Goal: Task Accomplishment & Management: Use online tool/utility

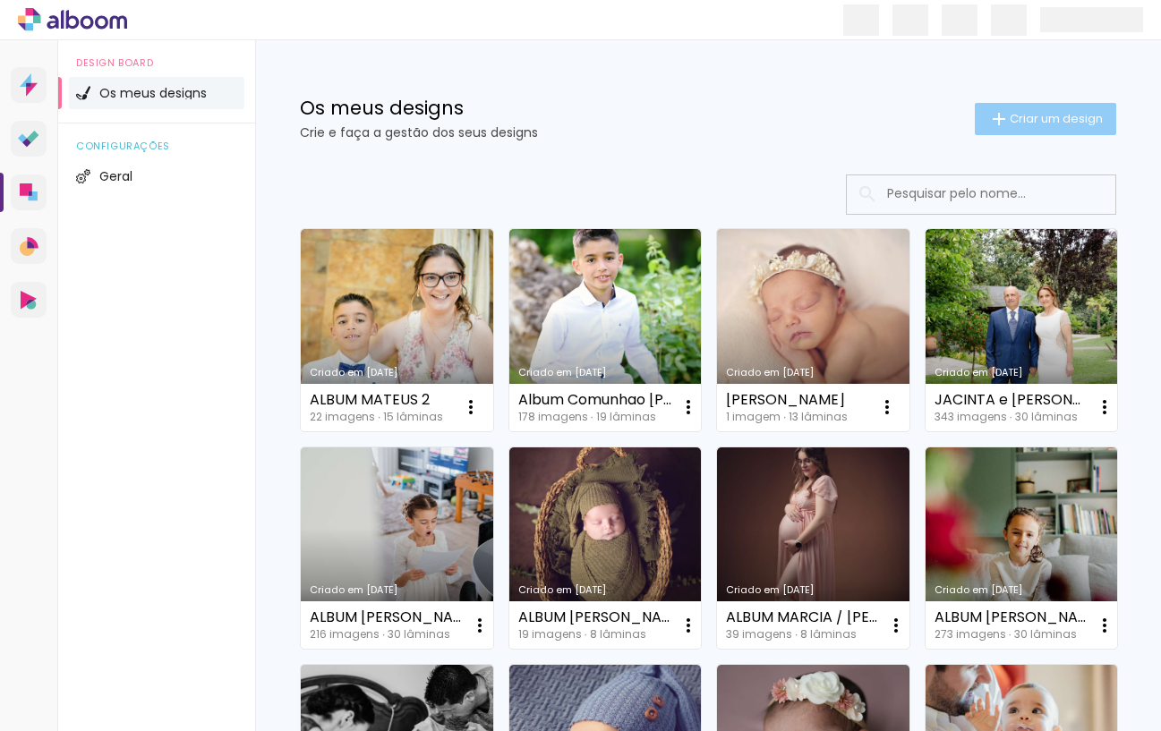
click at [1049, 121] on span "Criar um design" at bounding box center [1055, 119] width 93 height 12
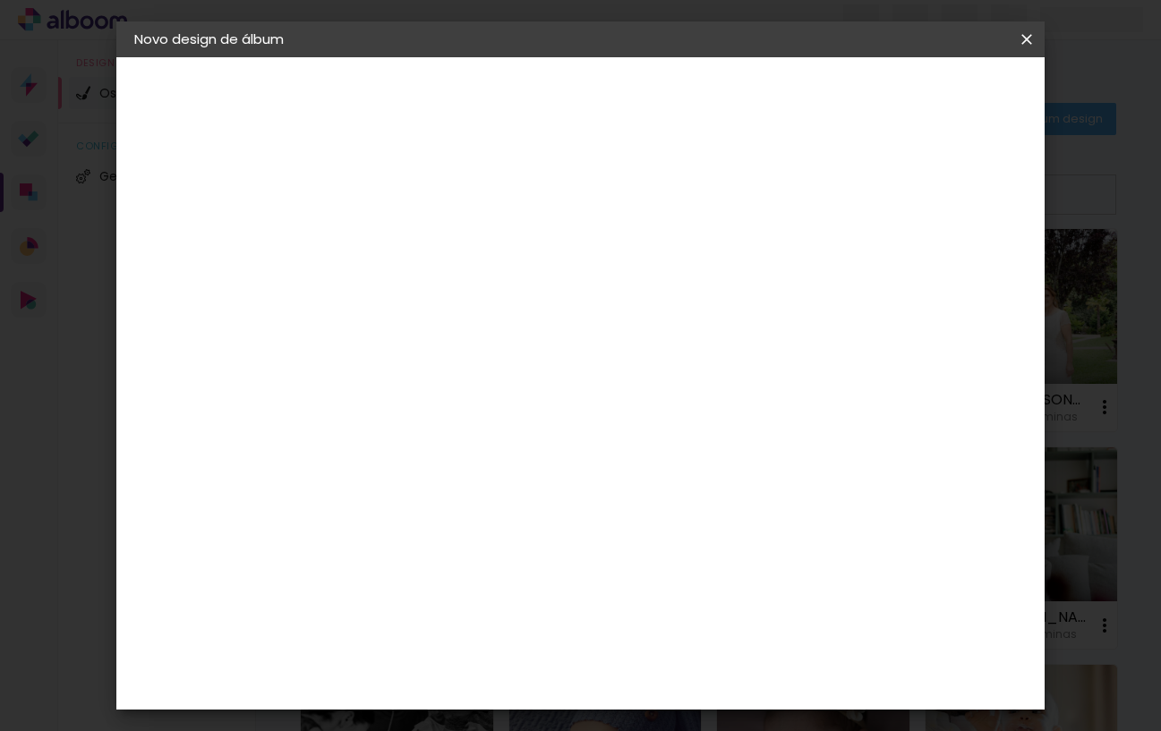
click at [427, 234] on input at bounding box center [427, 240] width 0 height 28
type input "ALBUM_MARIA_SARA"
type paper-input "ALBUM_MARIA_SARA"
click at [0, 0] on slot "Avançar" at bounding box center [0, 0] width 0 height 0
click at [689, 264] on paper-item "Tamanho Livre" at bounding box center [621, 275] width 135 height 47
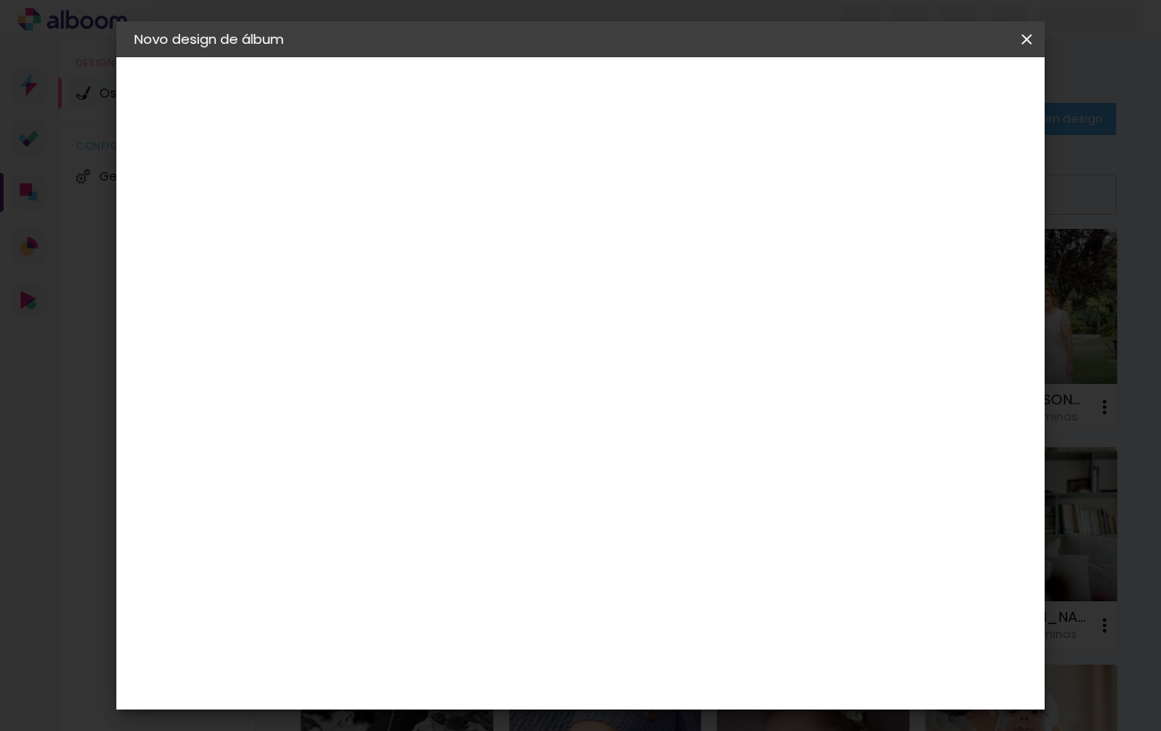
click at [0, 0] on slot "Avançar" at bounding box center [0, 0] width 0 height 0
click at [380, 449] on input "30" at bounding box center [370, 452] width 47 height 27
click at [380, 450] on input "30" at bounding box center [370, 452] width 47 height 27
type input "25"
type paper-input "25"
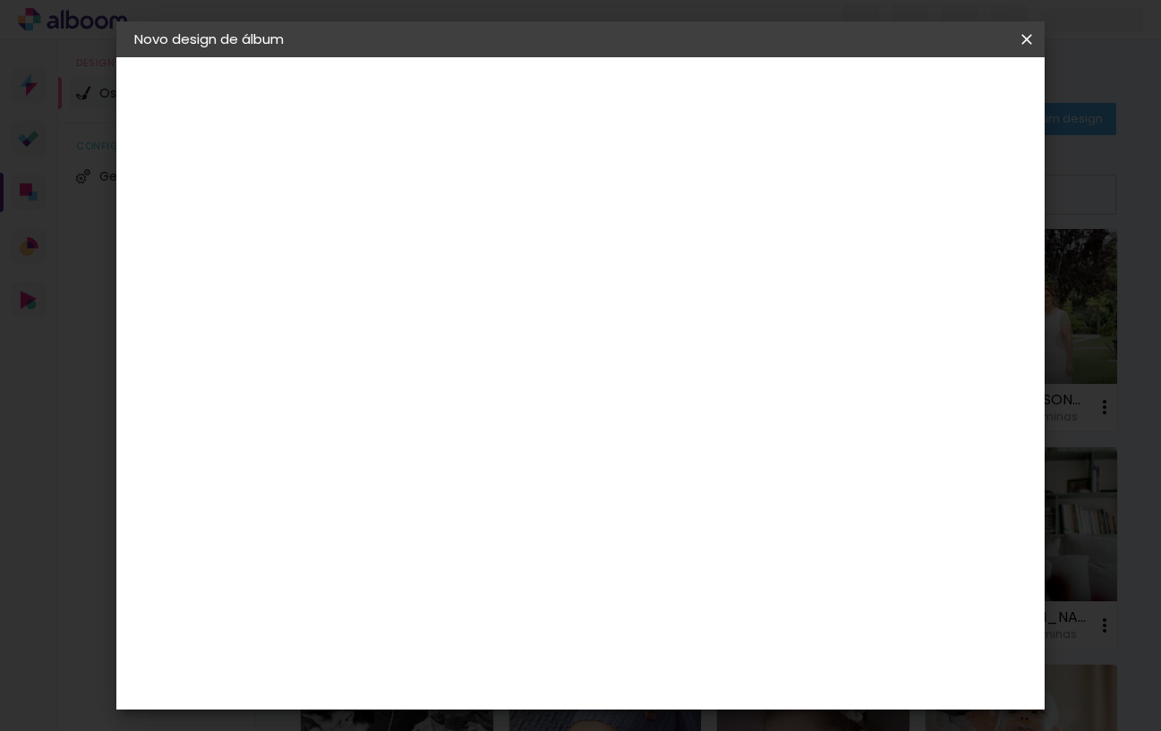
click at [697, 596] on input "60" at bounding box center [685, 595] width 47 height 27
click at [696, 596] on input "60" at bounding box center [685, 595] width 47 height 27
type input "50"
type paper-input "50"
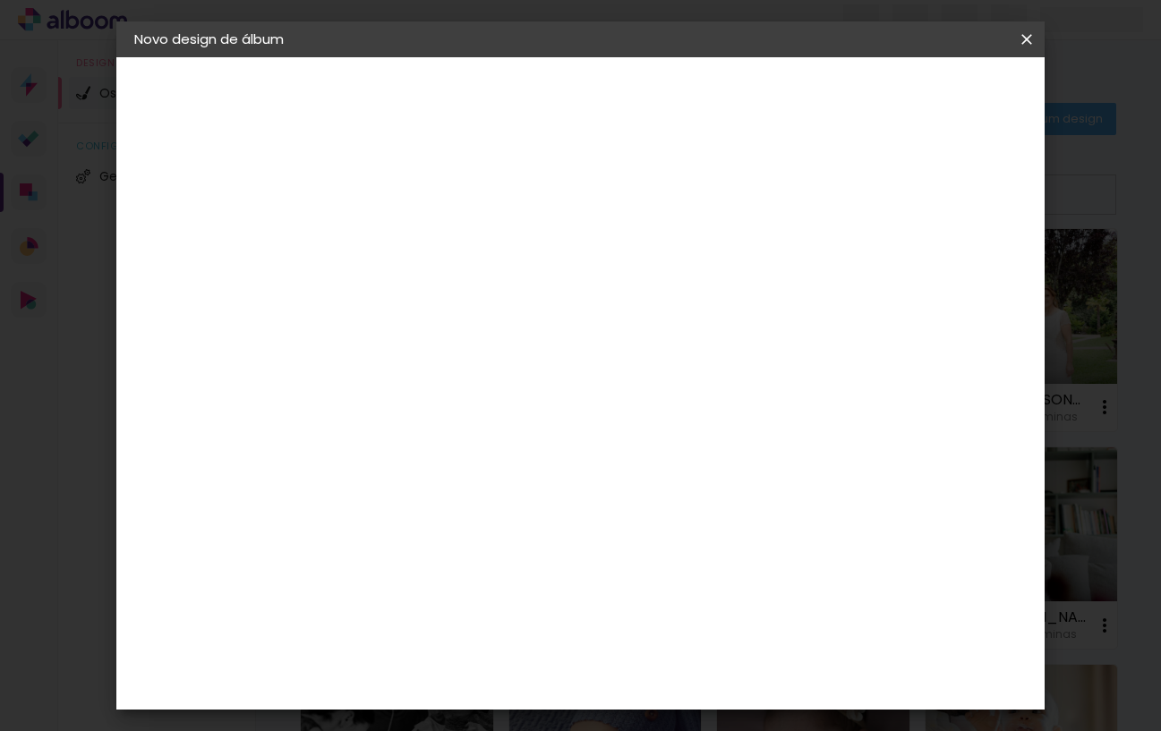
click at [928, 96] on span "Iniciar design" at bounding box center [887, 95] width 81 height 13
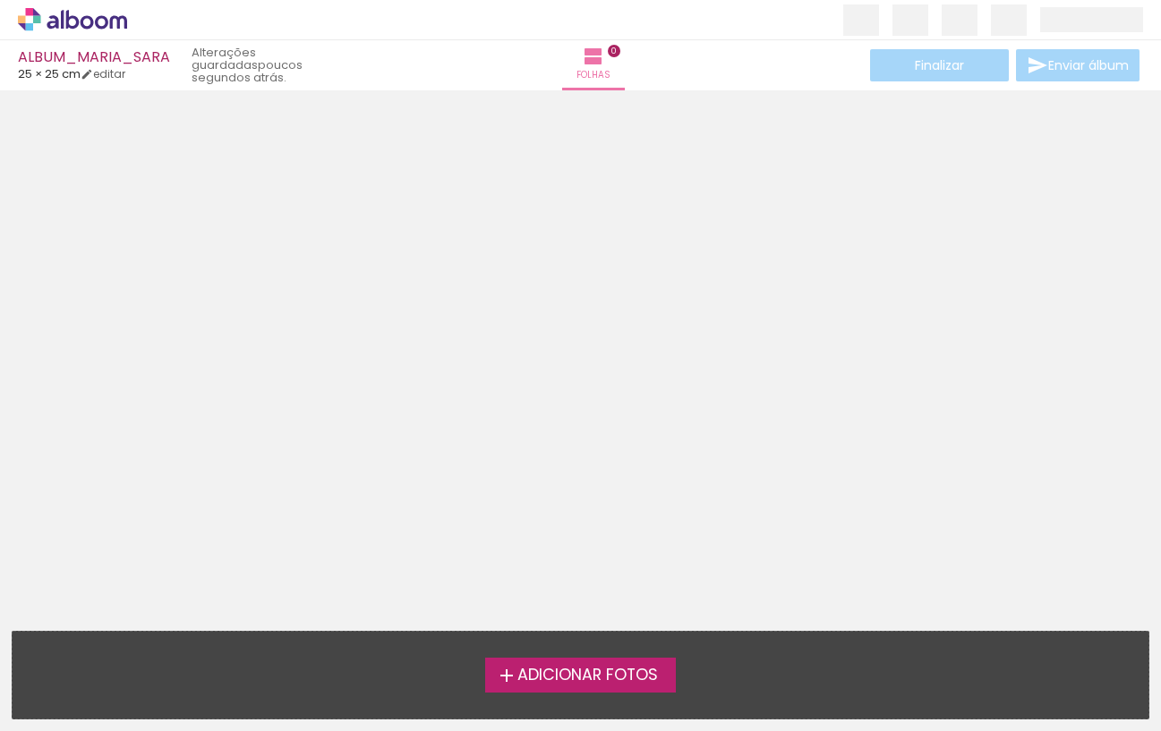
click at [576, 677] on span "Adicionar Fotos" at bounding box center [587, 676] width 140 height 16
click at [0, 0] on input "file" at bounding box center [0, 0] width 0 height 0
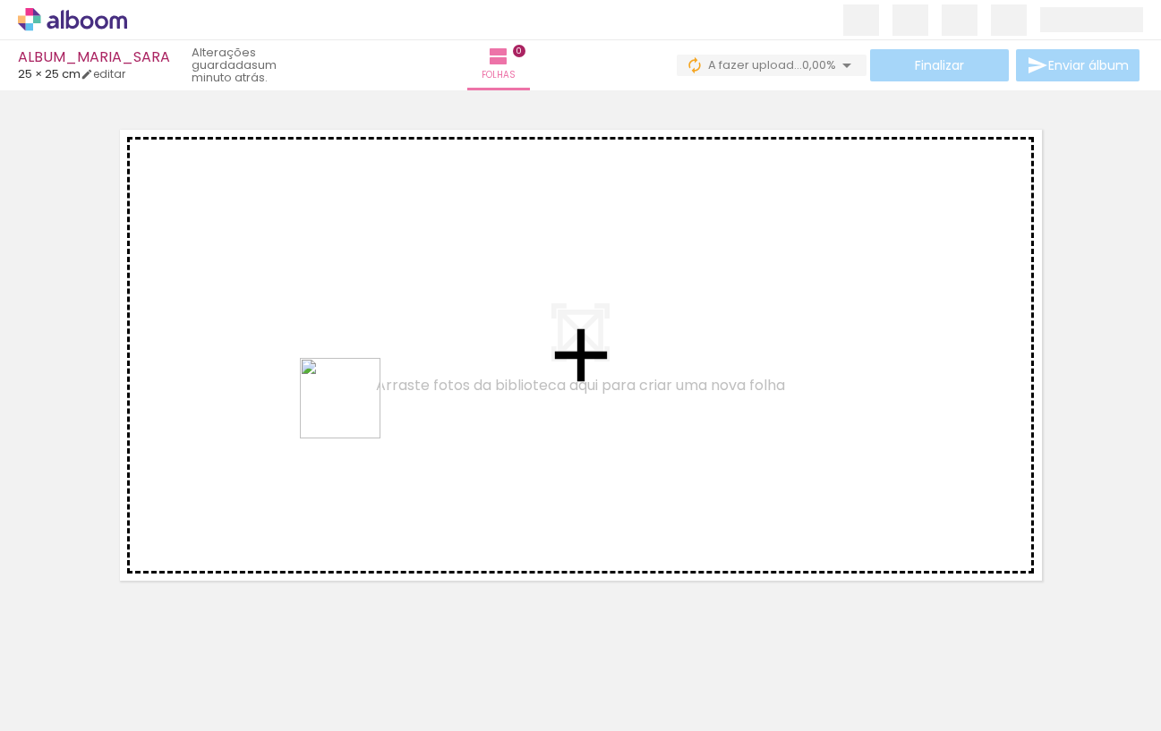
drag, startPoint x: 290, startPoint y: 634, endPoint x: 294, endPoint y: 541, distance: 93.1
click at [353, 410] on quentale-workspace at bounding box center [580, 365] width 1161 height 731
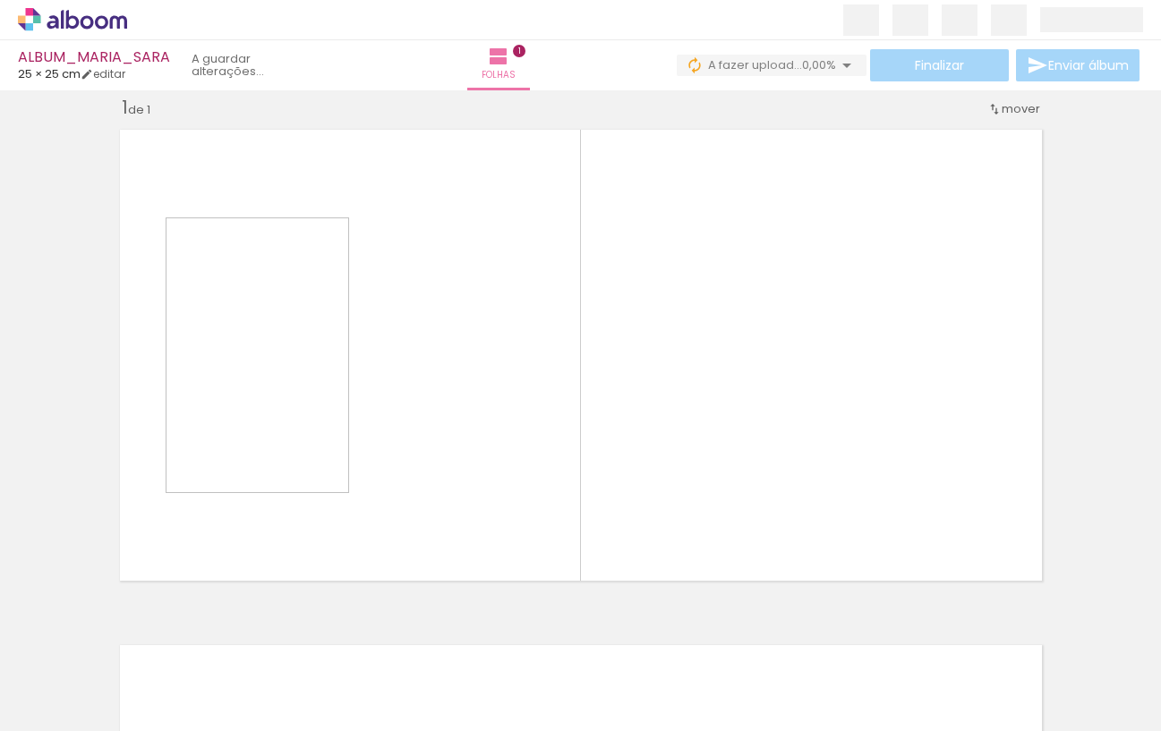
scroll to position [22, 0]
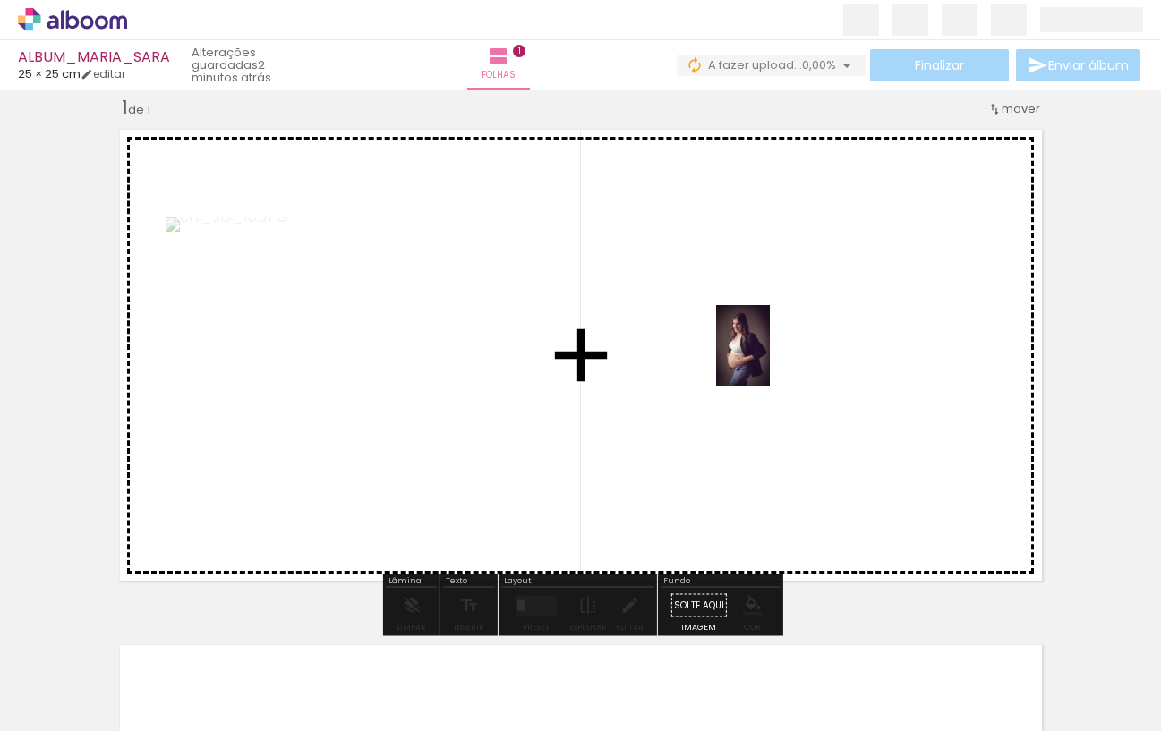
drag, startPoint x: 233, startPoint y: 650, endPoint x: 804, endPoint y: 353, distance: 643.2
click at [800, 347] on quentale-workspace at bounding box center [580, 365] width 1161 height 731
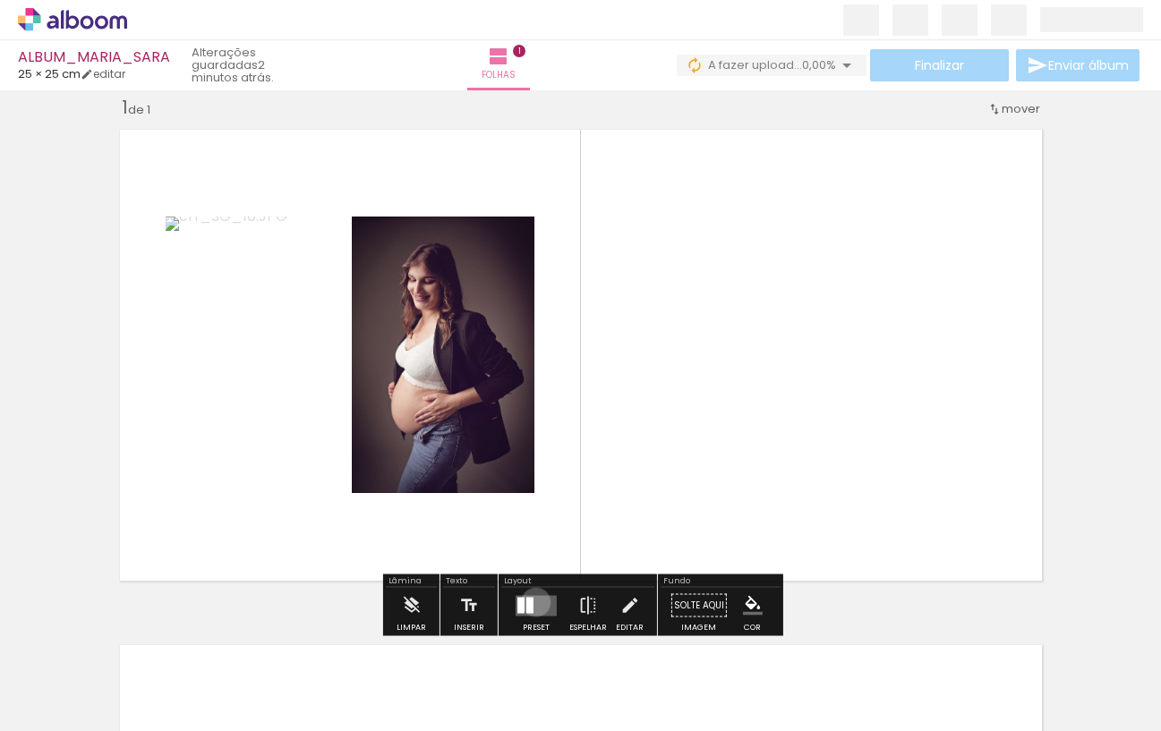
drag, startPoint x: 532, startPoint y: 601, endPoint x: 891, endPoint y: 421, distance: 402.2
click at [532, 601] on quentale-layouter at bounding box center [535, 605] width 41 height 21
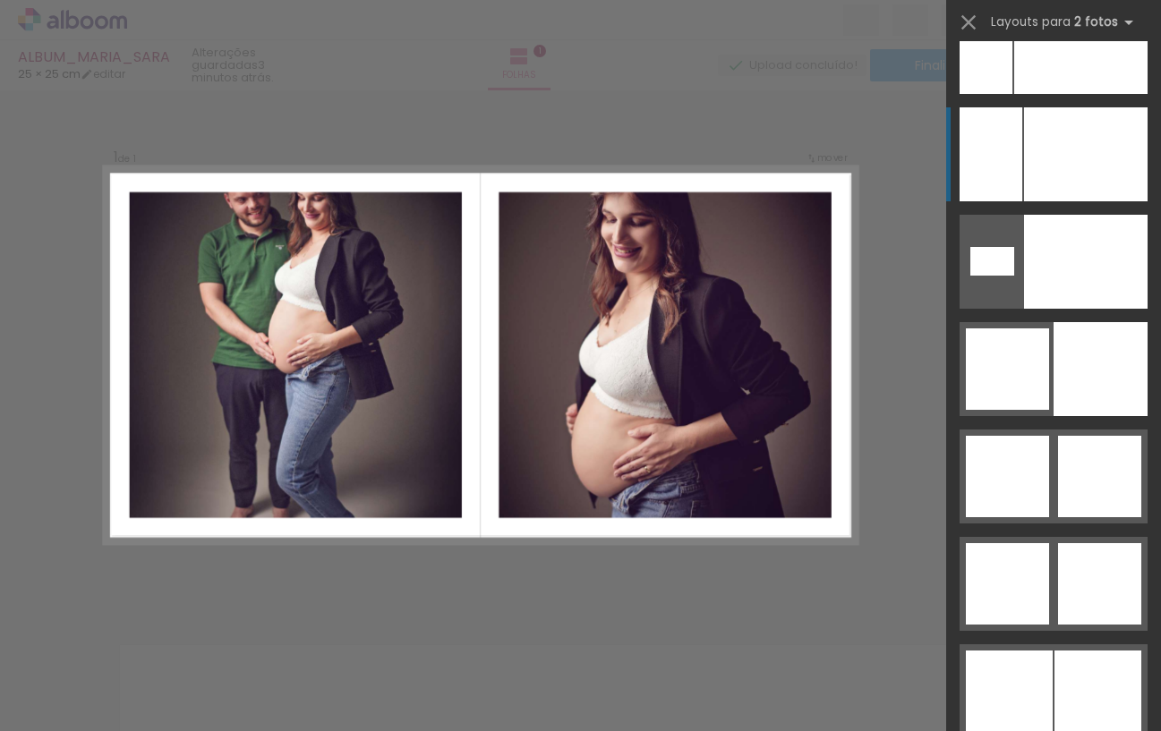
scroll to position [8549, 0]
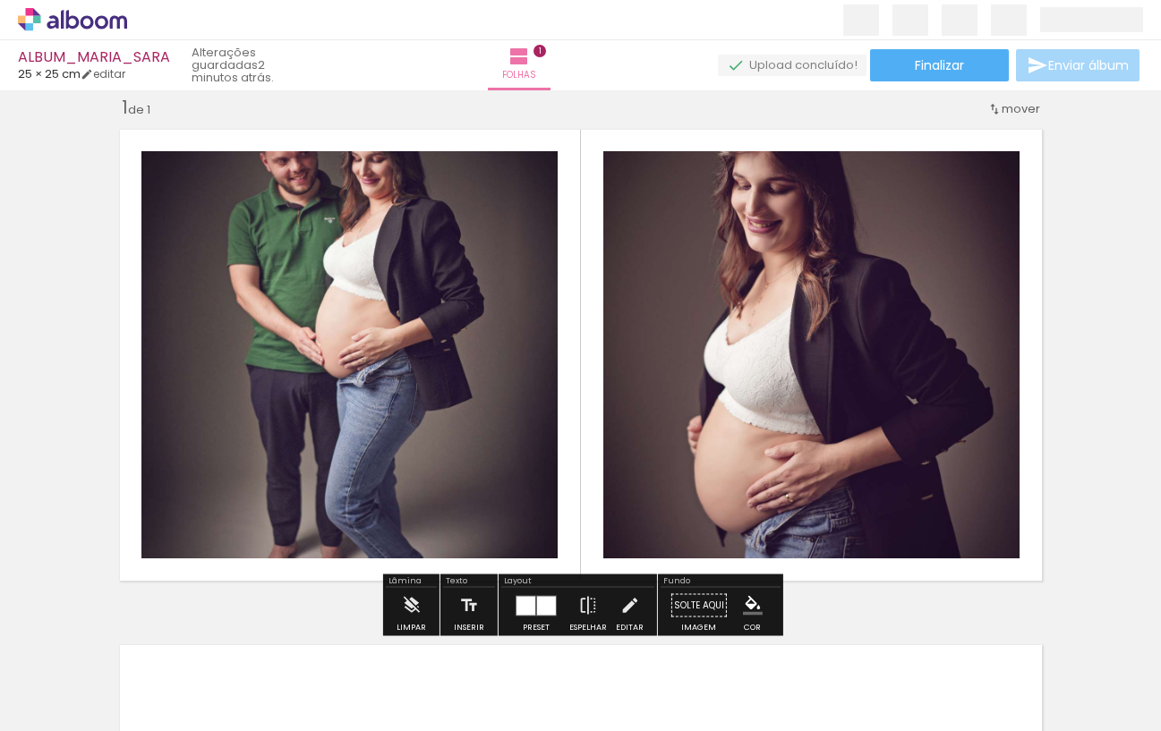
click at [89, 702] on span "Adicionar Fotos" at bounding box center [64, 707] width 54 height 20
click at [0, 0] on input "file" at bounding box center [0, 0] width 0 height 0
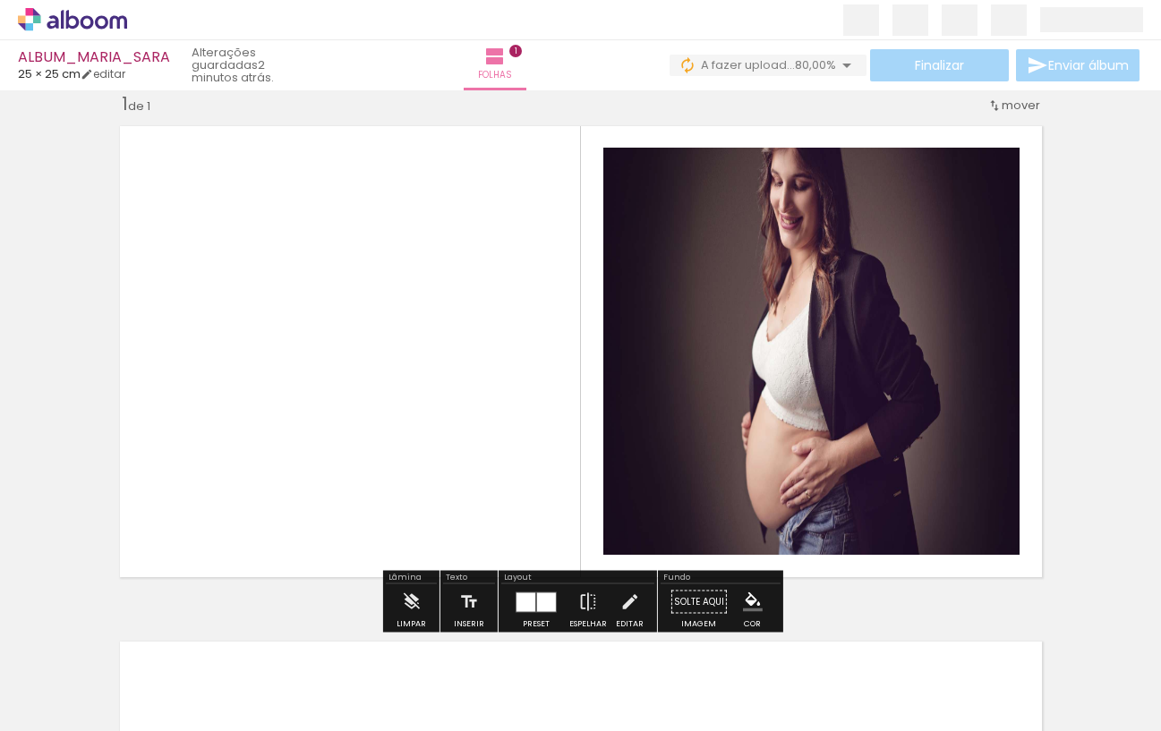
scroll to position [29, 0]
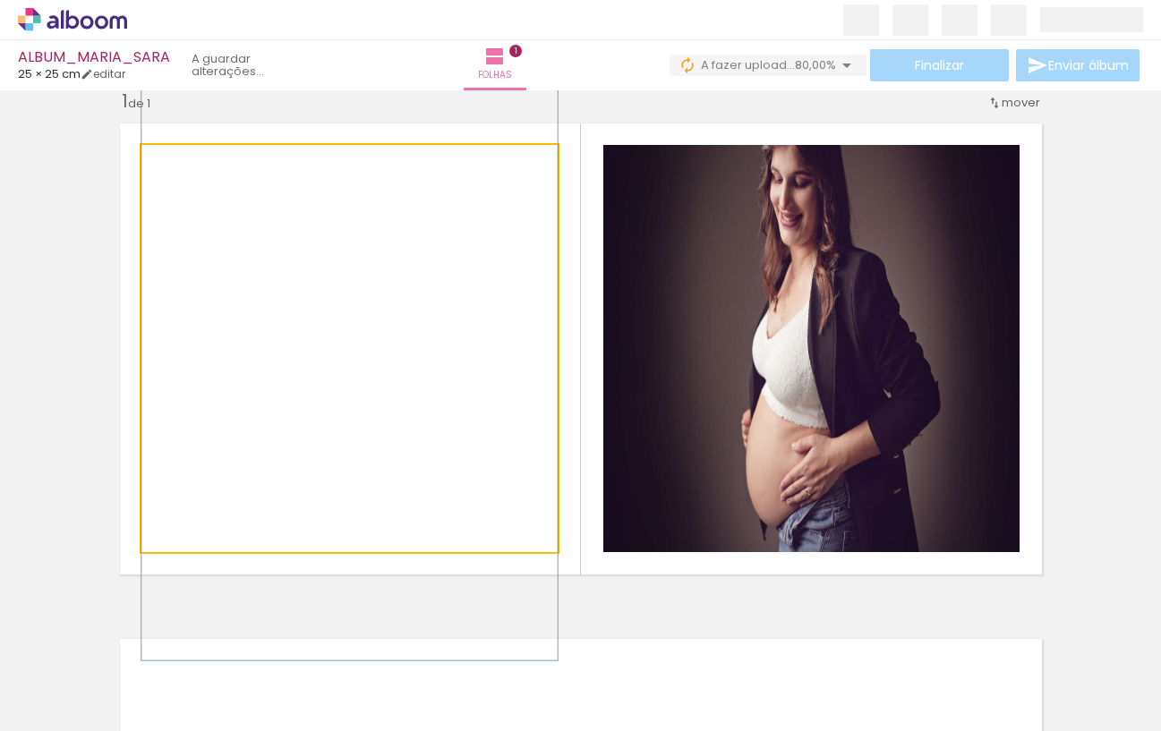
click at [294, 440] on quentale-photo at bounding box center [349, 348] width 416 height 407
click at [438, 304] on quentale-photo at bounding box center [349, 348] width 416 height 407
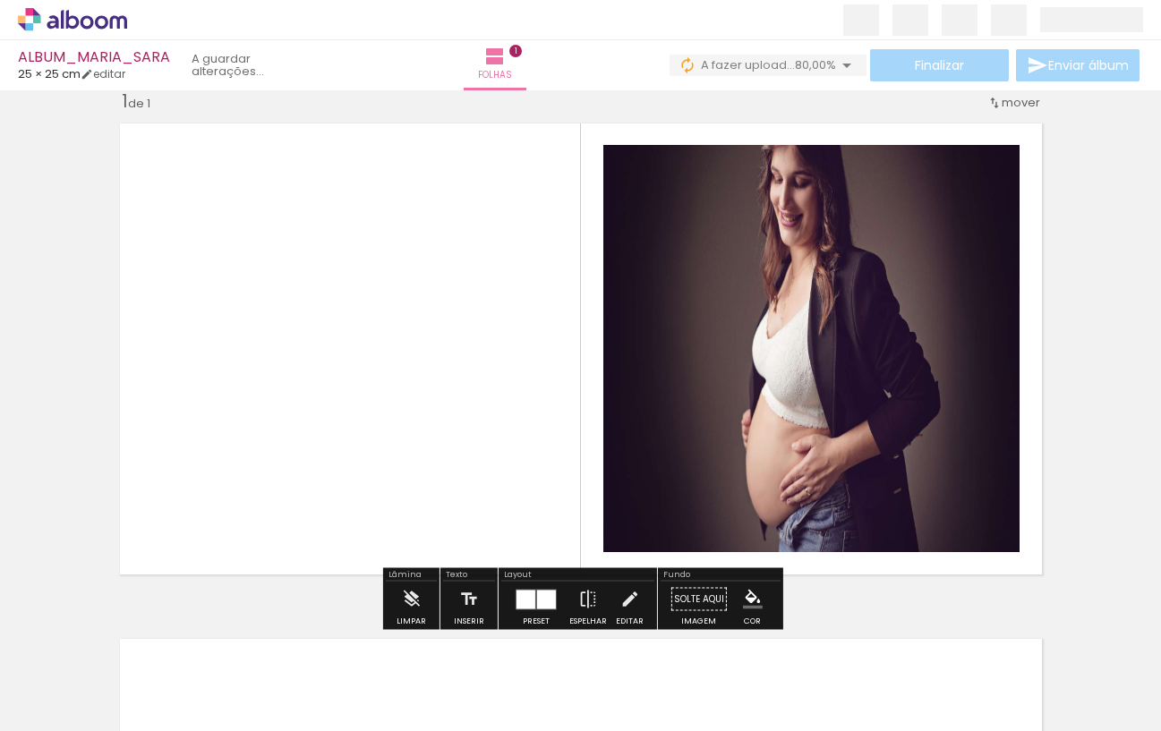
click at [526, 594] on div at bounding box center [525, 599] width 19 height 19
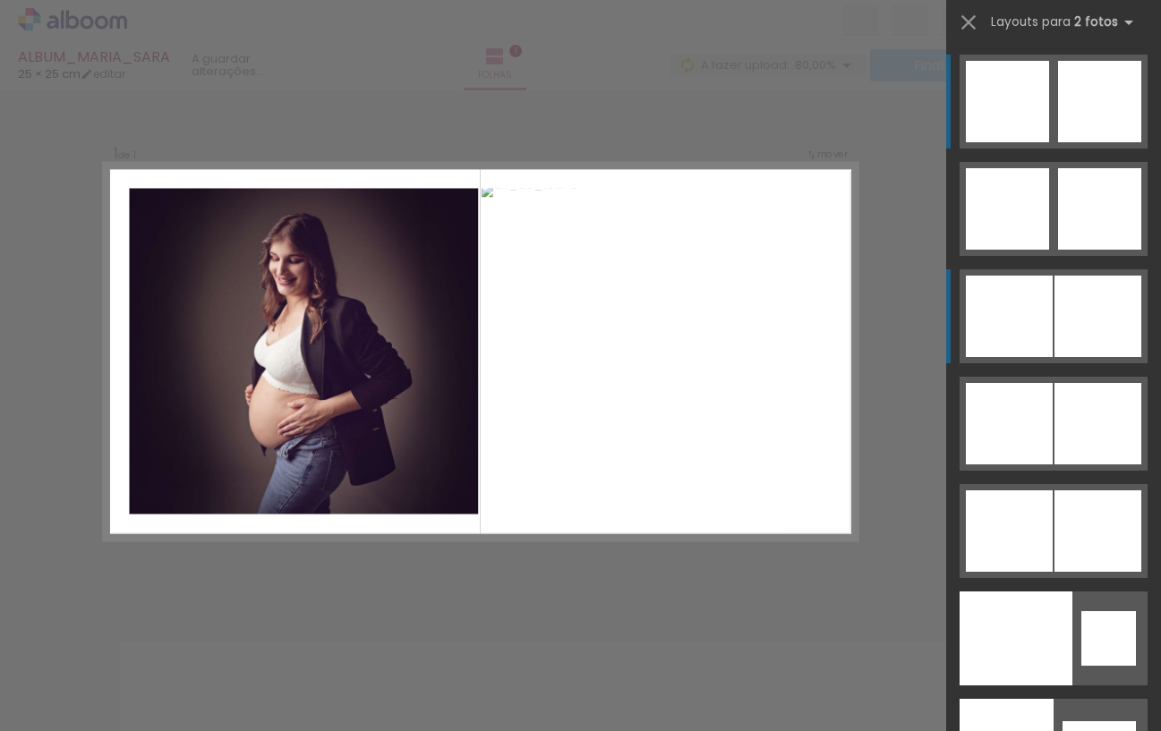
scroll to position [22, 0]
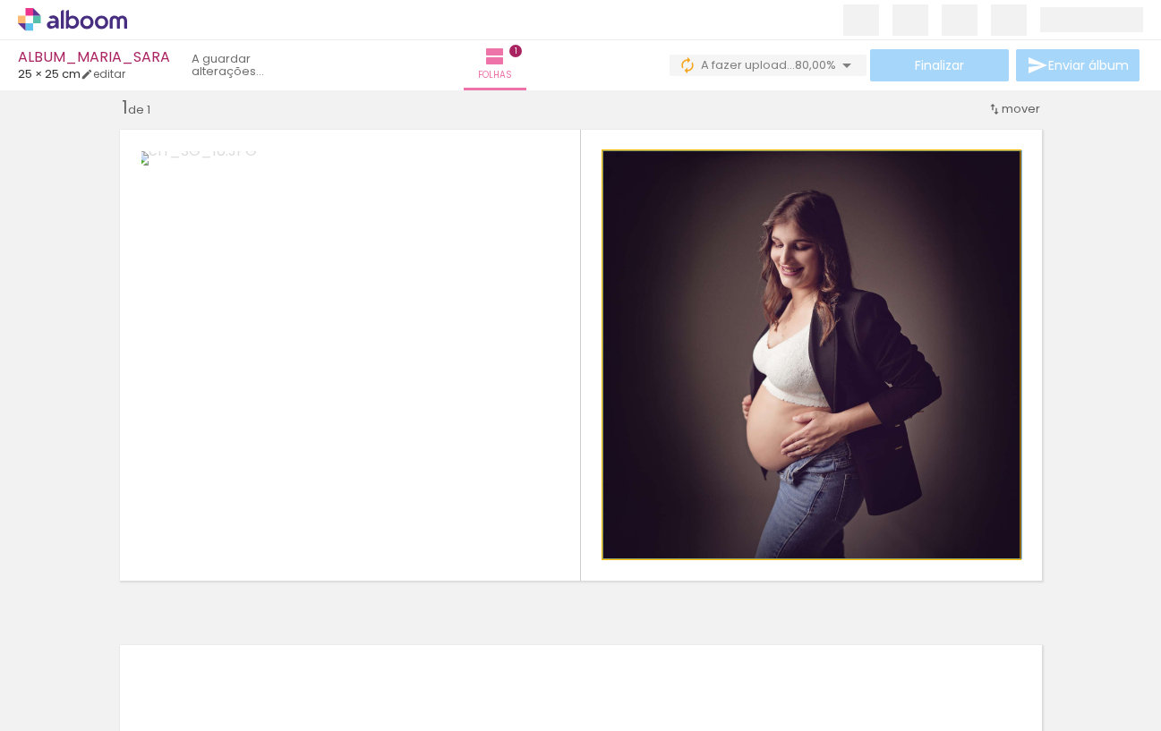
drag, startPoint x: 823, startPoint y: 354, endPoint x: 824, endPoint y: 341, distance: 13.5
click at [824, 340] on div at bounding box center [812, 354] width 418 height 407
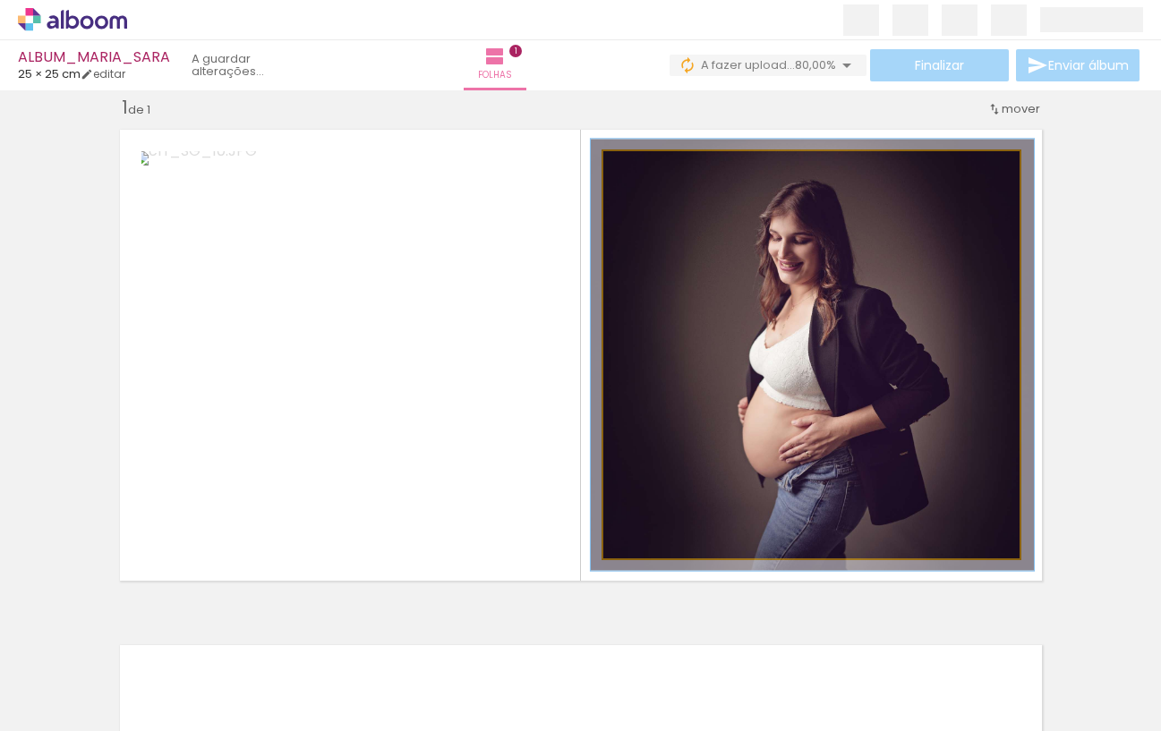
drag, startPoint x: 644, startPoint y: 171, endPoint x: 691, endPoint y: 234, distance: 78.0
type paper-slider "106"
click at [648, 172] on div at bounding box center [649, 170] width 16 height 16
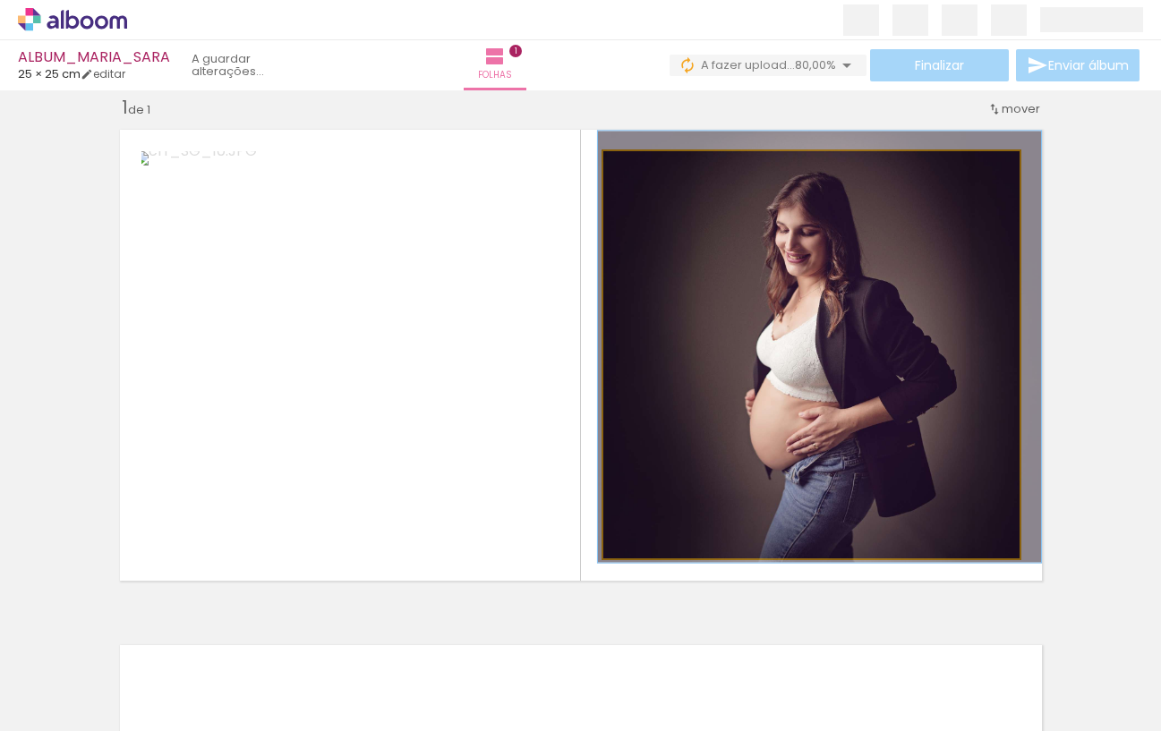
drag, startPoint x: 801, startPoint y: 386, endPoint x: 808, endPoint y: 378, distance: 10.8
click at [808, 378] on div at bounding box center [818, 346] width 443 height 431
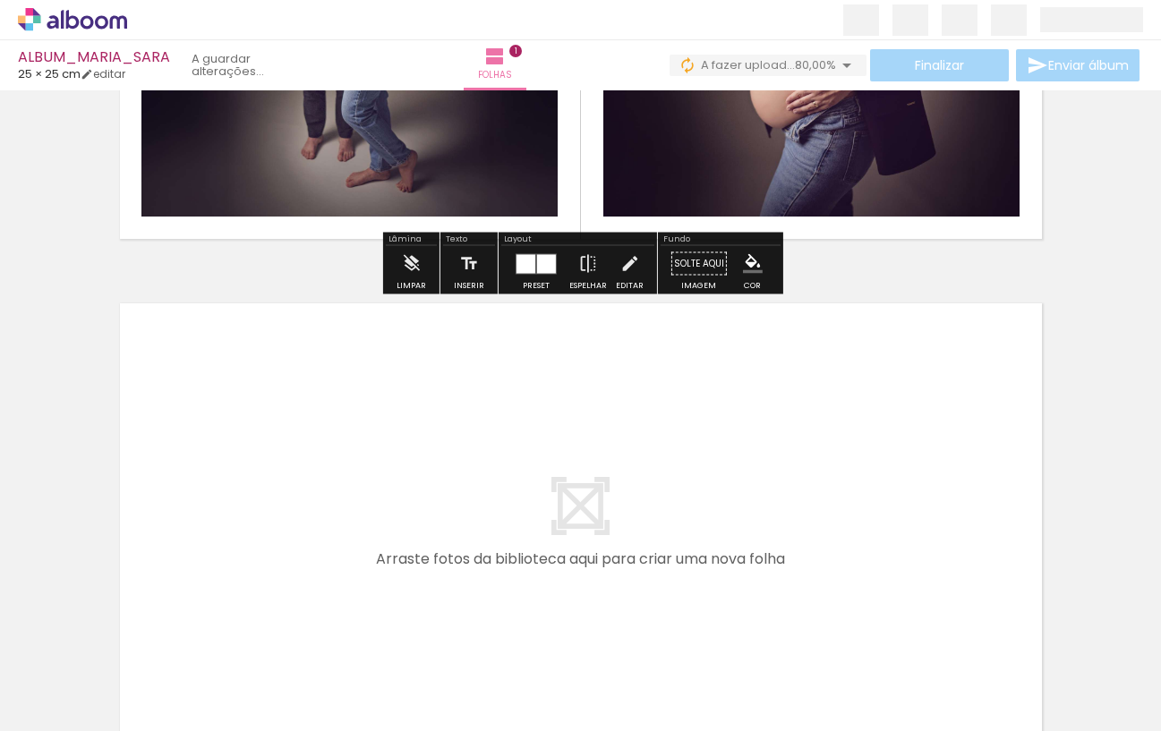
scroll to position [370, 0]
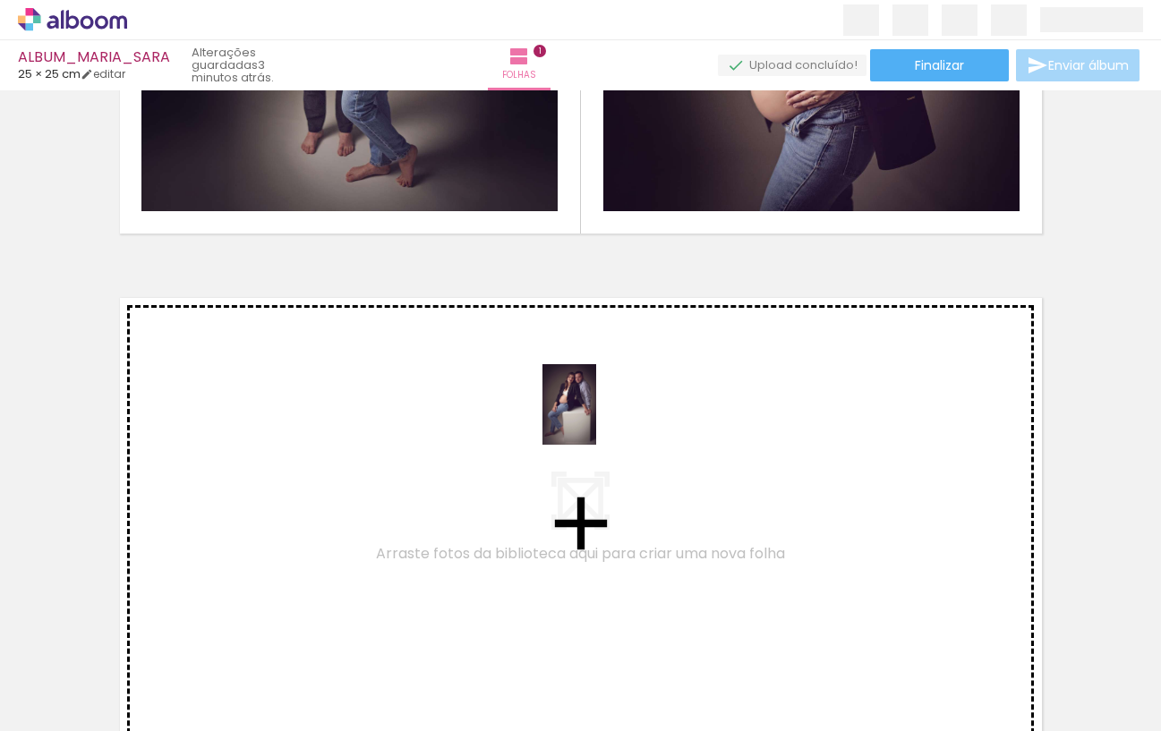
click at [595, 415] on quentale-workspace at bounding box center [580, 365] width 1161 height 731
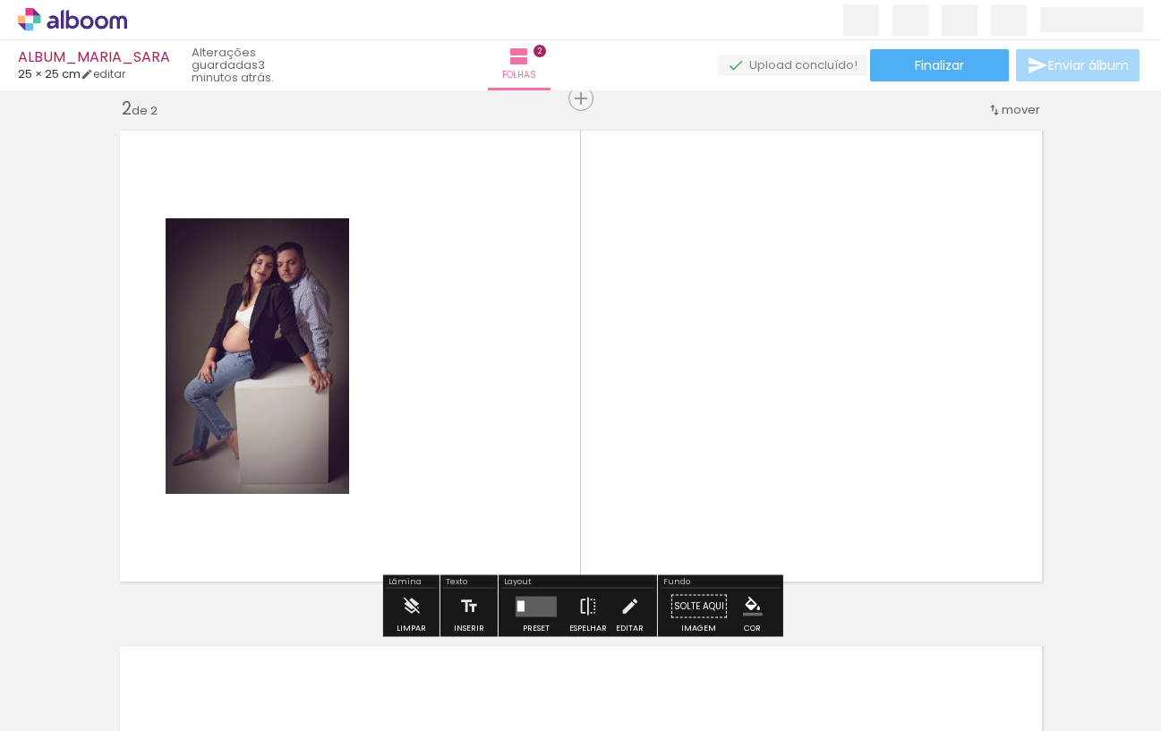
scroll to position [538, 0]
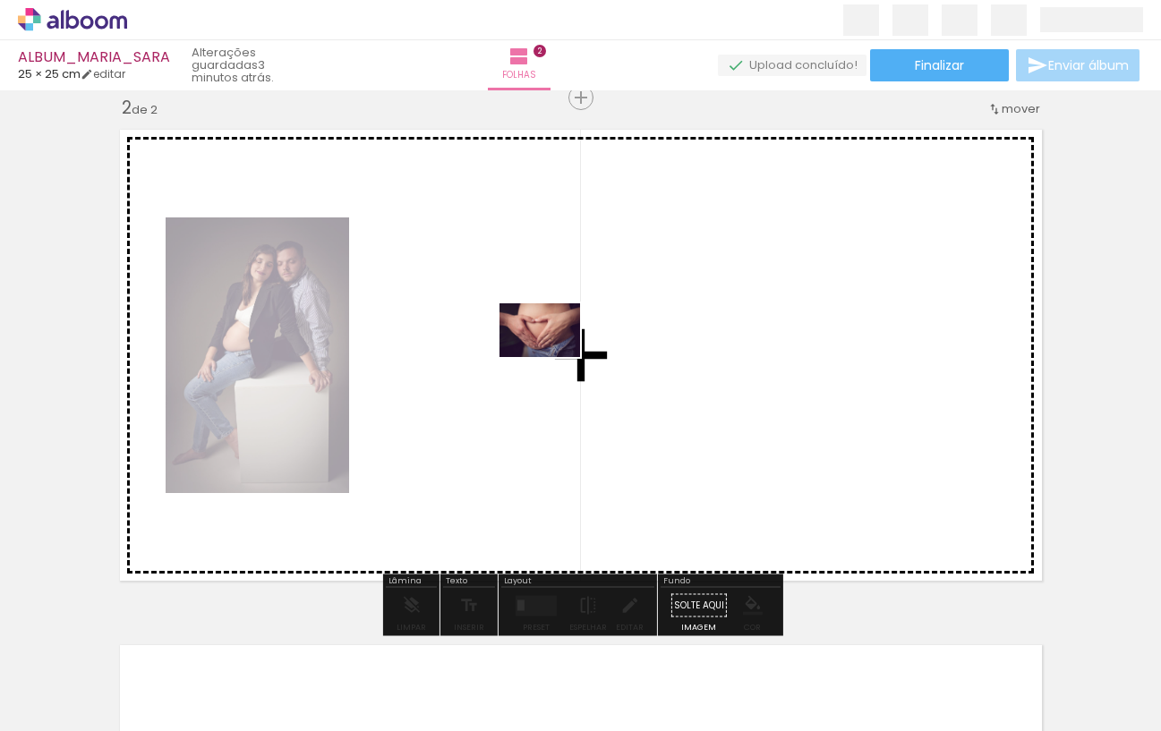
click at [553, 357] on quentale-workspace at bounding box center [580, 365] width 1161 height 731
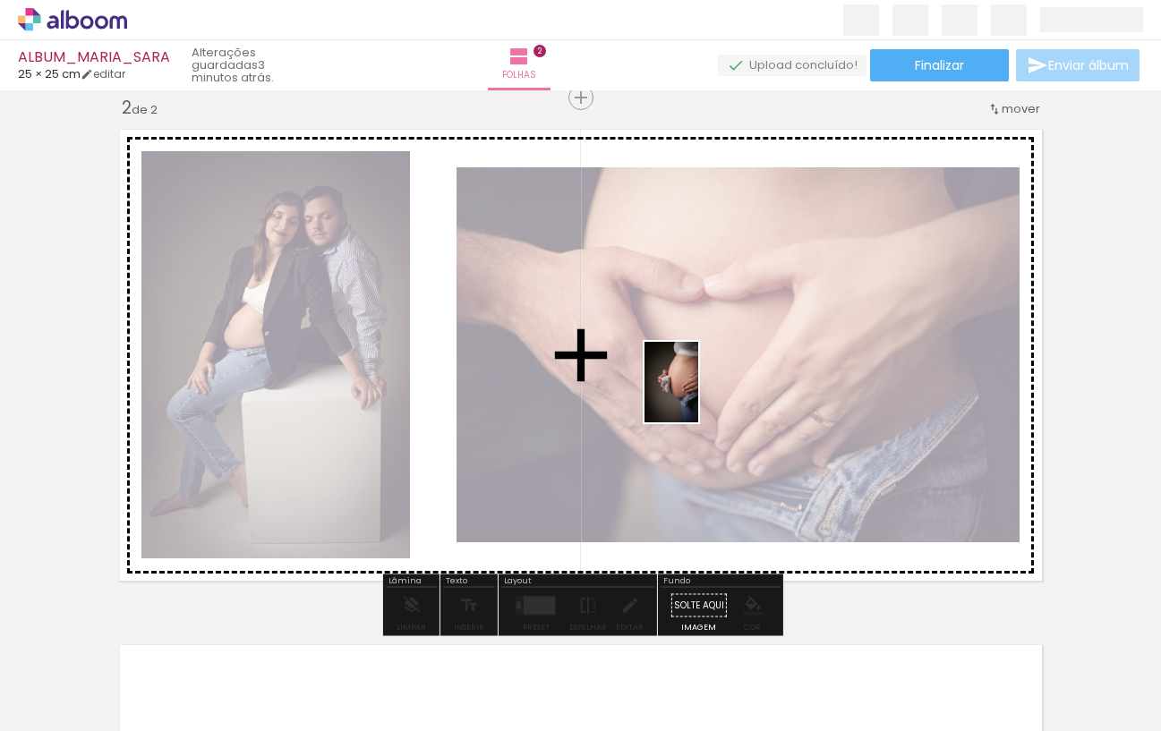
drag, startPoint x: 510, startPoint y: 651, endPoint x: 698, endPoint y: 396, distance: 316.8
click at [698, 396] on quentale-workspace at bounding box center [580, 365] width 1161 height 731
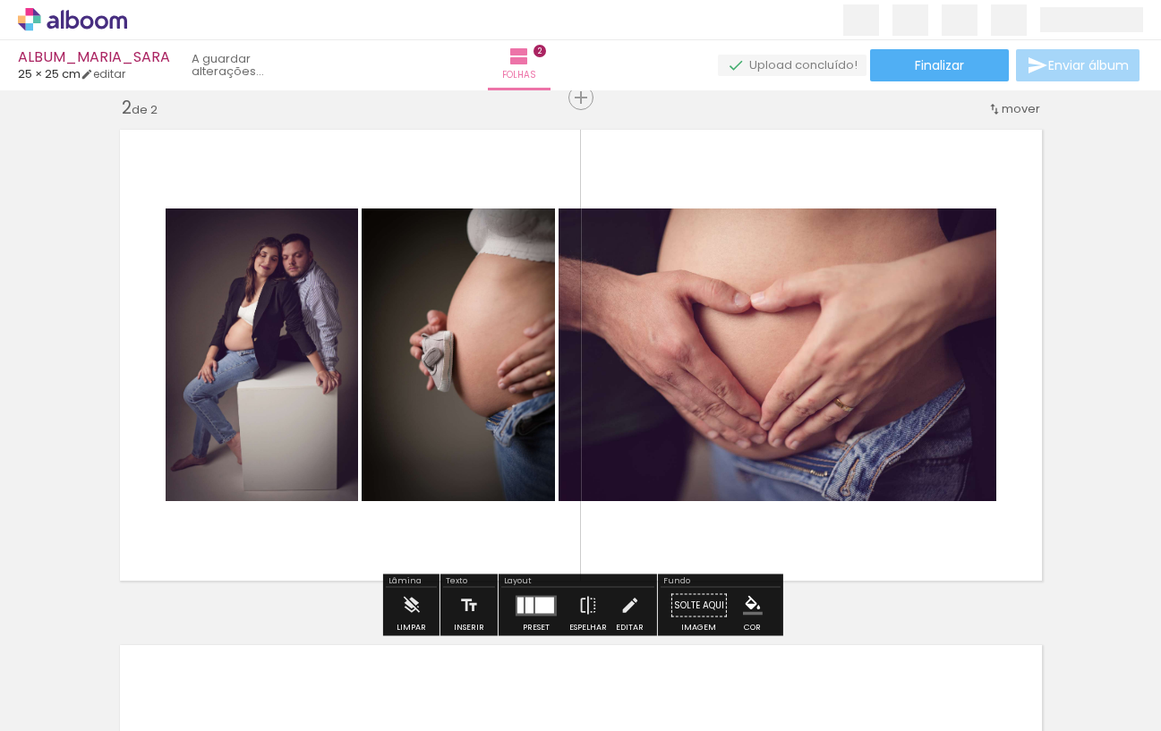
scroll to position [537, 0]
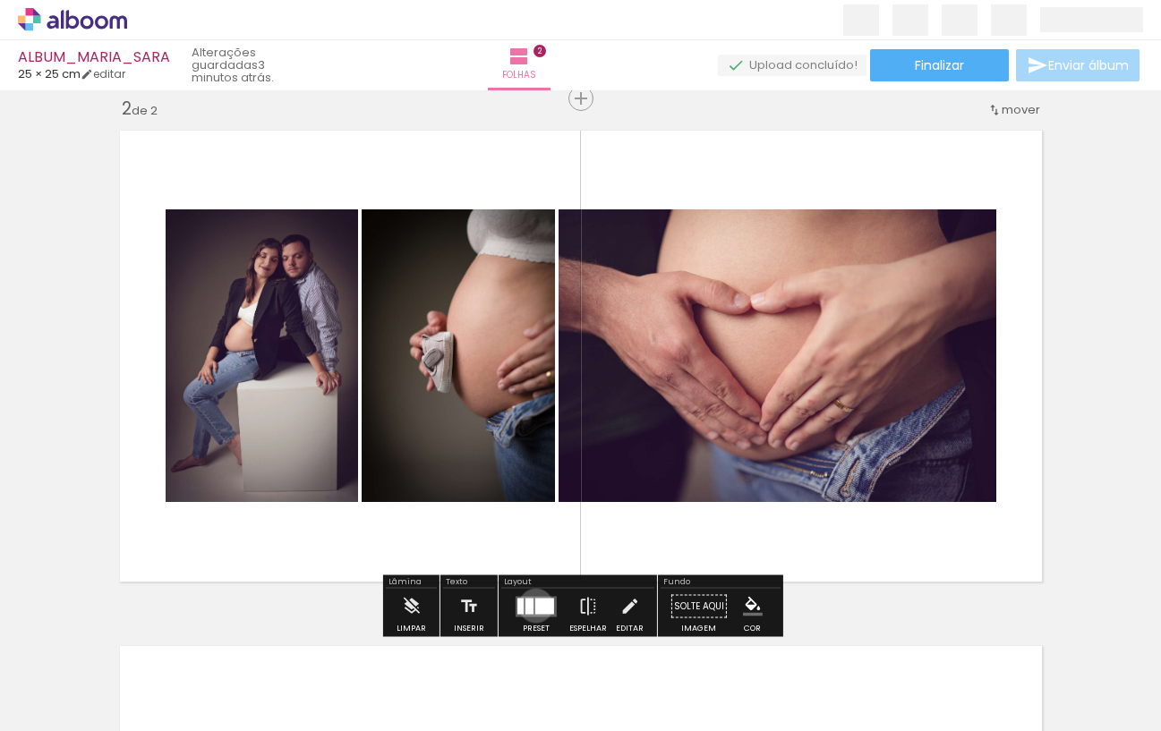
drag, startPoint x: 531, startPoint y: 605, endPoint x: 546, endPoint y: 601, distance: 15.6
click at [535, 605] on div at bounding box center [544, 606] width 19 height 16
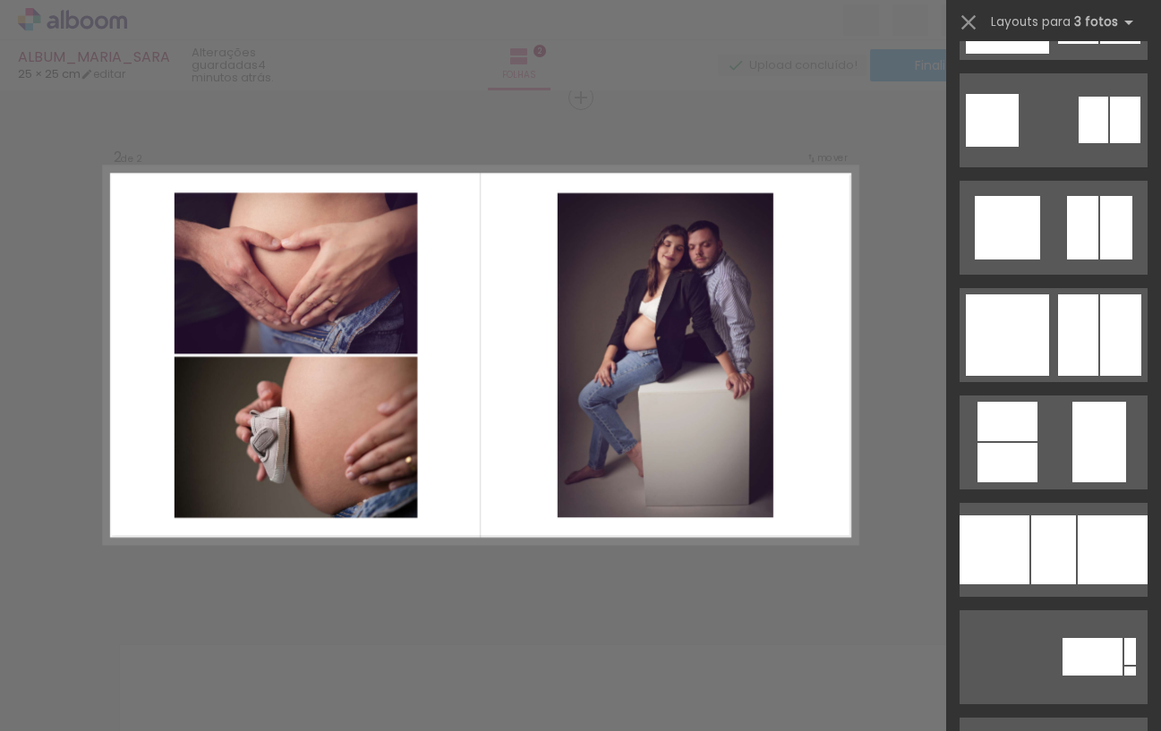
scroll to position [5019, 0]
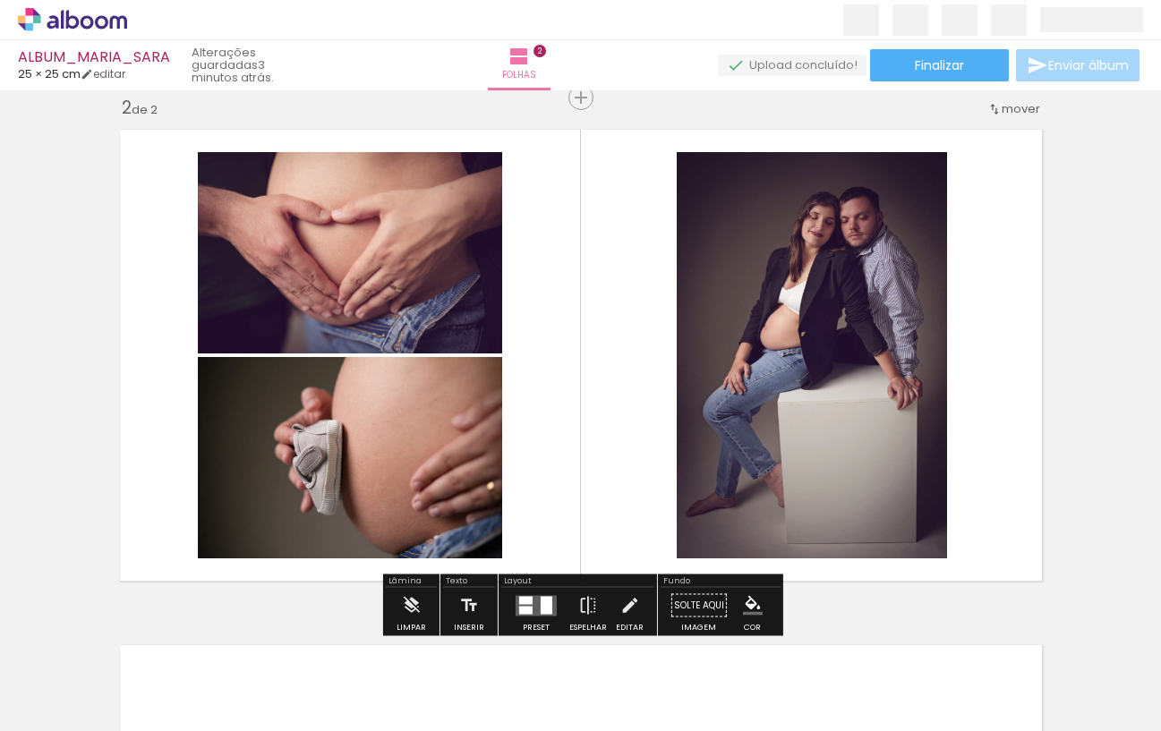
click at [843, 397] on div at bounding box center [811, 355] width 271 height 406
click at [80, 706] on span "Adicionar Fotos" at bounding box center [64, 707] width 54 height 20
click at [0, 0] on input "file" at bounding box center [0, 0] width 0 height 0
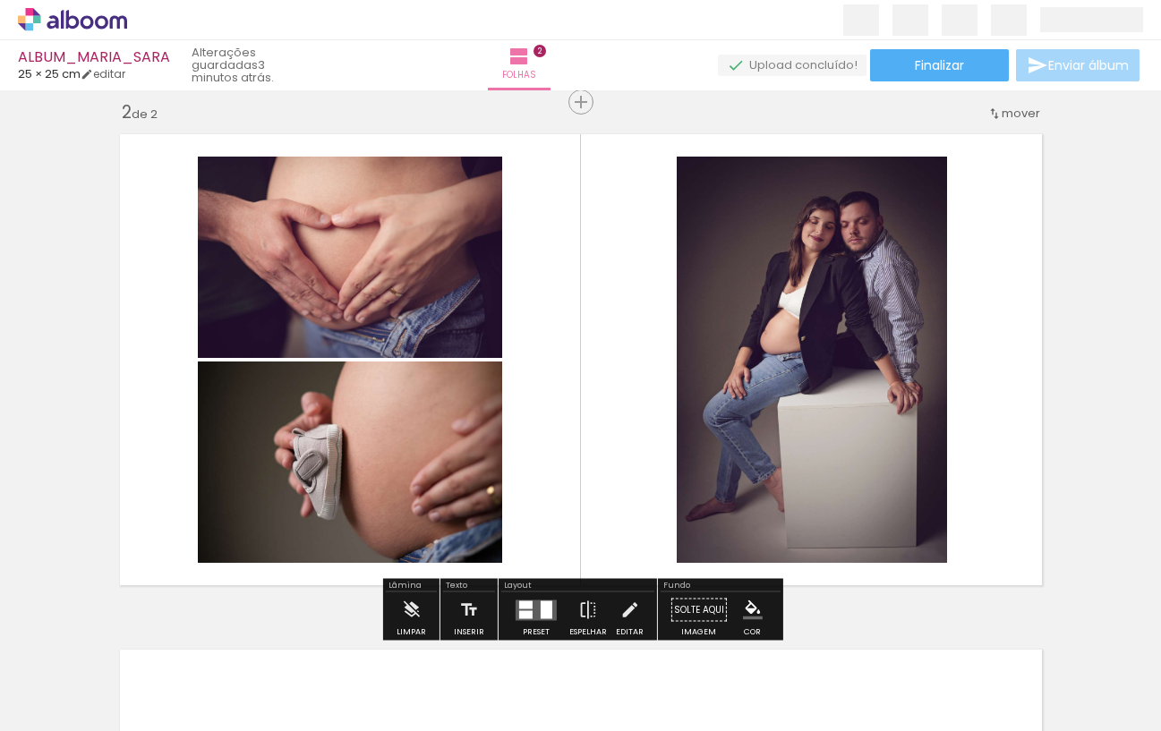
click at [613, 277] on quentale-layouter at bounding box center [580, 359] width 941 height 471
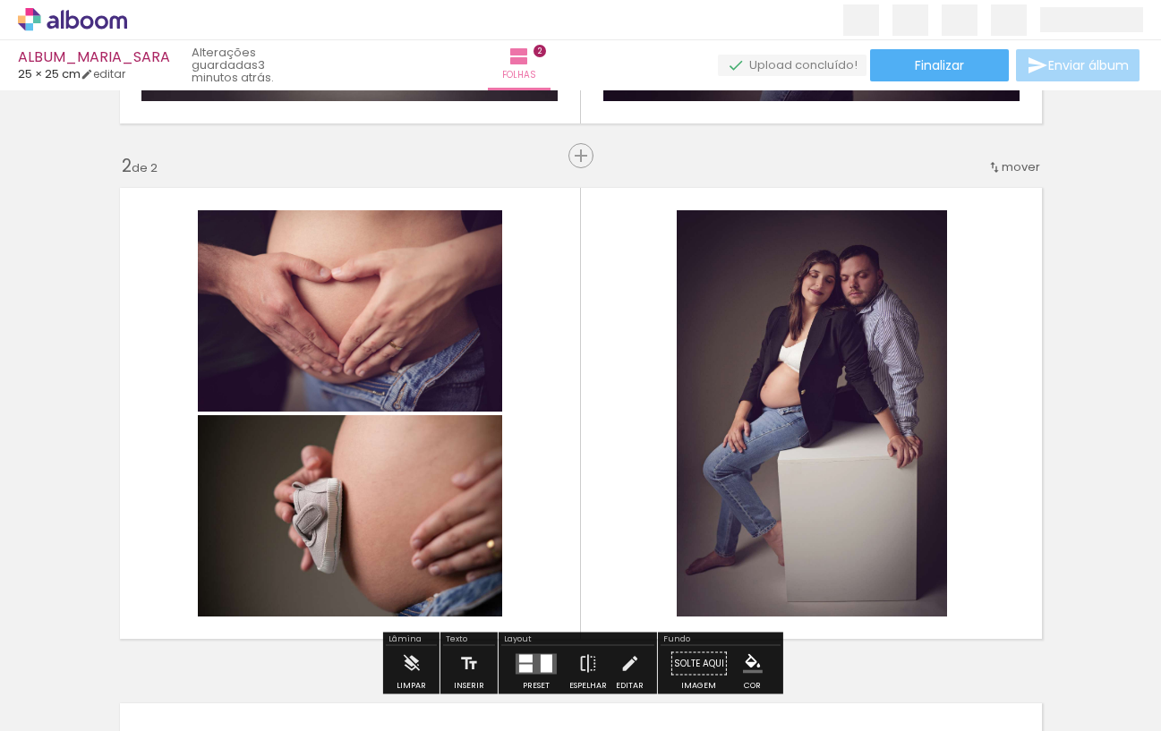
scroll to position [469, 0]
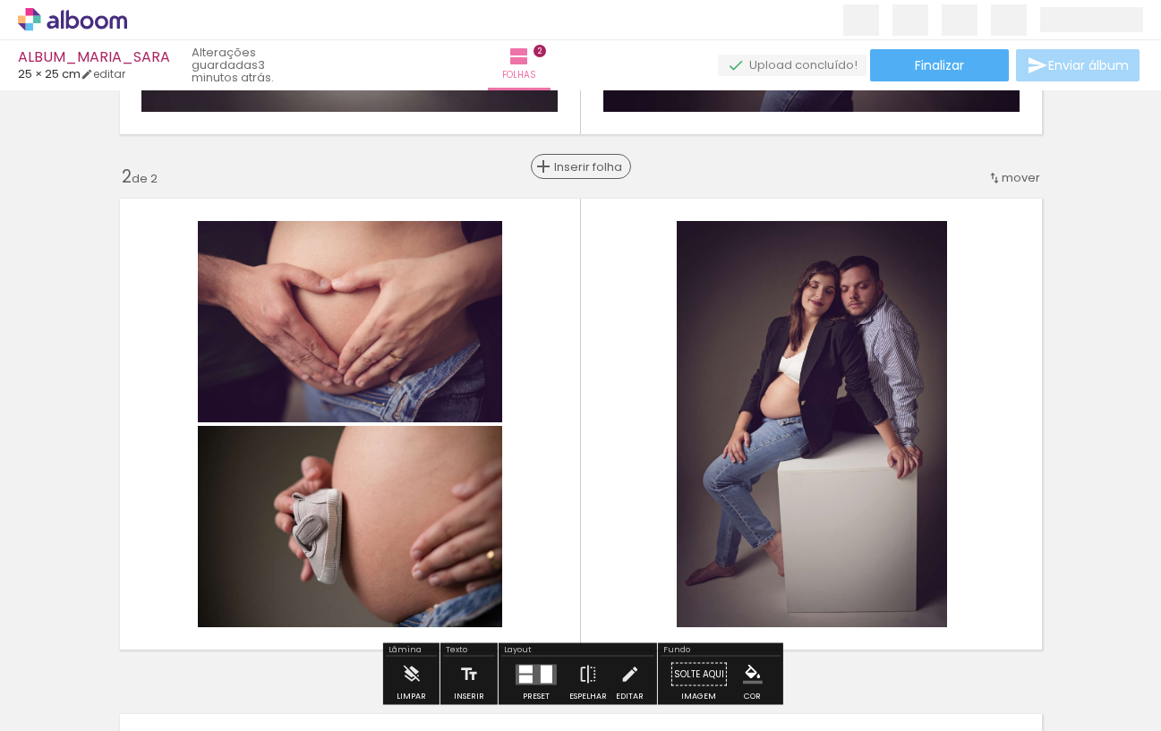
click at [579, 168] on span "Inserir folha" at bounding box center [589, 167] width 70 height 12
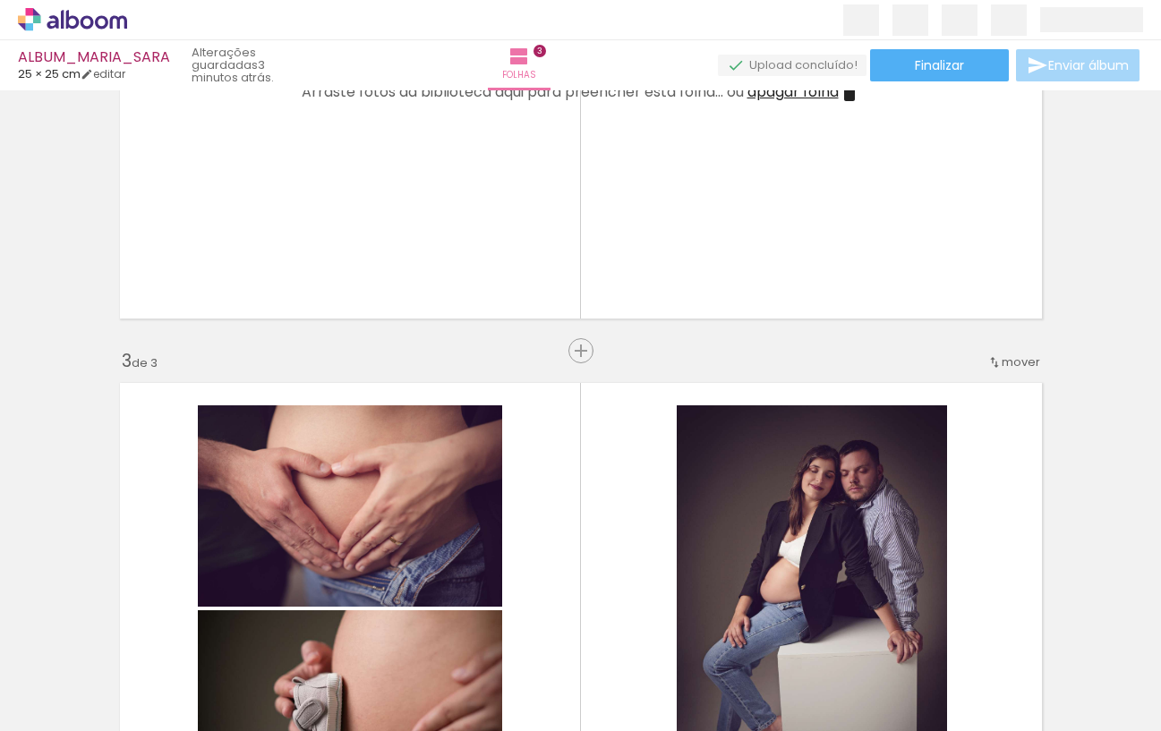
scroll to position [1025, 0]
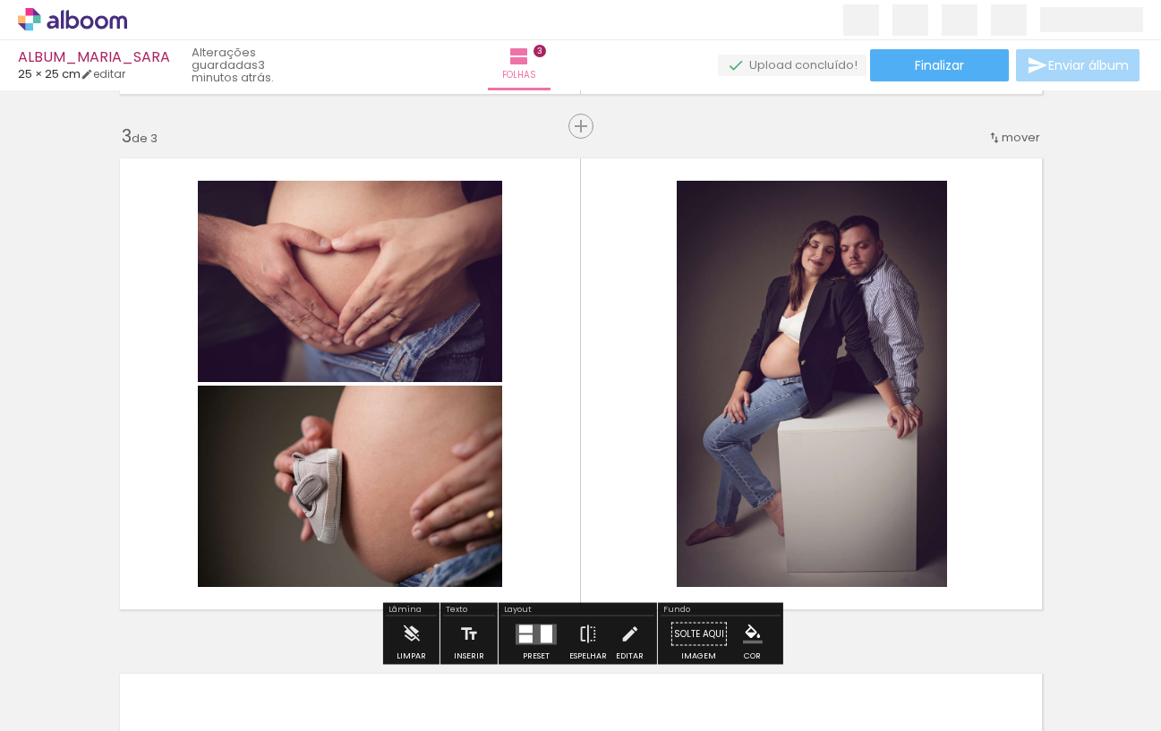
click at [1023, 142] on span "mover" at bounding box center [1020, 137] width 38 height 17
click at [968, 158] on span "antes da" at bounding box center [947, 164] width 52 height 30
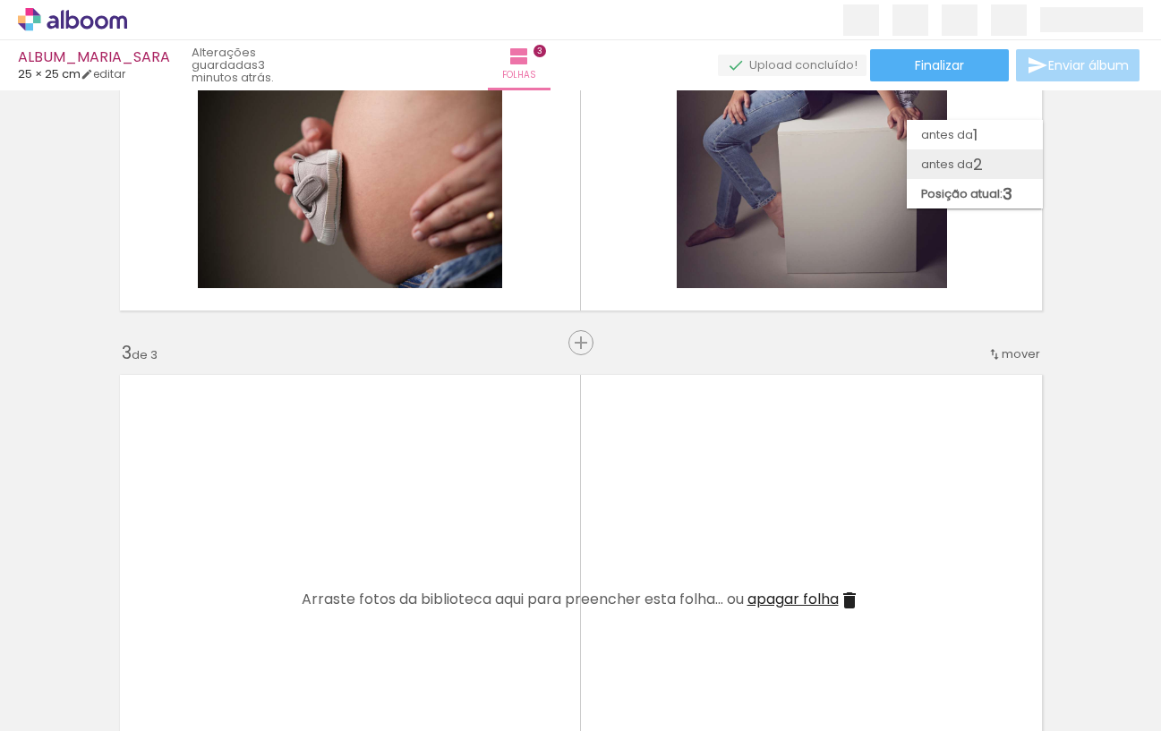
scroll to position [538, 0]
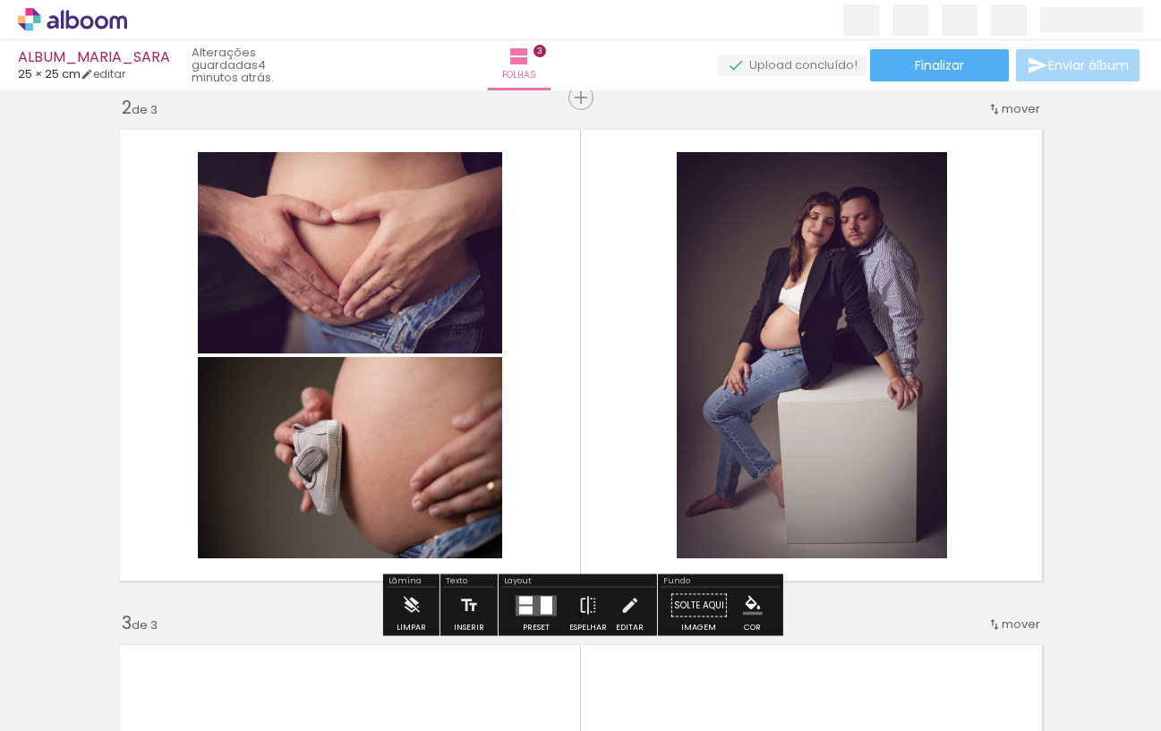
click at [773, 308] on quentale-photo at bounding box center [812, 355] width 270 height 406
click at [89, 704] on span "Adicionar Fotos" at bounding box center [64, 707] width 54 height 20
click at [0, 0] on input "file" at bounding box center [0, 0] width 0 height 0
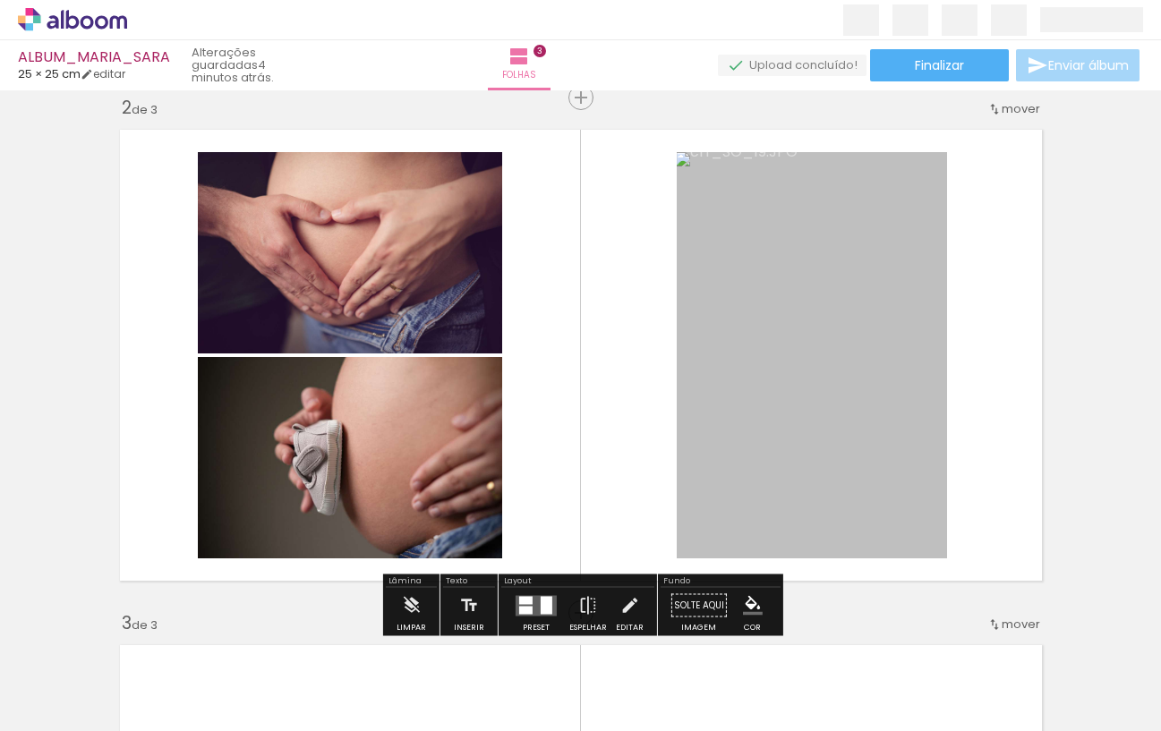
scroll to position [0, 0]
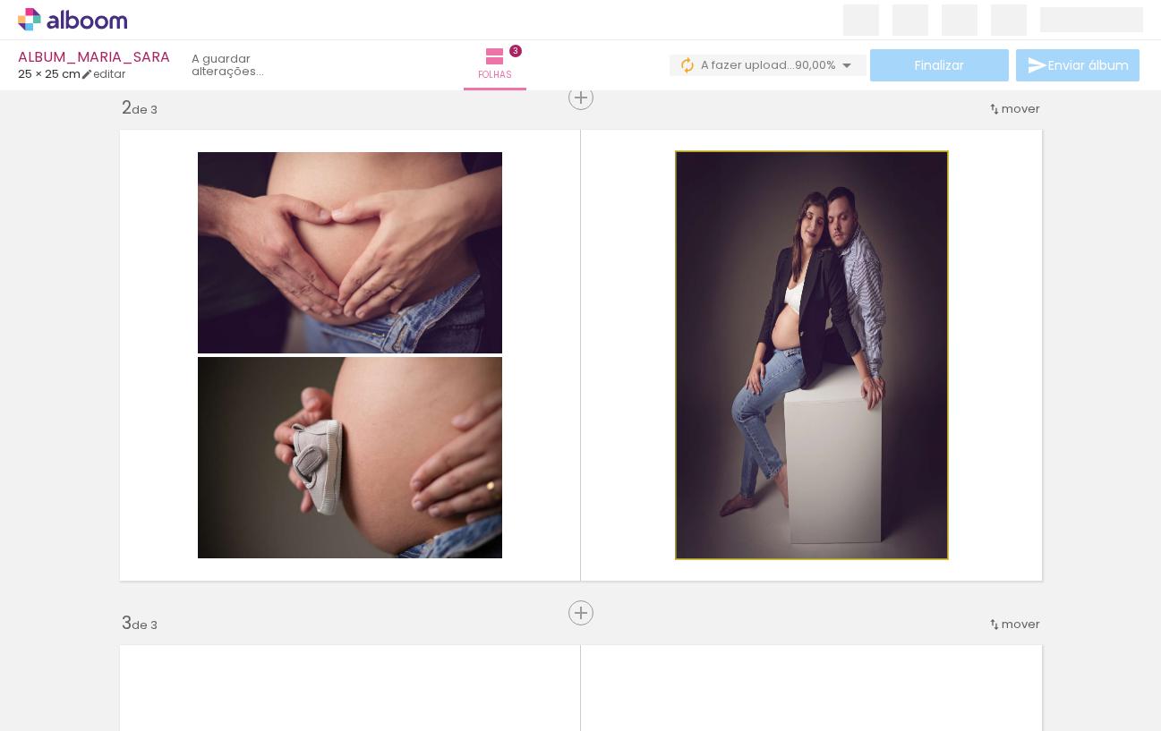
click at [693, 410] on quentale-photo at bounding box center [812, 355] width 270 height 406
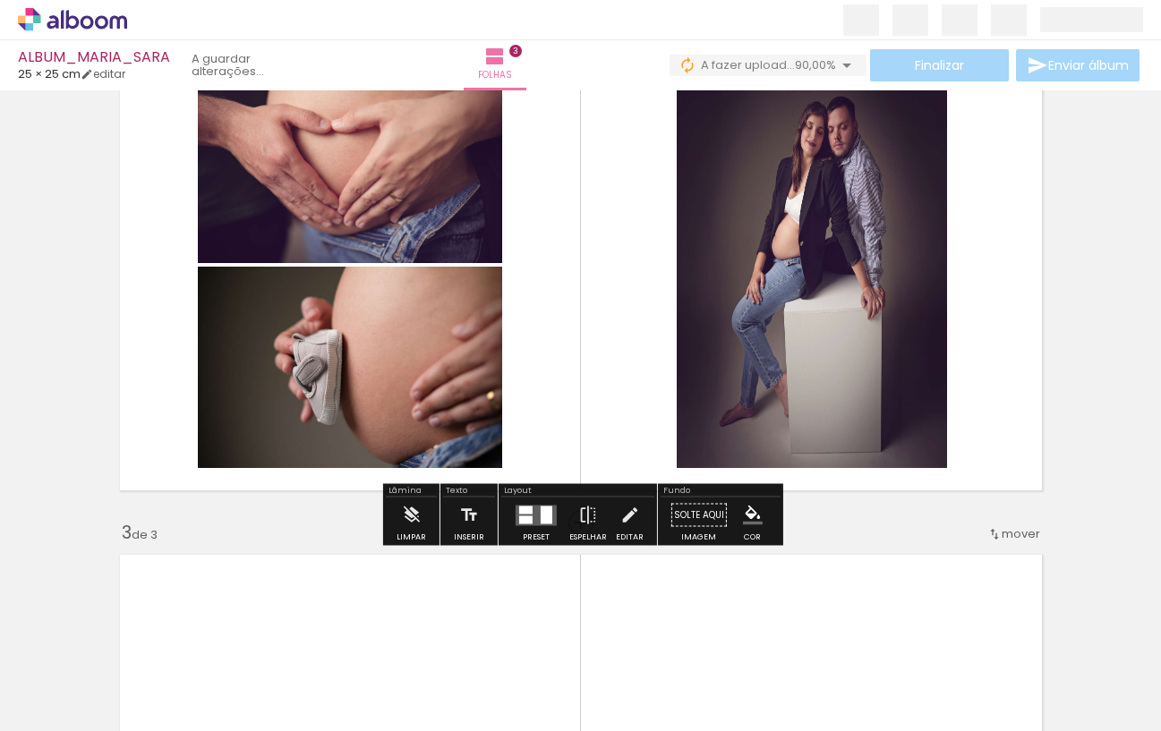
scroll to position [626, 0]
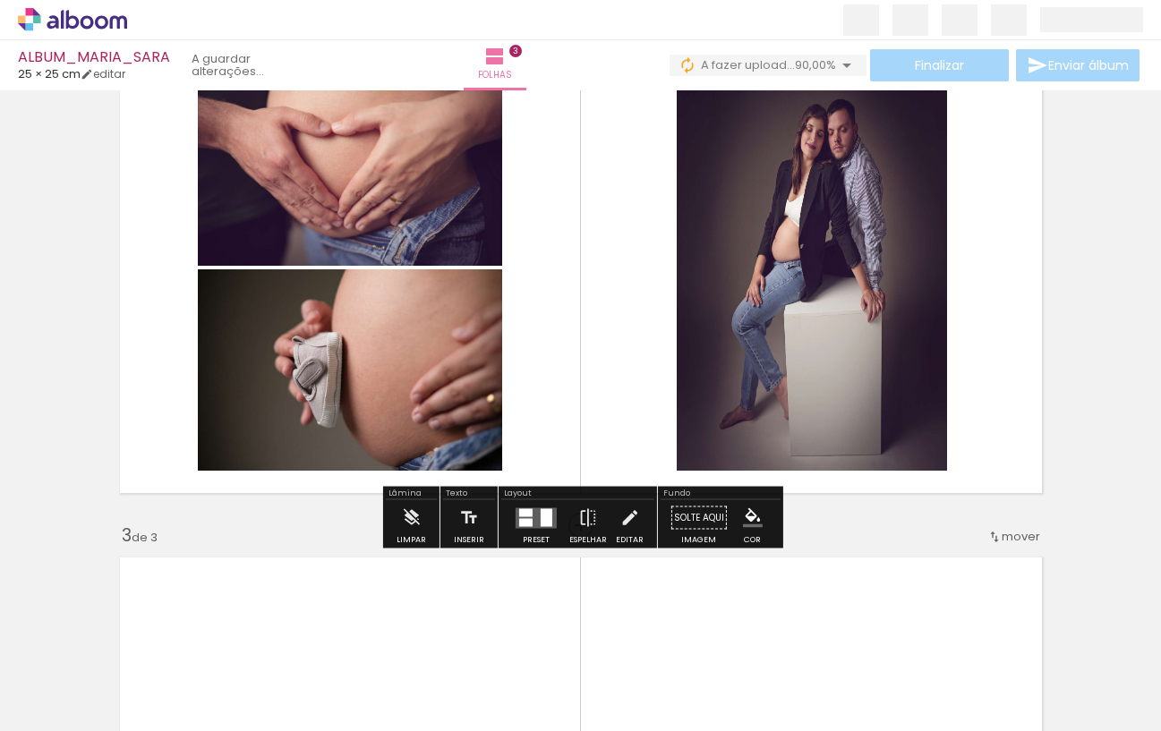
click at [620, 519] on iron-icon at bounding box center [629, 518] width 20 height 36
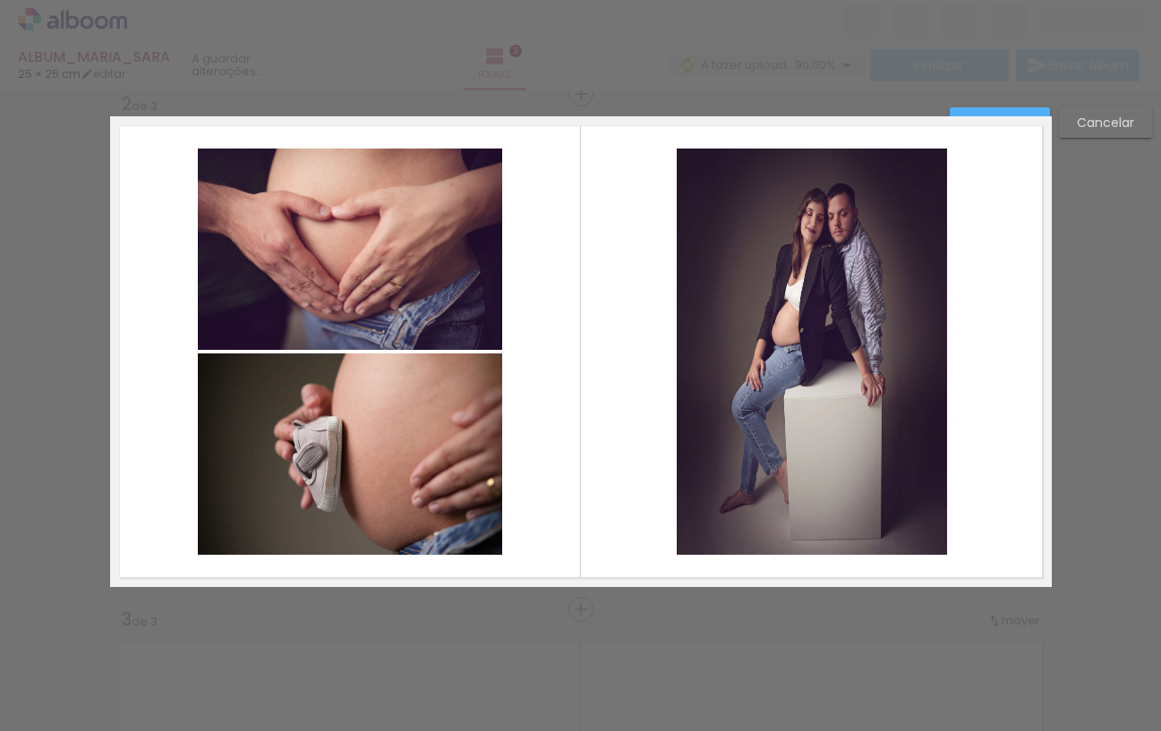
scroll to position [538, 0]
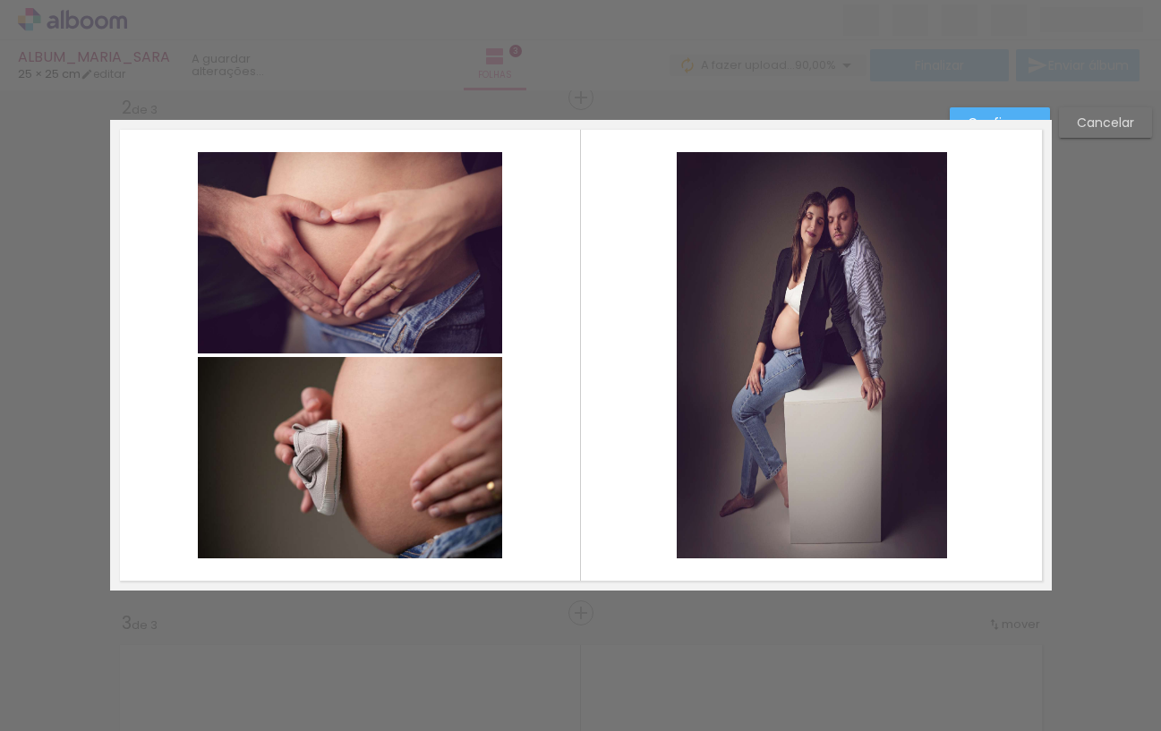
click at [691, 356] on quentale-photo at bounding box center [812, 355] width 270 height 406
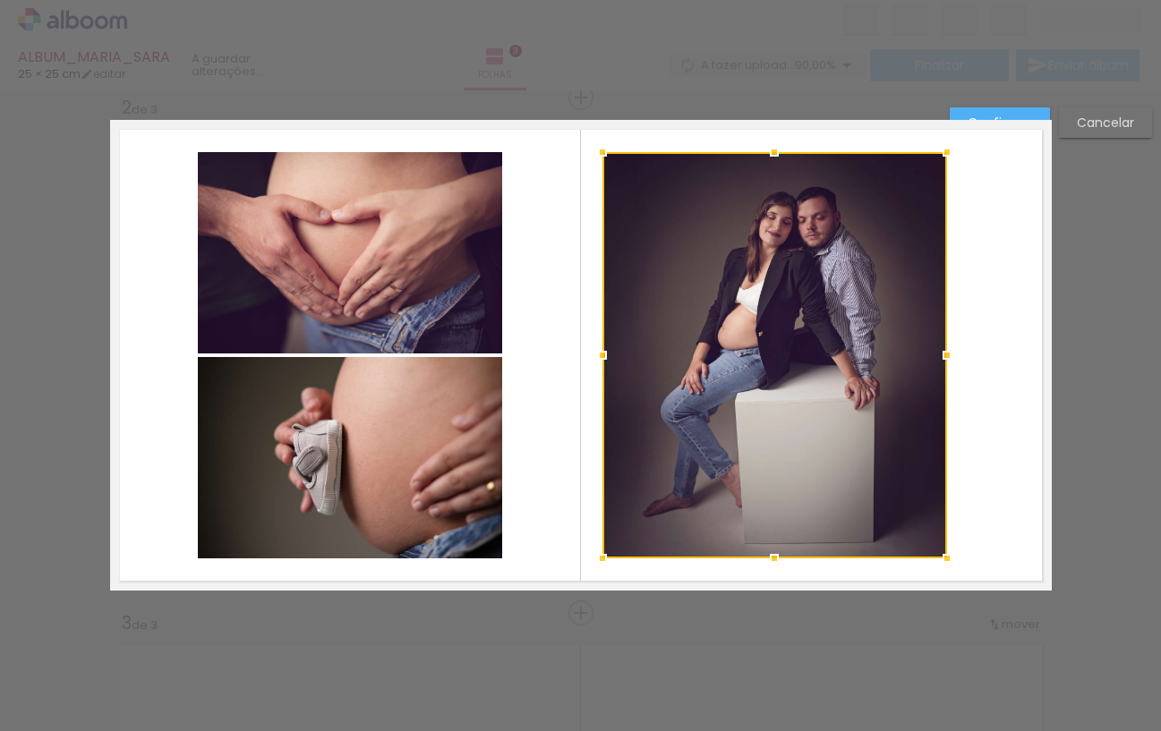
drag, startPoint x: 680, startPoint y: 354, endPoint x: 608, endPoint y: 356, distance: 72.5
click at [606, 356] on div at bounding box center [602, 355] width 36 height 36
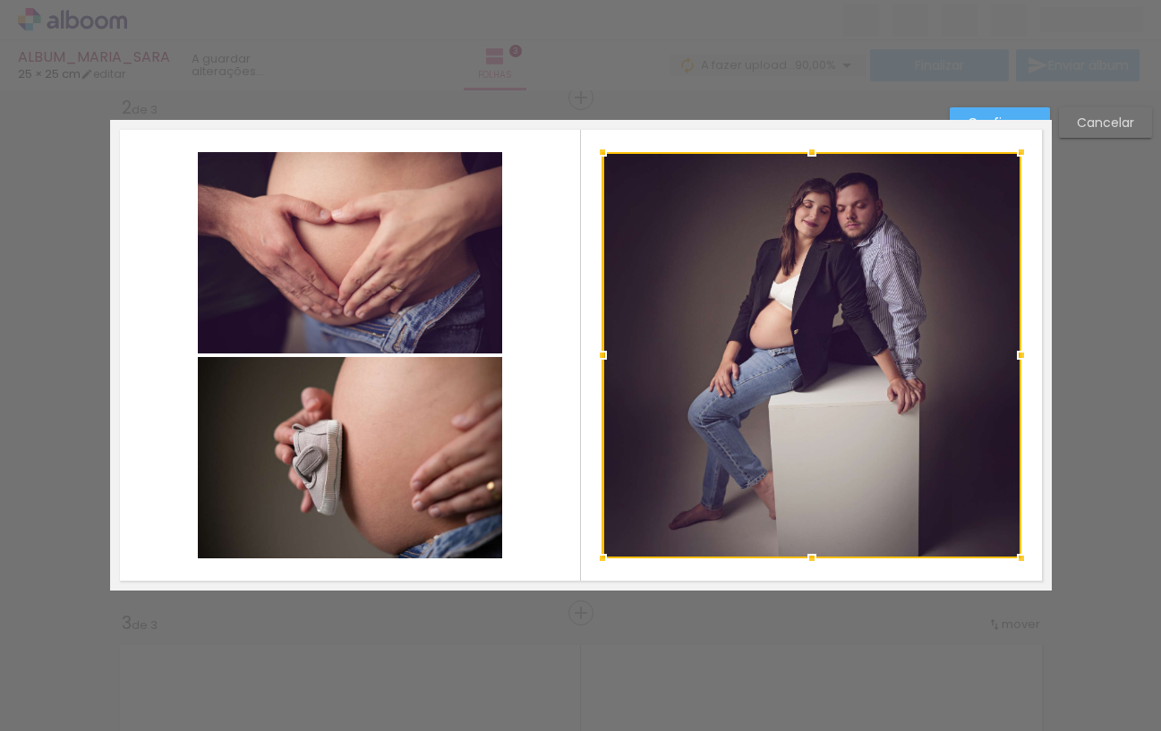
drag, startPoint x: 950, startPoint y: 353, endPoint x: 1018, endPoint y: 361, distance: 68.5
click at [1018, 361] on div at bounding box center [1021, 355] width 36 height 36
click at [558, 309] on quentale-layouter at bounding box center [580, 355] width 941 height 471
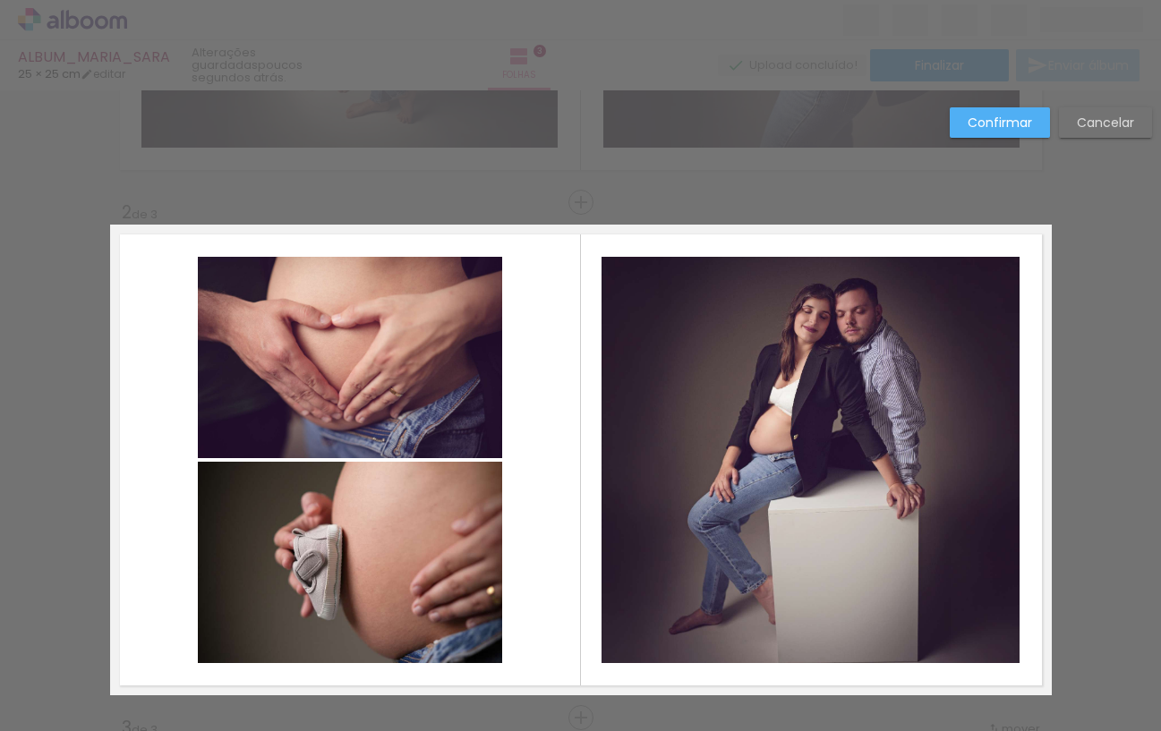
scroll to position [447, 0]
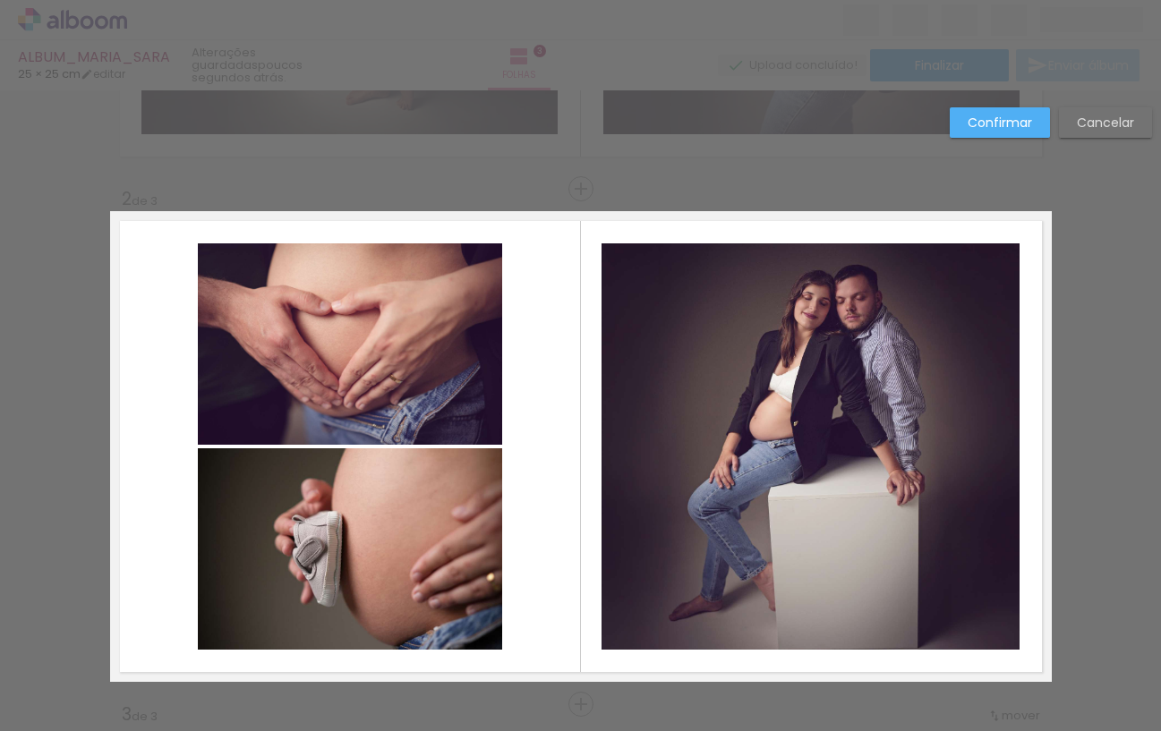
click at [0, 0] on slot "Confirmar" at bounding box center [0, 0] width 0 height 0
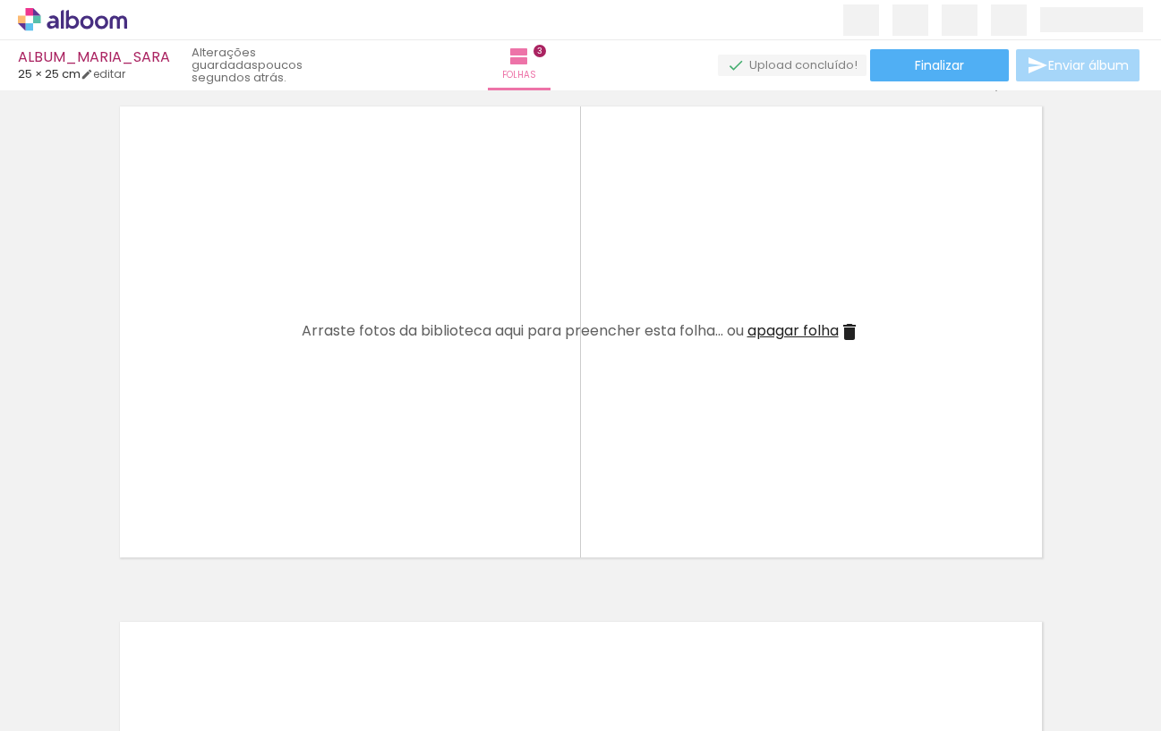
scroll to position [1077, 0]
click at [88, 704] on span "Adicionar Fotos" at bounding box center [64, 707] width 54 height 20
click at [0, 0] on input "file" at bounding box center [0, 0] width 0 height 0
click at [637, 588] on div "Inserir folha 1 de 3 Inserir folha 2 de 3 Inserir folha 3 de 3" at bounding box center [580, 50] width 1161 height 2063
click at [47, 710] on span "Adicionar Fotos" at bounding box center [64, 707] width 54 height 20
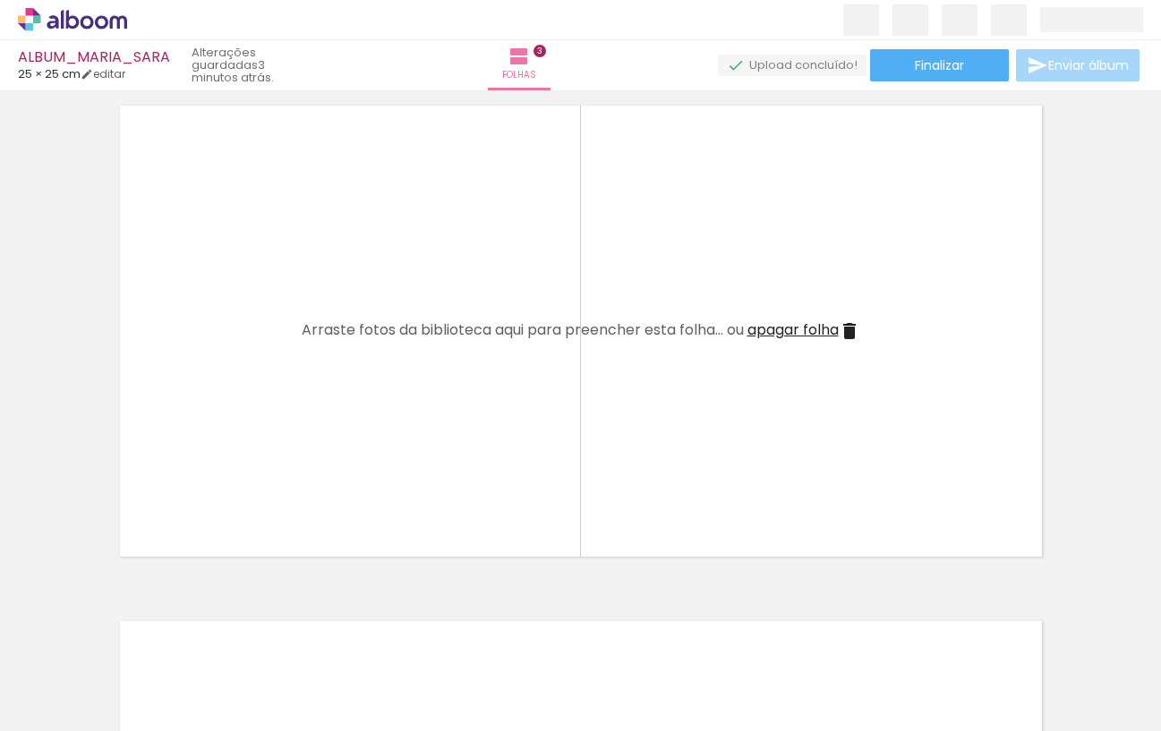
click at [0, 0] on input "file" at bounding box center [0, 0] width 0 height 0
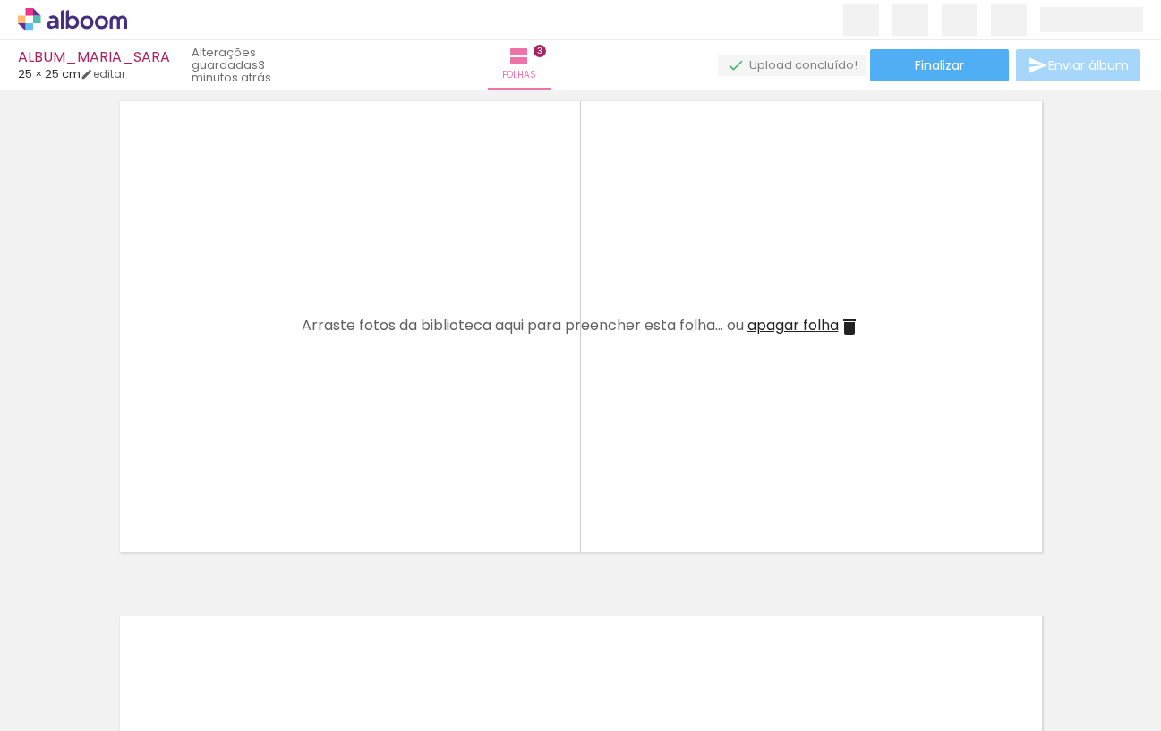
click at [51, 703] on span "Adicionar Fotos" at bounding box center [64, 707] width 54 height 20
click at [0, 0] on input "file" at bounding box center [0, 0] width 0 height 0
click at [770, 224] on quentale-layouter at bounding box center [580, 326] width 941 height 471
click at [85, 709] on span "Adicionar Fotos" at bounding box center [64, 707] width 54 height 20
click at [0, 0] on input "file" at bounding box center [0, 0] width 0 height 0
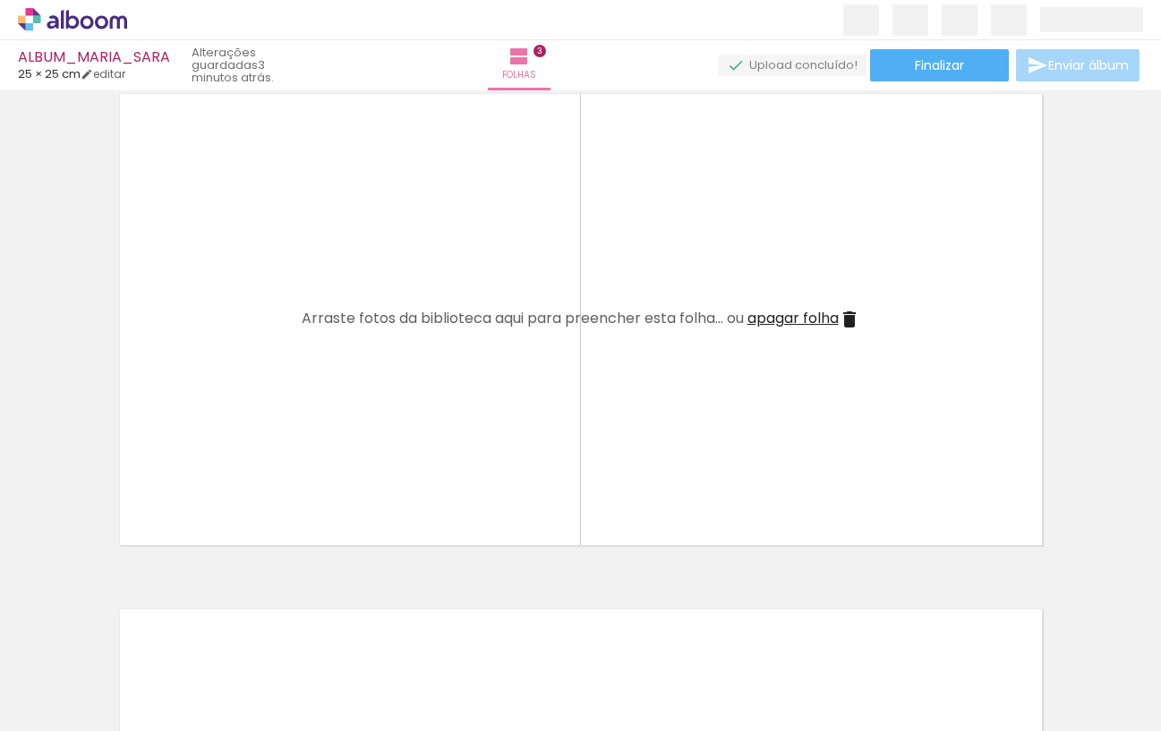
click at [306, 481] on quentale-layouter at bounding box center [580, 319] width 941 height 471
click at [65, 707] on span "Adicionar Fotos" at bounding box center [64, 707] width 54 height 20
click at [0, 0] on input "file" at bounding box center [0, 0] width 0 height 0
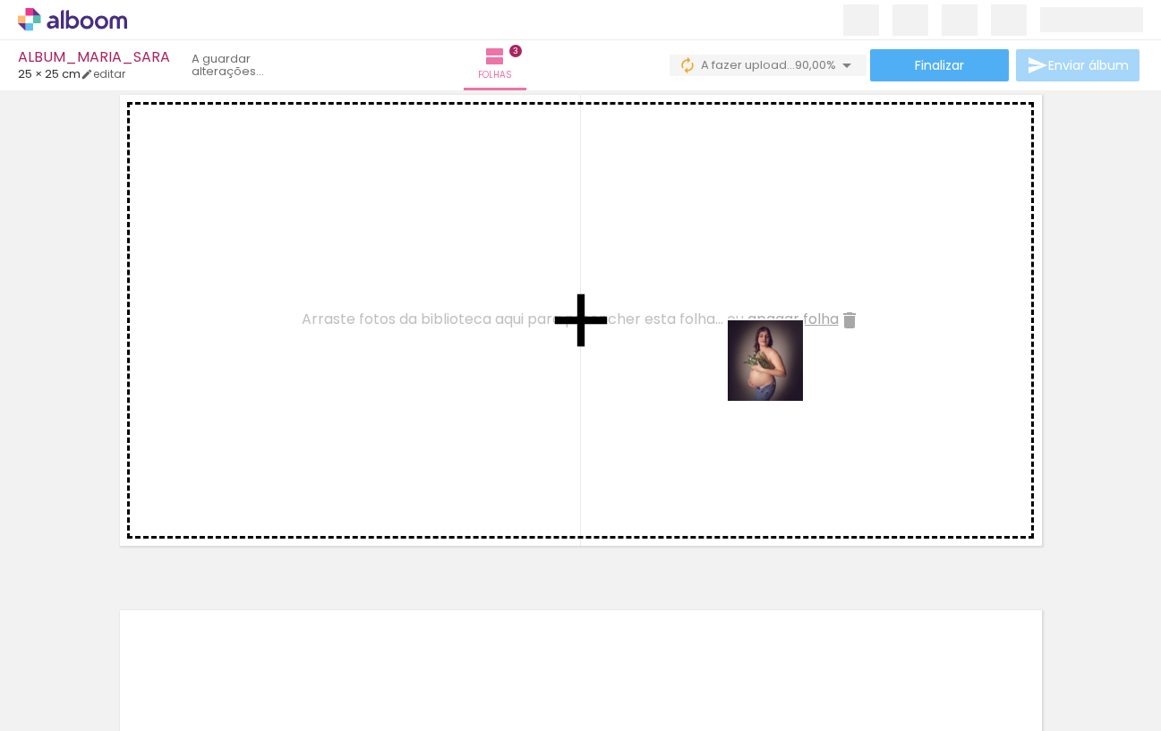
drag, startPoint x: 685, startPoint y: 679, endPoint x: 780, endPoint y: 374, distance: 319.6
click at [780, 374] on quentale-workspace at bounding box center [580, 365] width 1161 height 731
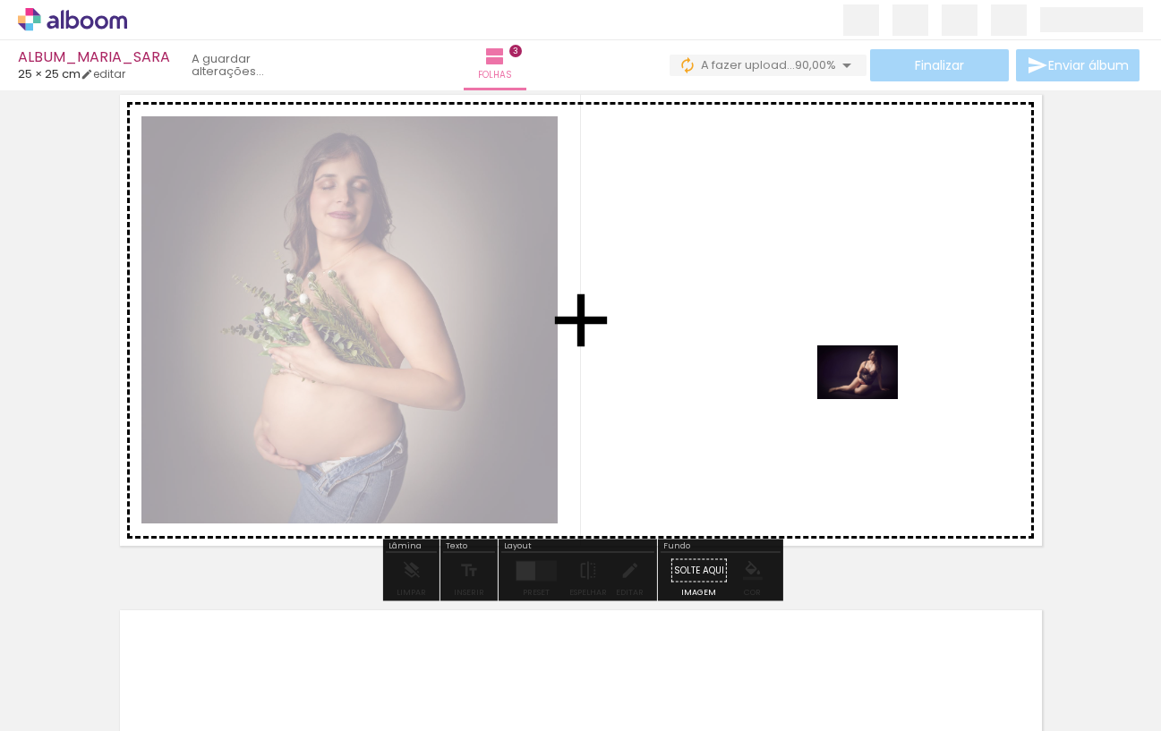
click at [870, 399] on quentale-workspace at bounding box center [580, 365] width 1161 height 731
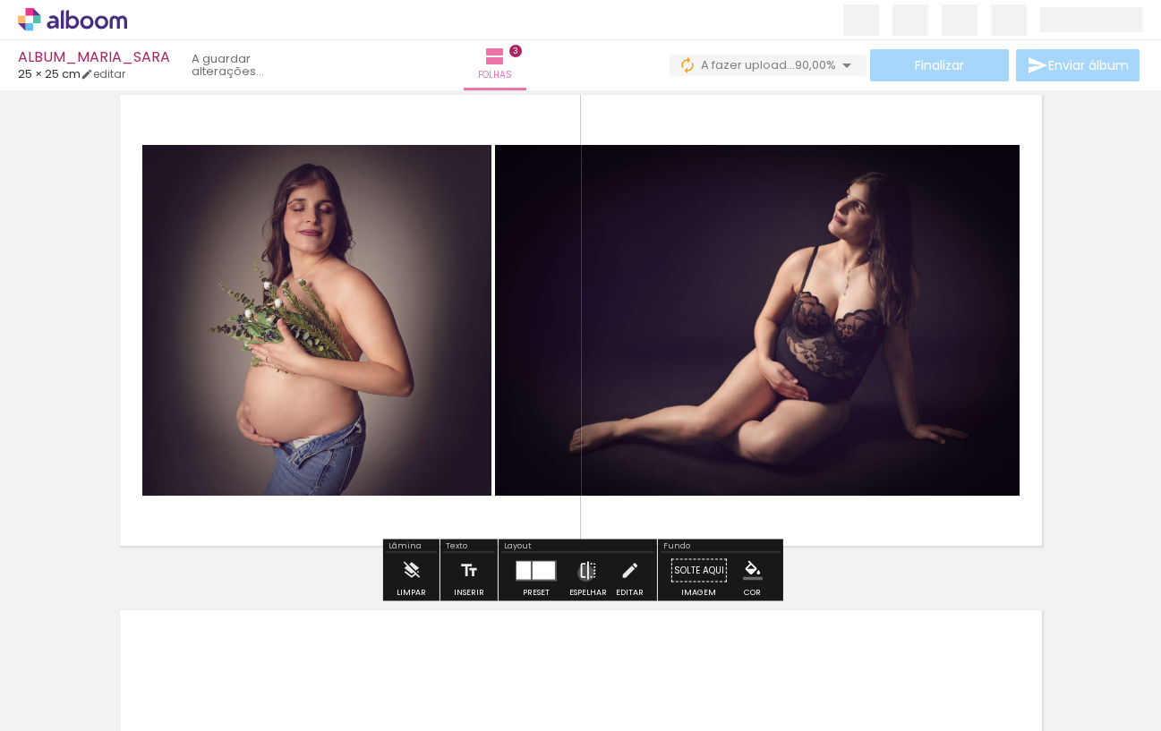
click at [582, 573] on iron-icon at bounding box center [588, 571] width 20 height 36
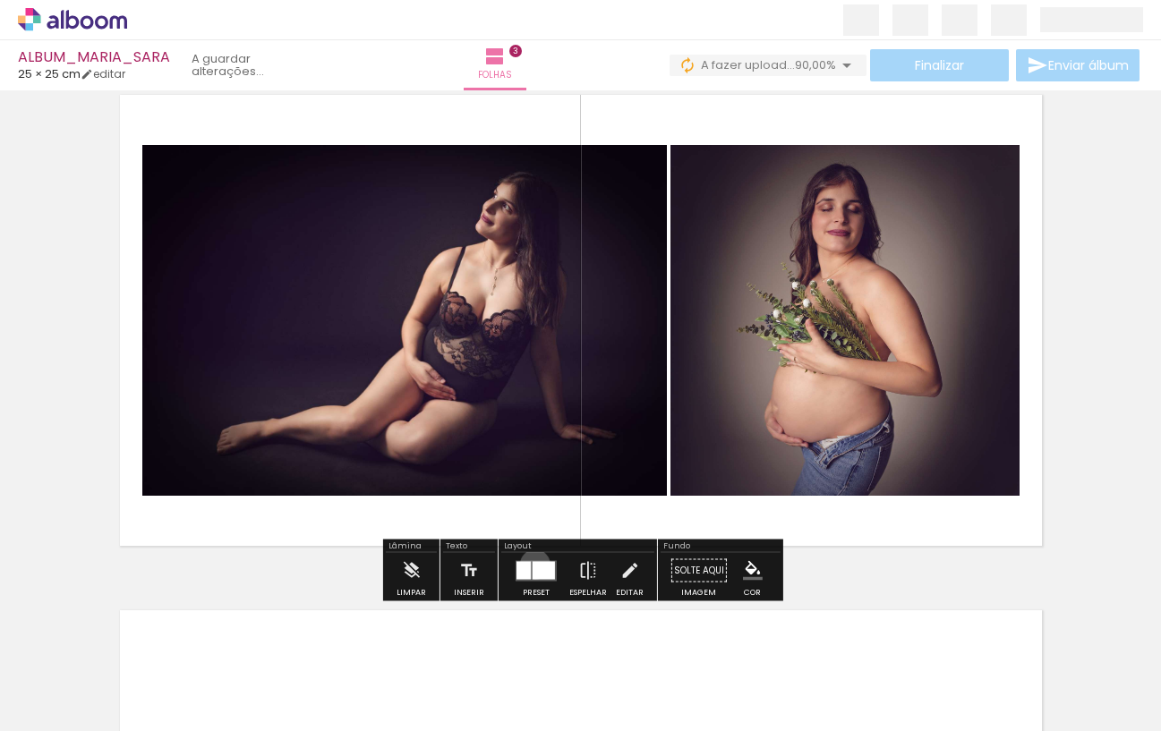
drag, startPoint x: 531, startPoint y: 564, endPoint x: 746, endPoint y: 464, distance: 237.8
click at [532, 564] on div at bounding box center [543, 570] width 22 height 18
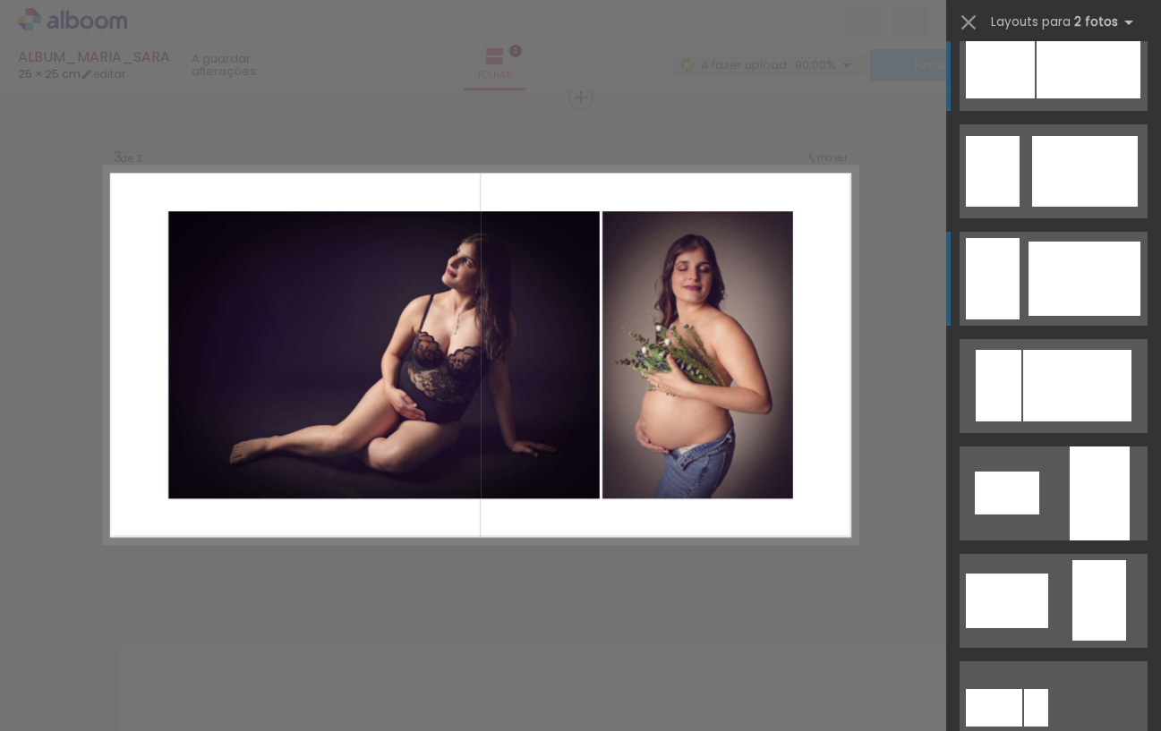
scroll to position [38, 0]
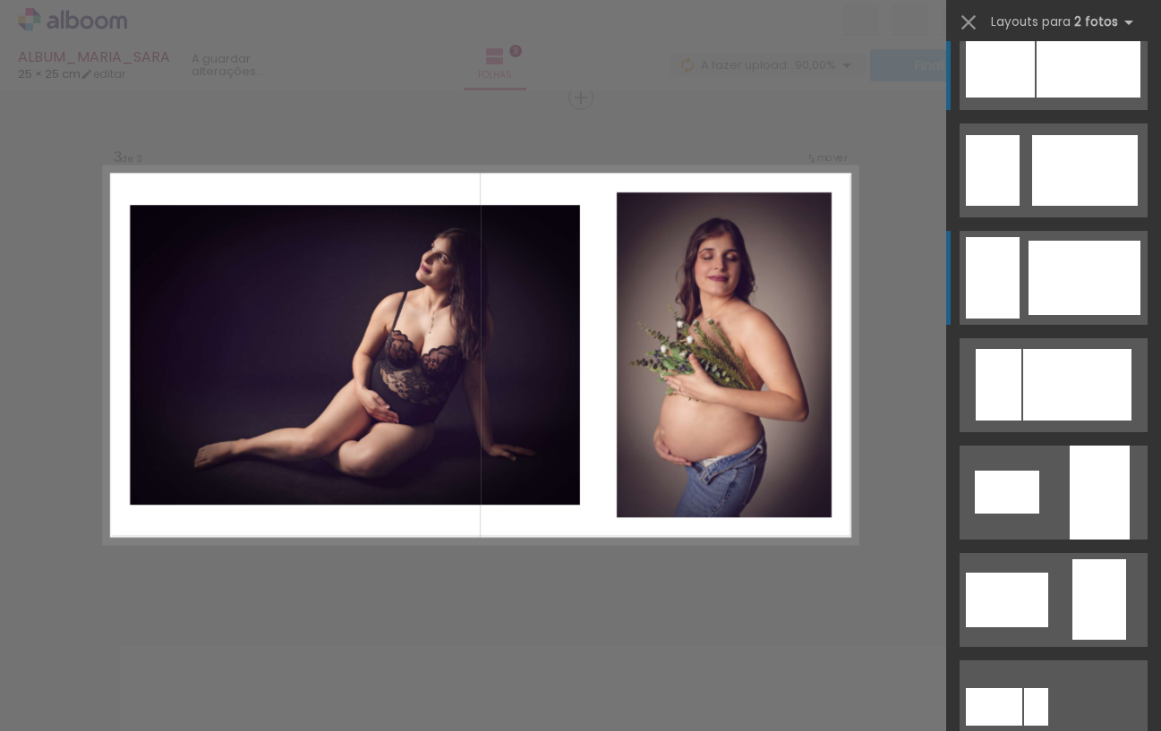
click at [1088, 206] on div at bounding box center [1085, 170] width 106 height 71
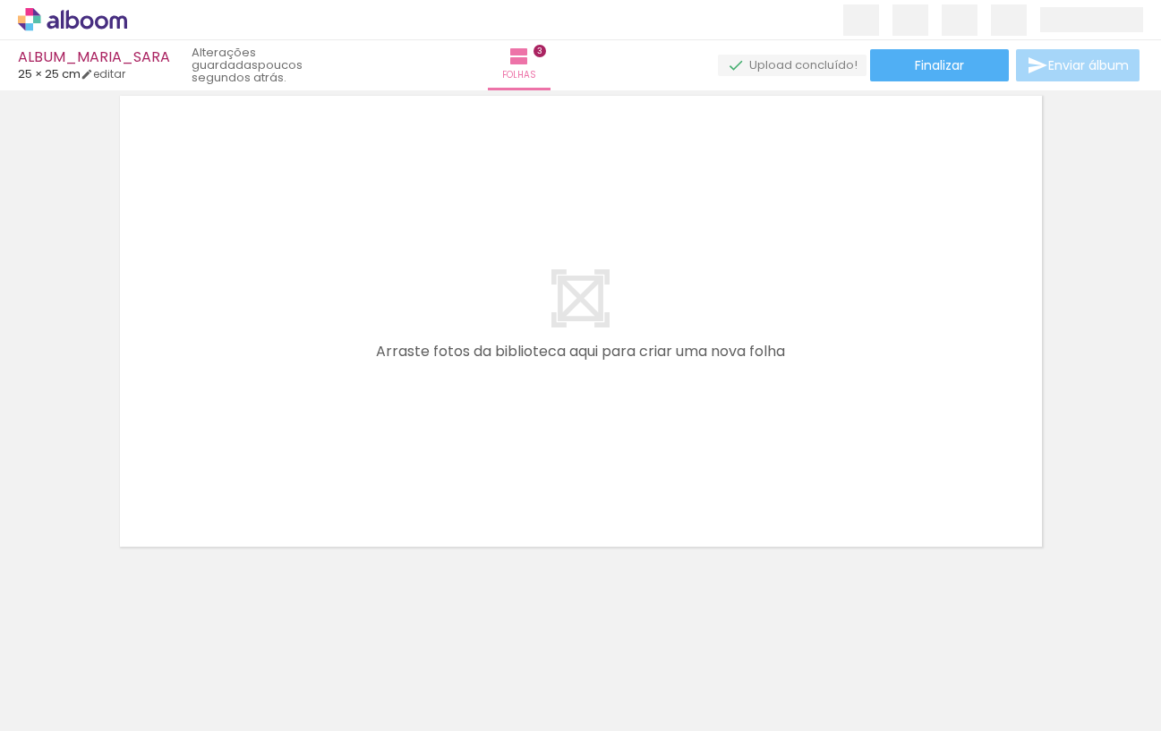
scroll to position [1600, 0]
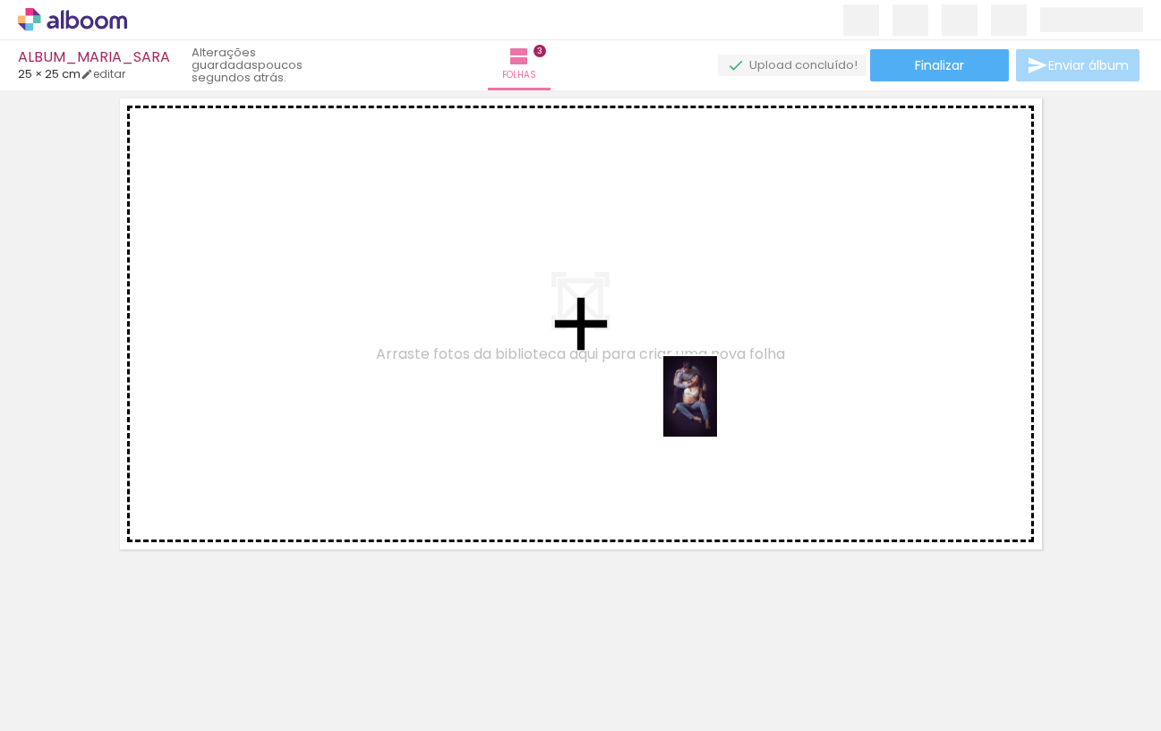
drag, startPoint x: 986, startPoint y: 664, endPoint x: 1091, endPoint y: 666, distance: 104.7
click at [711, 407] on quentale-workspace at bounding box center [580, 365] width 1161 height 731
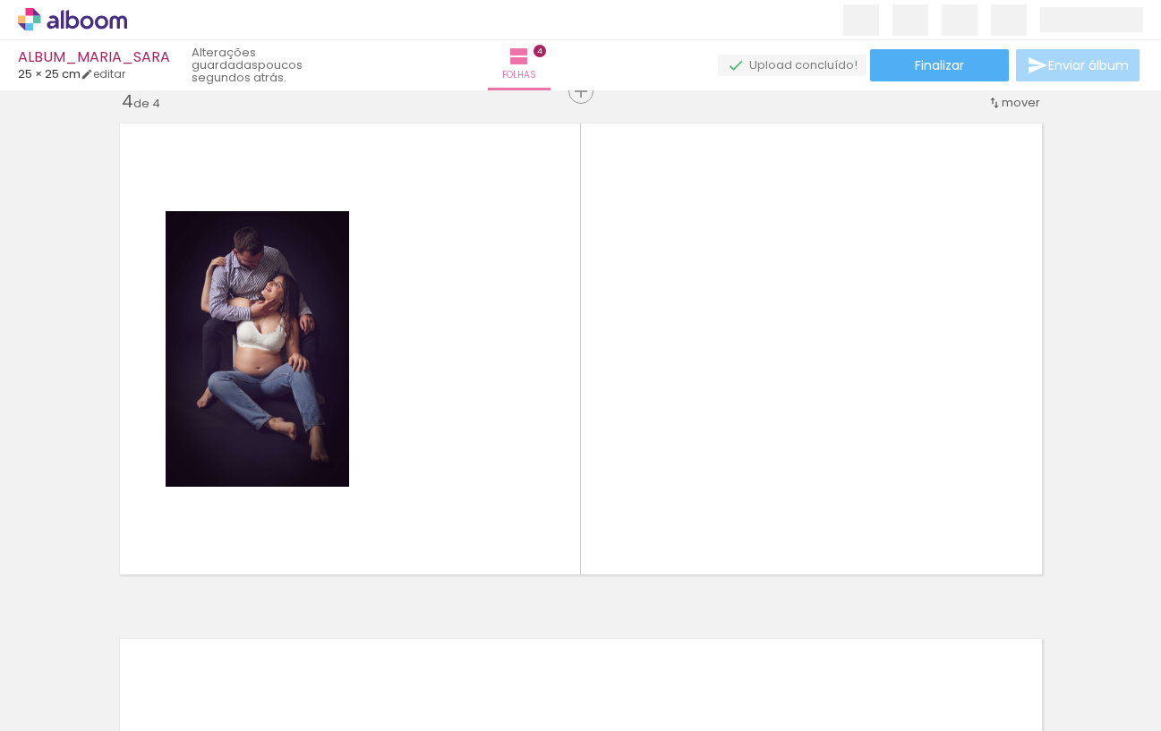
scroll to position [1569, 0]
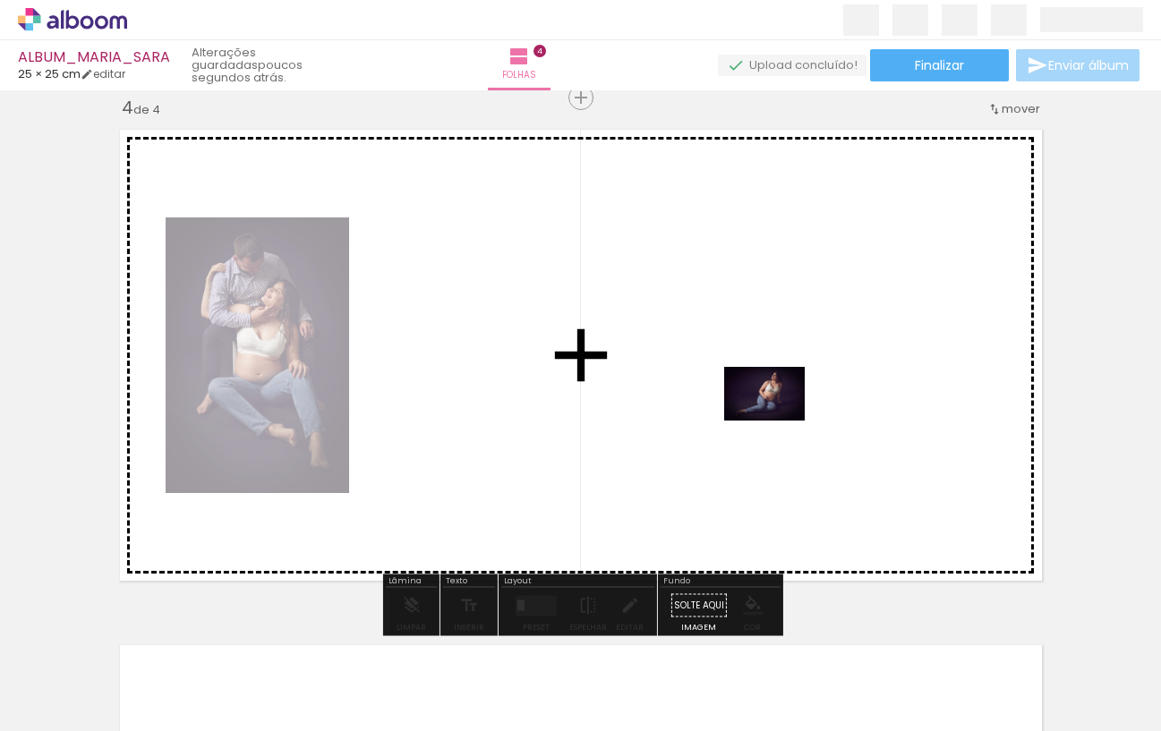
click at [777, 421] on quentale-workspace at bounding box center [580, 365] width 1161 height 731
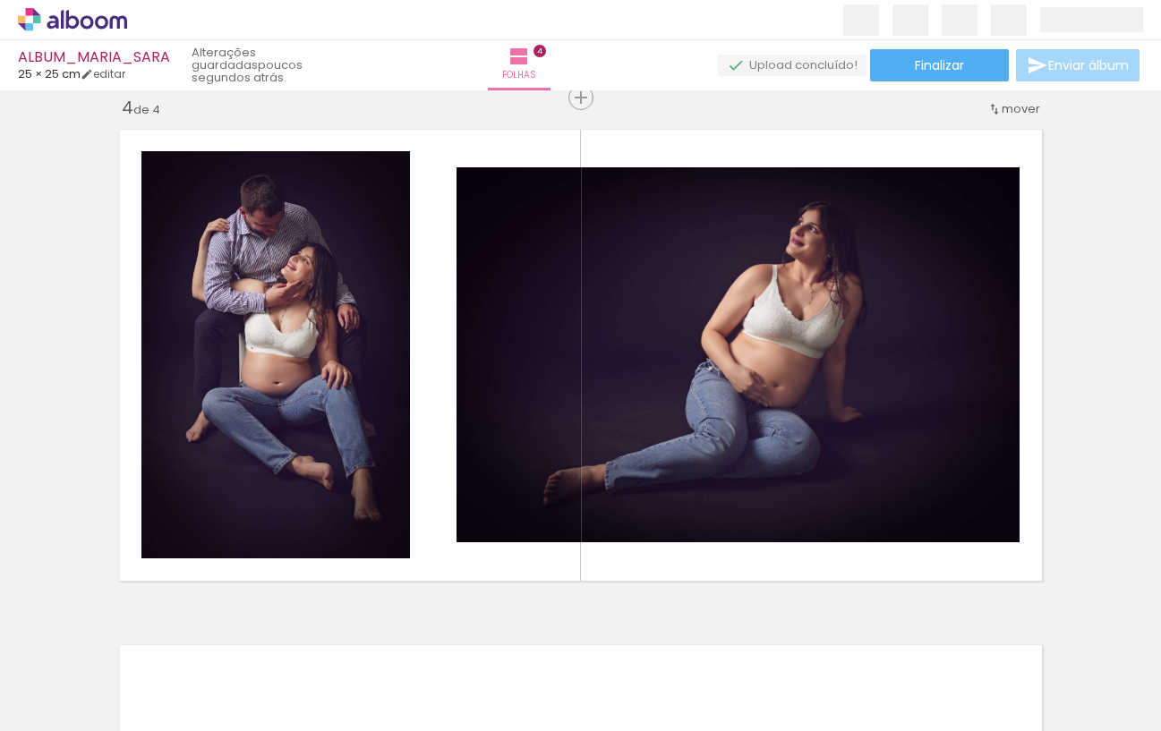
click at [86, 704] on span "Adicionar Fotos" at bounding box center [64, 707] width 54 height 20
click at [0, 0] on input "file" at bounding box center [0, 0] width 0 height 0
click at [63, 706] on span "Adicionar Fotos" at bounding box center [64, 707] width 54 height 20
click at [0, 0] on input "file" at bounding box center [0, 0] width 0 height 0
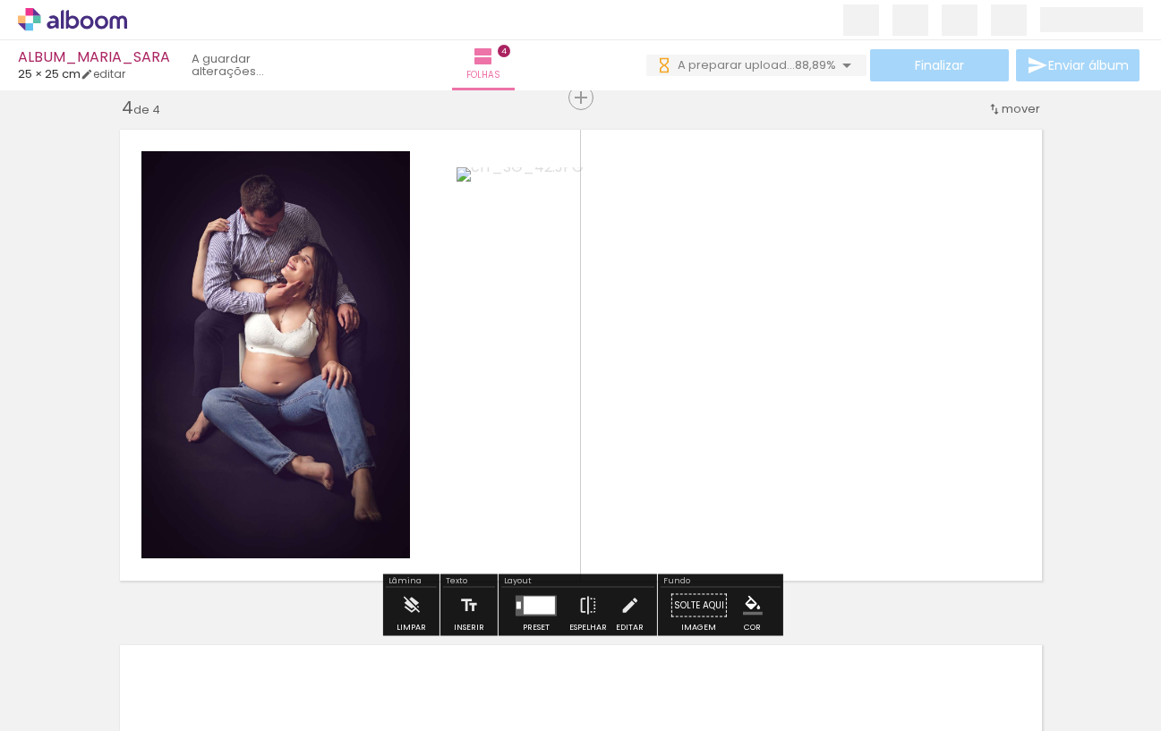
scroll to position [1574, 0]
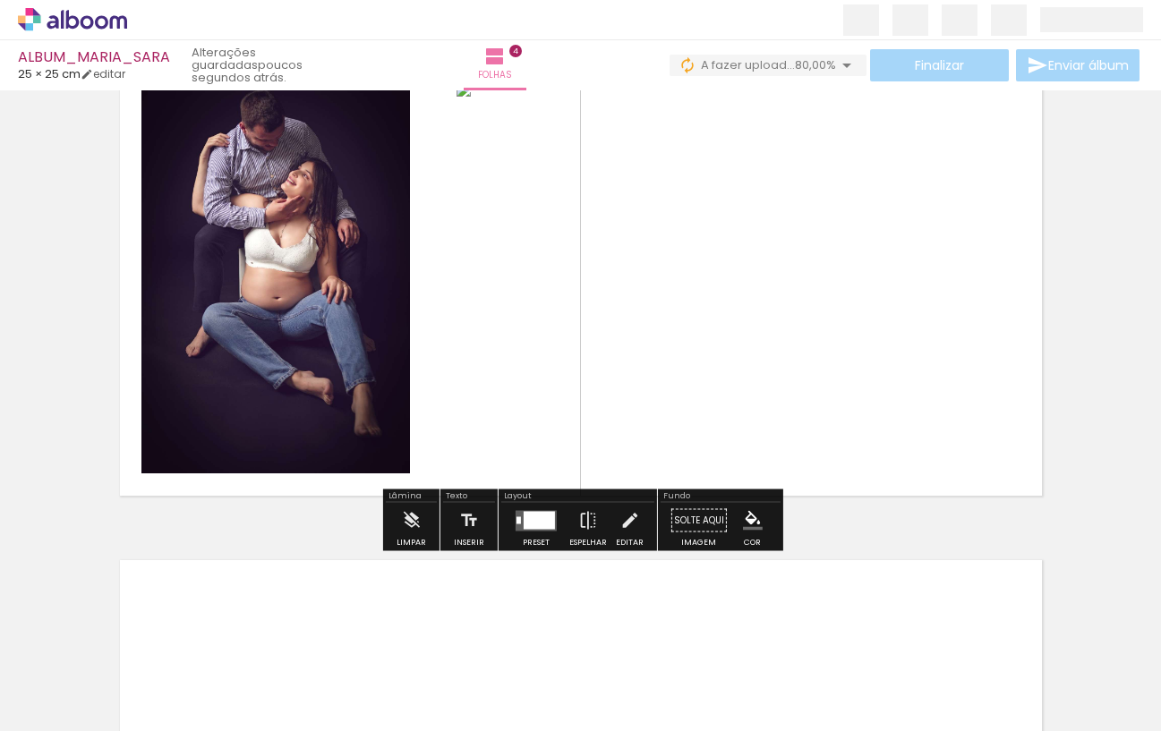
click at [687, 331] on div at bounding box center [737, 269] width 563 height 375
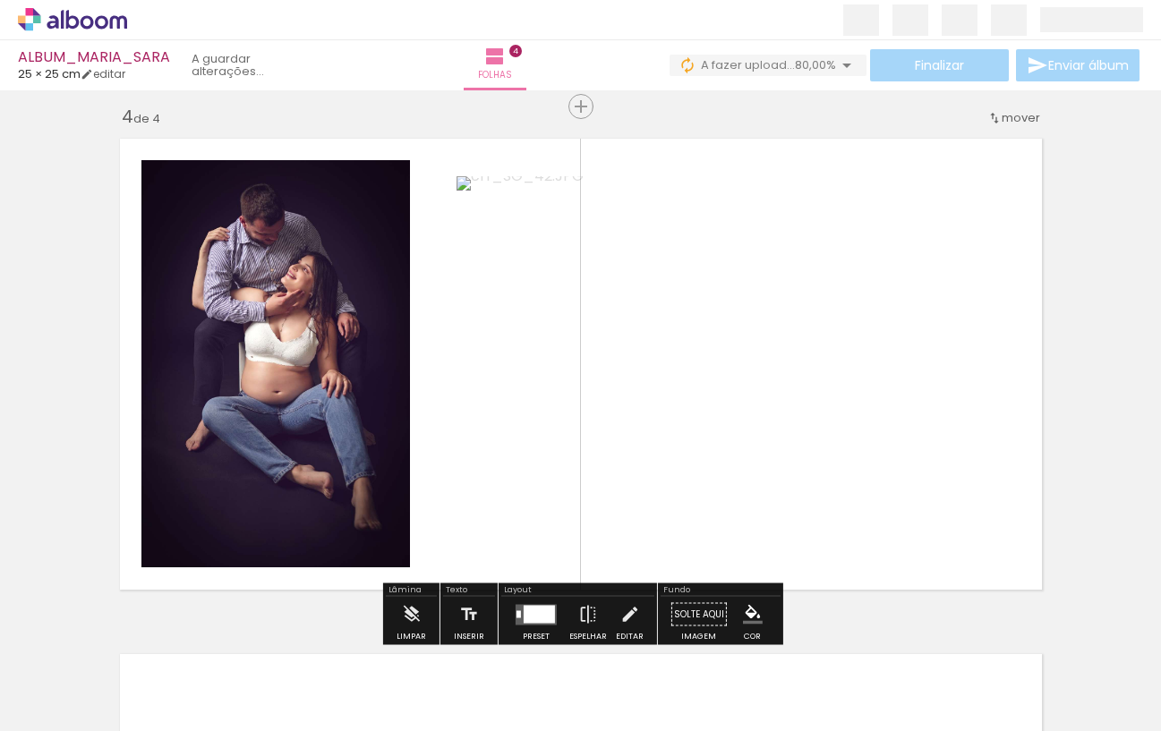
scroll to position [1570, 0]
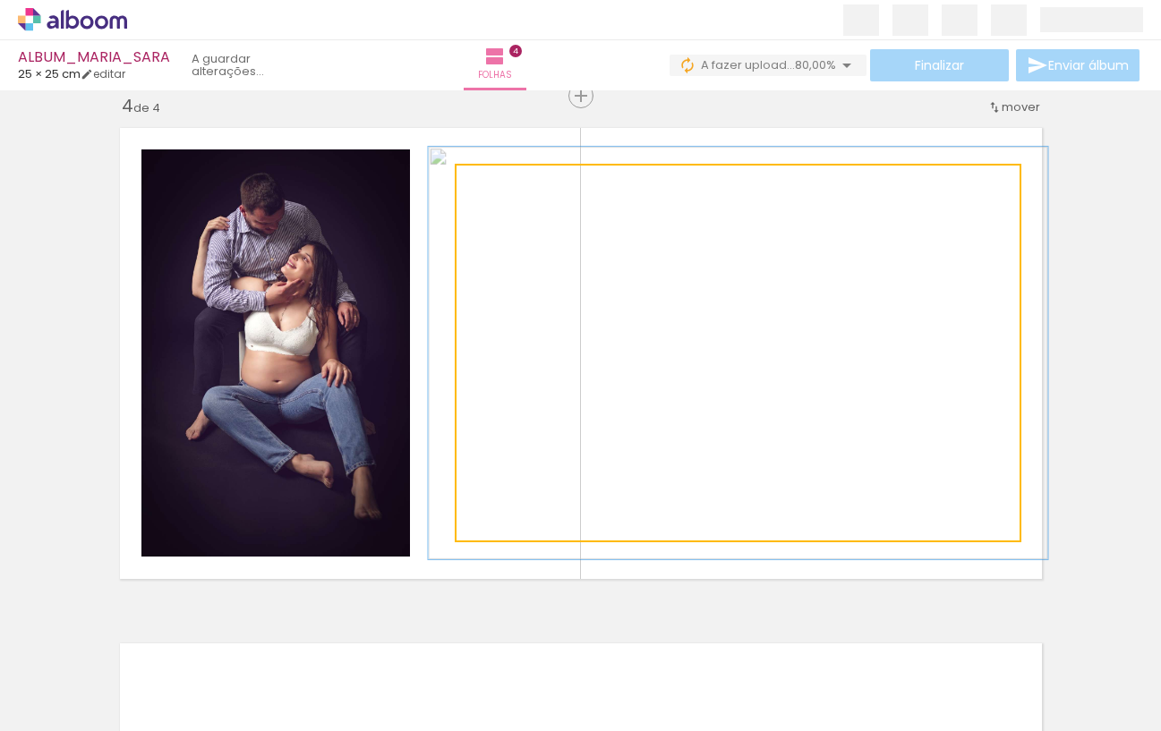
type paper-slider "109"
drag, startPoint x: 497, startPoint y: 183, endPoint x: 599, endPoint y: 261, distance: 128.3
click at [502, 185] on div at bounding box center [504, 184] width 16 height 16
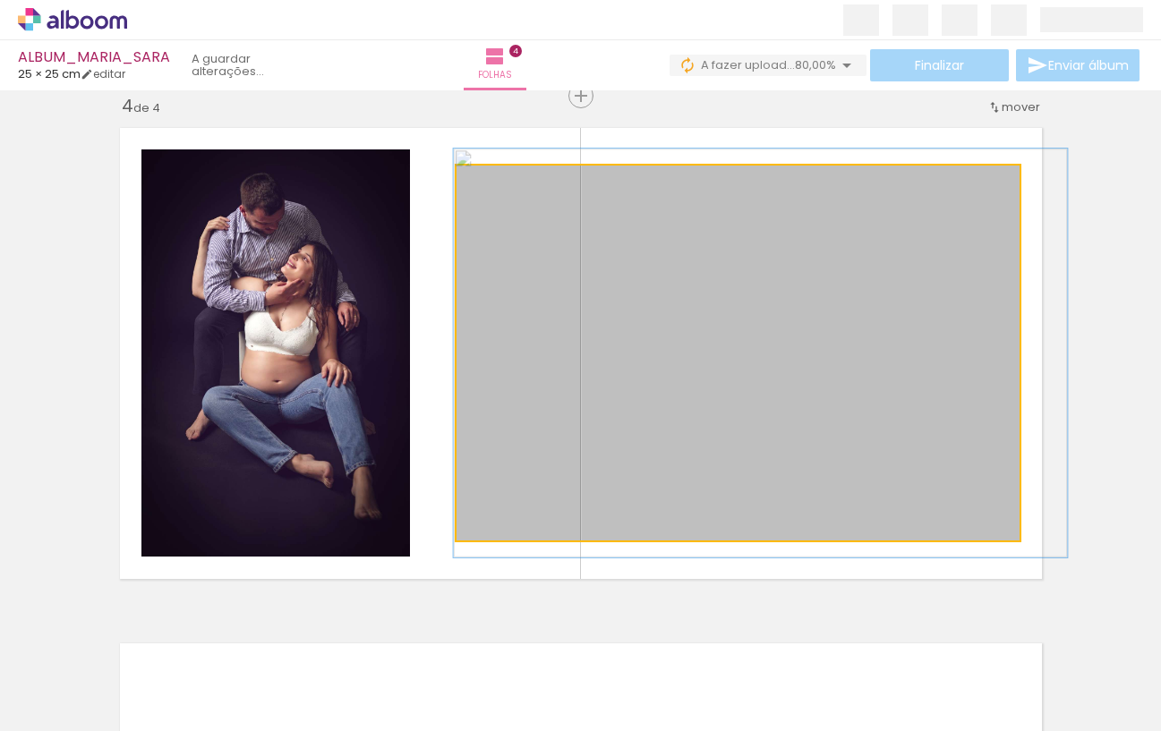
drag, startPoint x: 702, startPoint y: 346, endPoint x: 724, endPoint y: 346, distance: 21.5
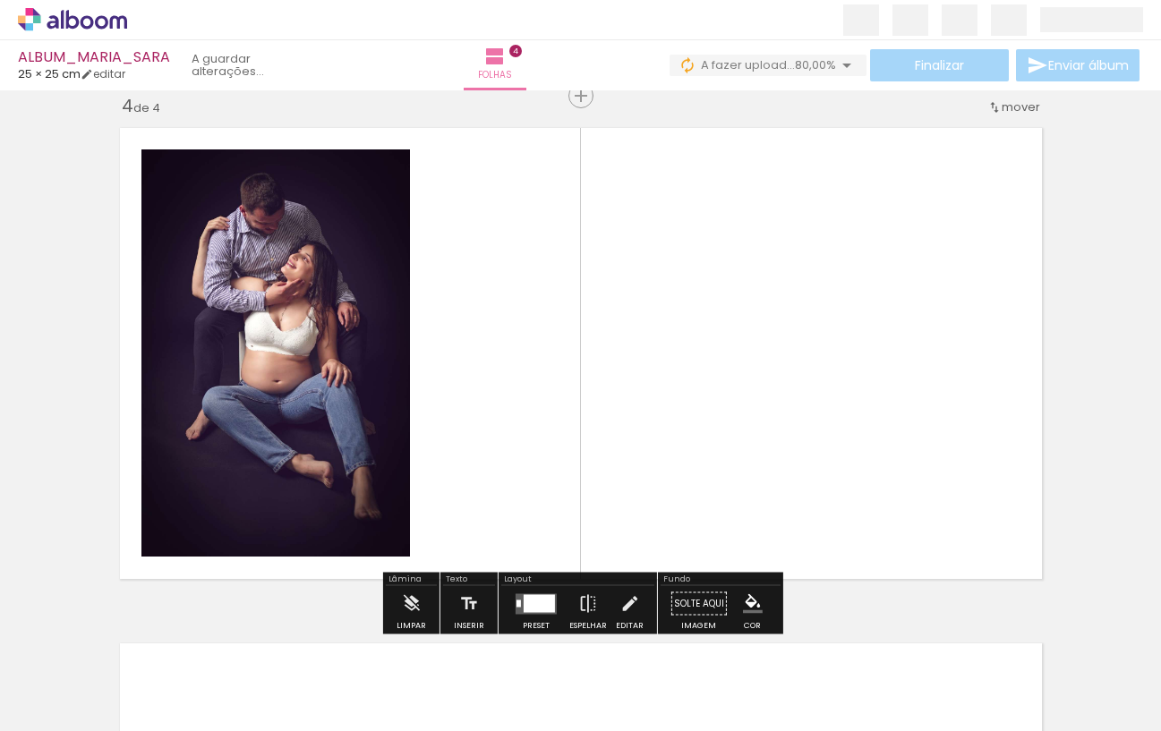
click at [357, 294] on div at bounding box center [275, 352] width 271 height 407
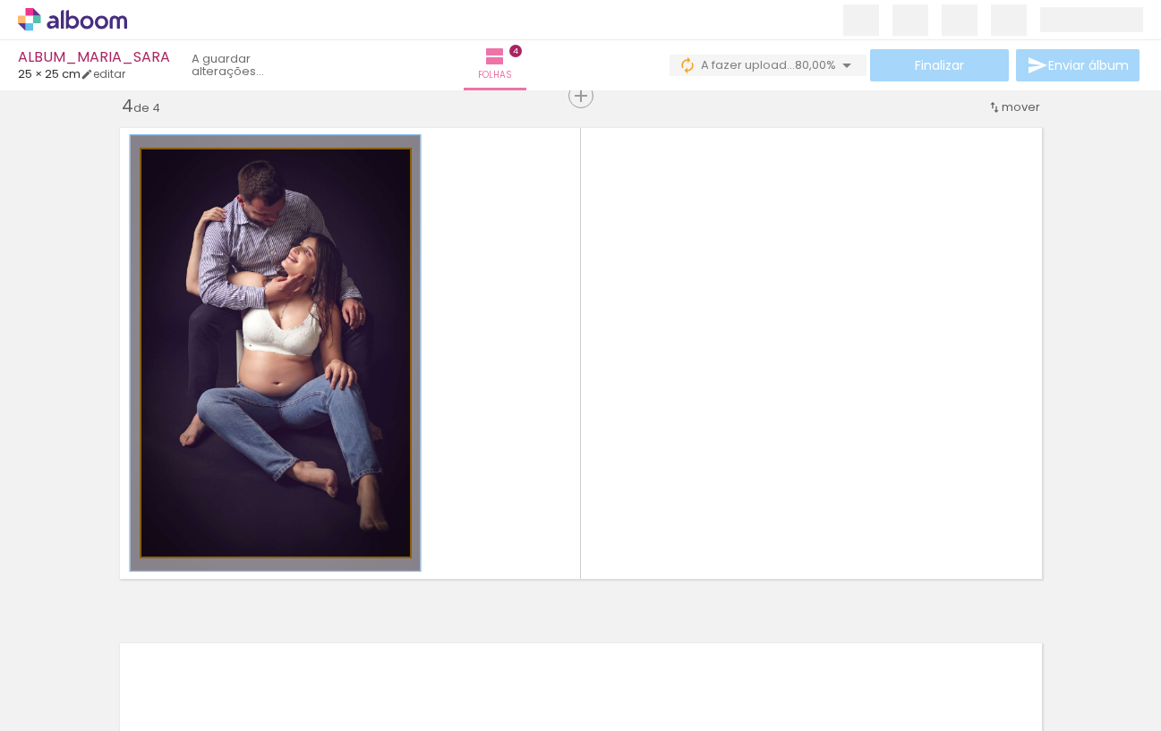
type paper-slider "106"
click at [188, 172] on div at bounding box center [187, 168] width 16 height 16
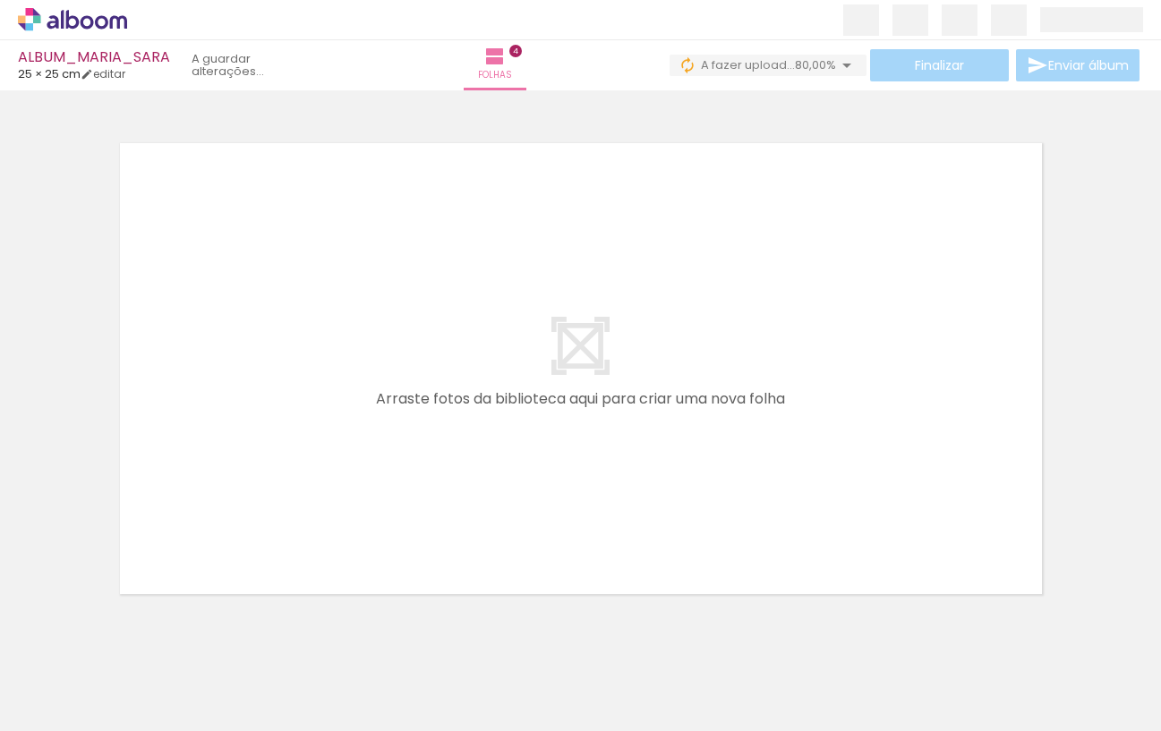
scroll to position [2118, 0]
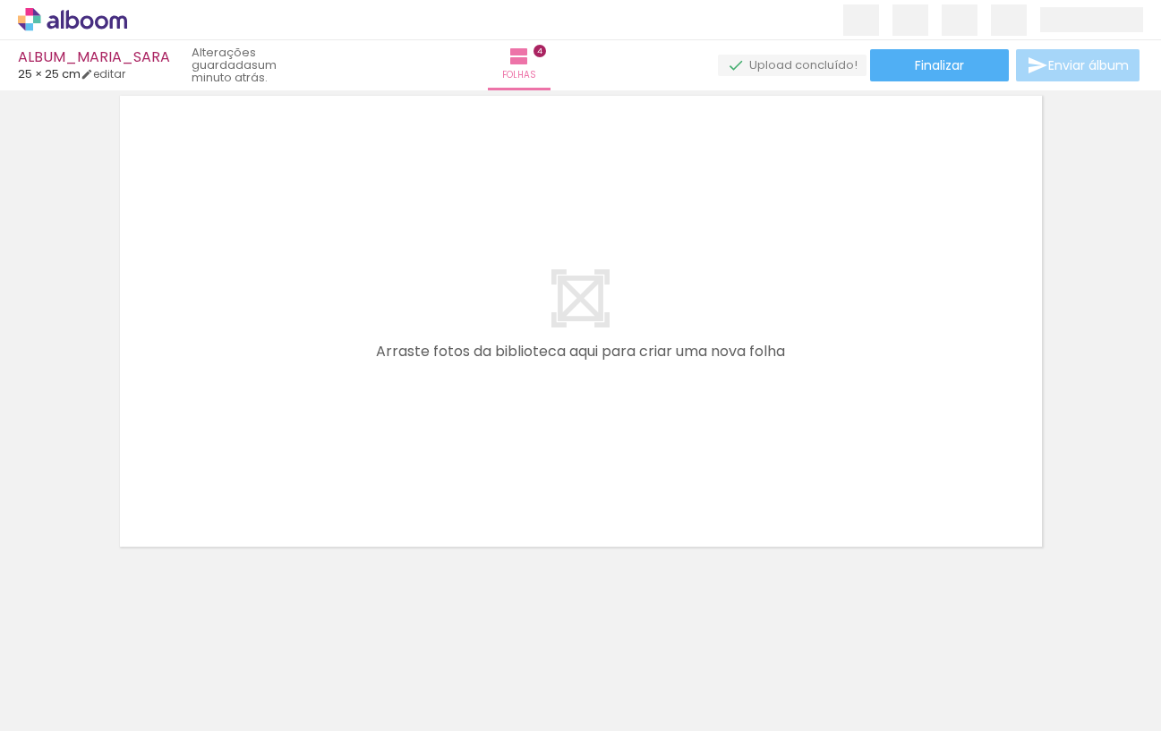
click at [84, 707] on span "Adicionar Fotos" at bounding box center [64, 707] width 54 height 20
click at [0, 0] on input "file" at bounding box center [0, 0] width 0 height 0
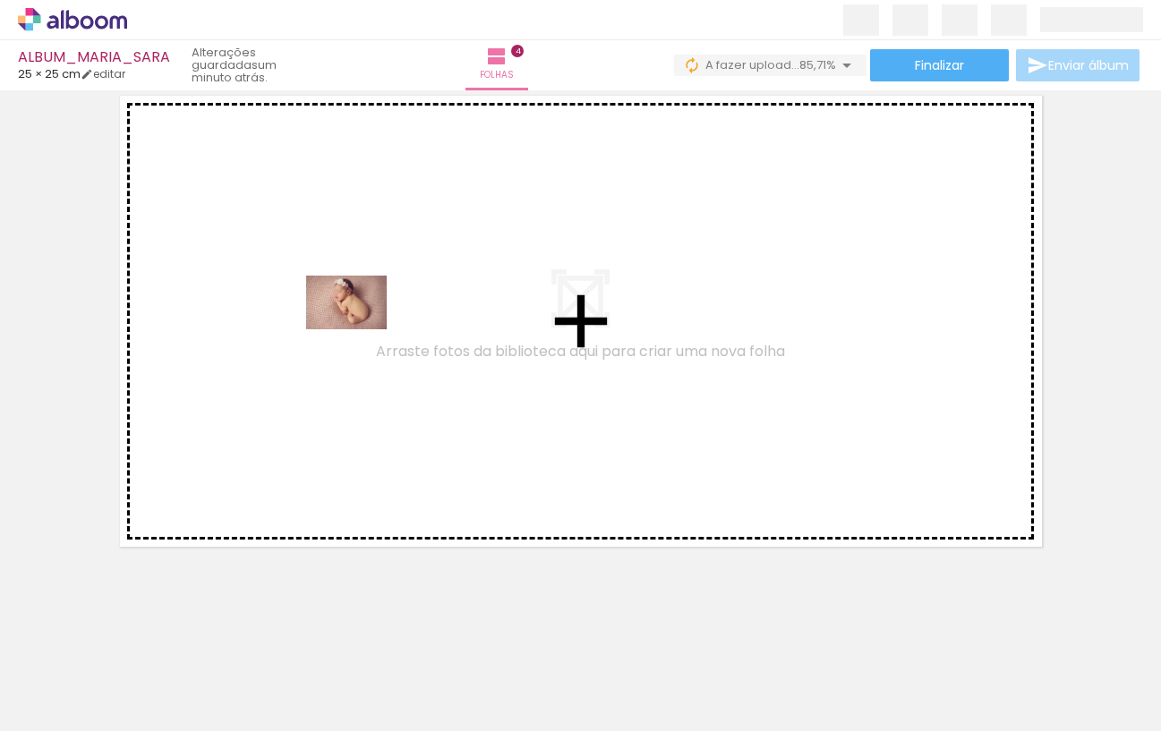
drag, startPoint x: 355, startPoint y: 666, endPoint x: 454, endPoint y: 581, distance: 130.1
click at [359, 328] on quentale-workspace at bounding box center [580, 365] width 1161 height 731
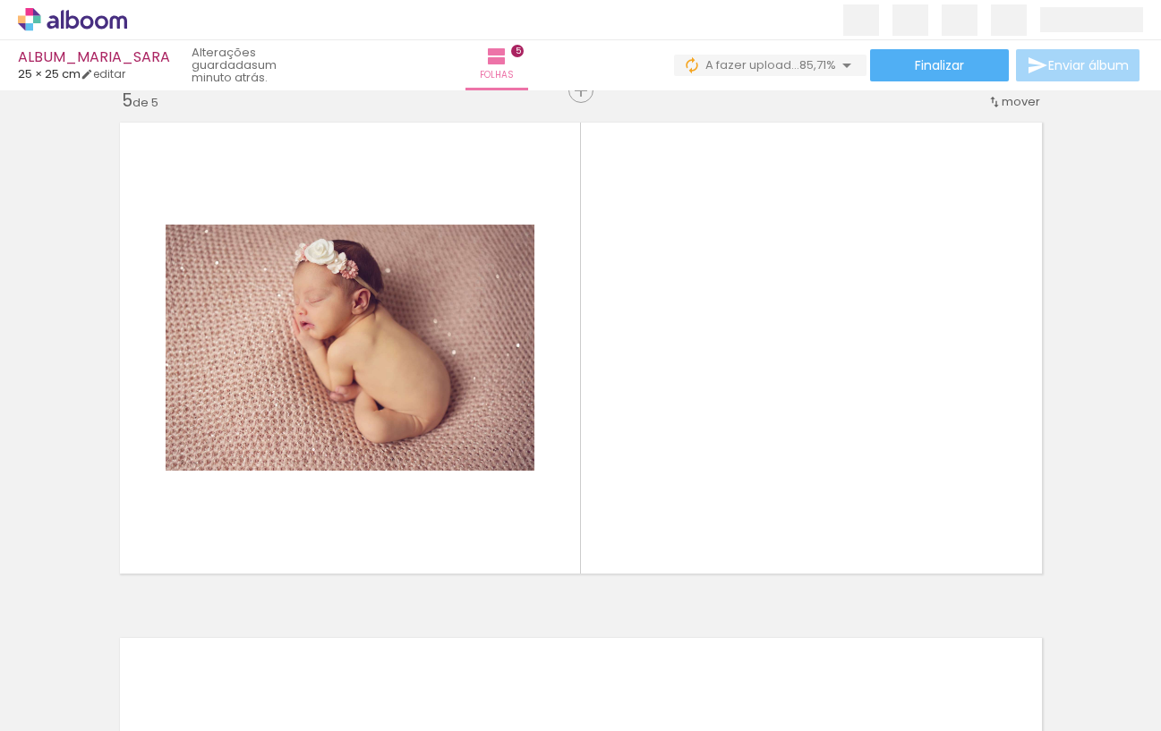
scroll to position [2084, 0]
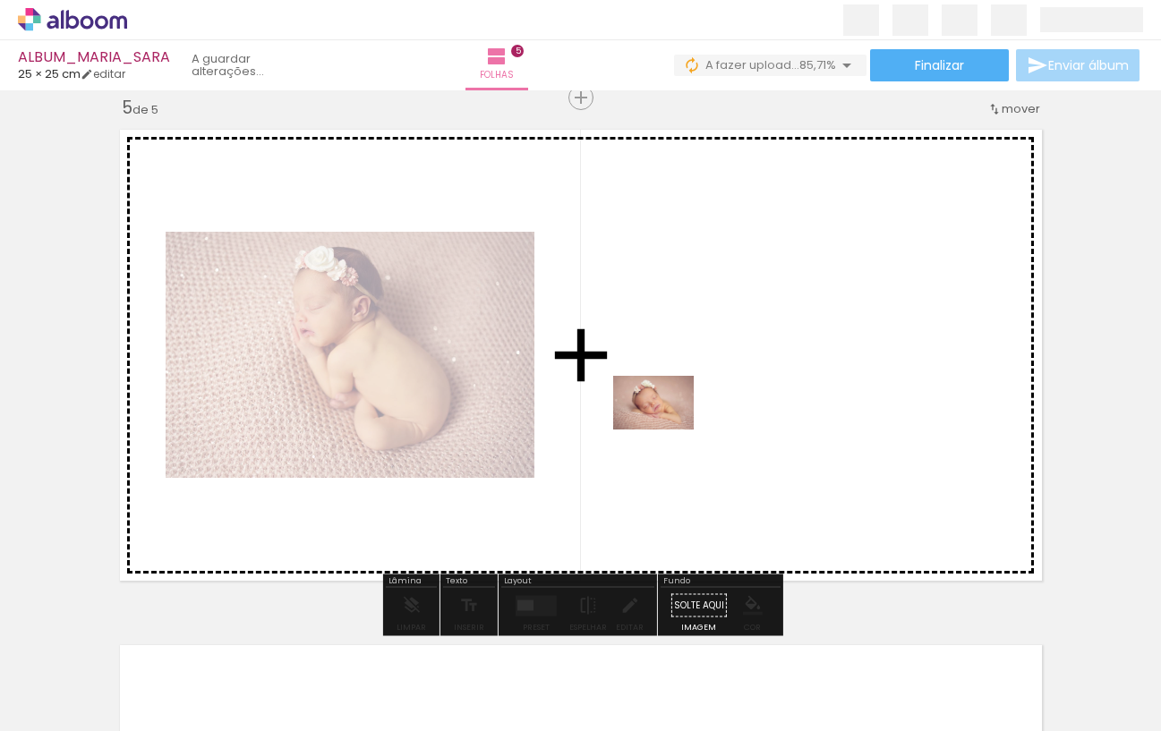
click at [671, 423] on quentale-workspace at bounding box center [580, 365] width 1161 height 731
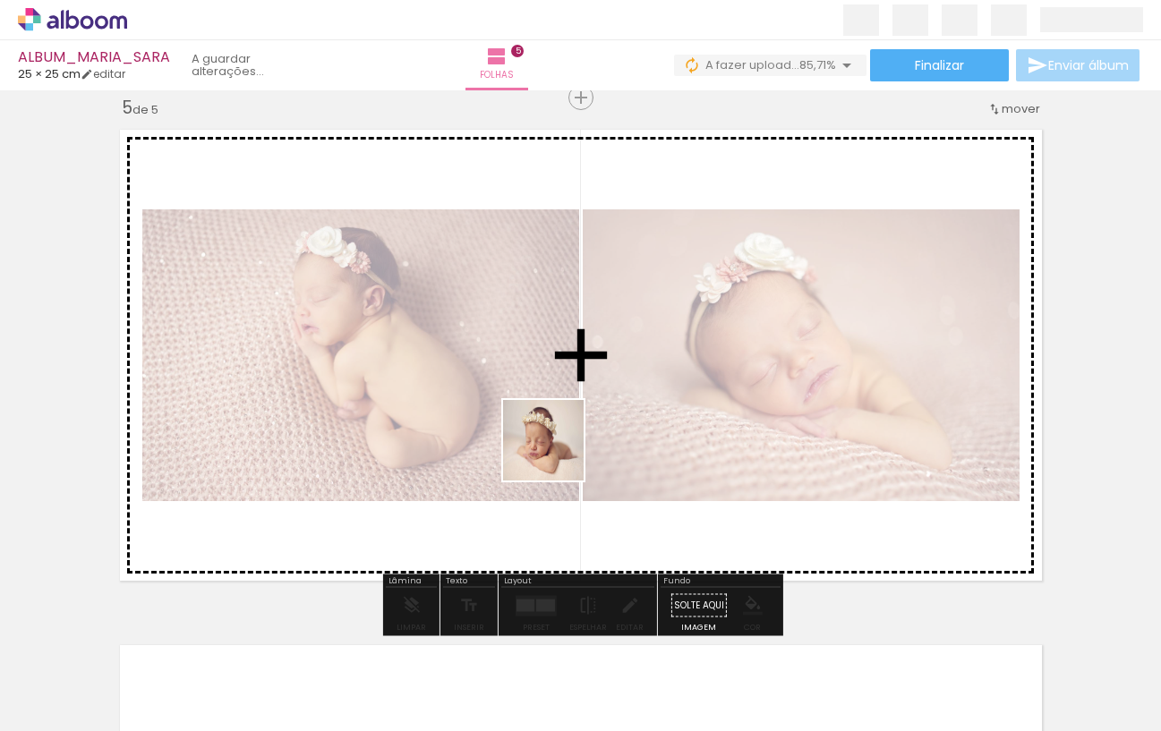
drag, startPoint x: 534, startPoint y: 667, endPoint x: 590, endPoint y: 540, distance: 138.7
click at [557, 454] on quentale-workspace at bounding box center [580, 365] width 1161 height 731
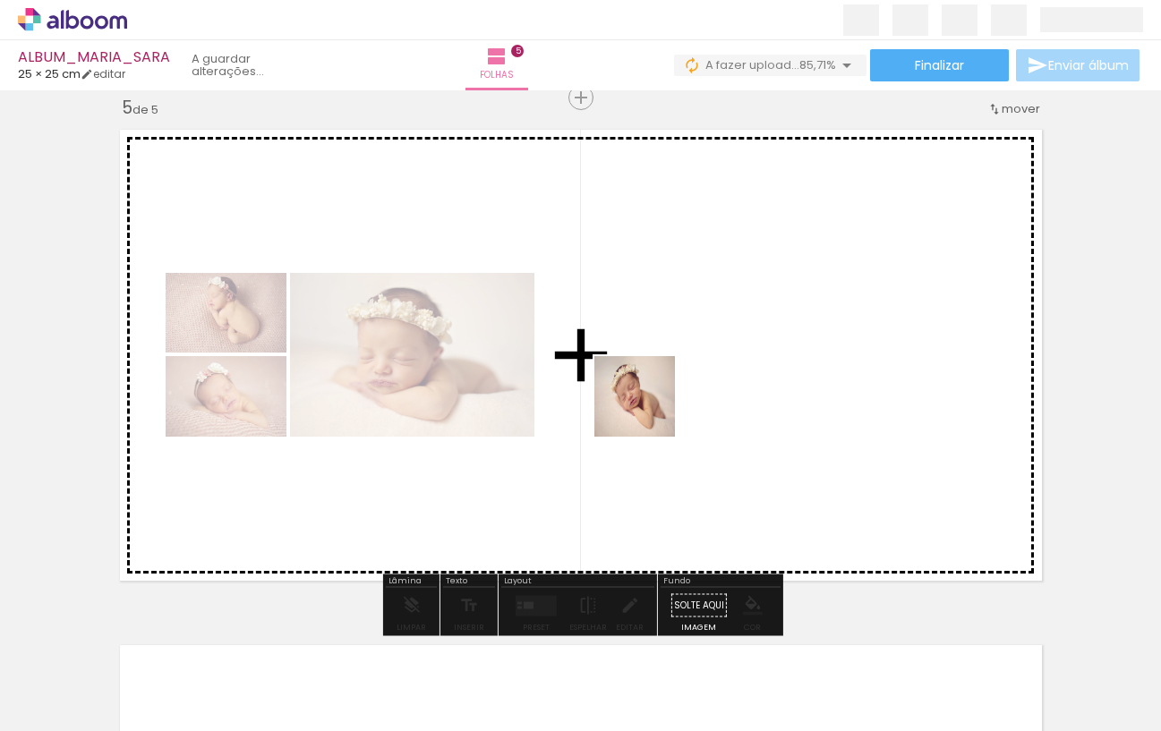
drag, startPoint x: 630, startPoint y: 675, endPoint x: 648, endPoint y: 410, distance: 265.5
click at [648, 410] on quentale-workspace at bounding box center [580, 365] width 1161 height 731
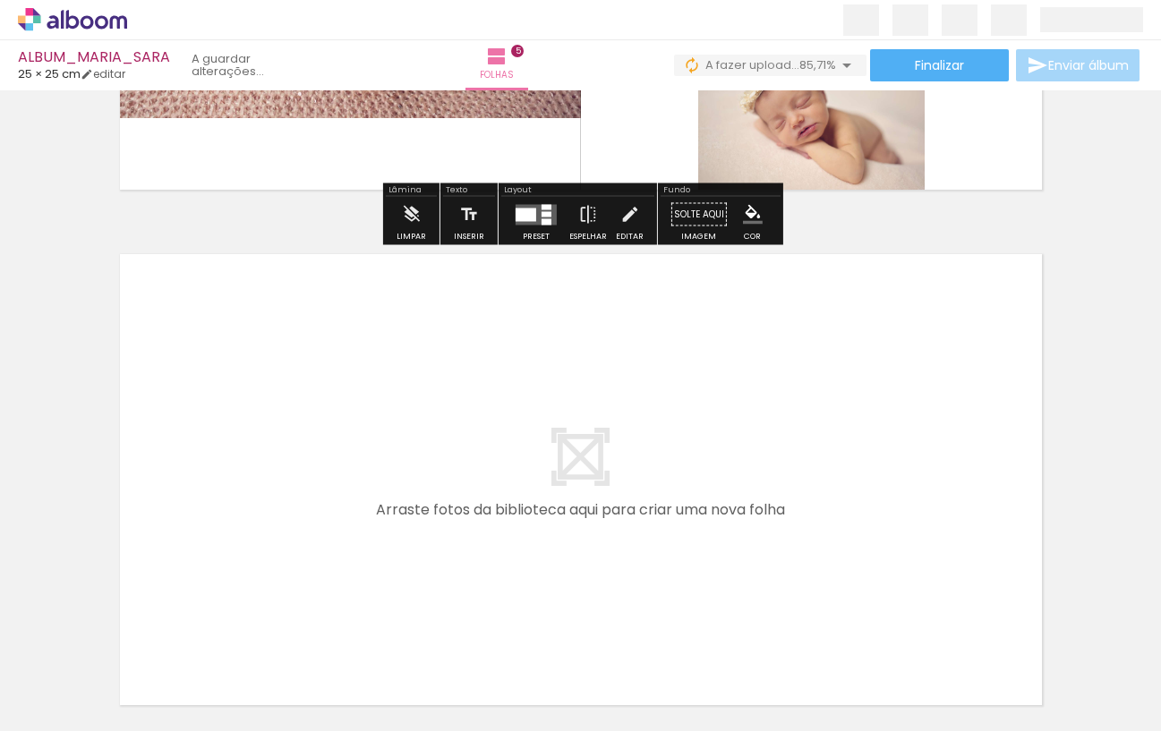
scroll to position [2539, 0]
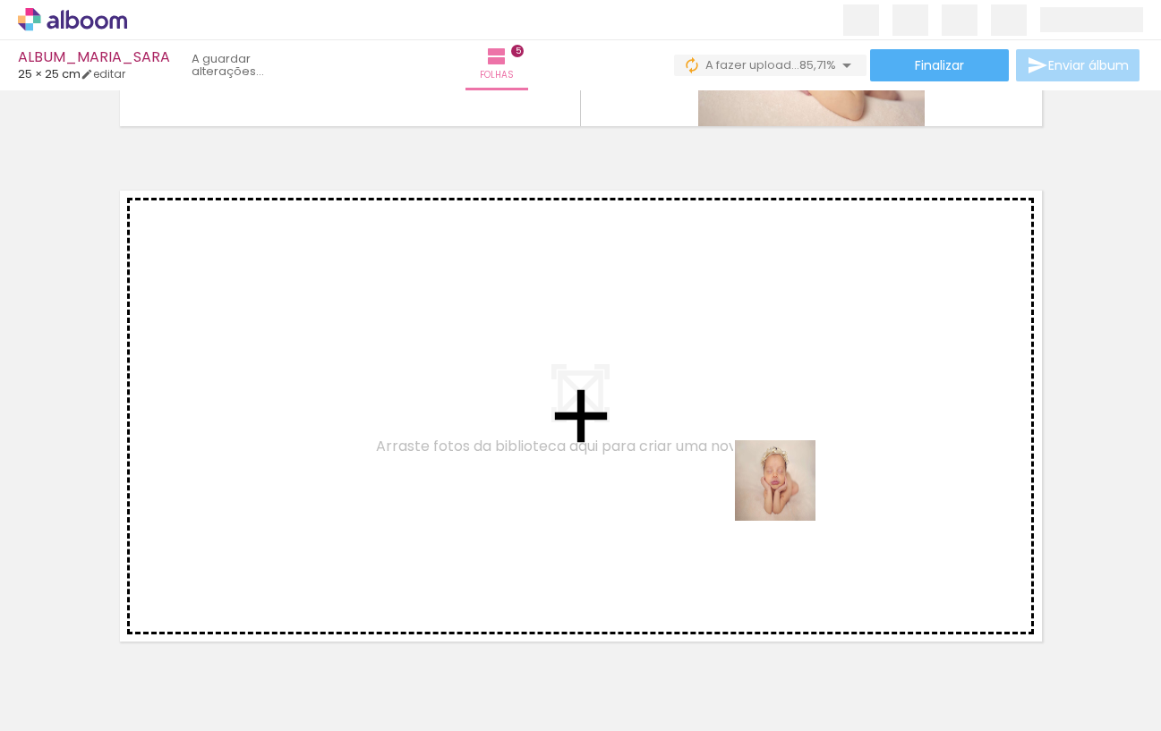
drag, startPoint x: 738, startPoint y: 664, endPoint x: 805, endPoint y: 430, distance: 243.0
click at [805, 430] on quentale-workspace at bounding box center [580, 365] width 1161 height 731
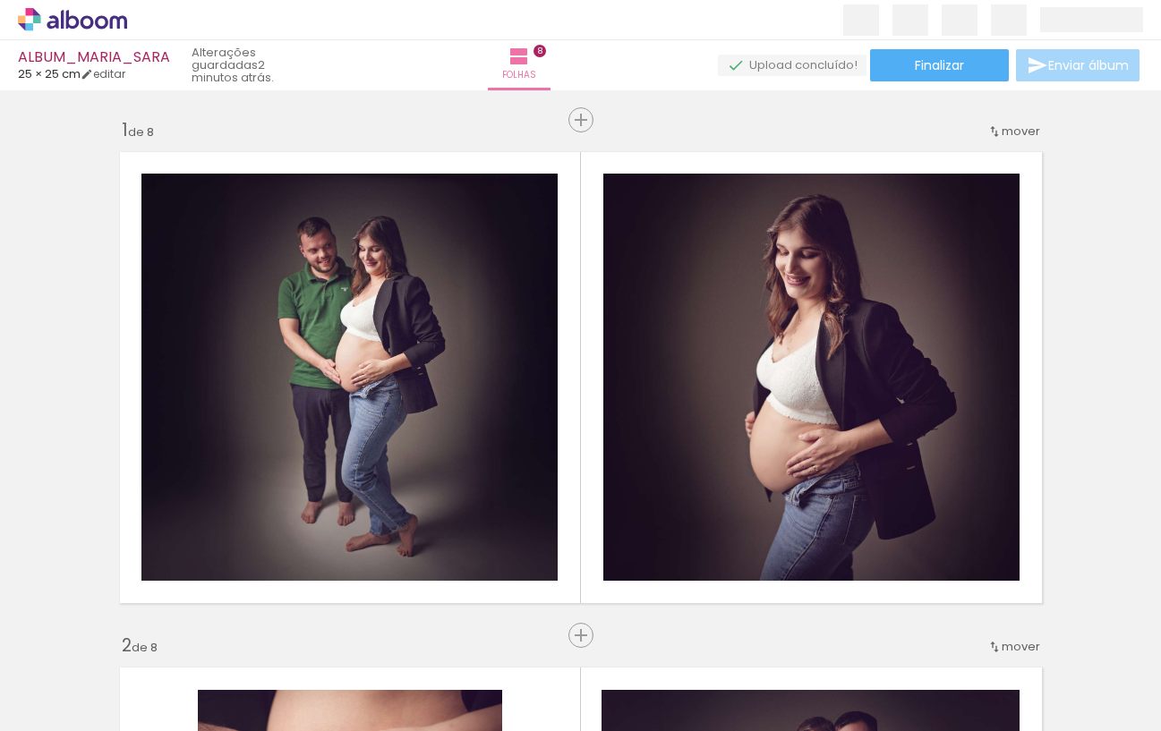
scroll to position [0, 1761]
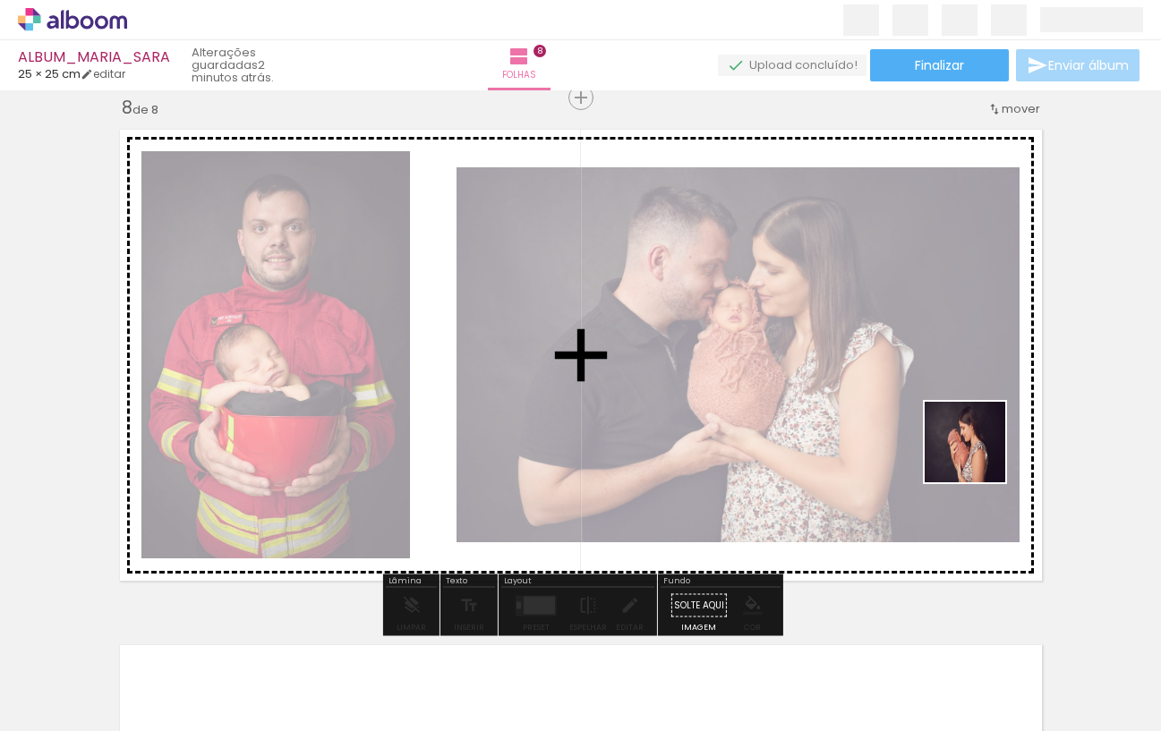
drag, startPoint x: 984, startPoint y: 476, endPoint x: 1000, endPoint y: 467, distance: 17.6
click at [977, 453] on quentale-workspace at bounding box center [580, 365] width 1161 height 731
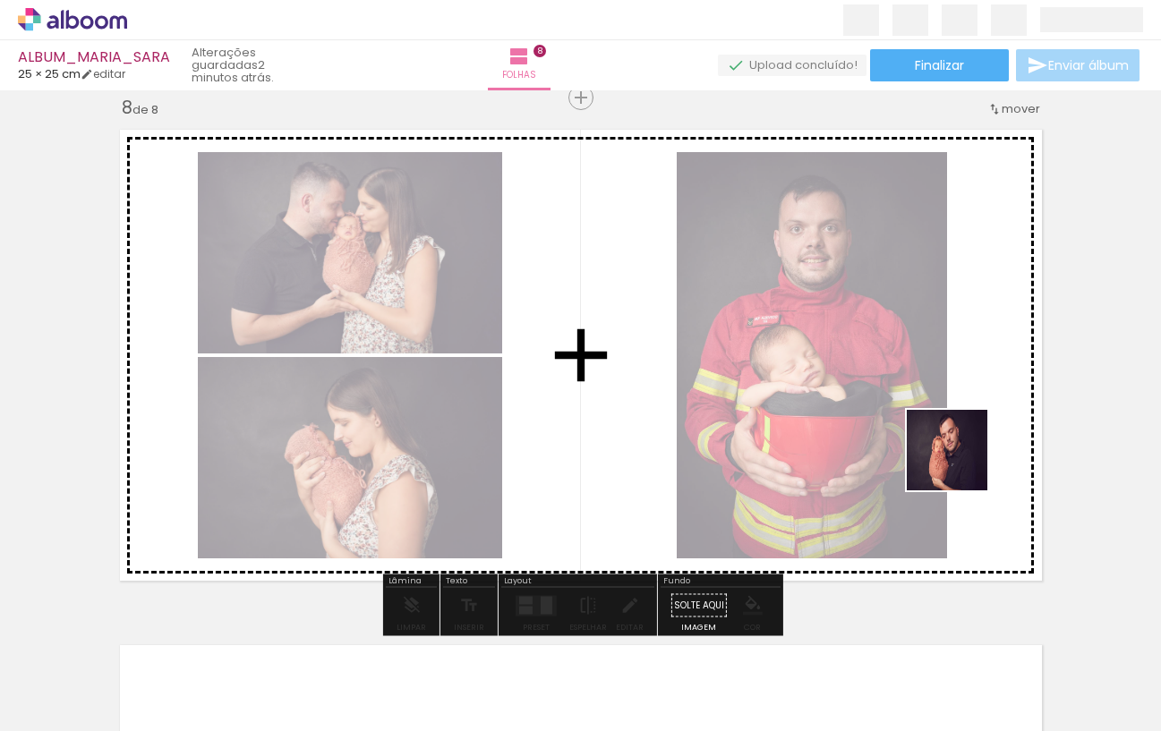
drag, startPoint x: 1123, startPoint y: 677, endPoint x: 921, endPoint y: 417, distance: 329.7
click at [921, 416] on quentale-workspace at bounding box center [580, 365] width 1161 height 731
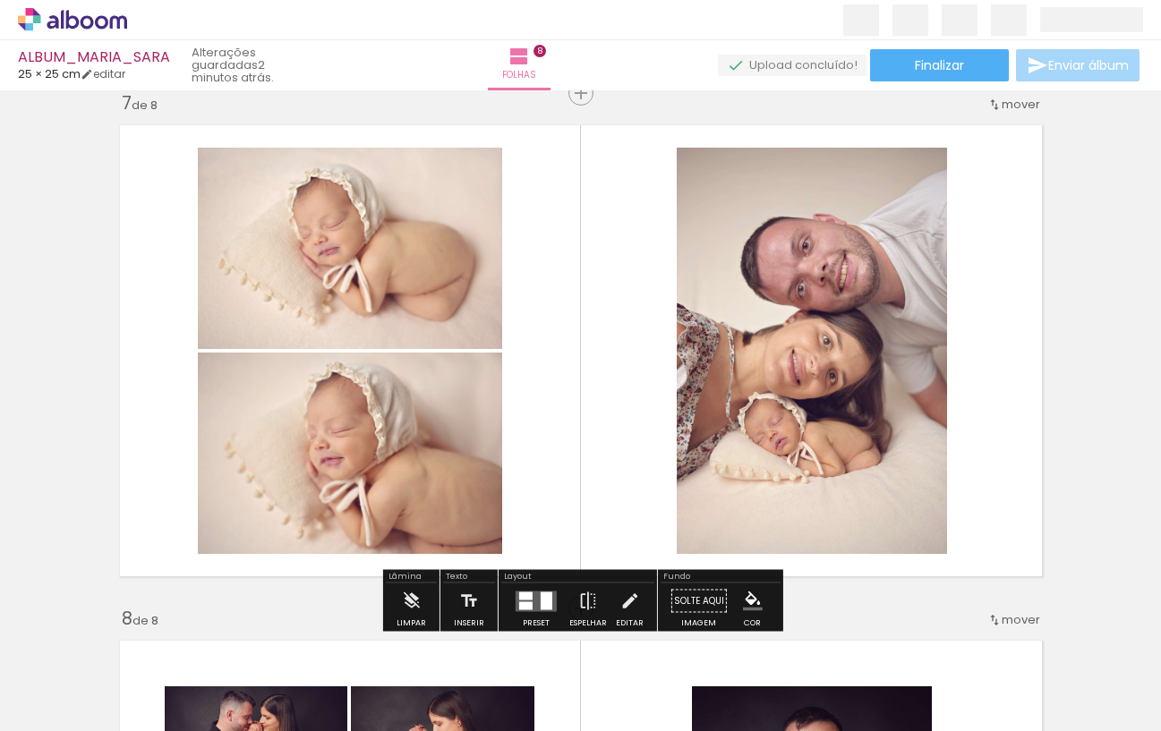
scroll to position [3118, 0]
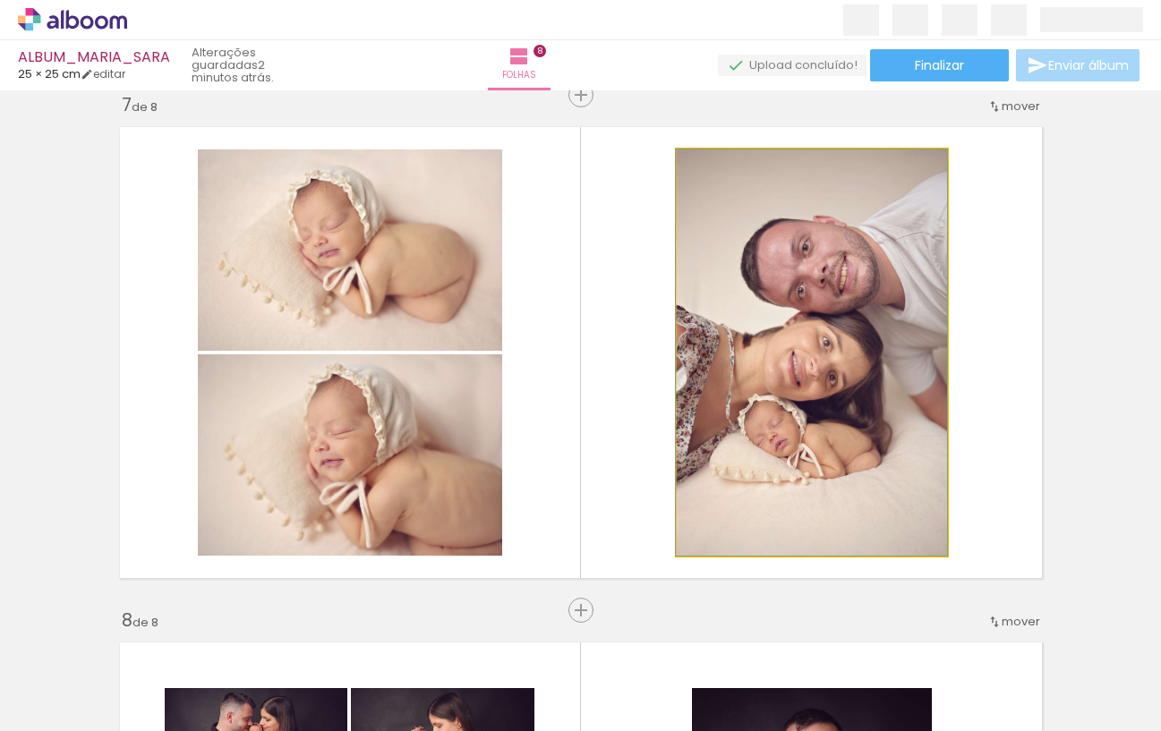
click at [828, 368] on div at bounding box center [811, 352] width 271 height 406
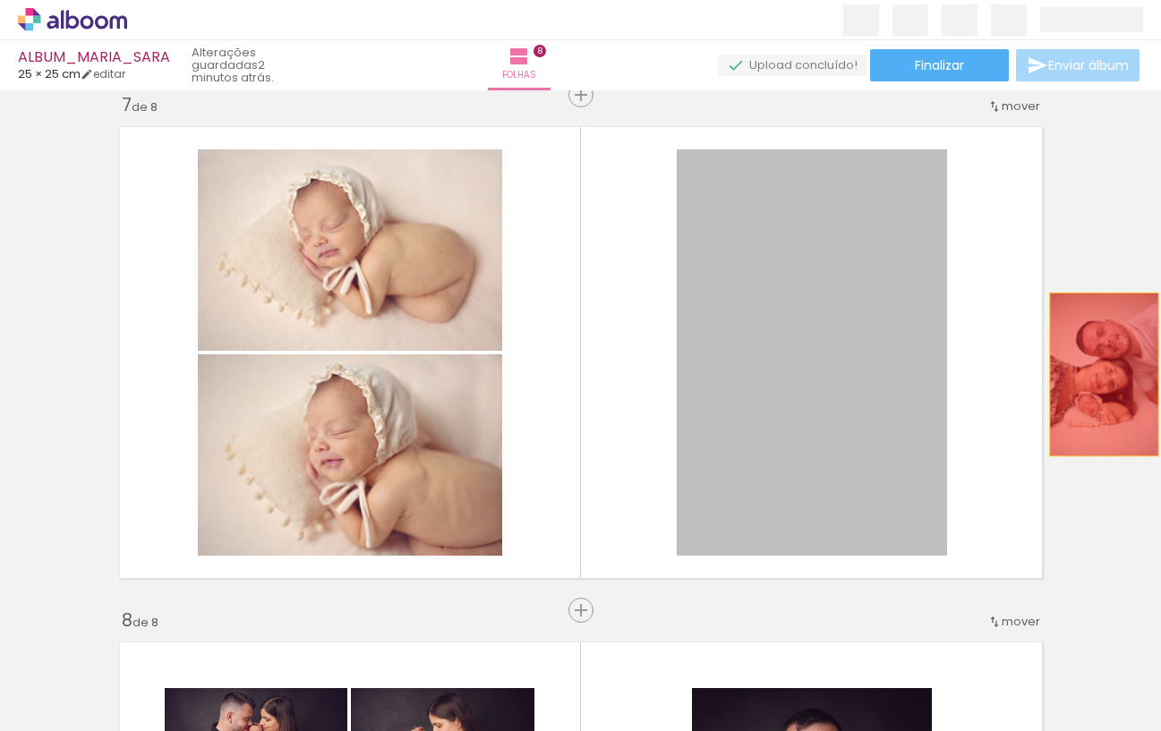
drag, startPoint x: 780, startPoint y: 372, endPoint x: 1085, endPoint y: 374, distance: 304.3
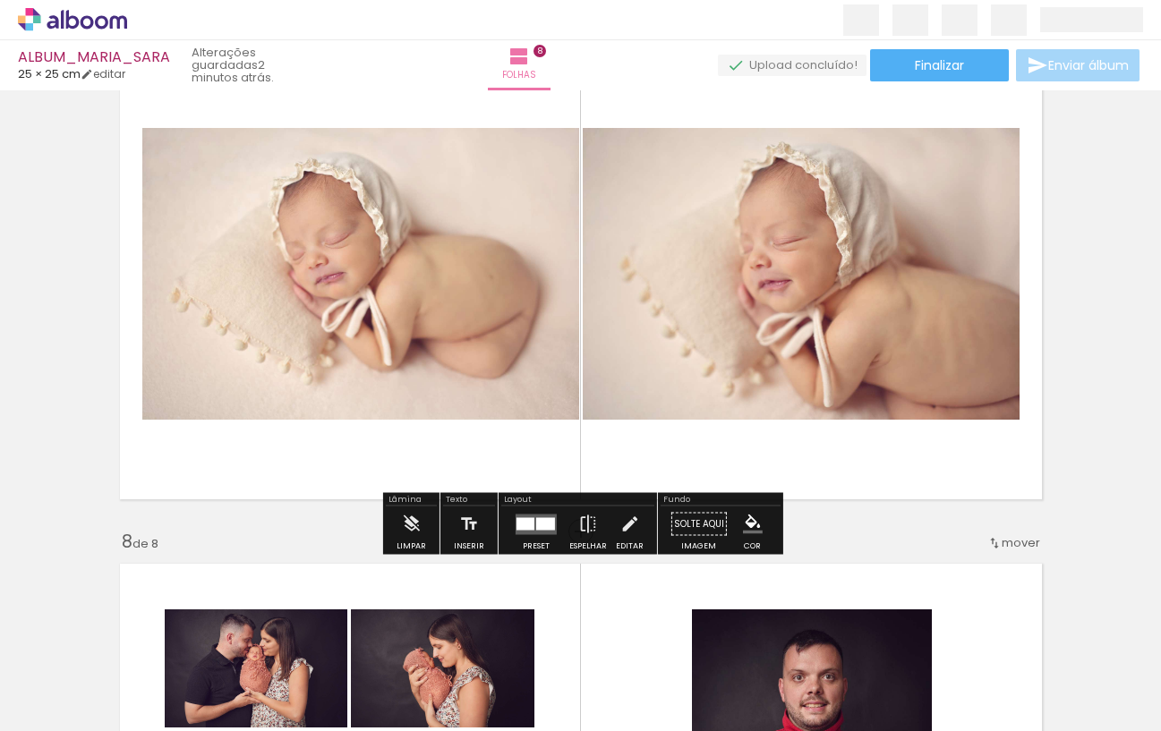
scroll to position [3218, 0]
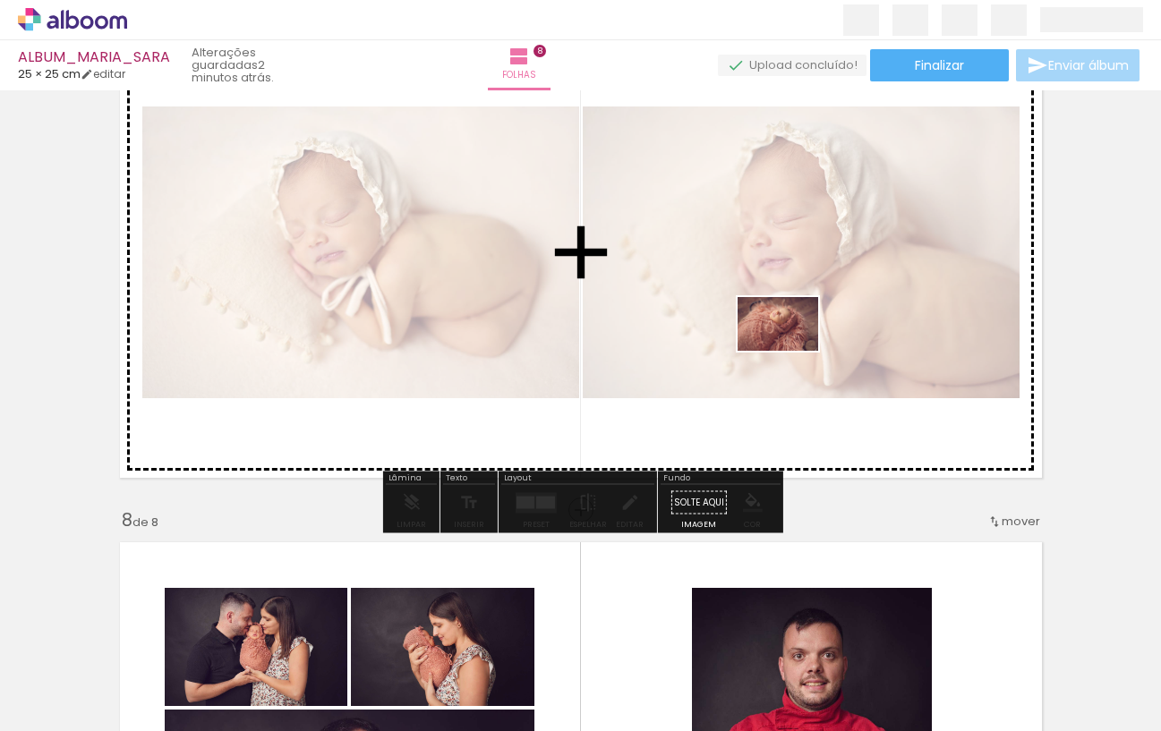
drag, startPoint x: 728, startPoint y: 671, endPoint x: 792, endPoint y: 351, distance: 326.6
click at [790, 350] on quentale-workspace at bounding box center [580, 365] width 1161 height 731
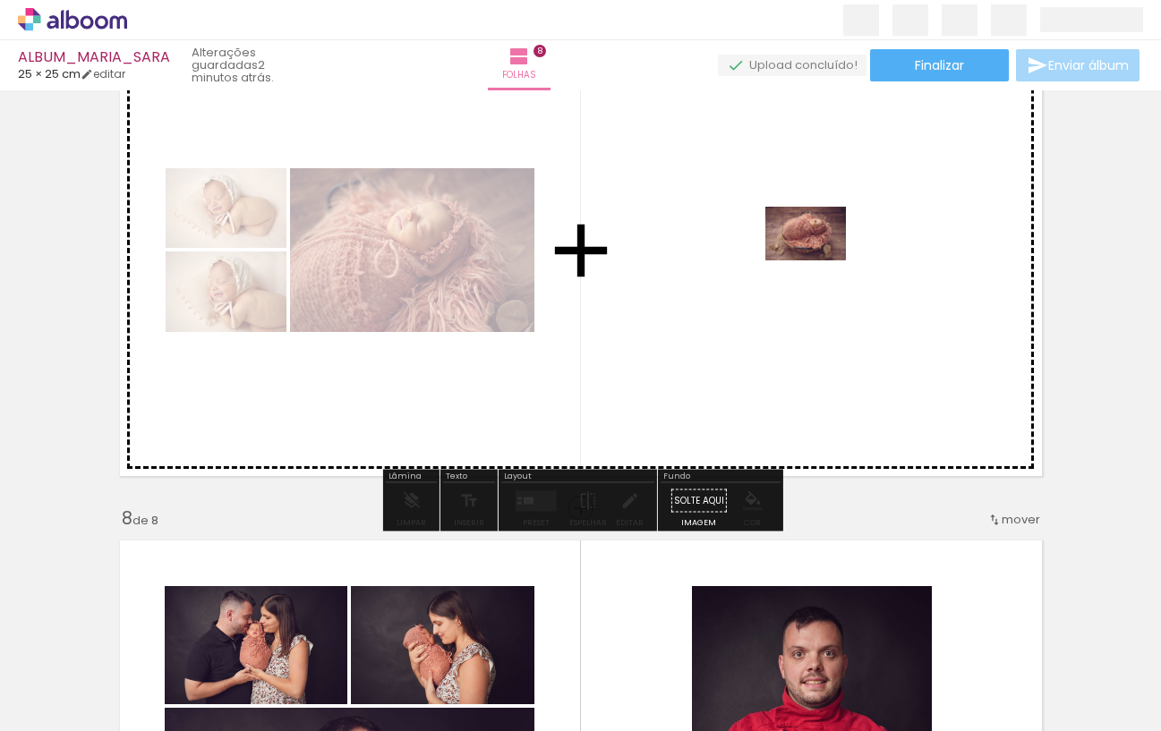
drag, startPoint x: 656, startPoint y: 623, endPoint x: 818, endPoint y: 260, distance: 397.8
click at [818, 260] on quentale-workspace at bounding box center [580, 365] width 1161 height 731
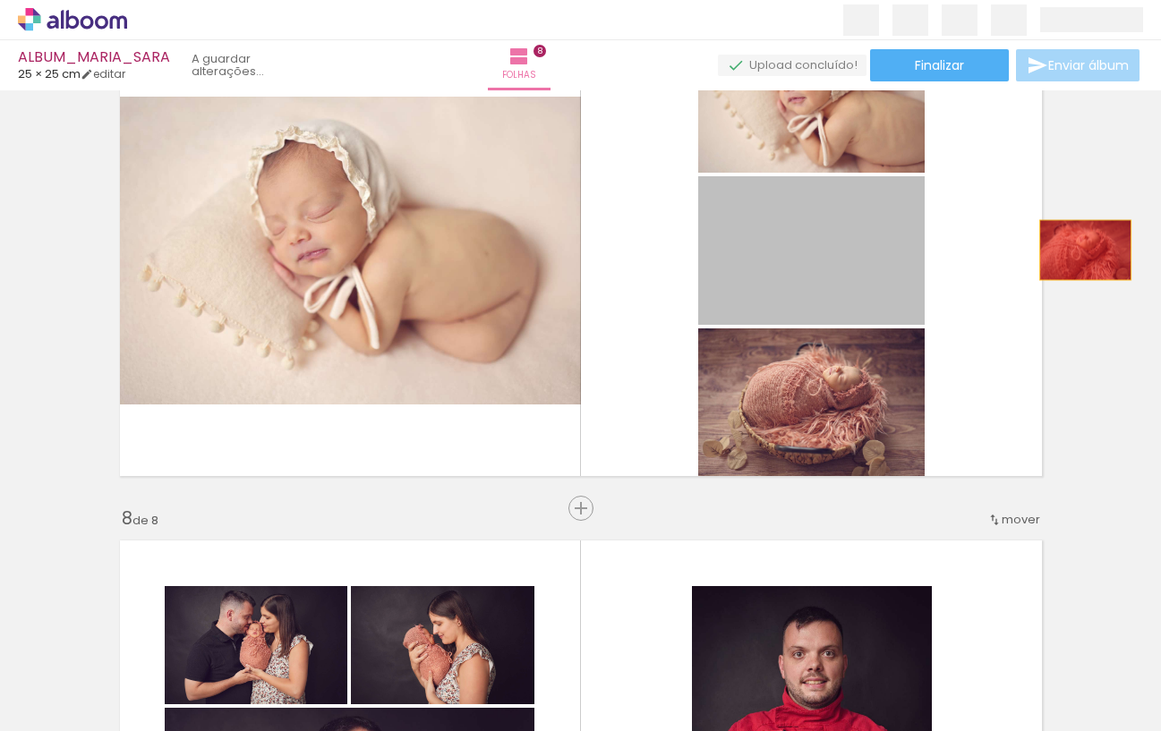
drag, startPoint x: 924, startPoint y: 252, endPoint x: 949, endPoint y: 401, distance: 150.8
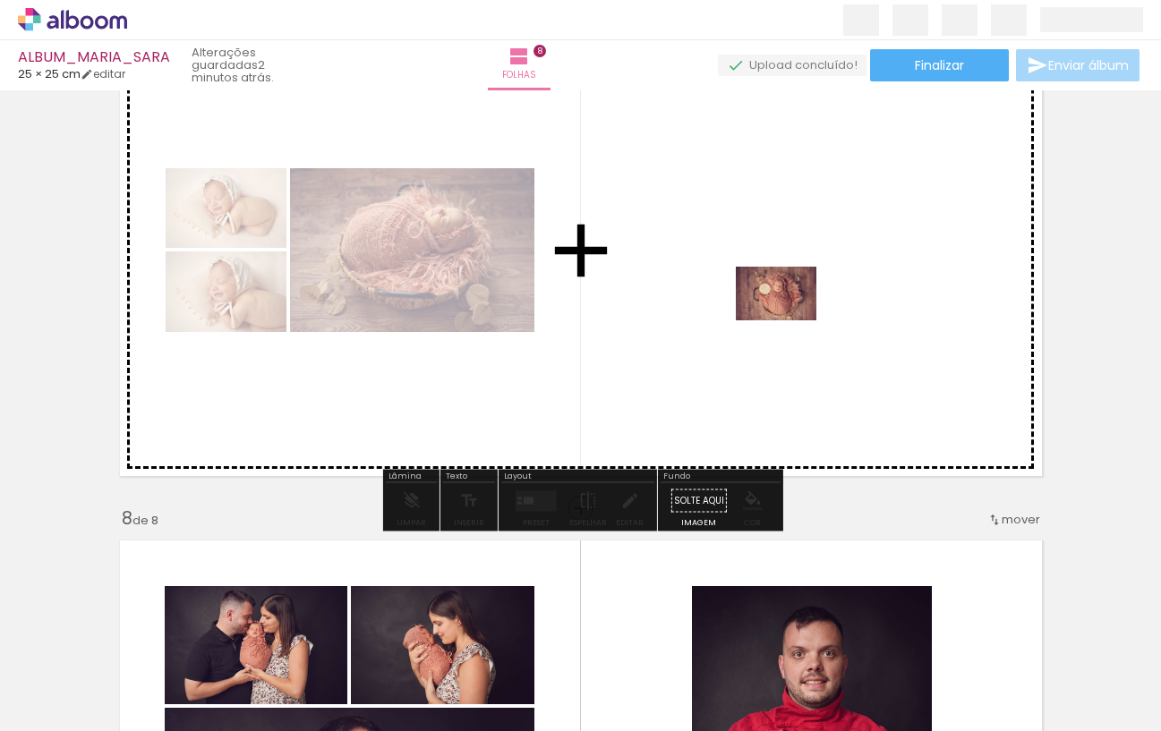
drag, startPoint x: 833, startPoint y: 677, endPoint x: 788, endPoint y: 320, distance: 359.8
click at [788, 320] on quentale-workspace at bounding box center [580, 365] width 1161 height 731
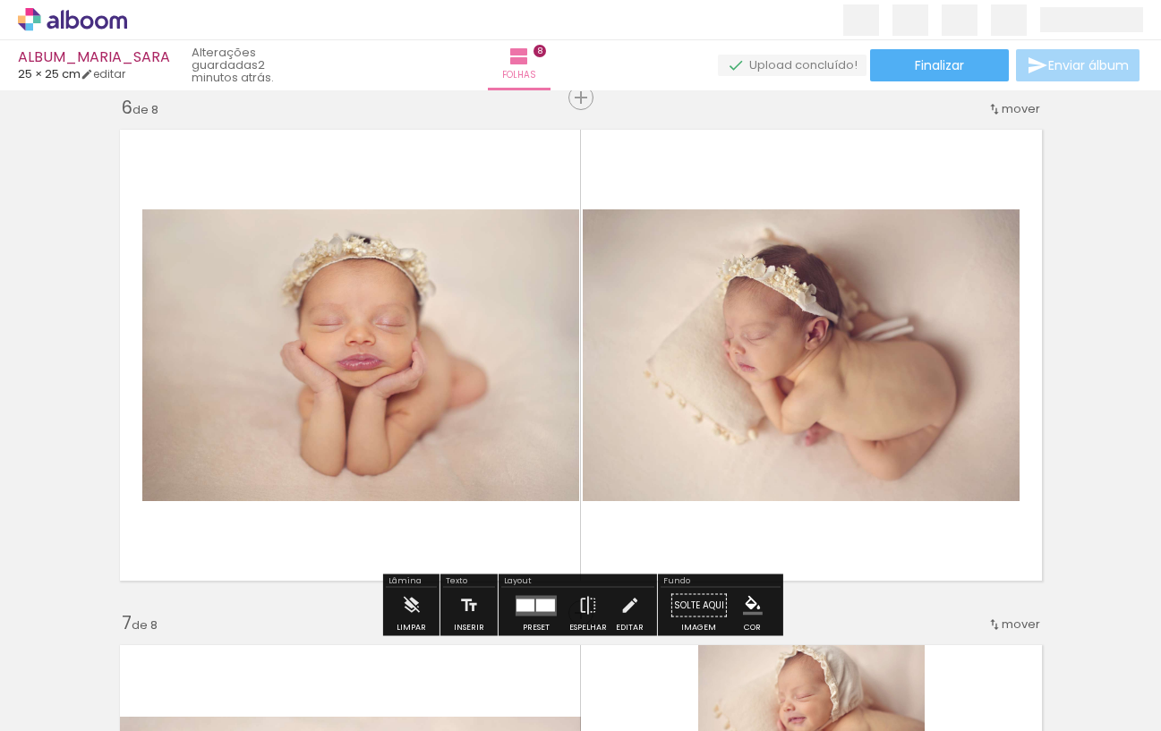
scroll to position [2606, 0]
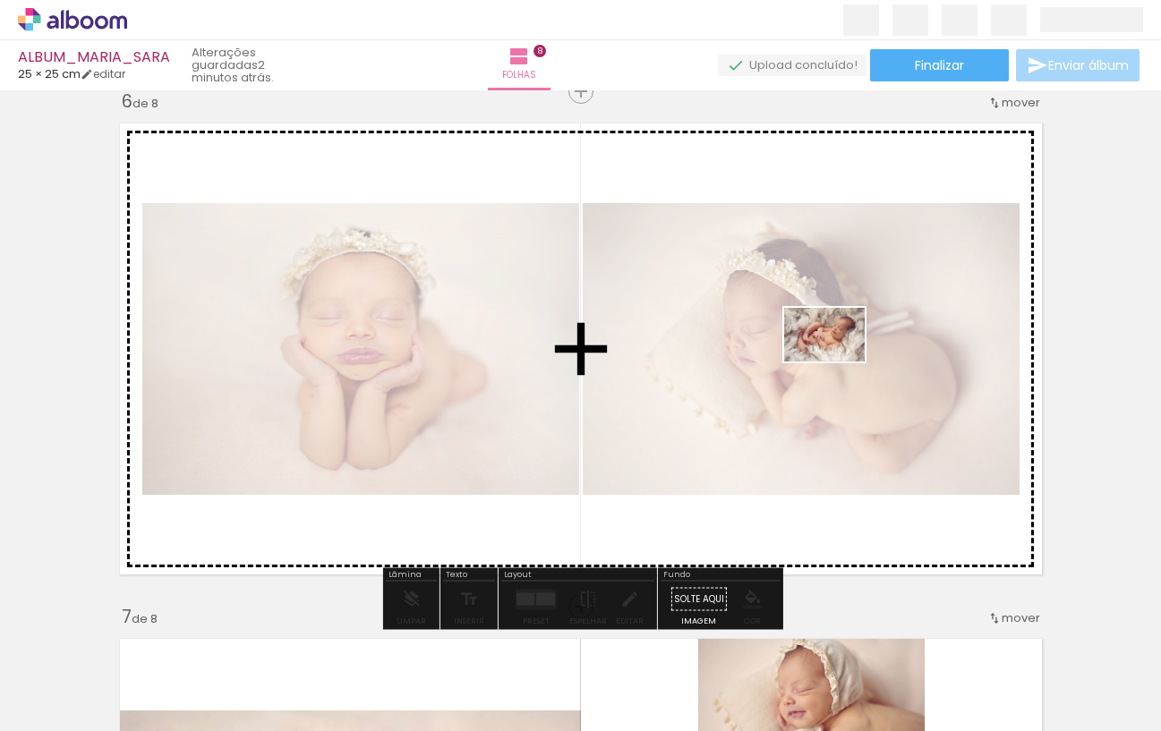
drag, startPoint x: 408, startPoint y: 575, endPoint x: 838, endPoint y: 362, distance: 479.4
click at [838, 362] on quentale-workspace at bounding box center [580, 365] width 1161 height 731
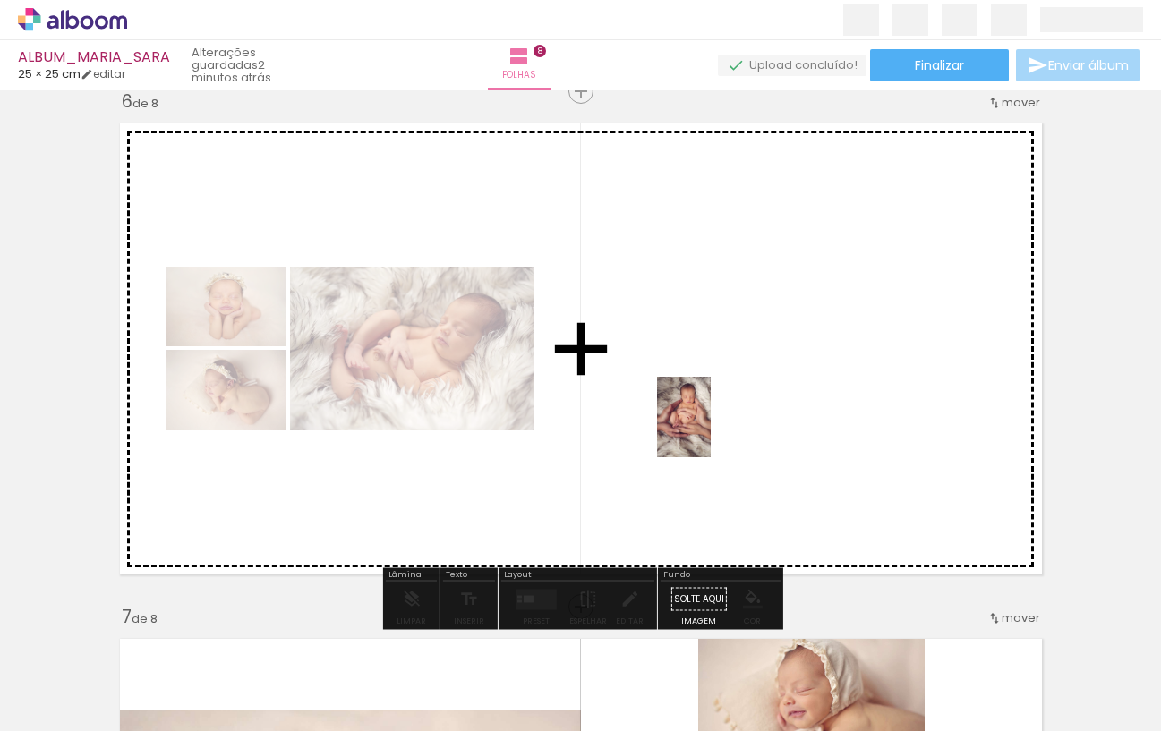
click at [710, 430] on quentale-workspace at bounding box center [580, 365] width 1161 height 731
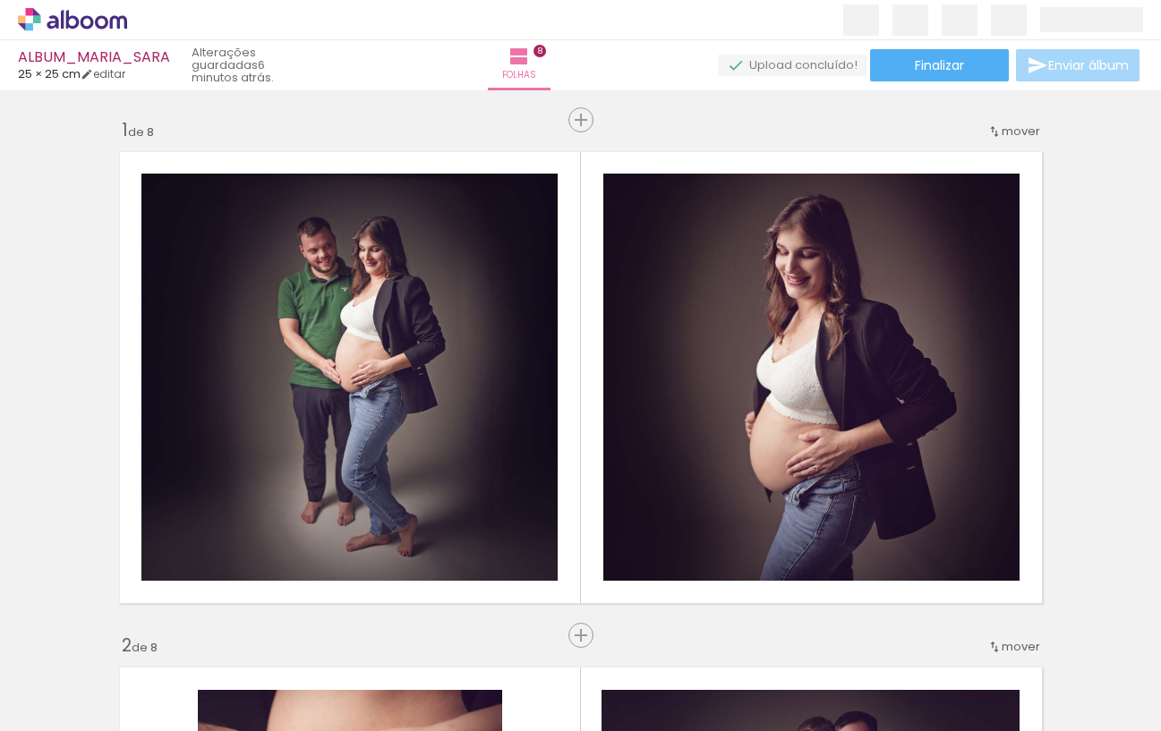
scroll to position [0, 1761]
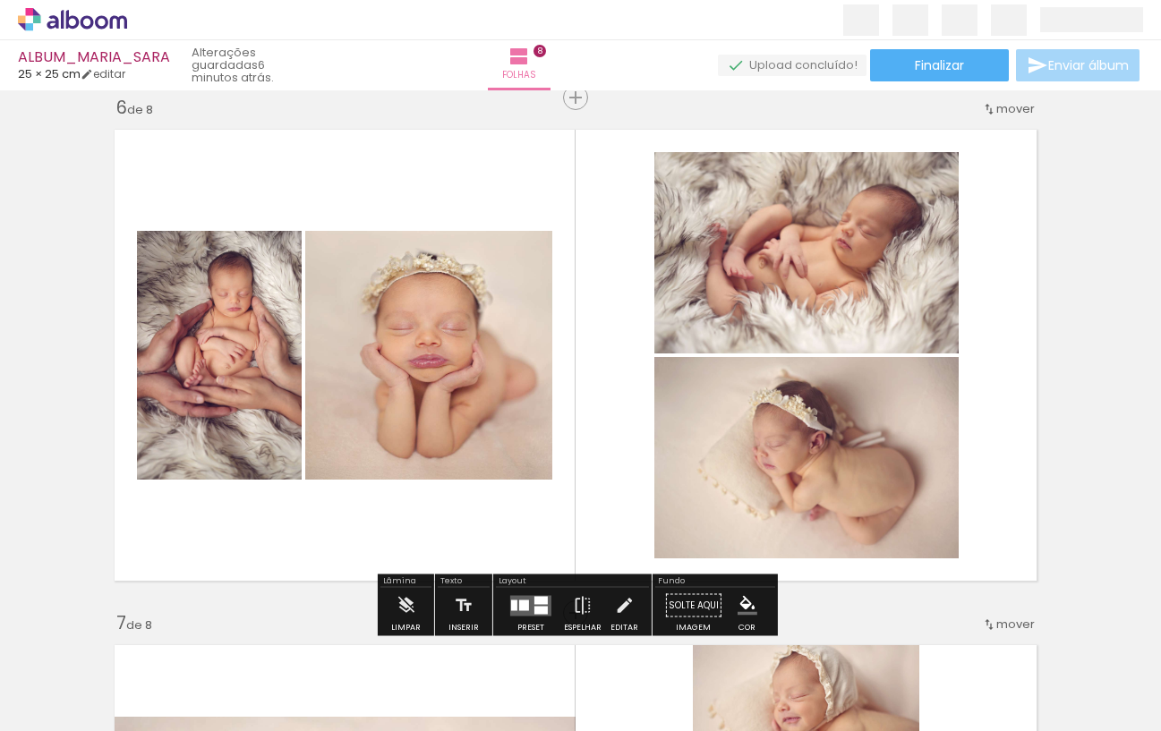
click at [406, 364] on div at bounding box center [428, 355] width 373 height 249
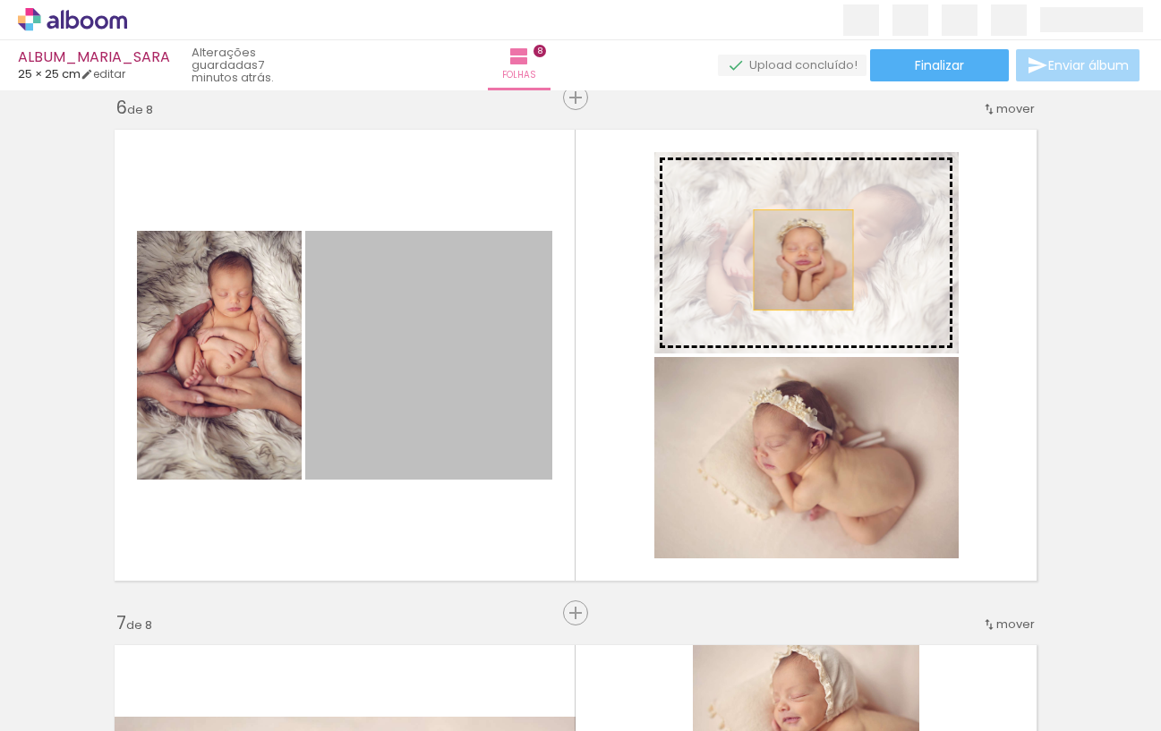
drag, startPoint x: 455, startPoint y: 371, endPoint x: 803, endPoint y: 260, distance: 364.8
click at [0, 0] on slot at bounding box center [0, 0] width 0 height 0
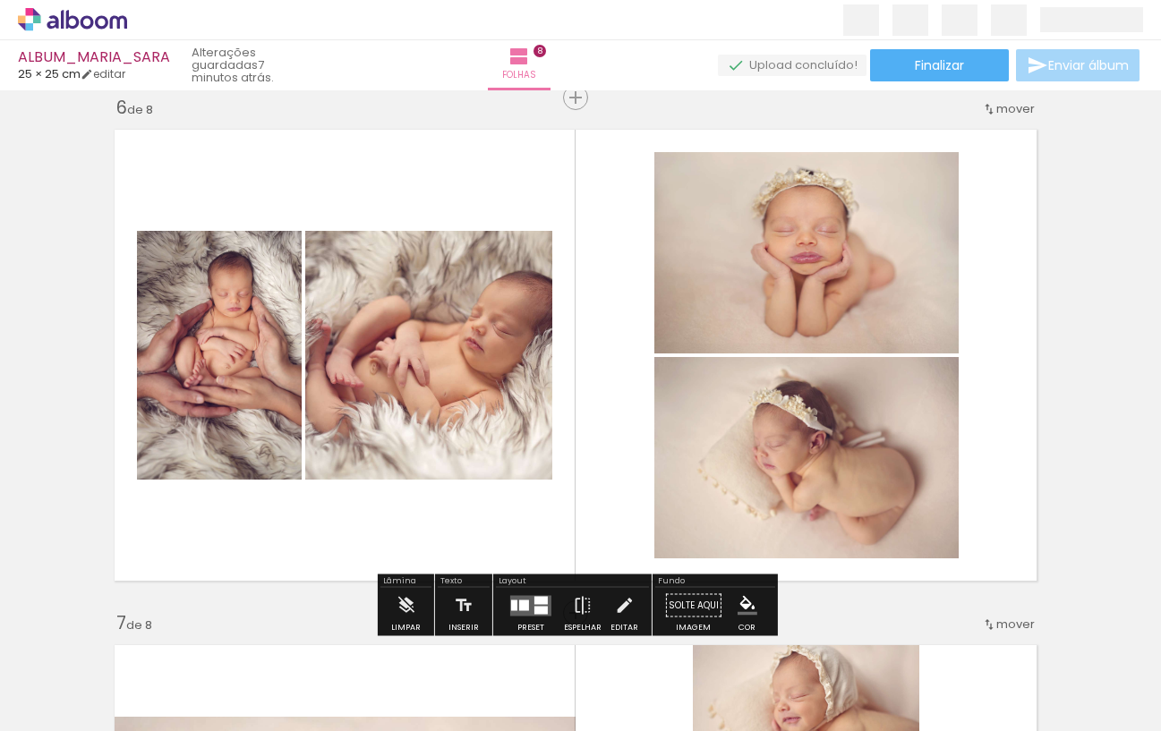
click at [372, 346] on quentale-photo at bounding box center [428, 355] width 247 height 249
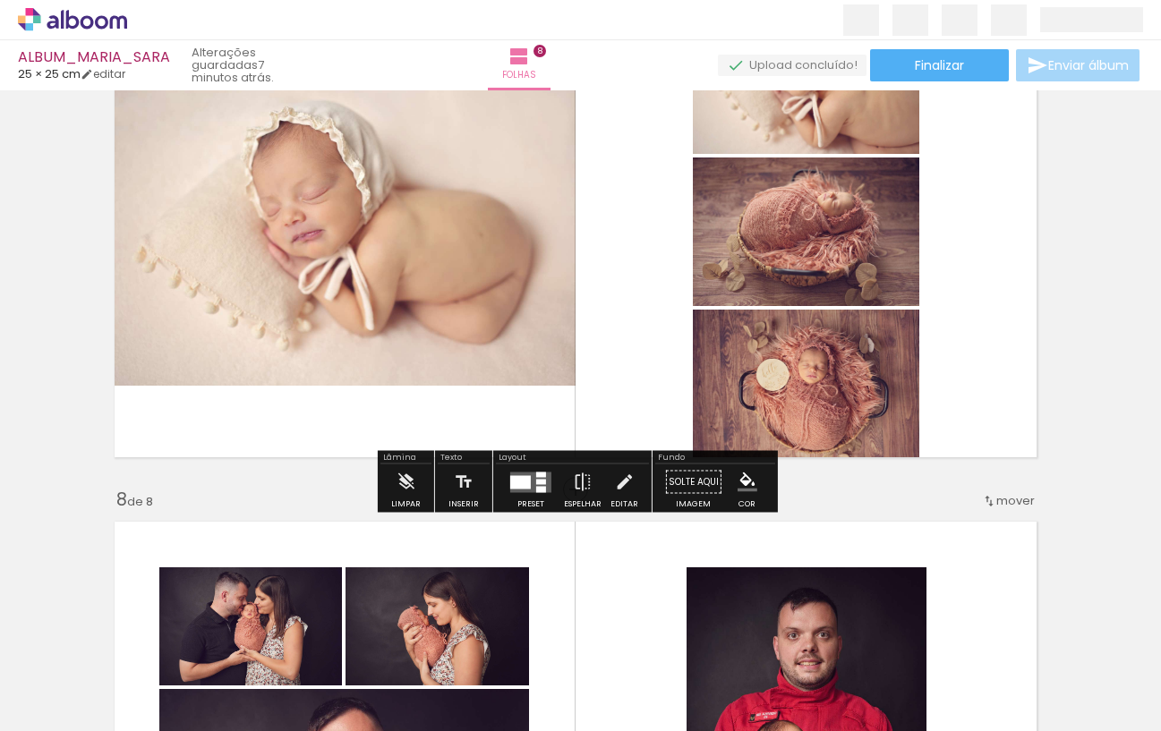
scroll to position [3235, 5]
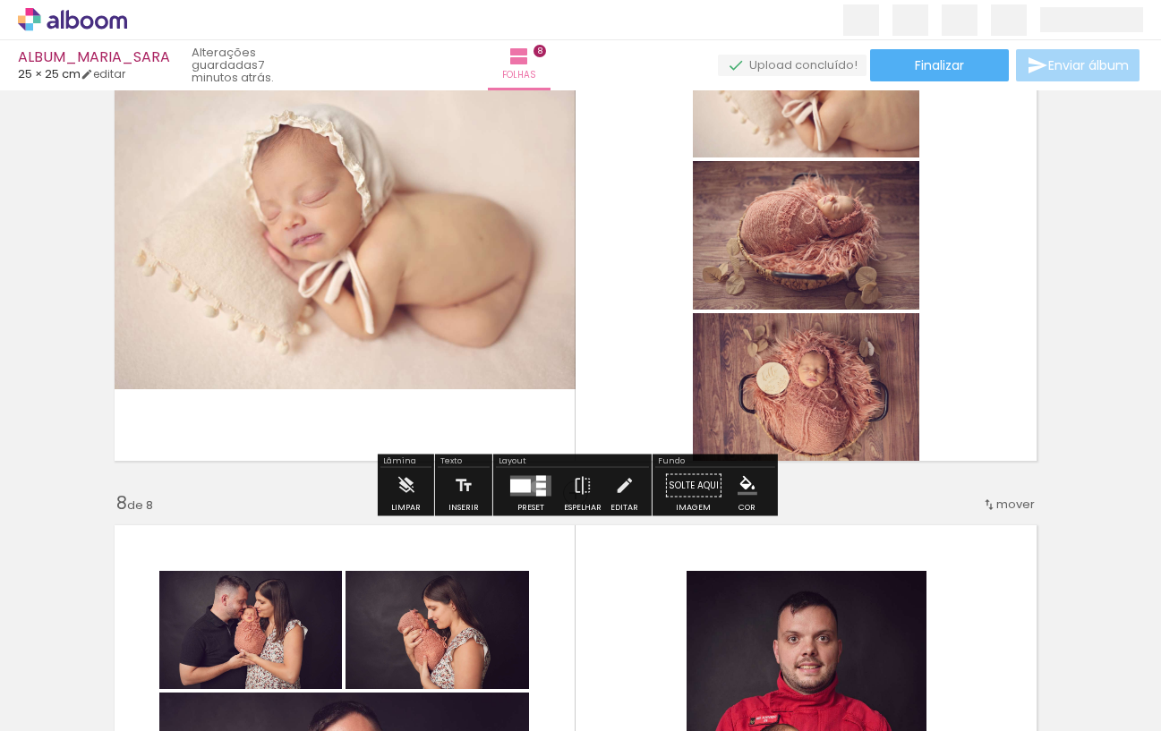
drag, startPoint x: 532, startPoint y: 486, endPoint x: 557, endPoint y: 480, distance: 25.8
click at [536, 486] on div at bounding box center [541, 484] width 10 height 5
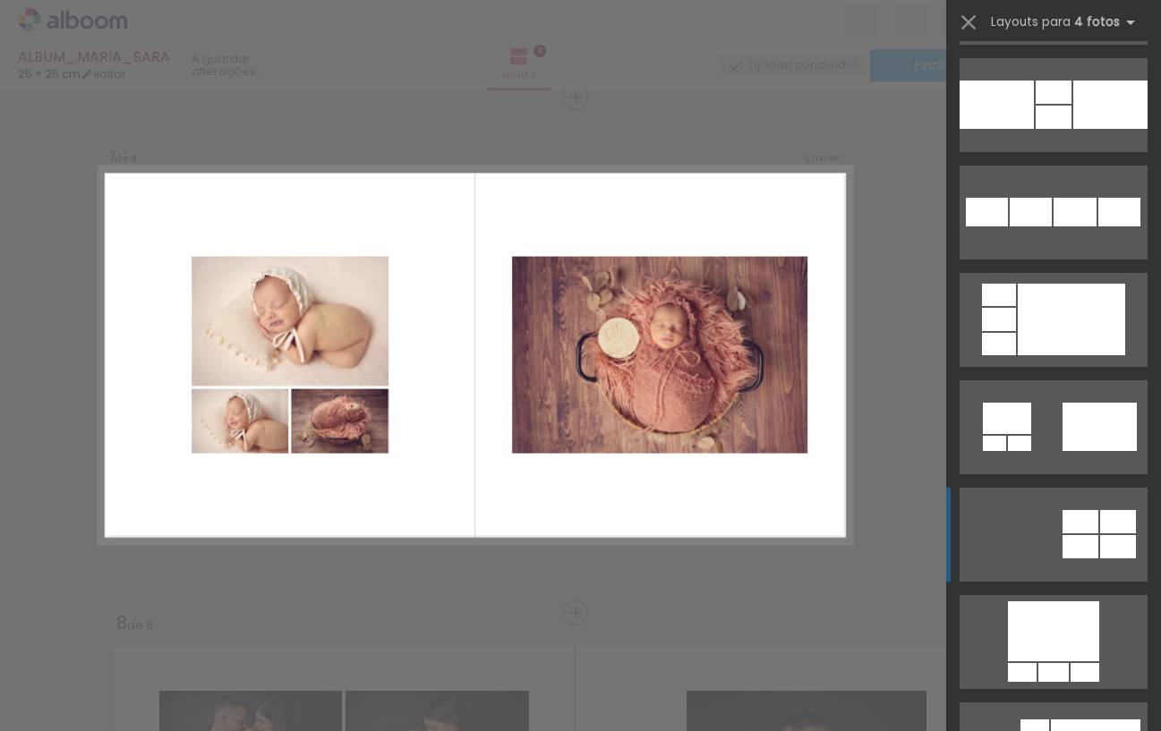
scroll to position [2642, 0]
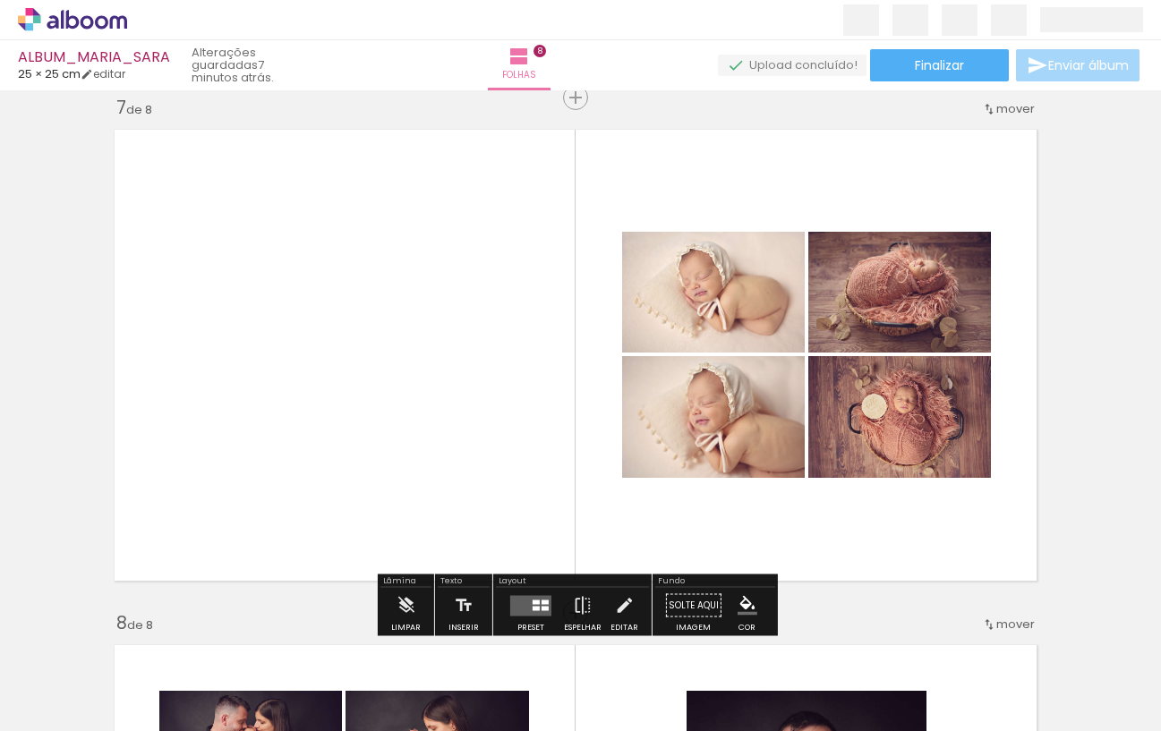
click at [527, 606] on quentale-layouter at bounding box center [530, 605] width 41 height 21
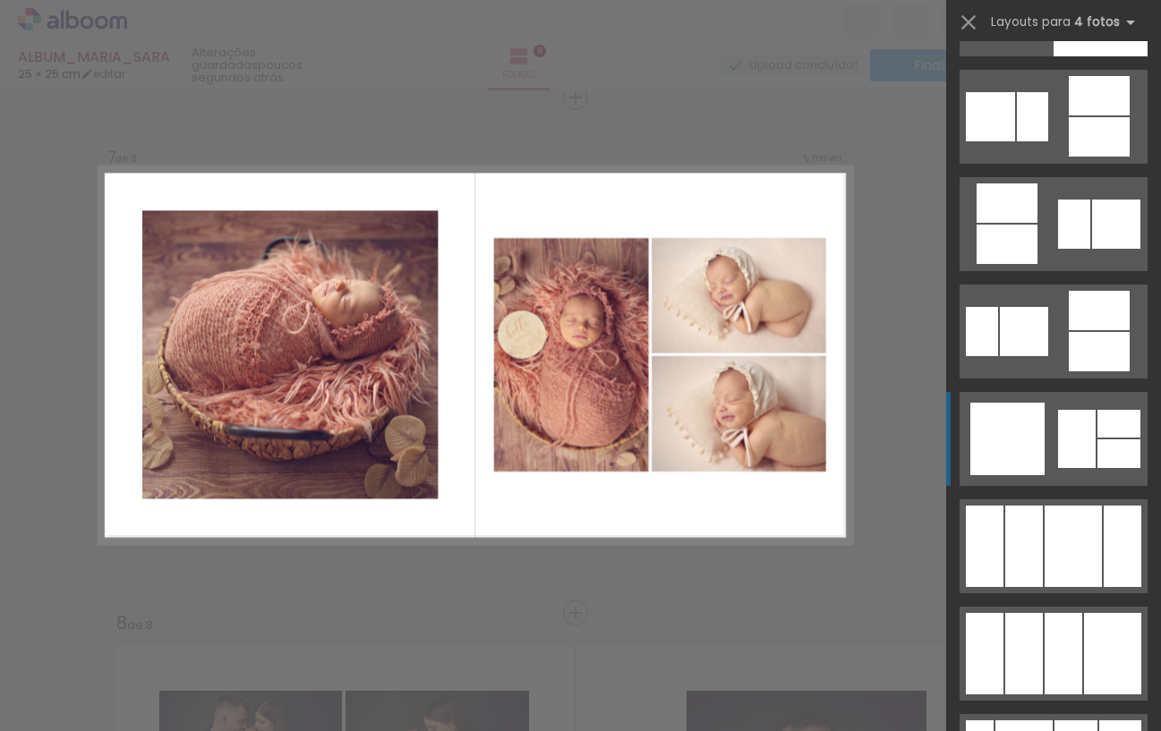
scroll to position [15668, 0]
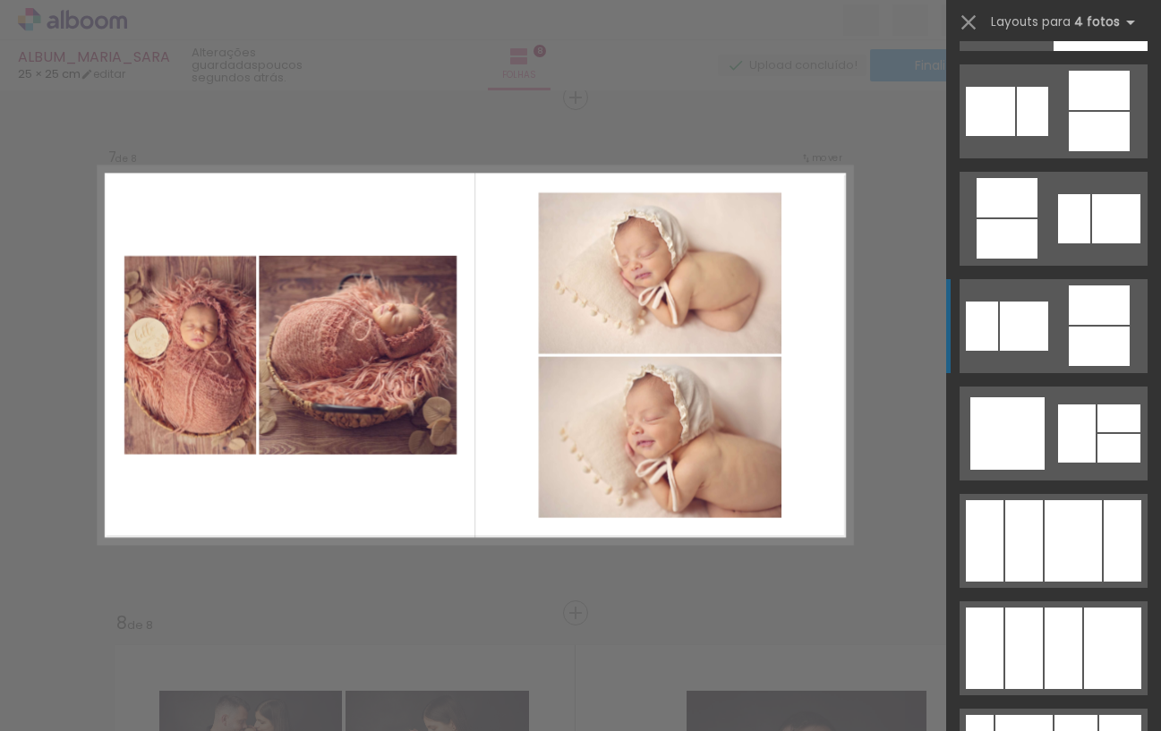
click at [1056, 51] on quentale-layouter at bounding box center [1053, 4] width 188 height 94
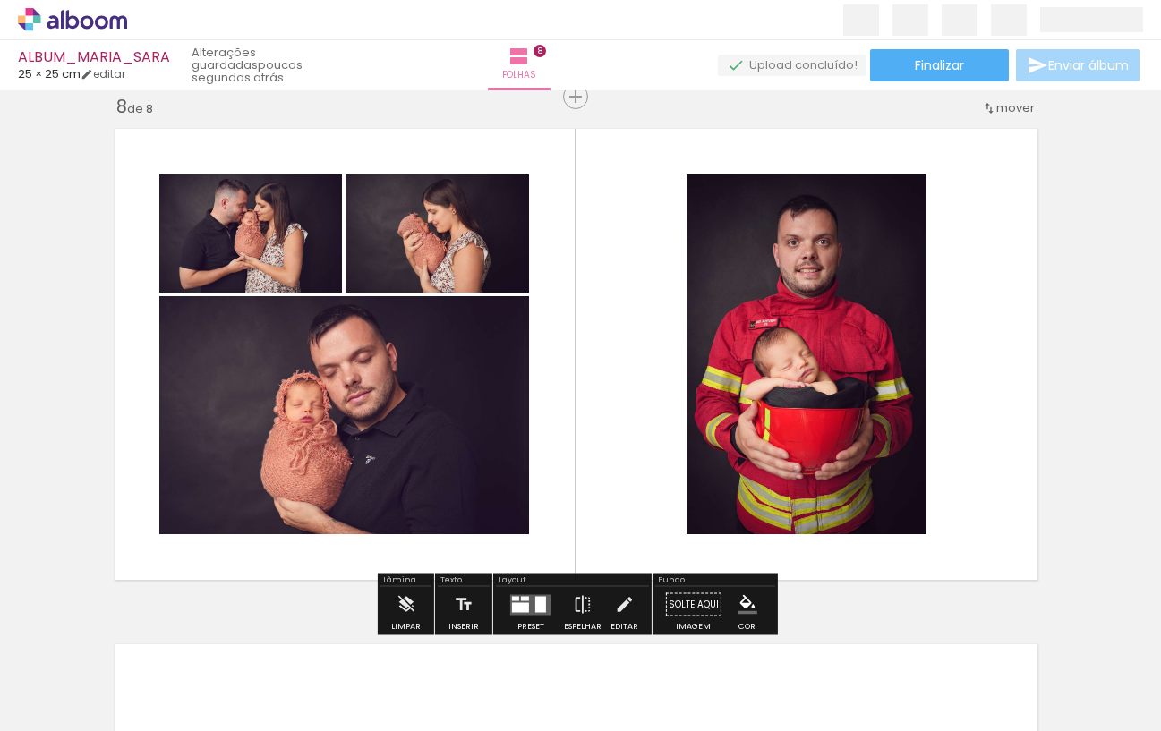
scroll to position [3633, 5]
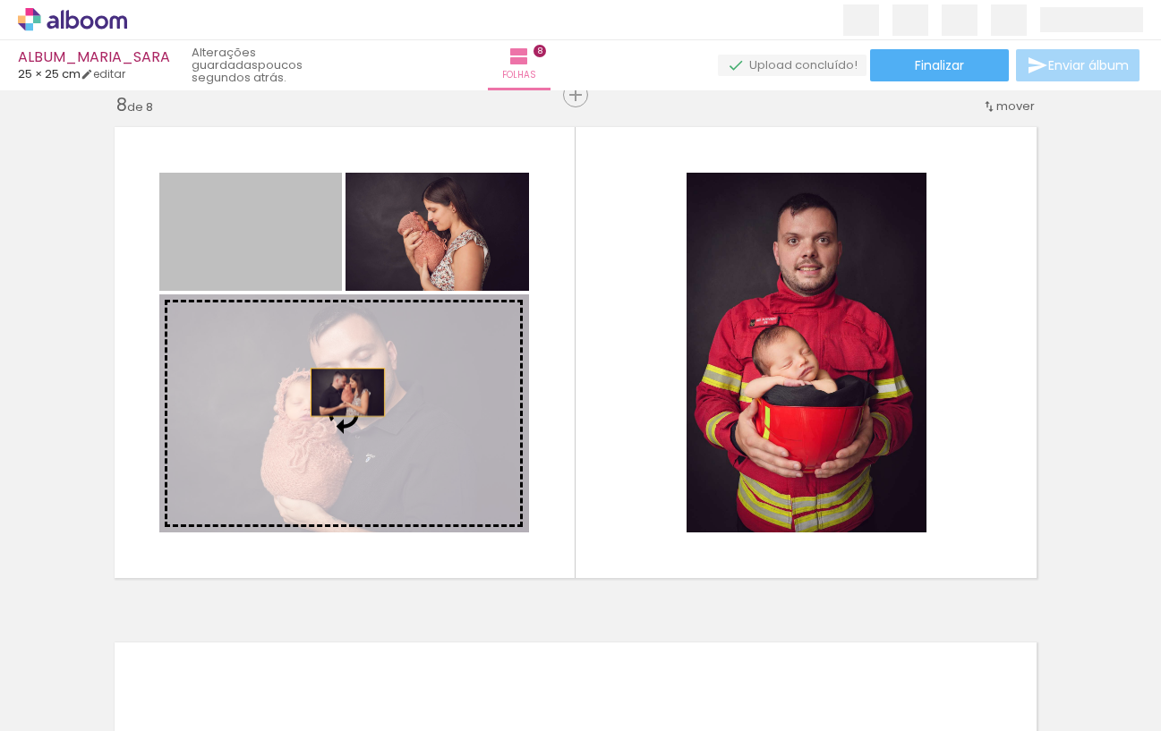
drag, startPoint x: 258, startPoint y: 234, endPoint x: 424, endPoint y: 421, distance: 249.7
click at [0, 0] on slot at bounding box center [0, 0] width 0 height 0
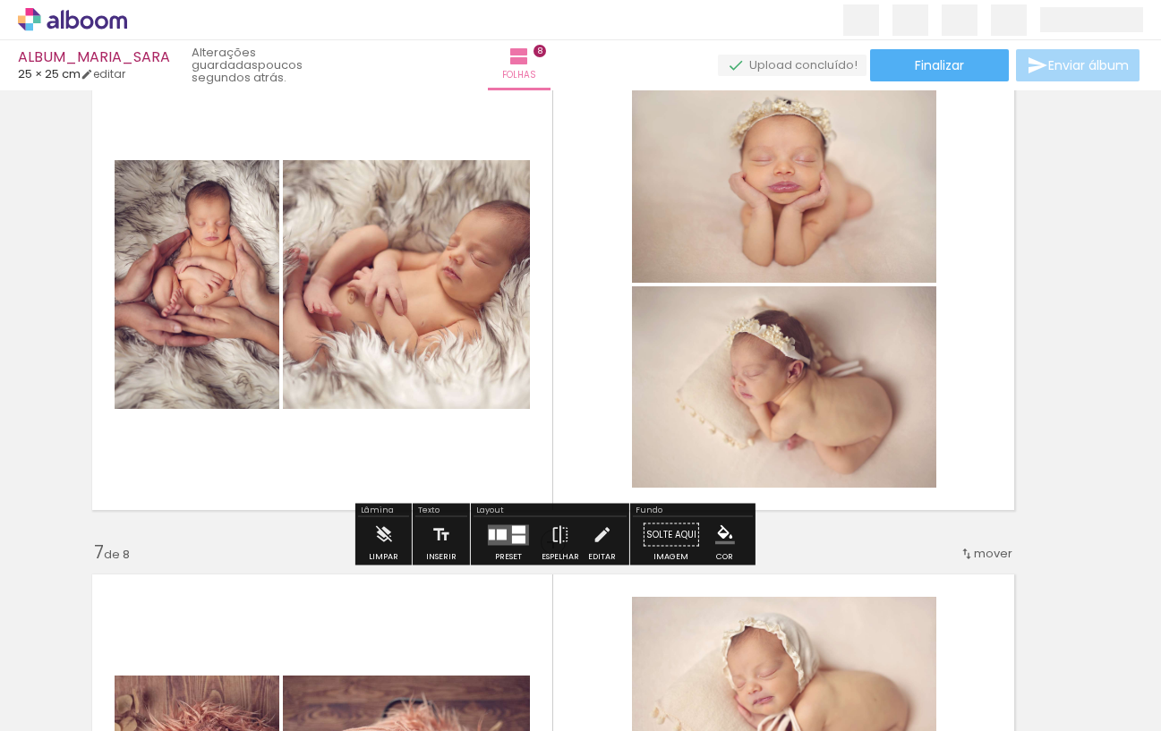
scroll to position [2677, 28]
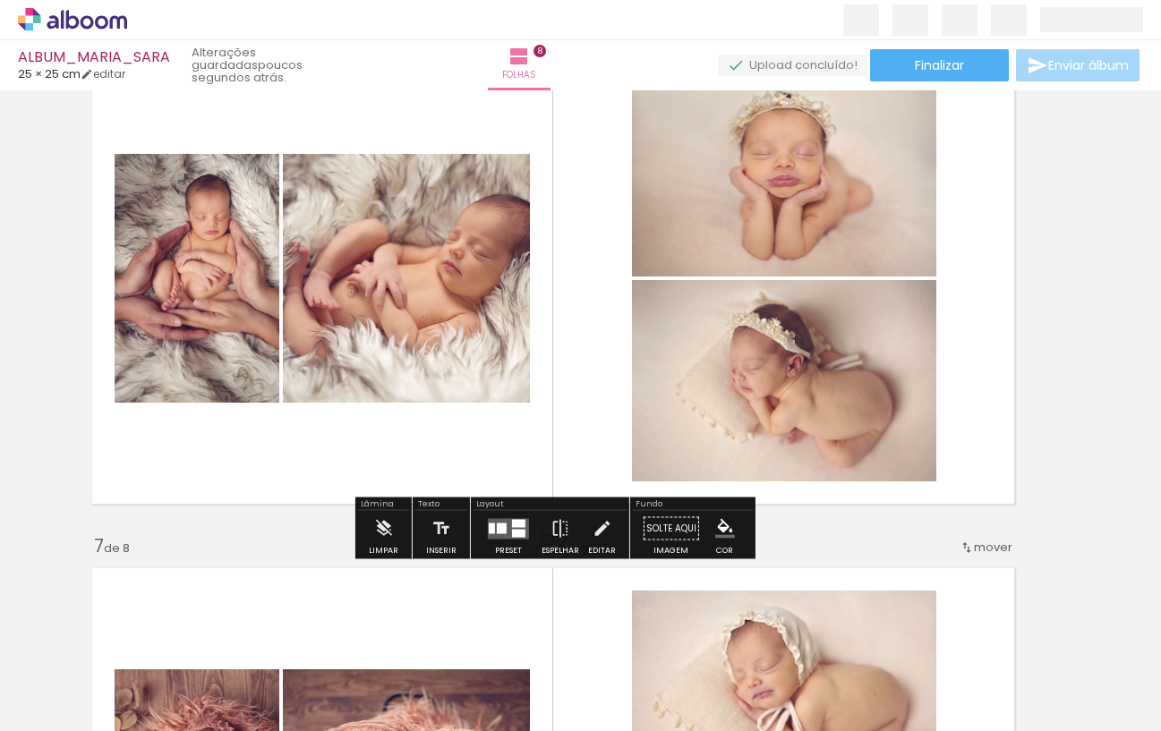
click at [232, 317] on quentale-photo at bounding box center [197, 278] width 165 height 249
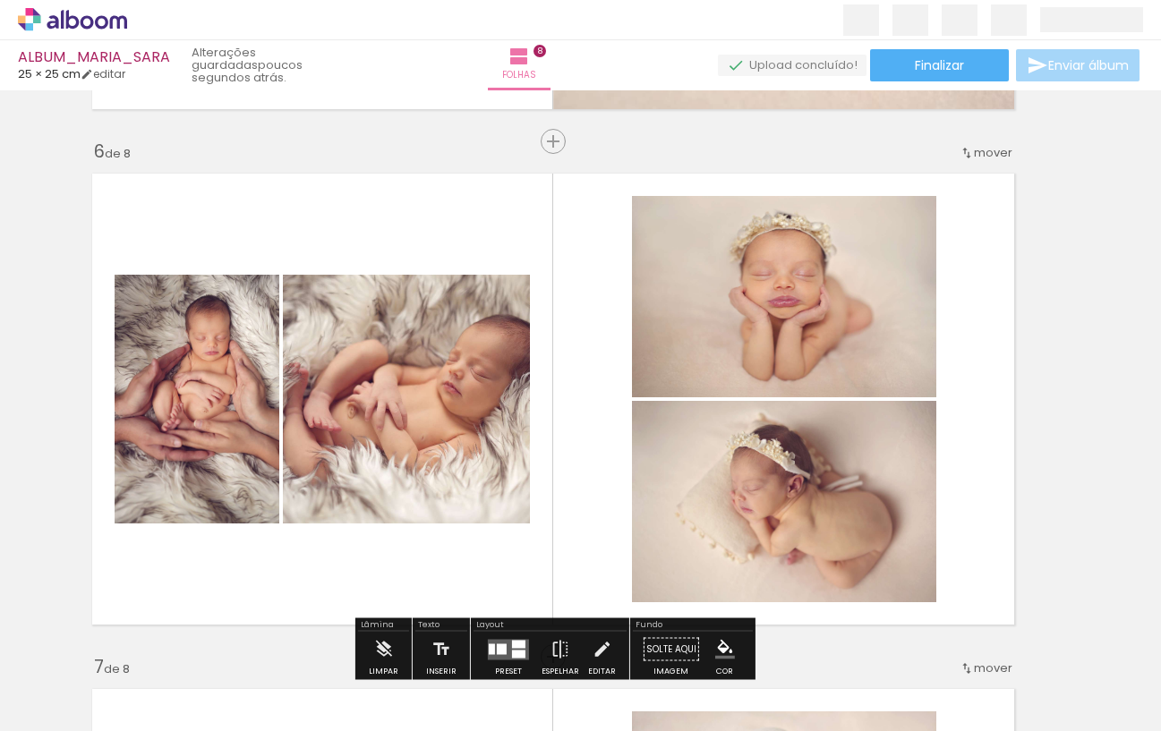
scroll to position [2535, 28]
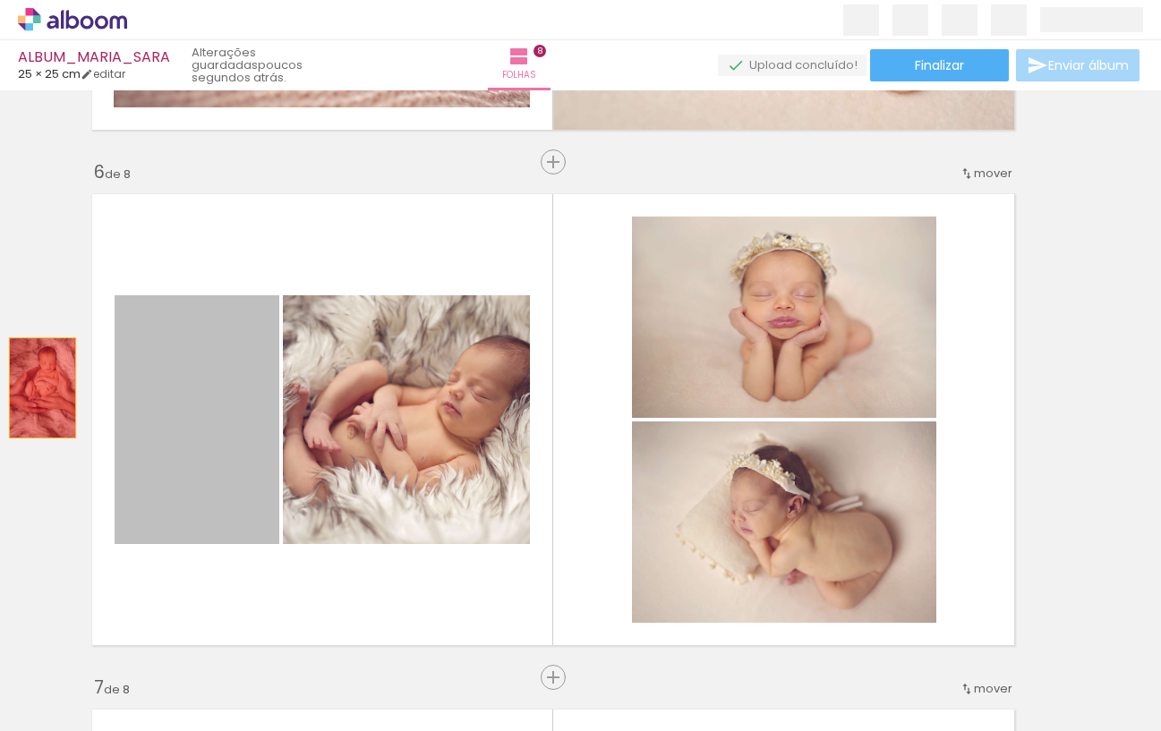
drag, startPoint x: 166, startPoint y: 396, endPoint x: 42, endPoint y: 387, distance: 124.7
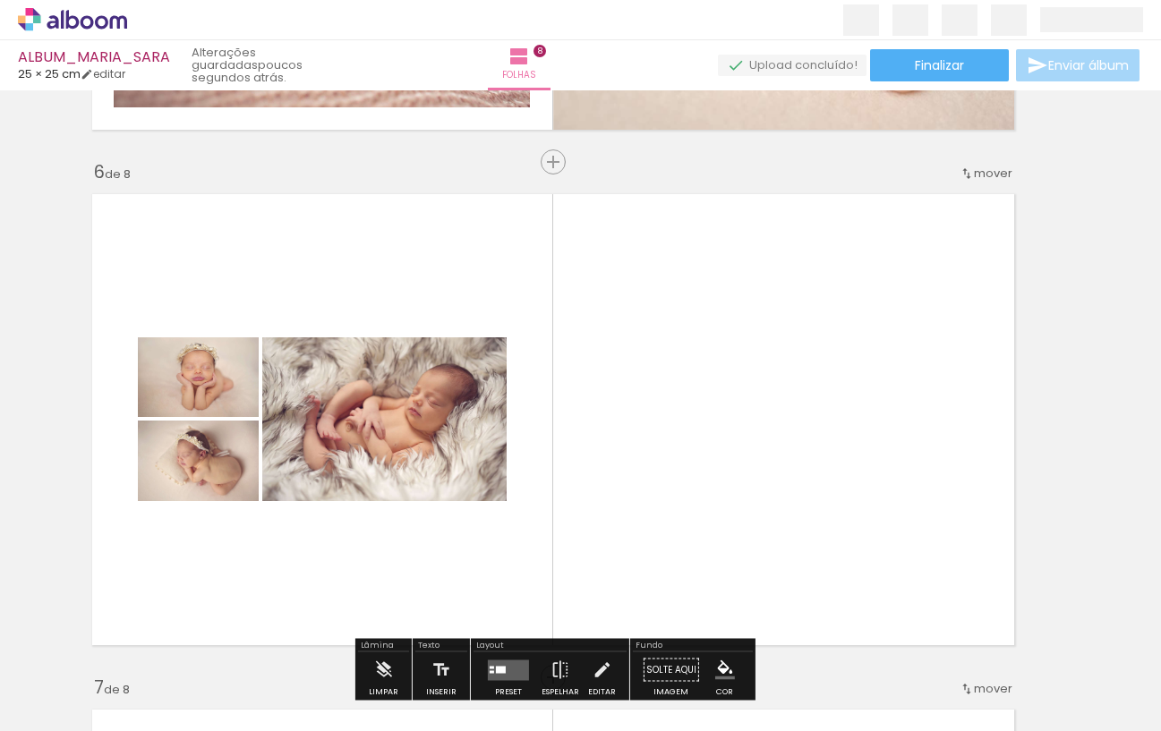
click at [580, 485] on quentale-layouter at bounding box center [552, 419] width 941 height 471
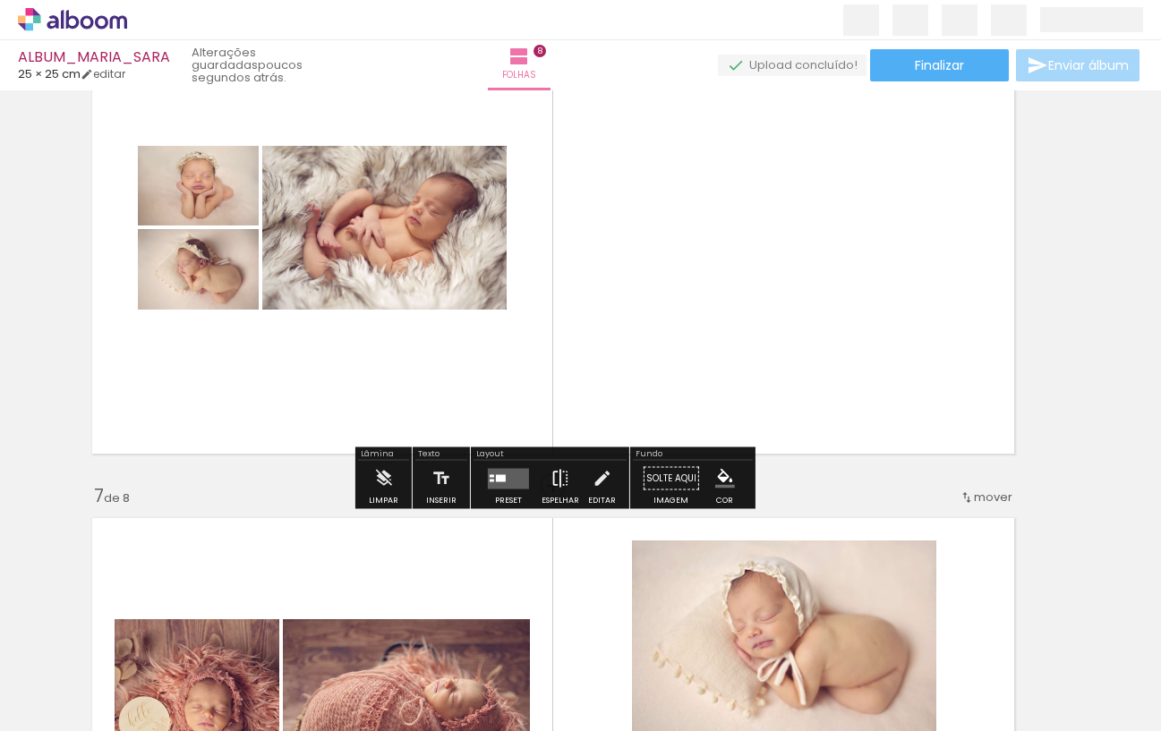
scroll to position [2720, 28]
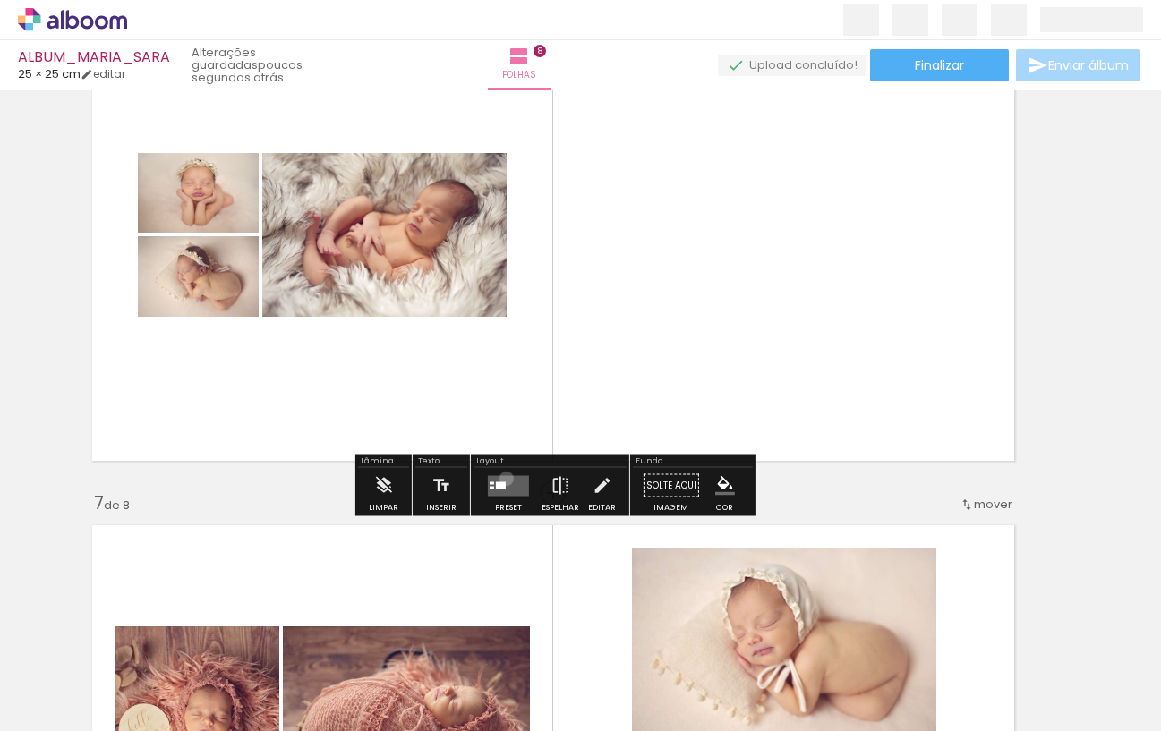
drag, startPoint x: 502, startPoint y: 478, endPoint x: 625, endPoint y: 444, distance: 127.2
click at [502, 478] on quentale-layouter at bounding box center [508, 485] width 41 height 21
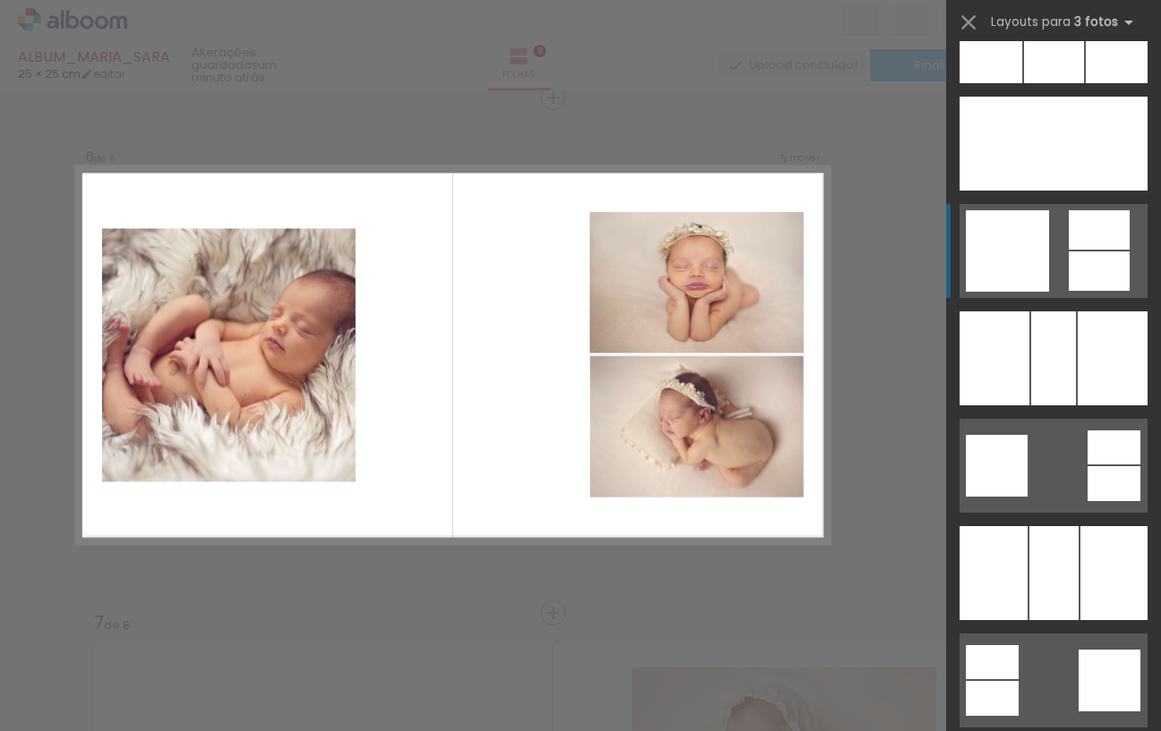
scroll to position [4873, 0]
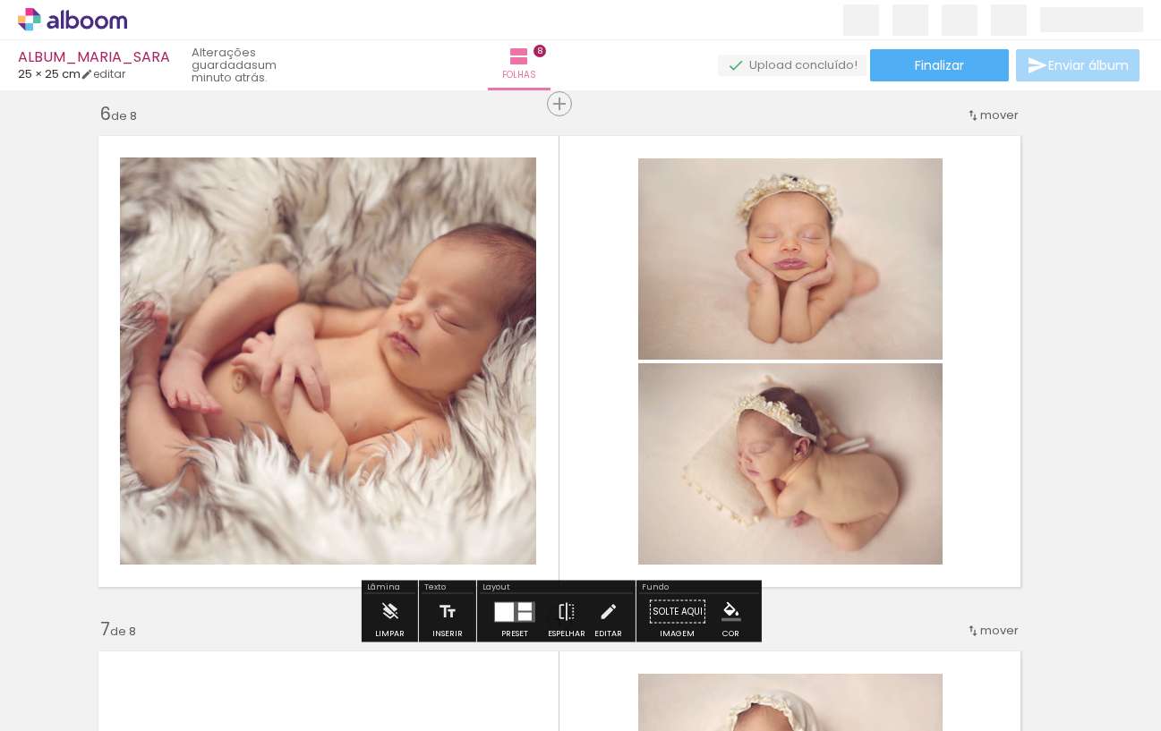
click at [638, 361] on div at bounding box center [790, 258] width 304 height 203
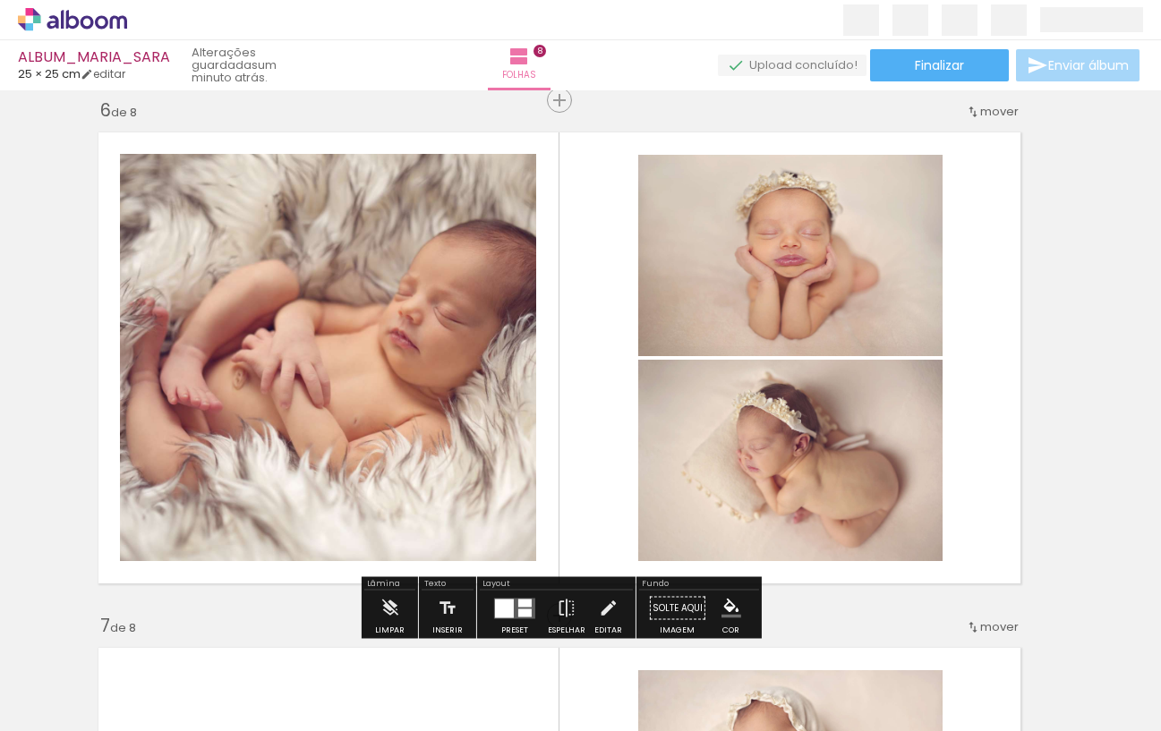
scroll to position [2586, 21]
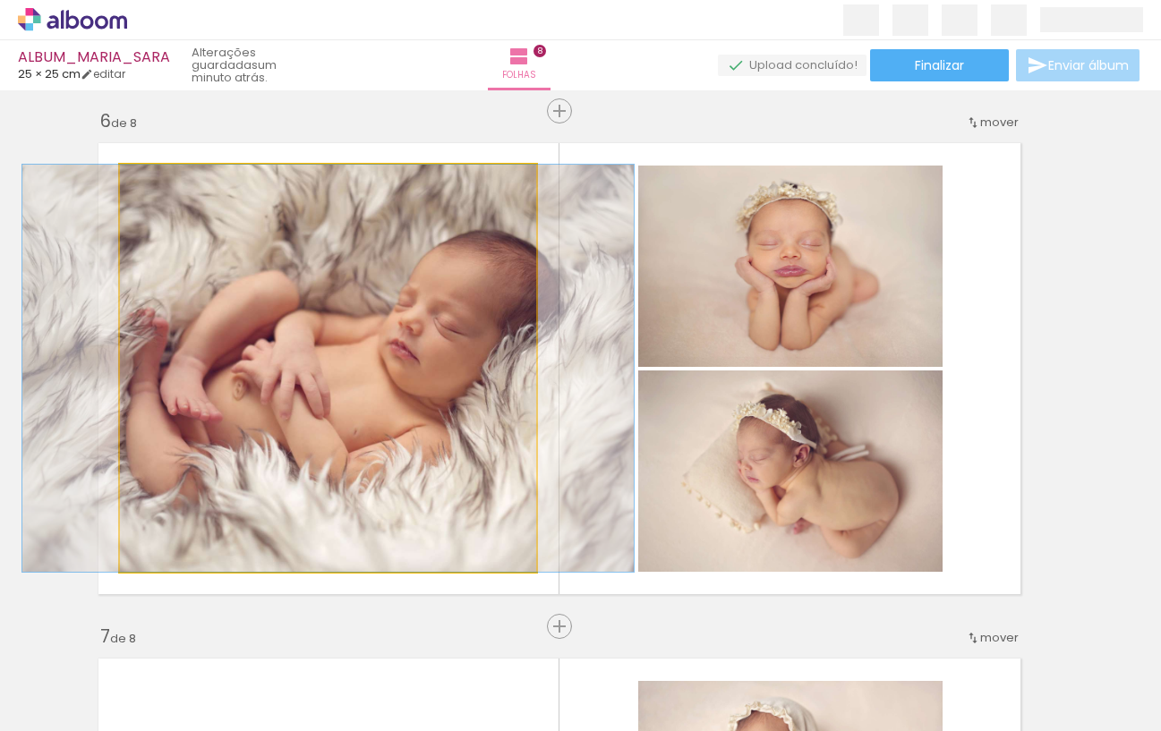
click at [498, 377] on div at bounding box center [327, 368] width 611 height 407
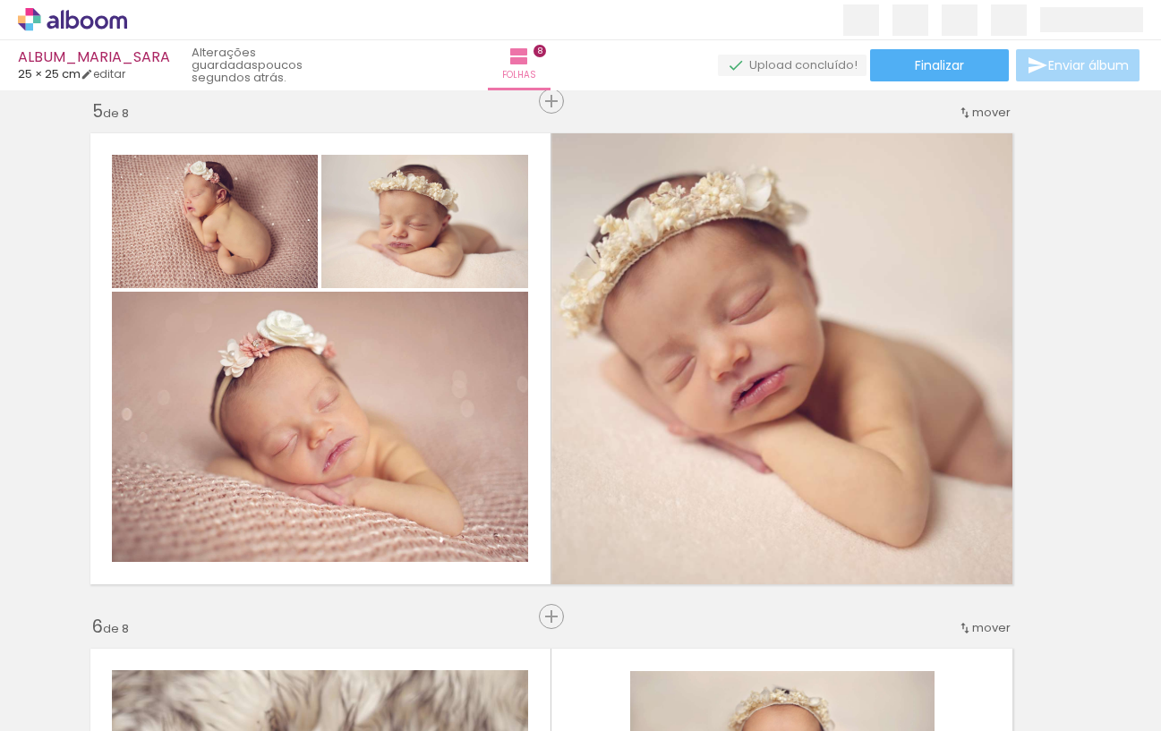
scroll to position [2089, 30]
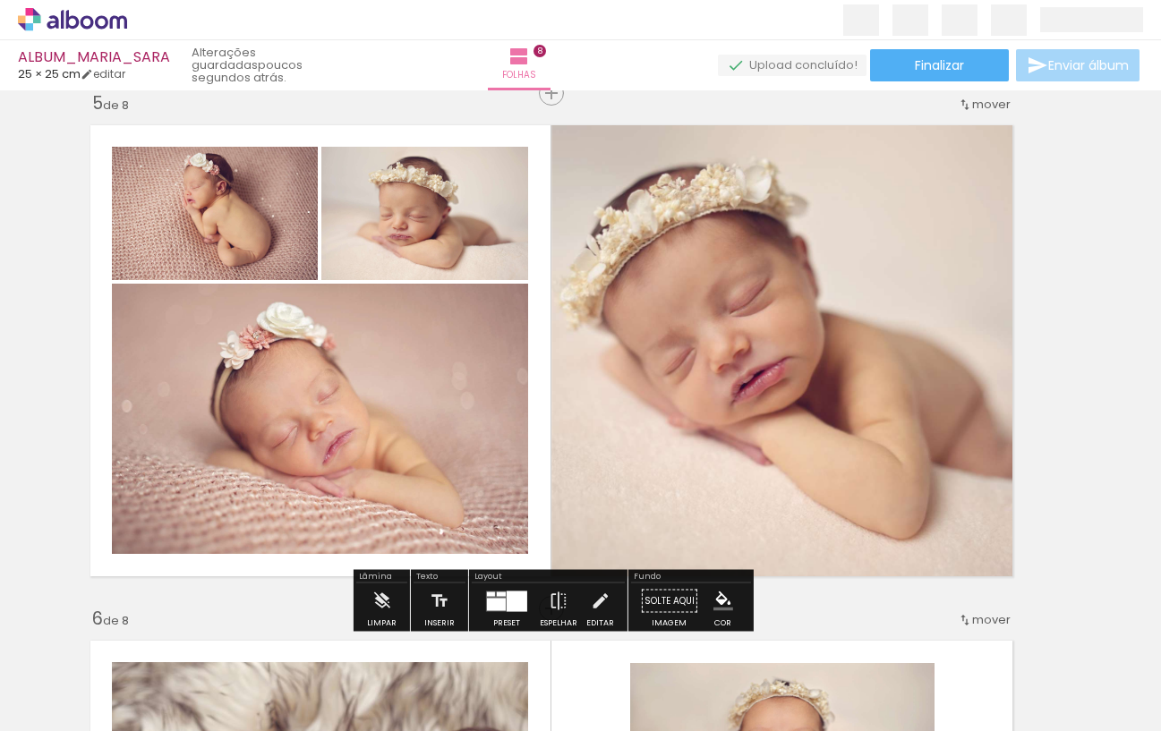
click at [606, 425] on div at bounding box center [771, 350] width 706 height 471
drag, startPoint x: 498, startPoint y: 598, endPoint x: 1057, endPoint y: 467, distance: 574.4
click at [497, 598] on div at bounding box center [496, 604] width 19 height 13
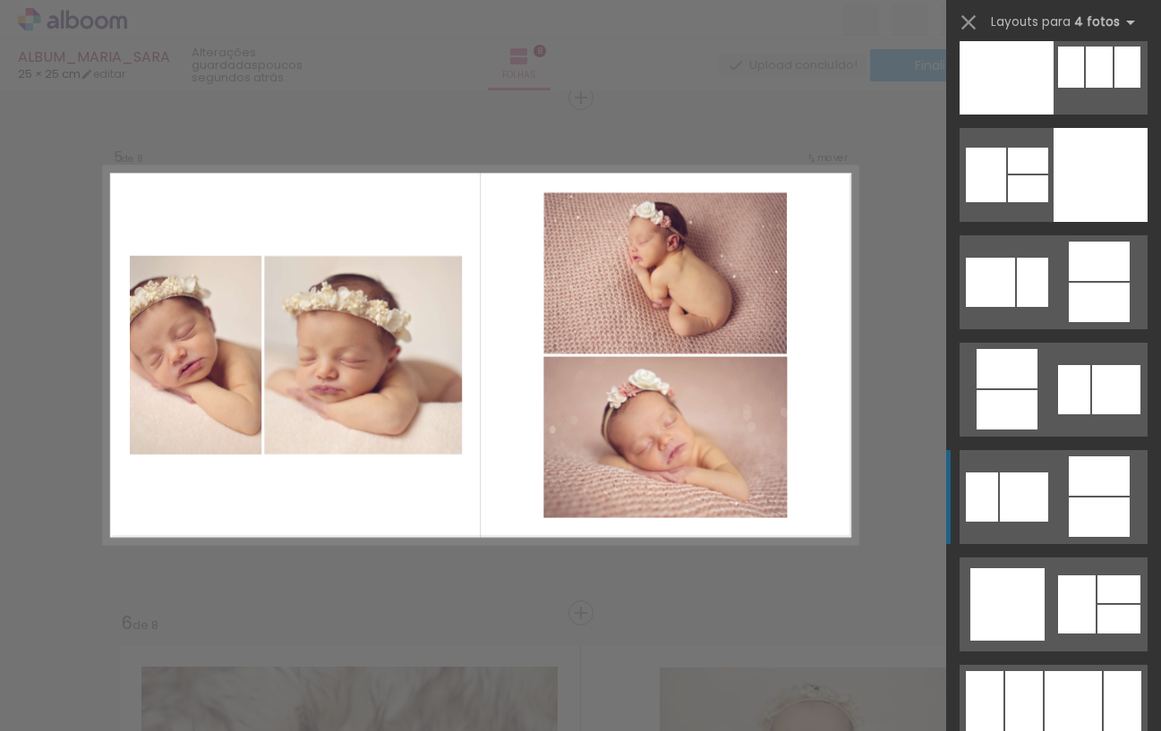
scroll to position [15495, 0]
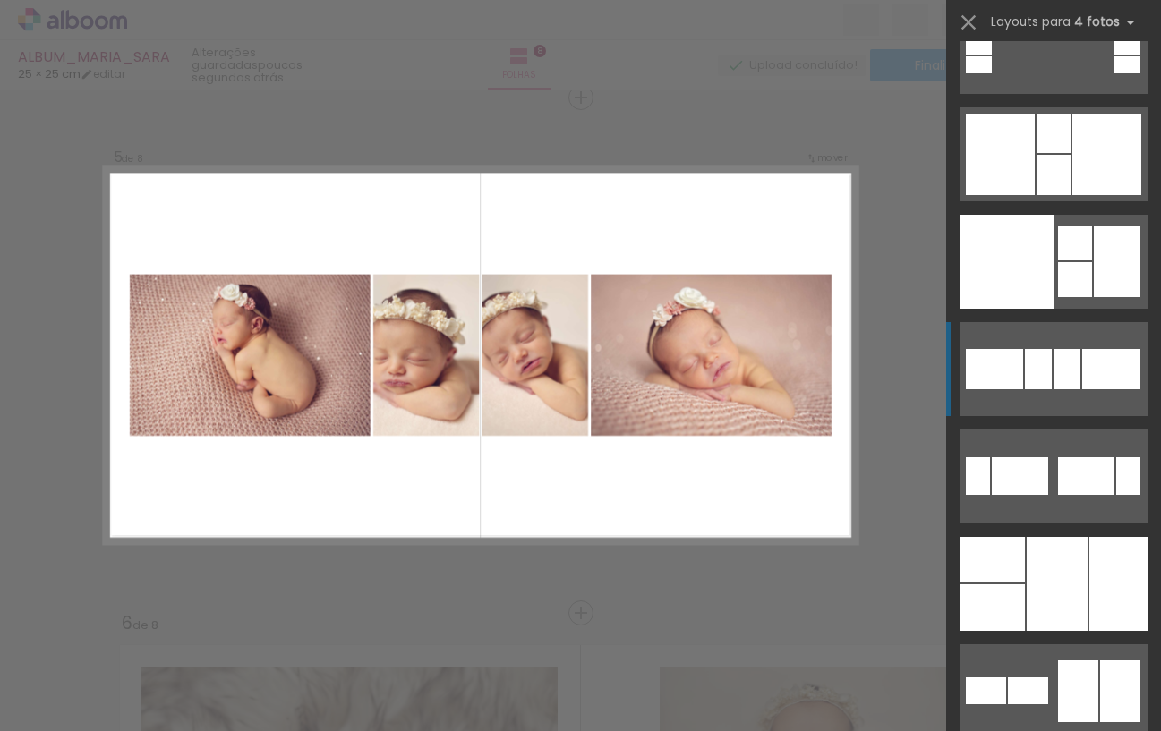
scroll to position [17258, 0]
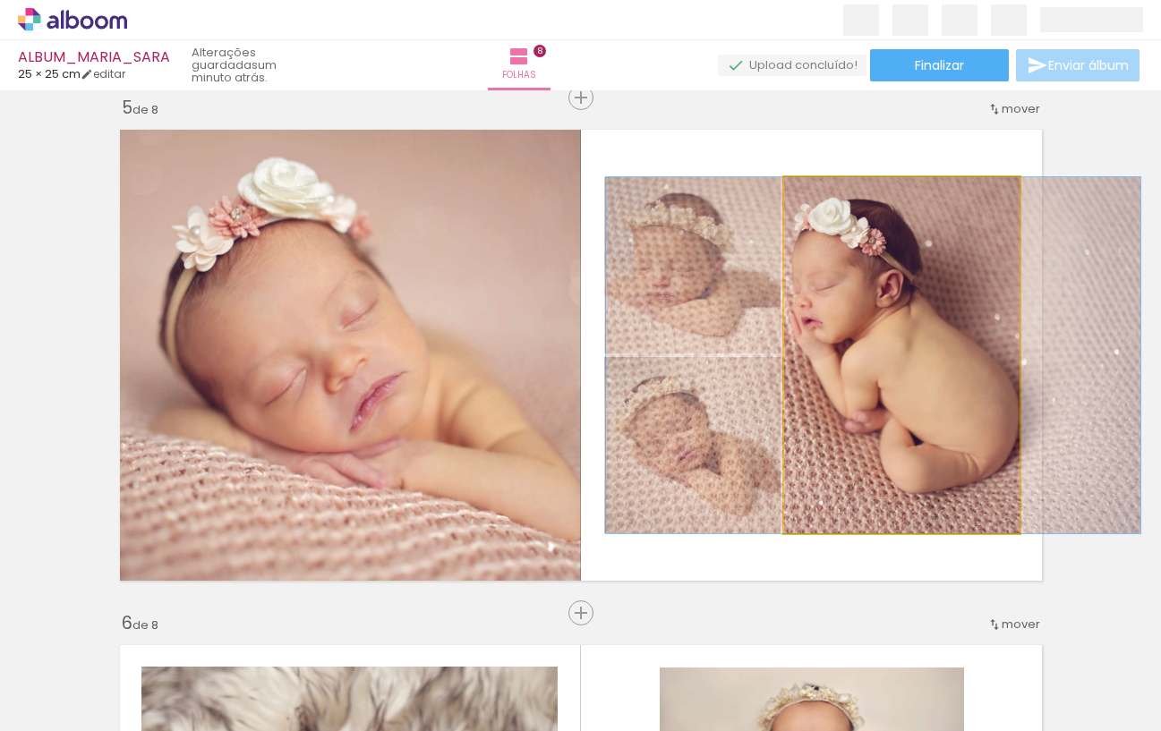
drag, startPoint x: 902, startPoint y: 423, endPoint x: 873, endPoint y: 426, distance: 28.8
click at [873, 426] on div at bounding box center [873, 355] width 534 height 356
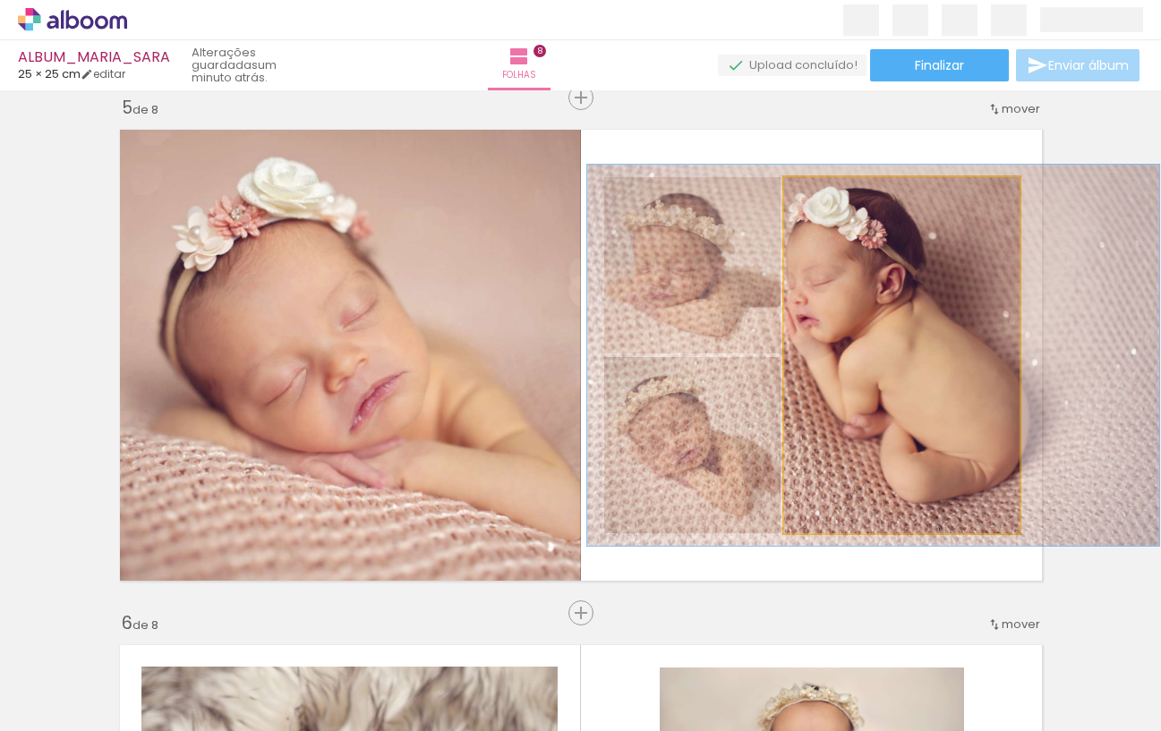
click at [830, 196] on div at bounding box center [829, 196] width 16 height 16
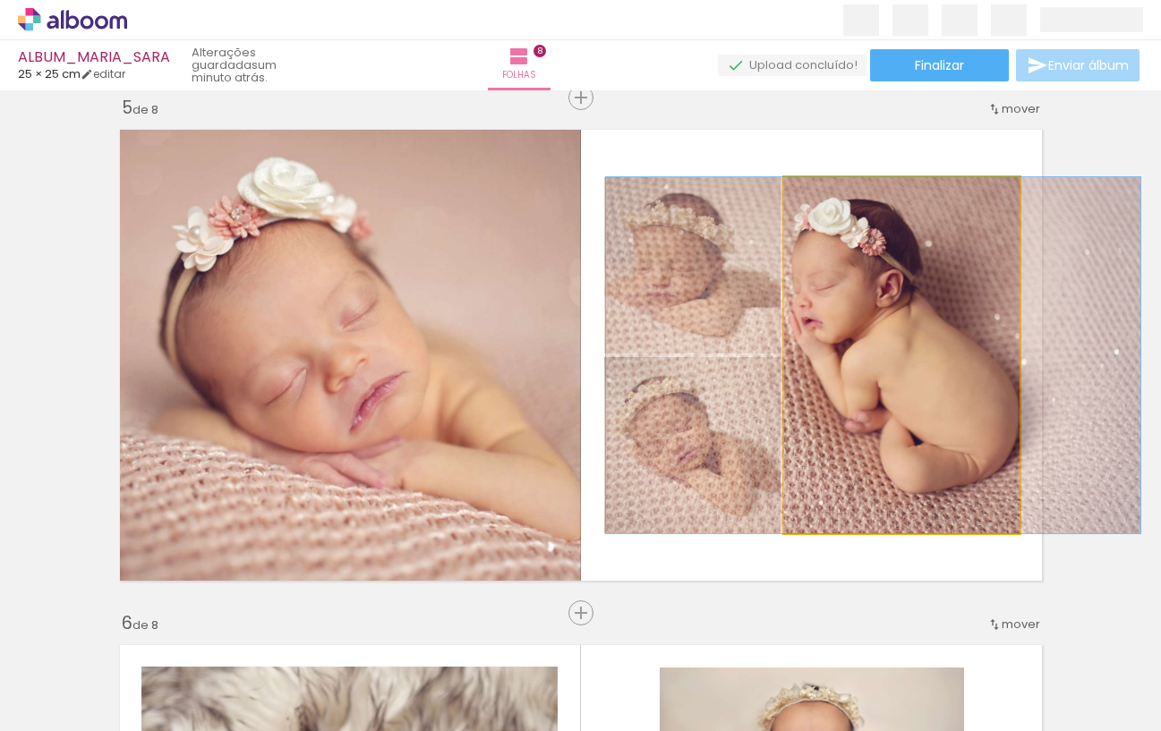
type paper-slider "100"
drag, startPoint x: 818, startPoint y: 196, endPoint x: 840, endPoint y: 302, distance: 108.8
click at [804, 196] on div at bounding box center [851, 196] width 124 height 27
click at [901, 382] on div at bounding box center [873, 355] width 534 height 356
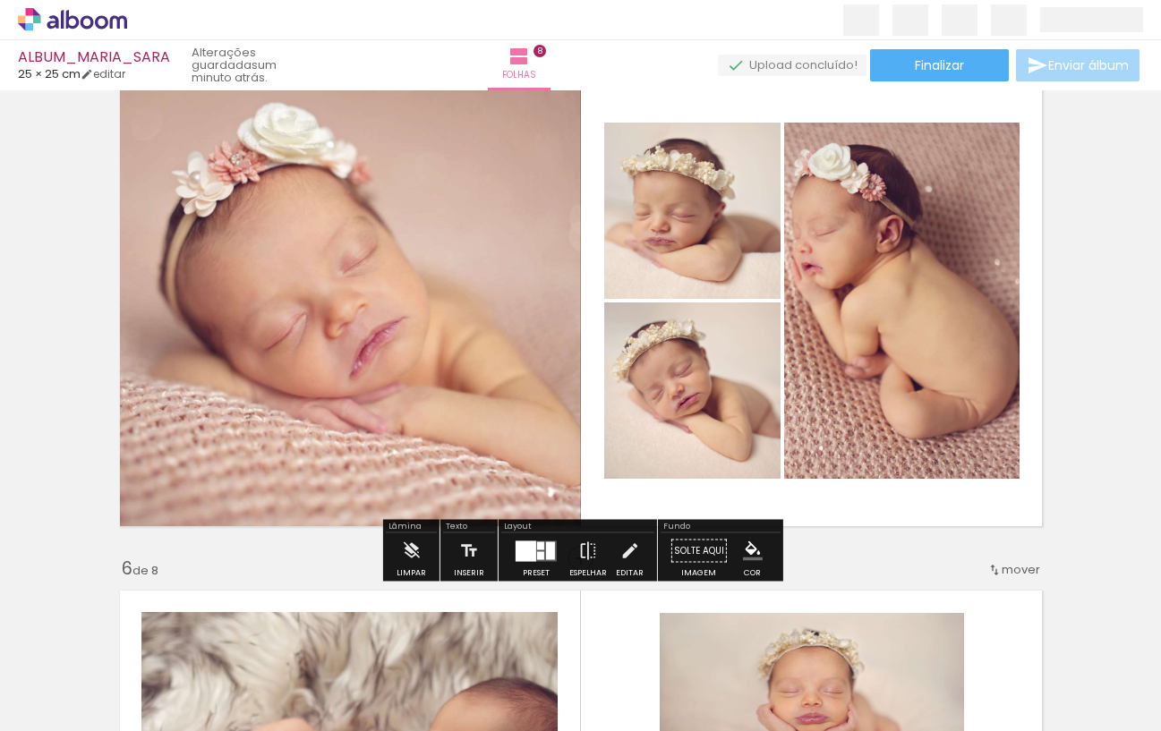
scroll to position [2140, 0]
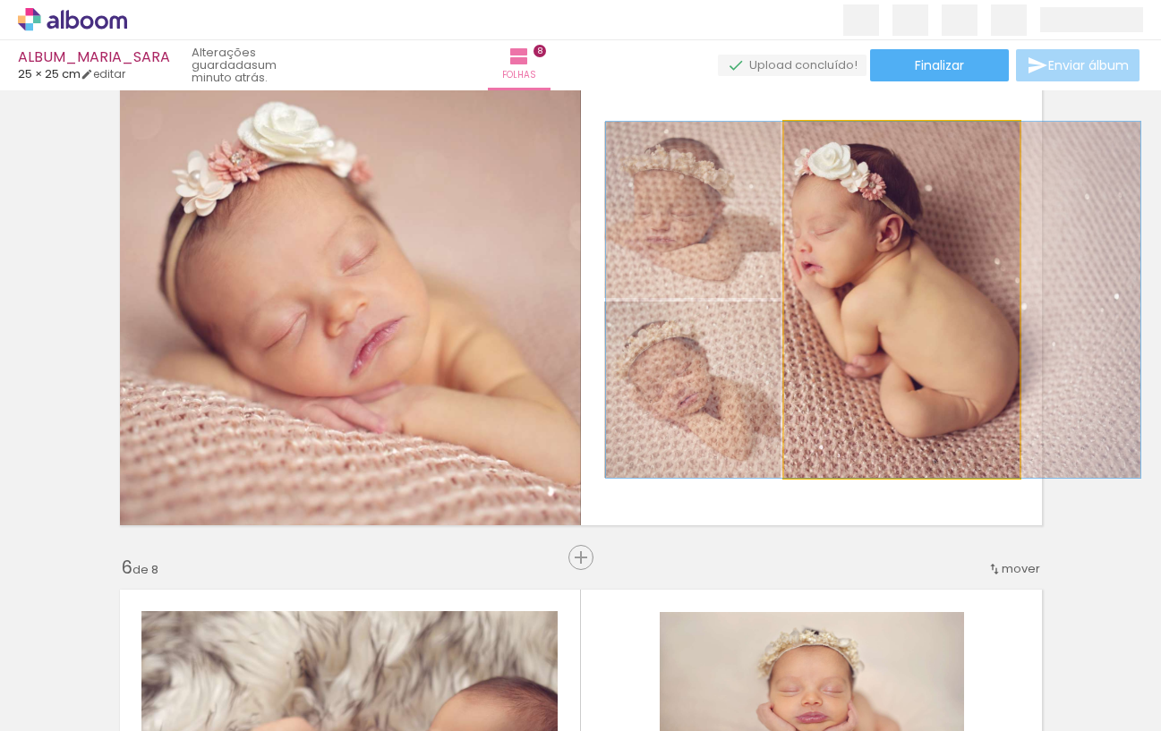
drag, startPoint x: 989, startPoint y: 366, endPoint x: 999, endPoint y: 361, distance: 11.2
click at [989, 365] on quentale-photo at bounding box center [901, 300] width 235 height 356
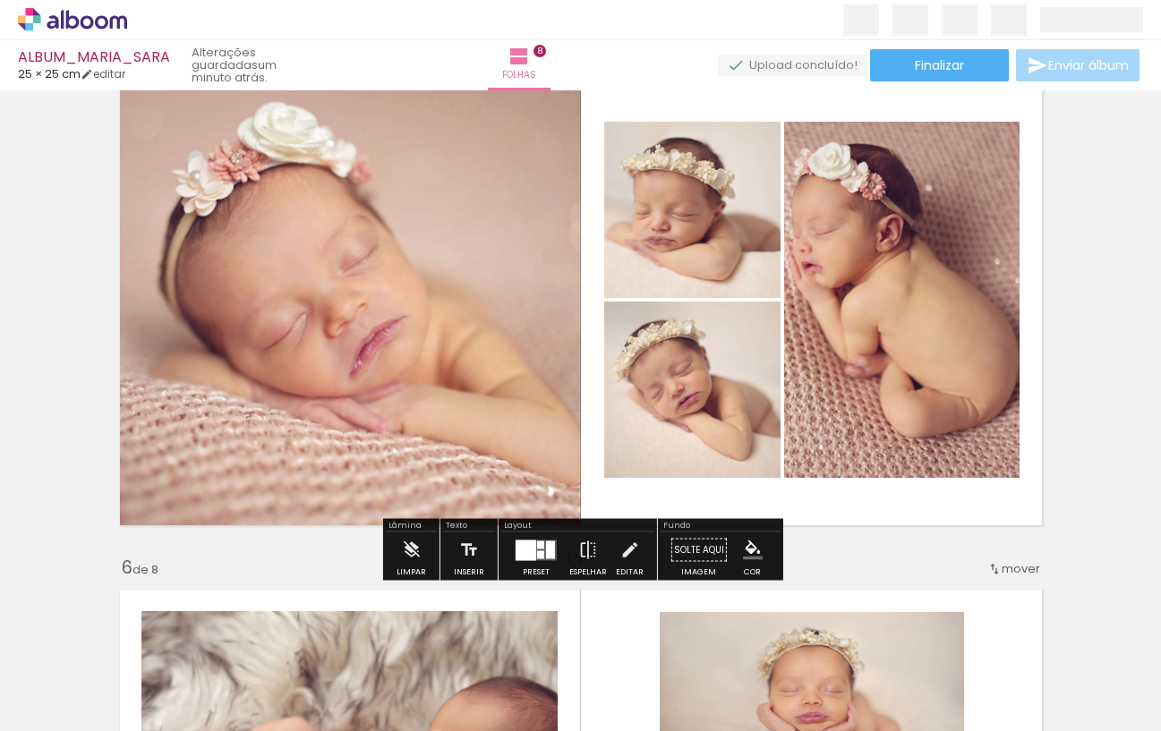
drag, startPoint x: 625, startPoint y: 551, endPoint x: 1087, endPoint y: 318, distance: 518.3
click at [629, 548] on iron-icon at bounding box center [629, 550] width 20 height 36
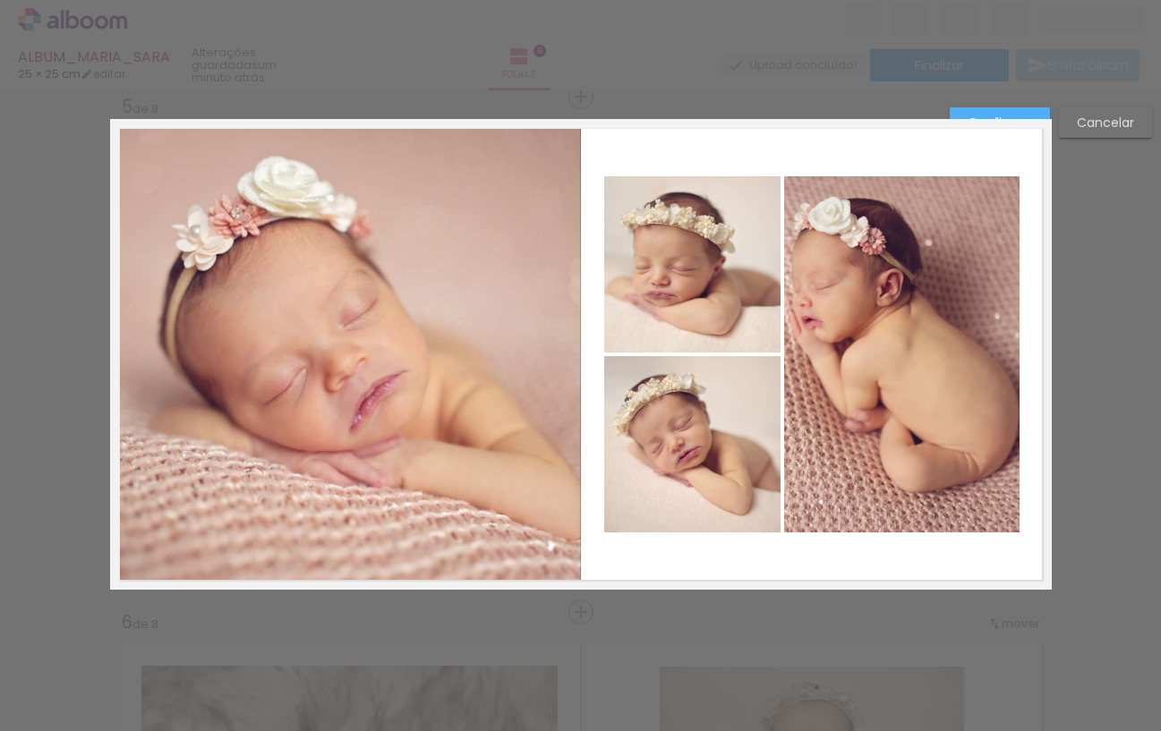
scroll to position [2084, 0]
click at [995, 365] on album-spread "5 de 8" at bounding box center [580, 355] width 941 height 471
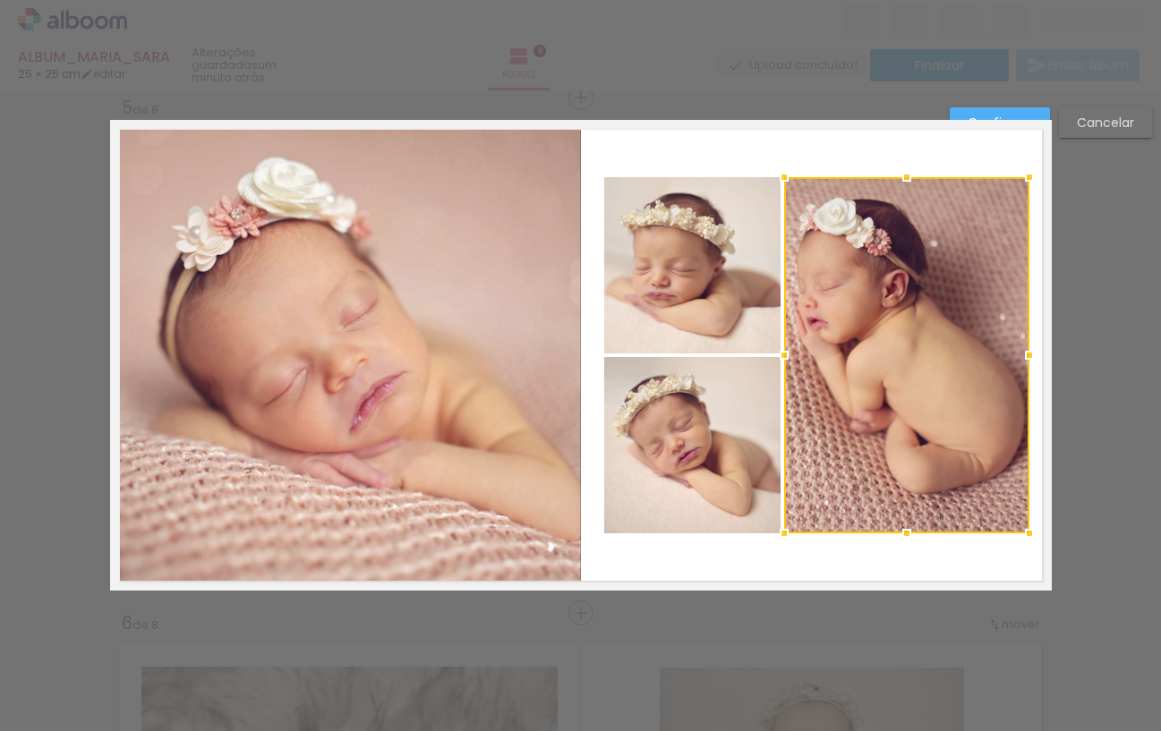
drag, startPoint x: 1018, startPoint y: 354, endPoint x: 811, endPoint y: 352, distance: 207.6
click at [1027, 354] on div at bounding box center [1029, 355] width 36 height 36
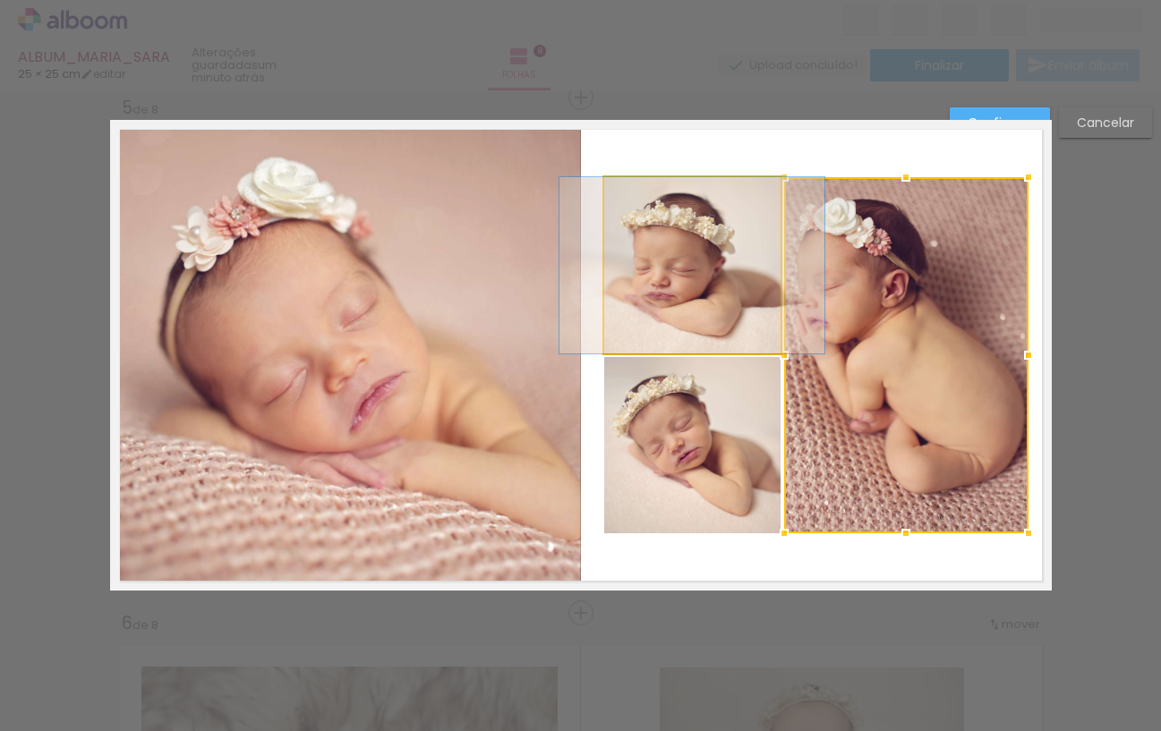
click at [695, 328] on quentale-photo at bounding box center [692, 265] width 176 height 176
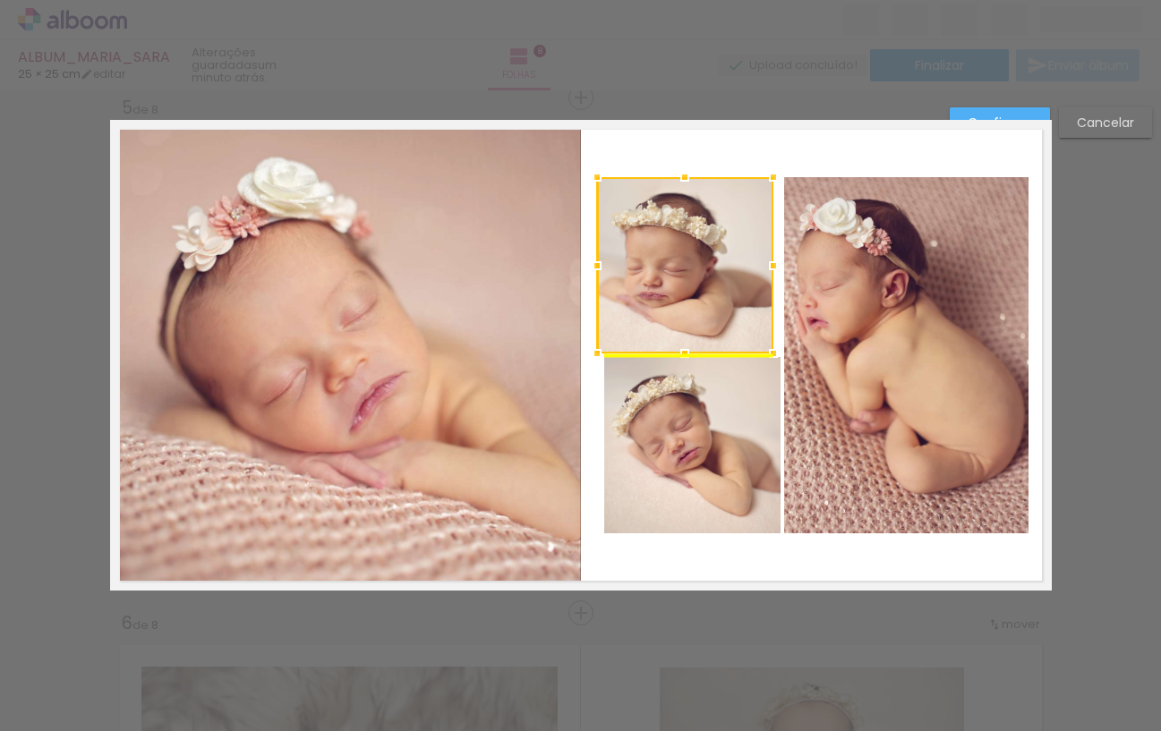
click at [707, 335] on div at bounding box center [685, 265] width 176 height 176
click at [703, 410] on album-spread "5 de 8" at bounding box center [580, 355] width 941 height 471
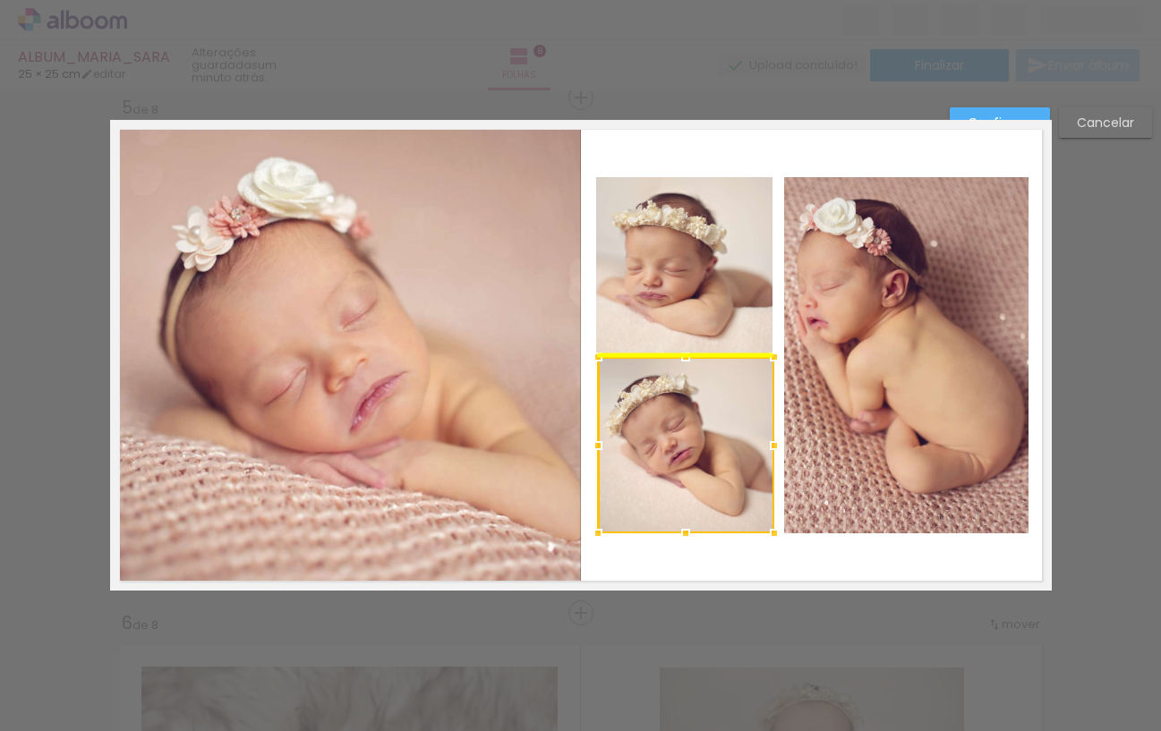
click at [704, 412] on div at bounding box center [686, 445] width 176 height 176
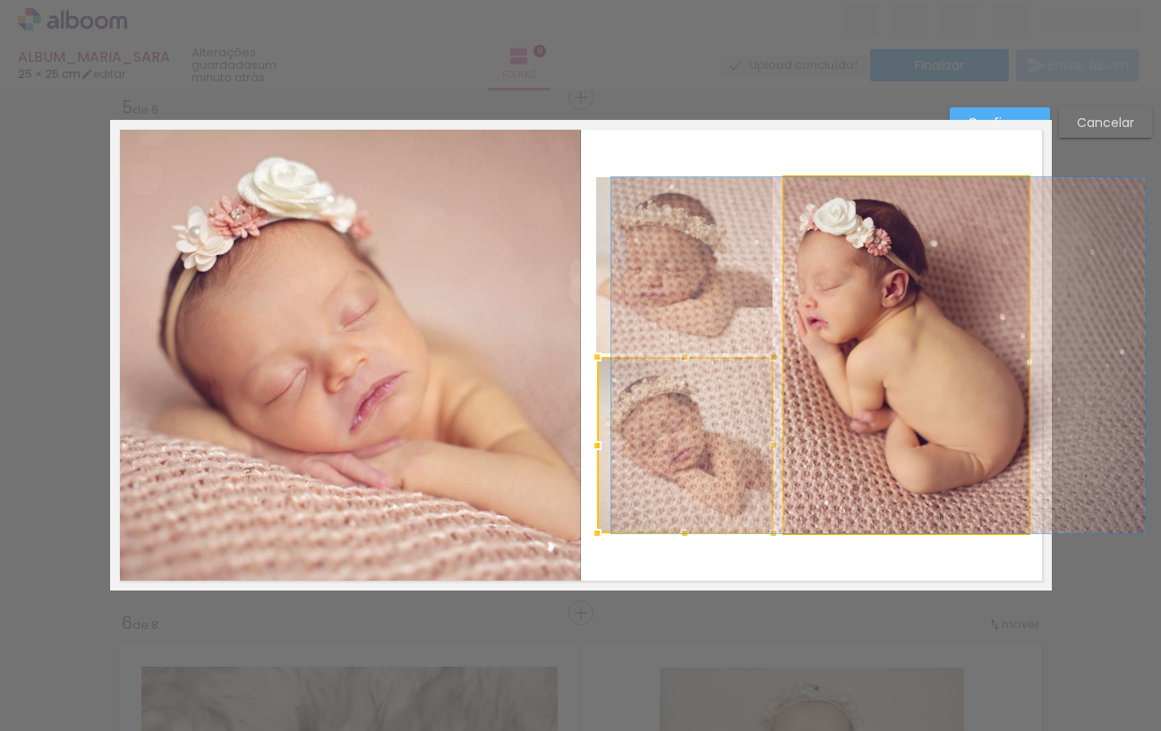
drag, startPoint x: 887, startPoint y: 365, endPoint x: 865, endPoint y: 370, distance: 21.9
click at [887, 365] on quentale-photo at bounding box center [906, 355] width 244 height 356
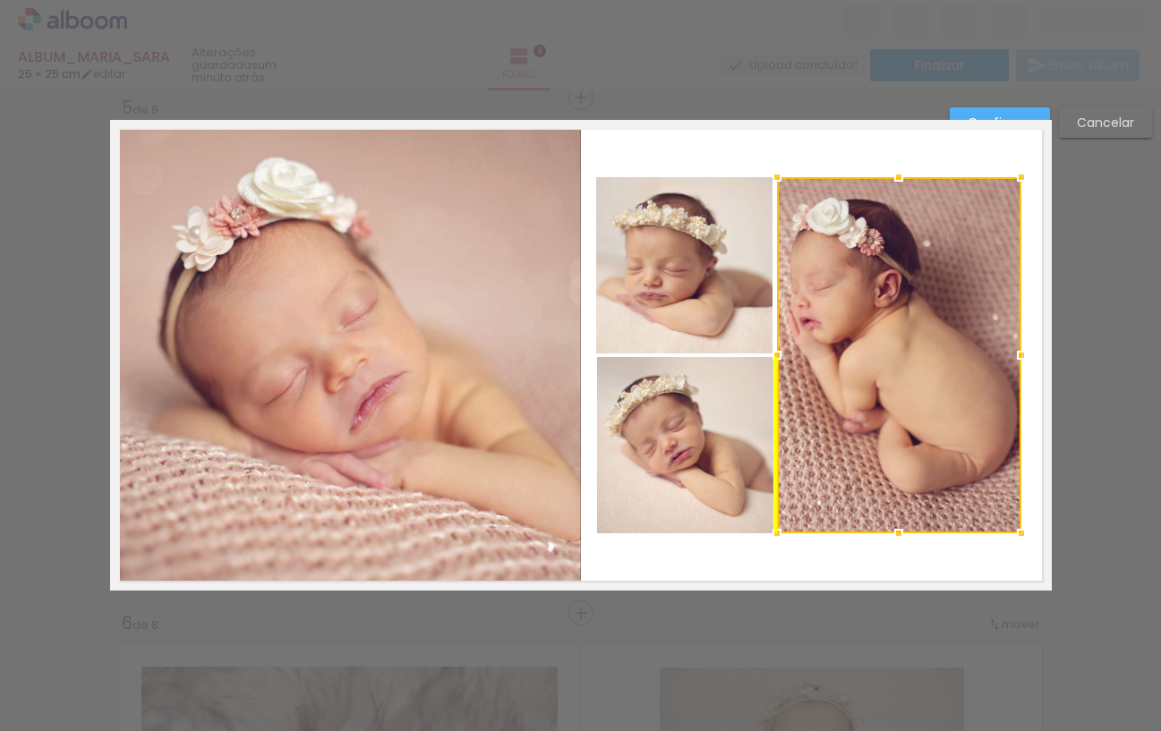
click at [854, 373] on div at bounding box center [899, 355] width 244 height 356
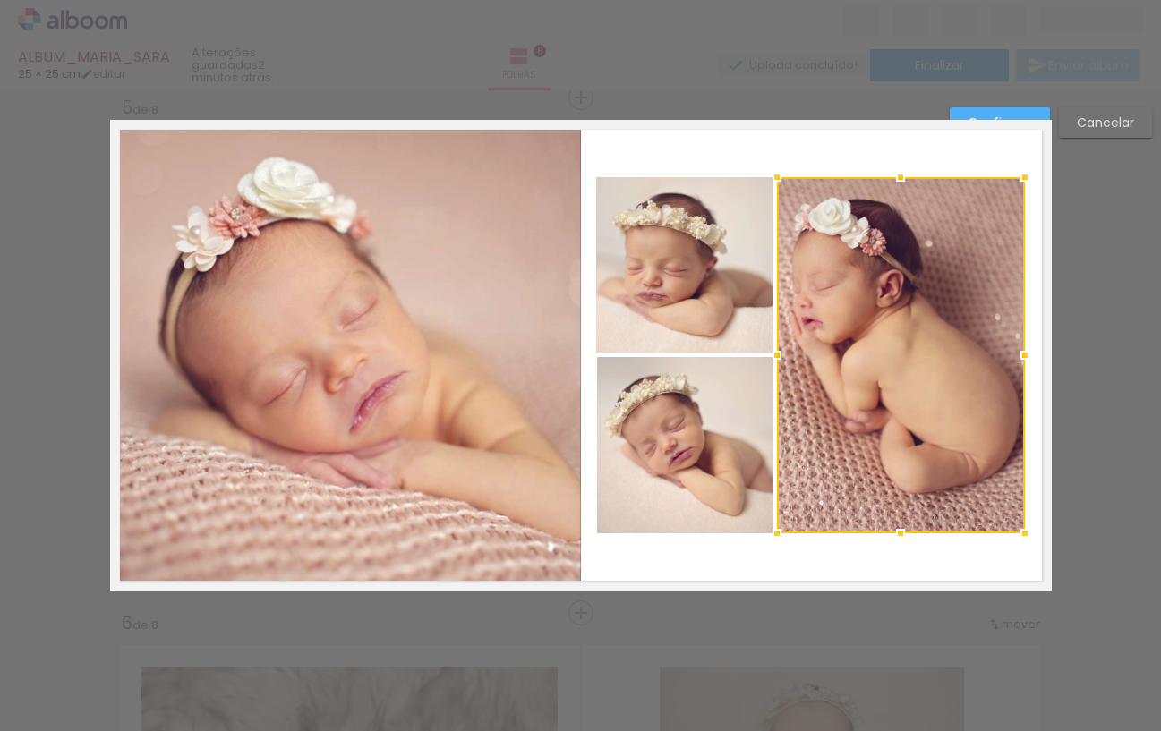
drag, startPoint x: 1020, startPoint y: 353, endPoint x: 1016, endPoint y: 381, distance: 28.1
click at [1023, 354] on div at bounding box center [1025, 355] width 36 height 36
click at [1001, 111] on paper-button "Confirmar" at bounding box center [999, 122] width 100 height 30
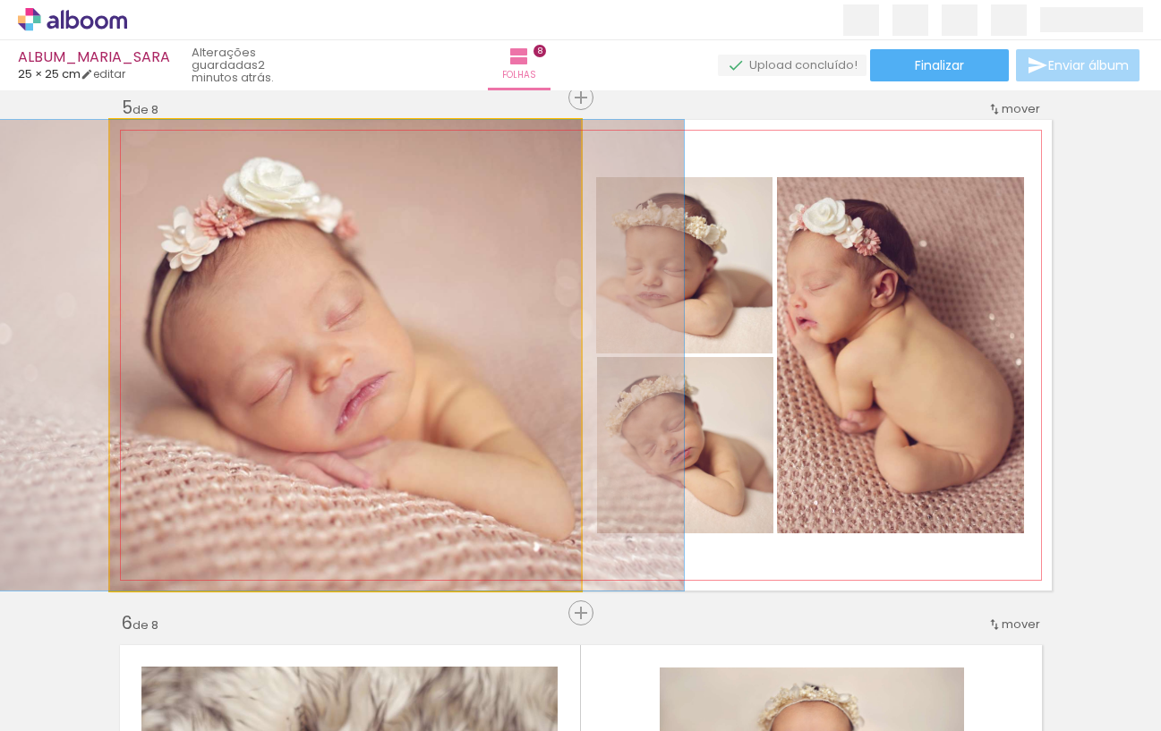
drag, startPoint x: 346, startPoint y: 384, endPoint x: 332, endPoint y: 384, distance: 14.3
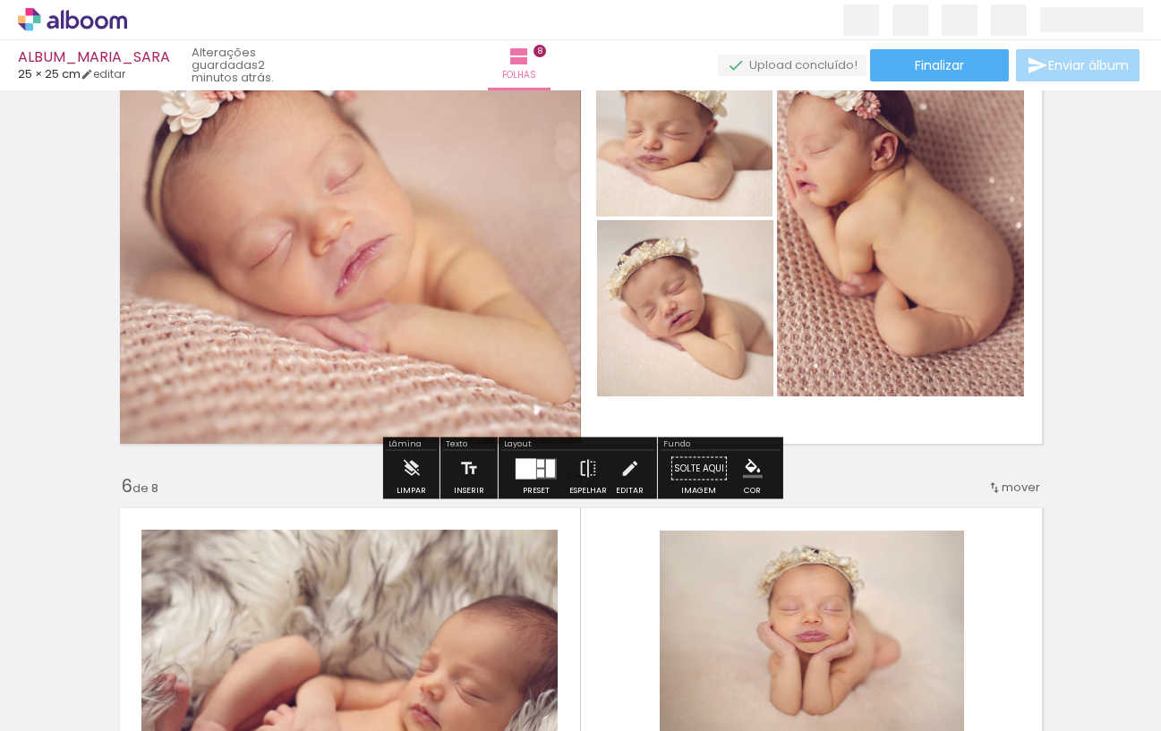
scroll to position [2187, 0]
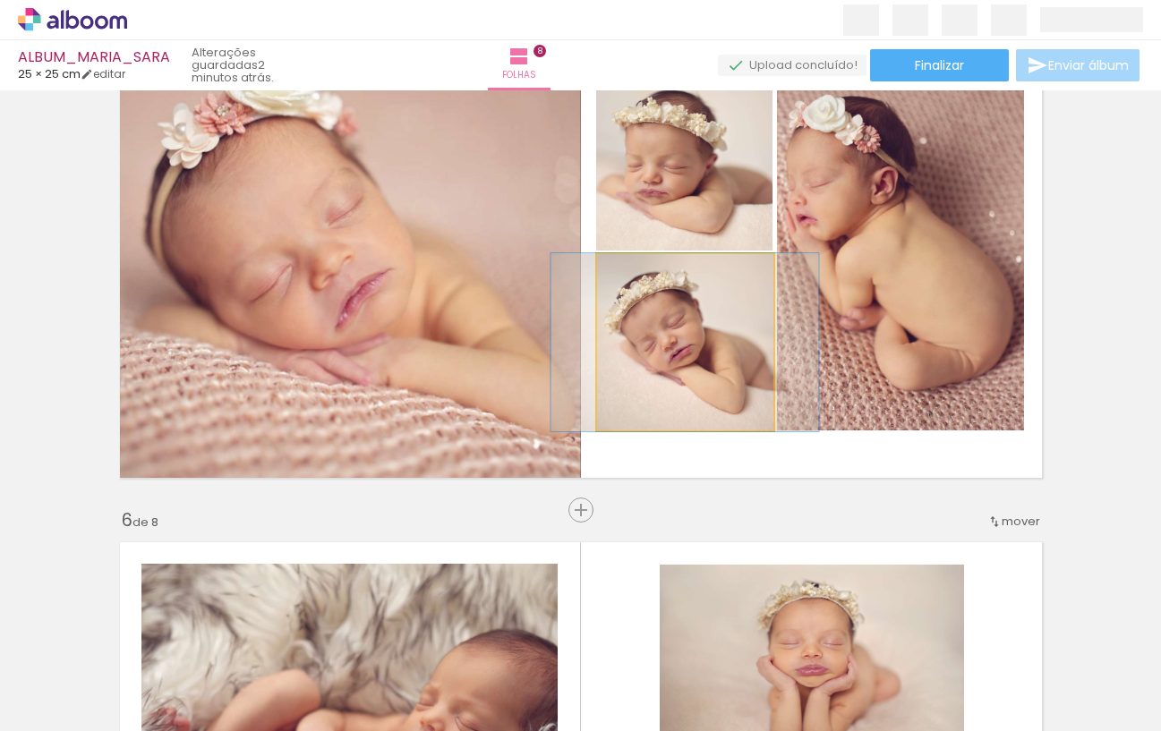
type paper-slider "101"
click at [643, 277] on div at bounding box center [639, 273] width 16 height 16
click at [678, 380] on div at bounding box center [680, 342] width 268 height 178
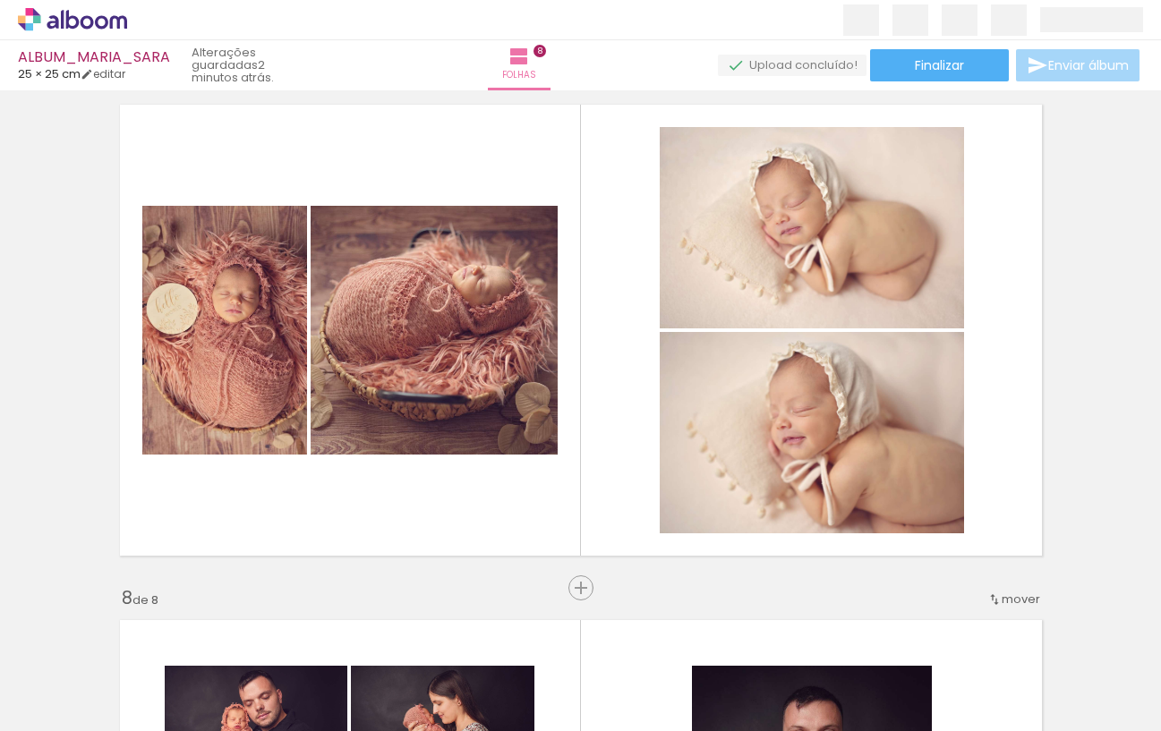
scroll to position [3138, 0]
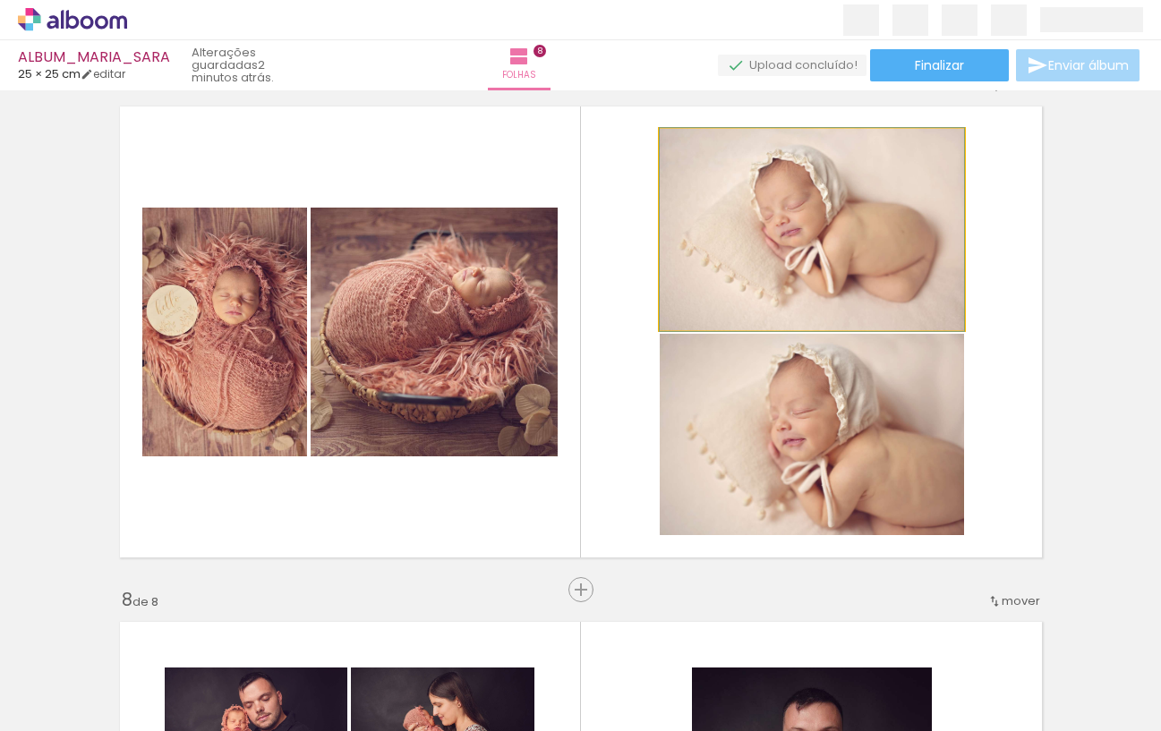
click at [770, 254] on quentale-photo at bounding box center [812, 229] width 304 height 201
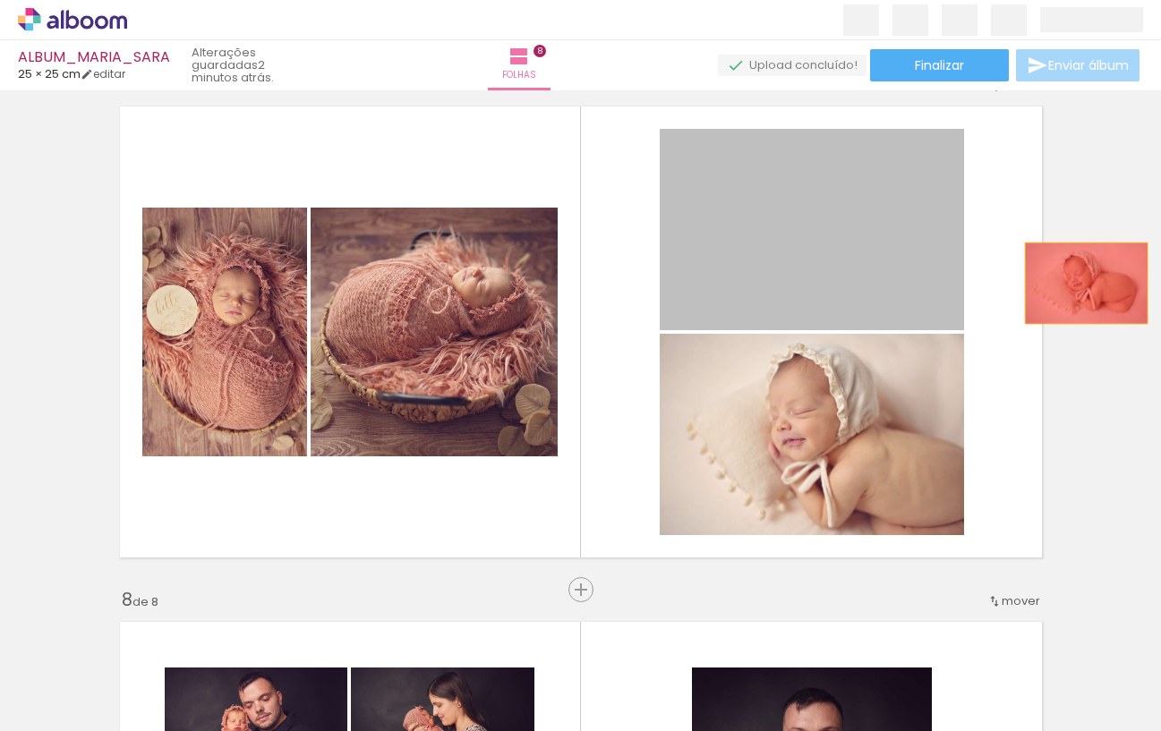
drag, startPoint x: 770, startPoint y: 249, endPoint x: 996, endPoint y: 313, distance: 235.4
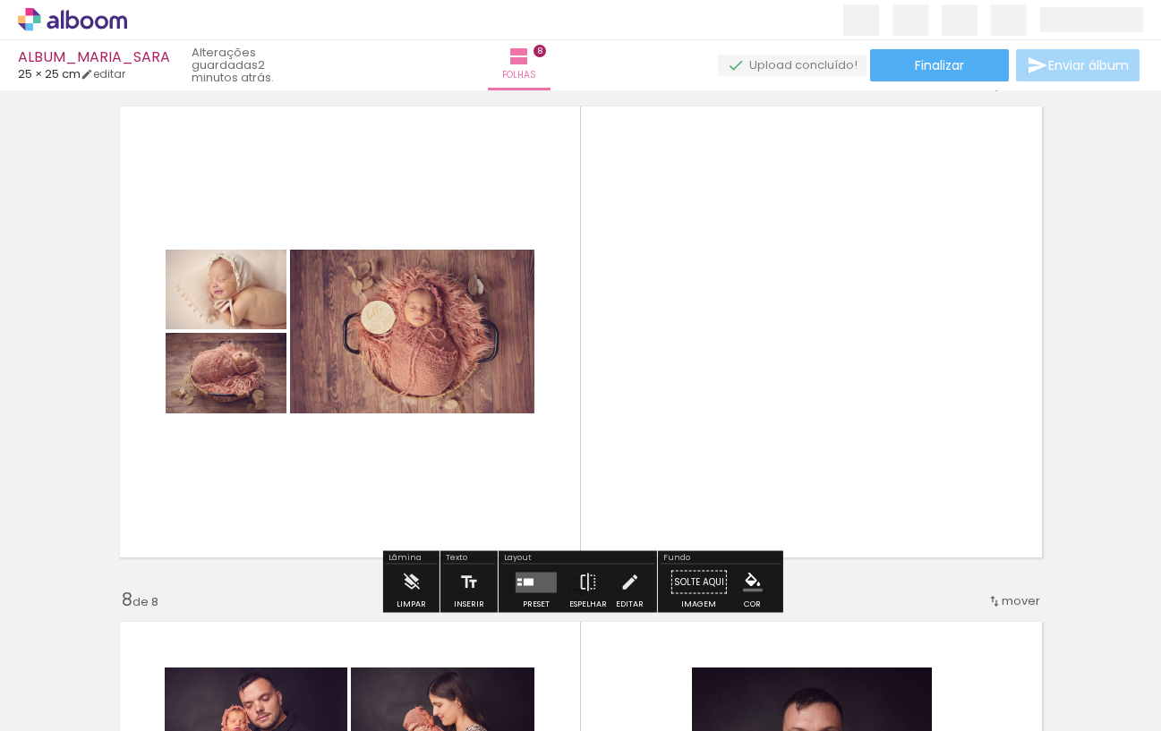
click at [523, 581] on div at bounding box center [528, 581] width 10 height 7
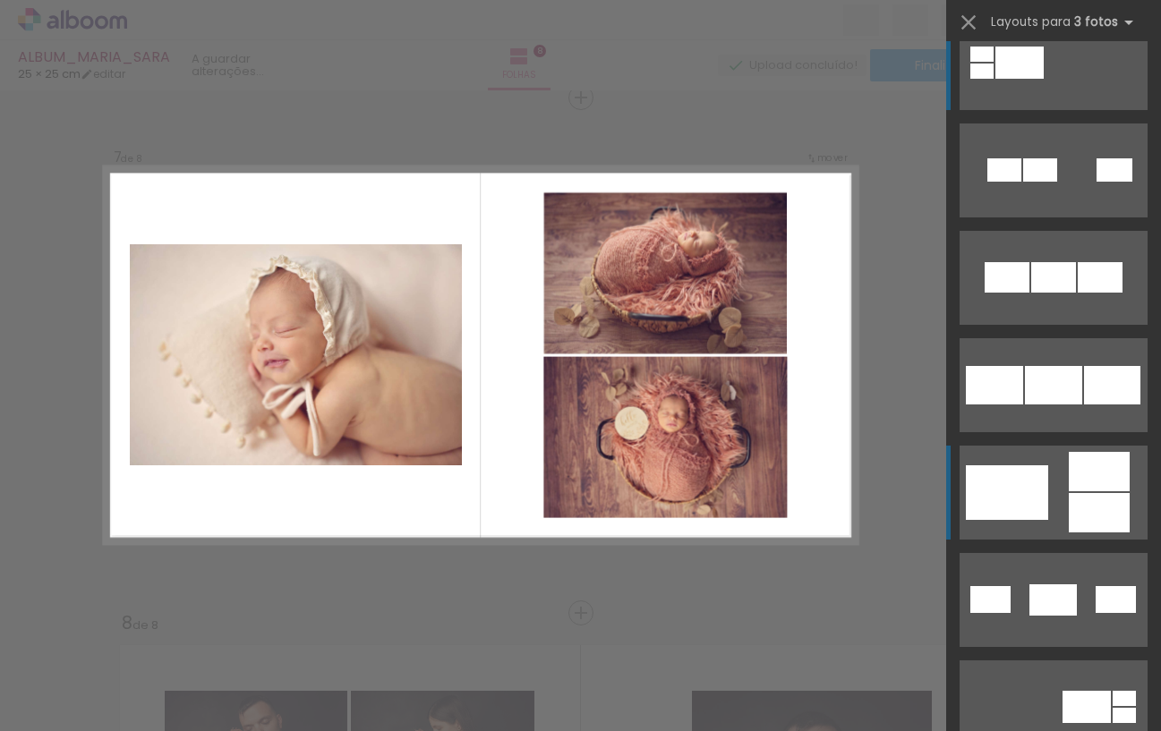
scroll to position [40, 0]
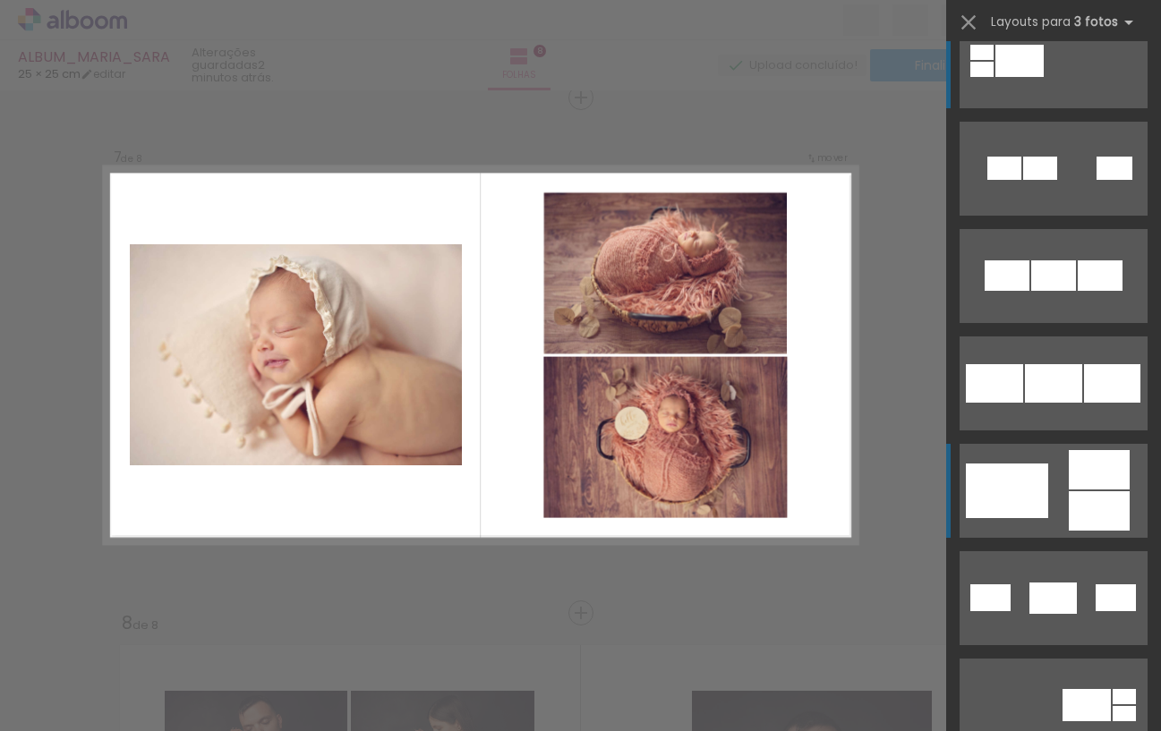
click at [1052, 323] on quentale-layouter at bounding box center [1053, 276] width 188 height 94
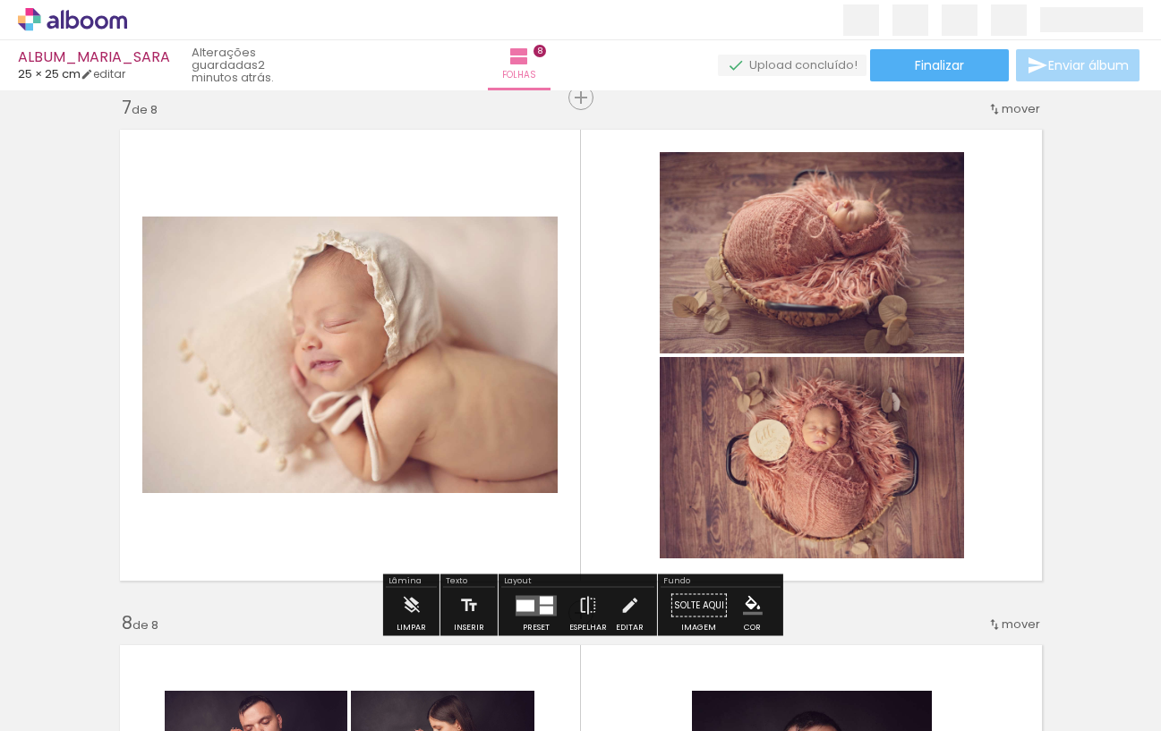
click at [362, 359] on quentale-photo at bounding box center [349, 355] width 415 height 277
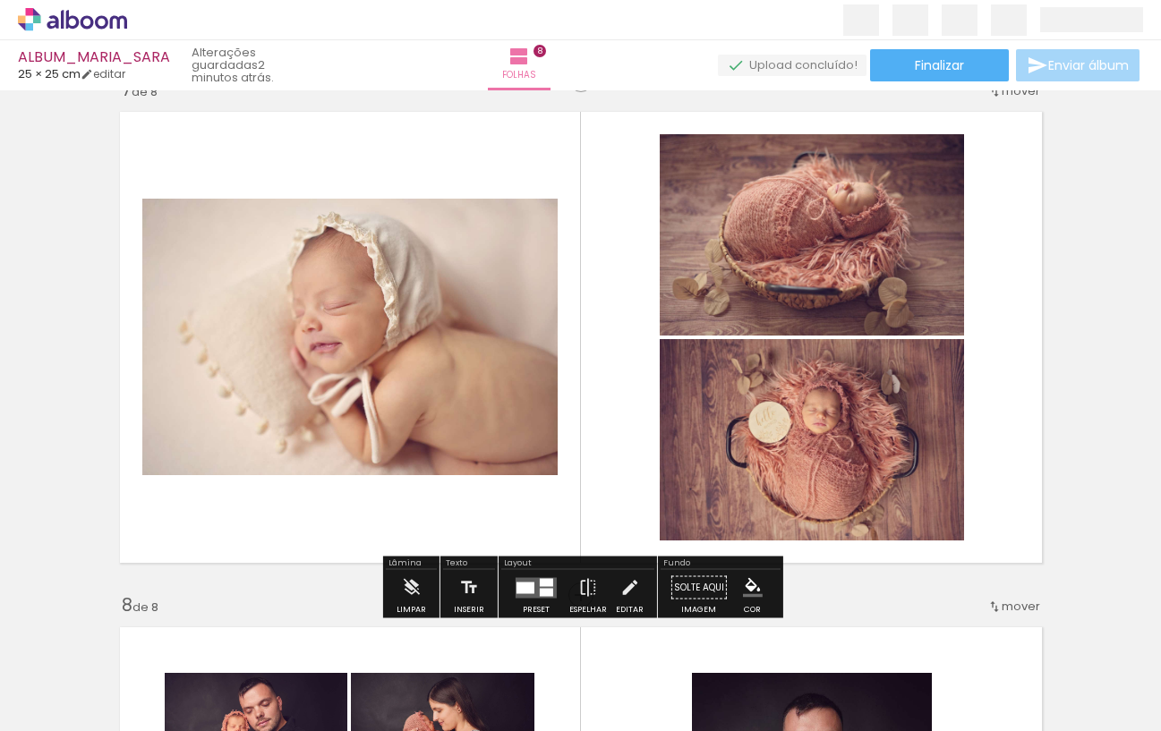
click at [622, 587] on iron-icon at bounding box center [629, 588] width 20 height 36
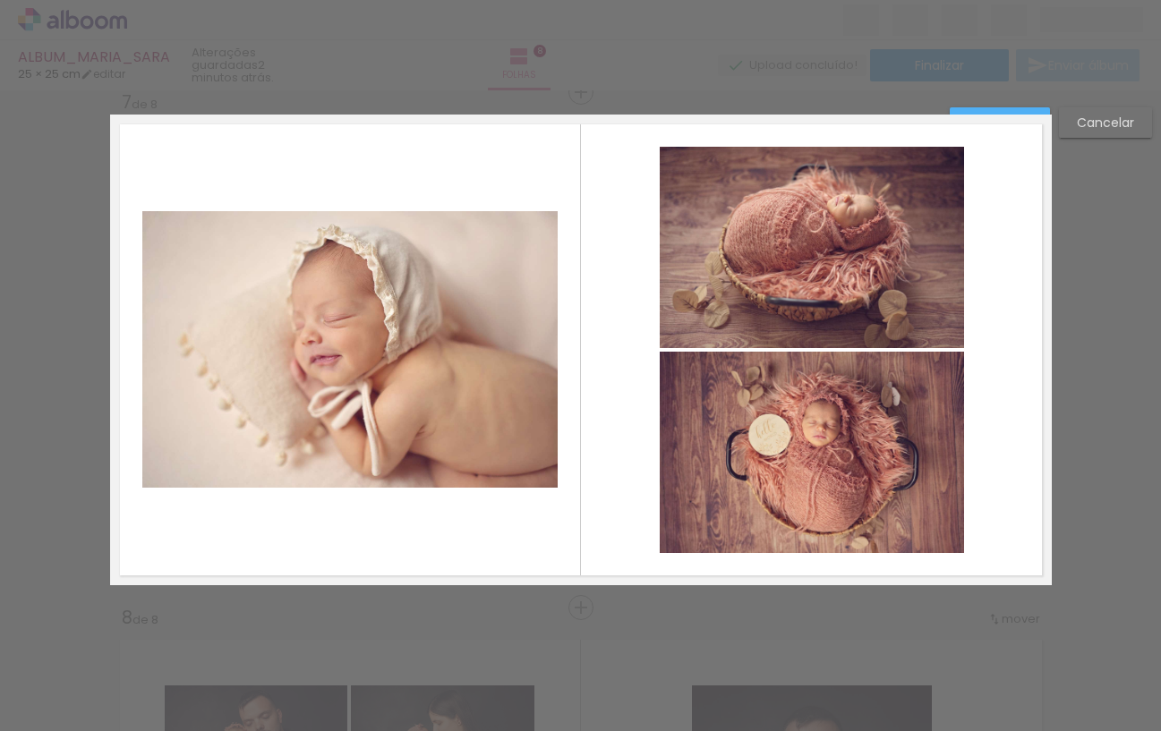
scroll to position [3115, 0]
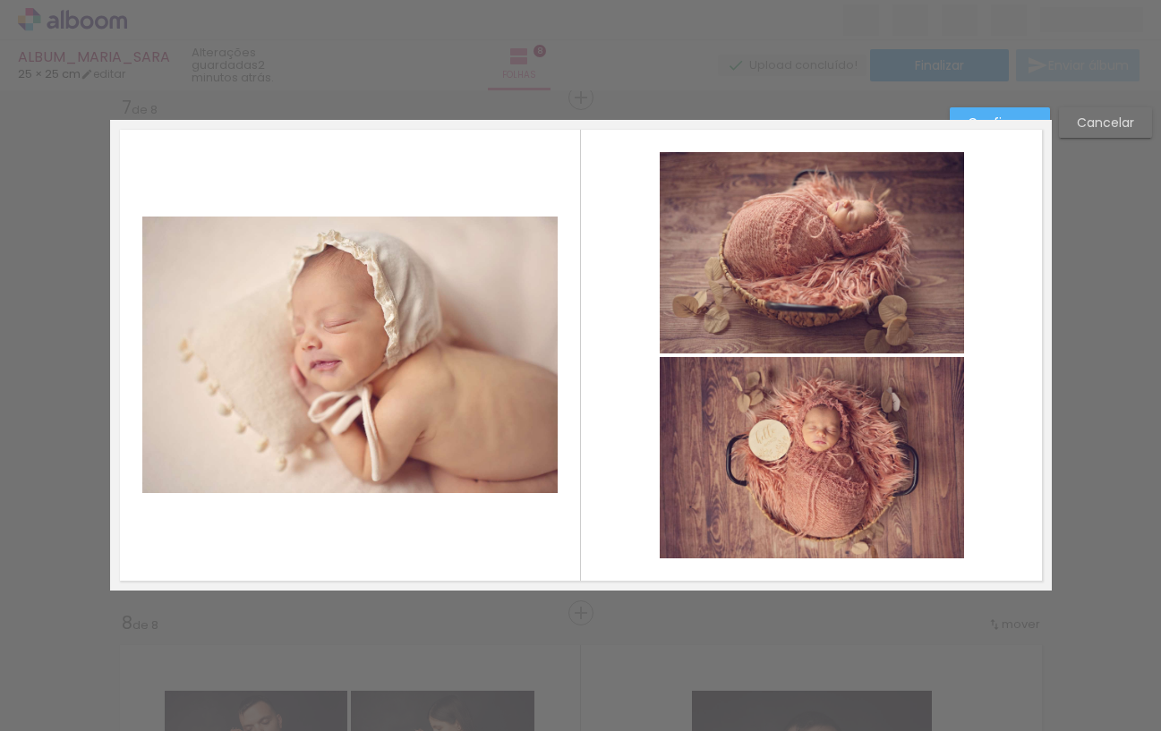
click at [350, 232] on album-spread "7 de 8" at bounding box center [580, 355] width 941 height 471
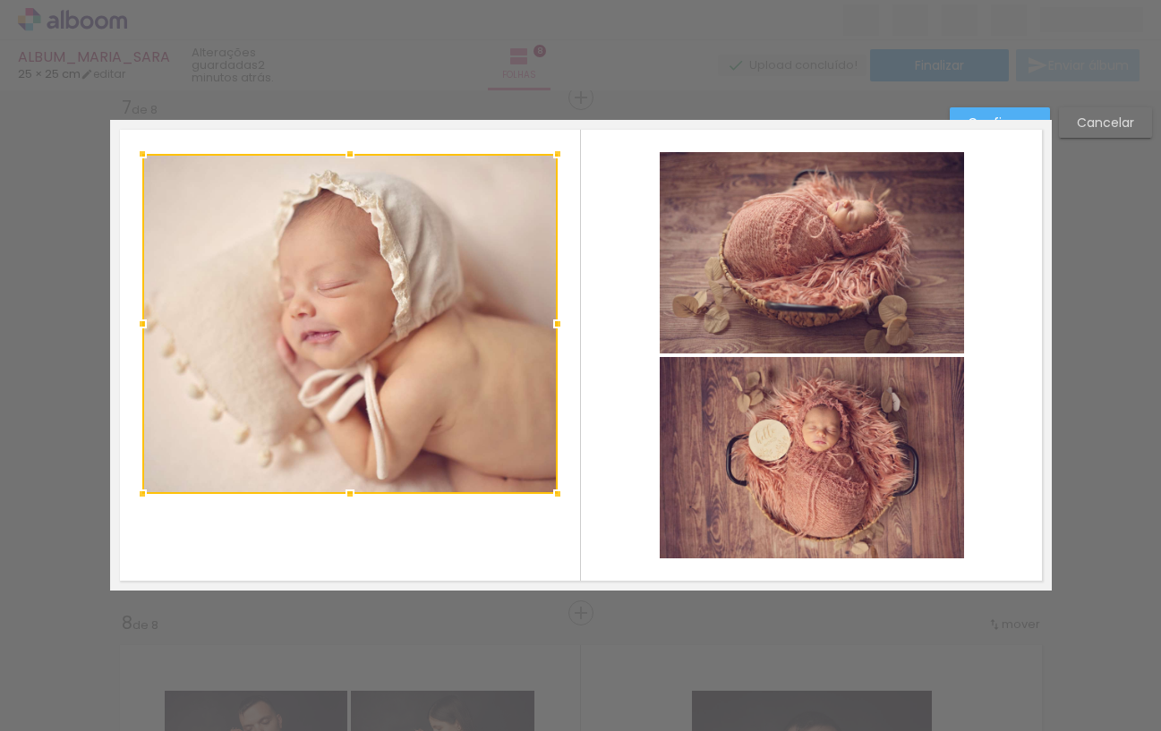
drag, startPoint x: 348, startPoint y: 204, endPoint x: 355, endPoint y: 239, distance: 35.6
click at [345, 151] on div at bounding box center [350, 154] width 36 height 36
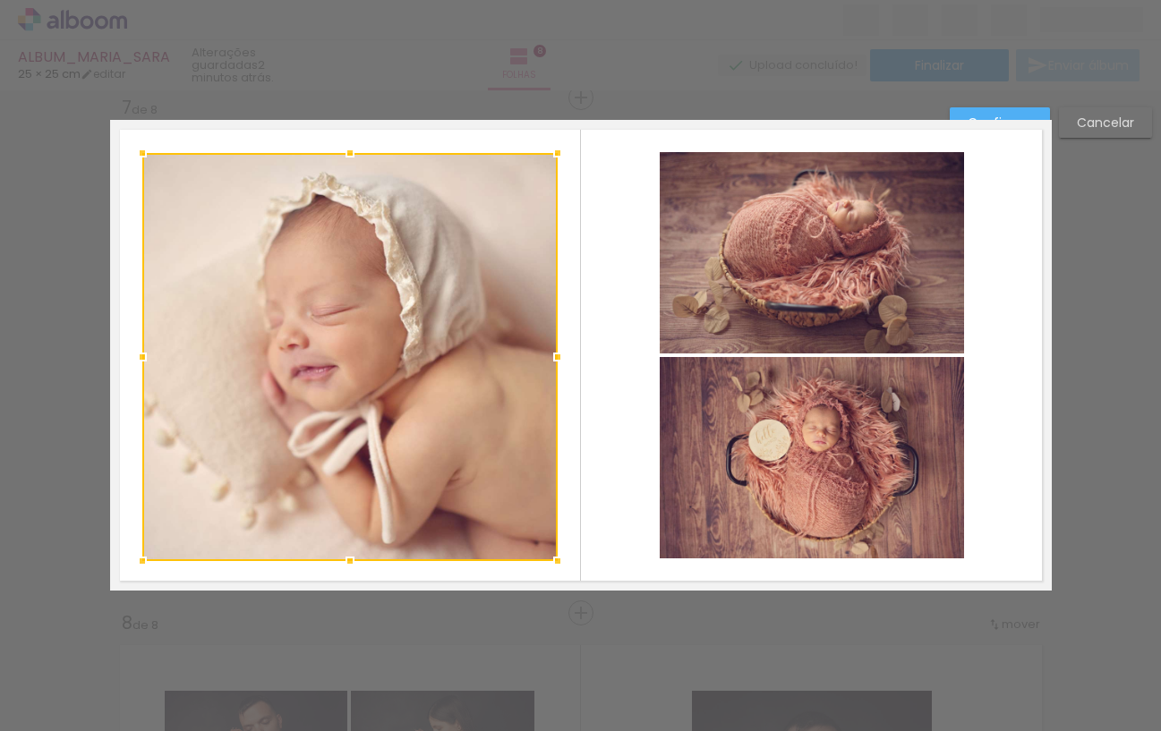
drag, startPoint x: 347, startPoint y: 496, endPoint x: 345, endPoint y: 560, distance: 64.5
click at [345, 560] on div at bounding box center [350, 561] width 36 height 36
click at [0, 0] on slot "Confirmar" at bounding box center [0, 0] width 0 height 0
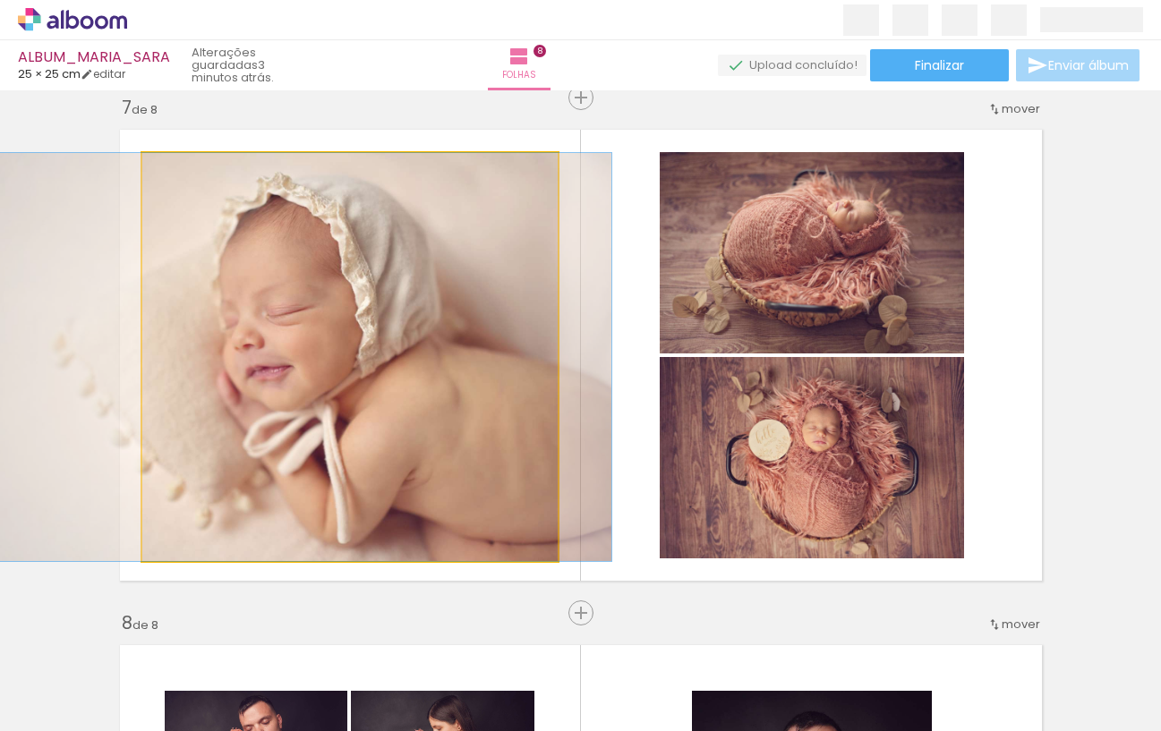
drag, startPoint x: 427, startPoint y: 310, endPoint x: 382, endPoint y: 311, distance: 44.8
click at [382, 311] on div at bounding box center [305, 357] width 612 height 408
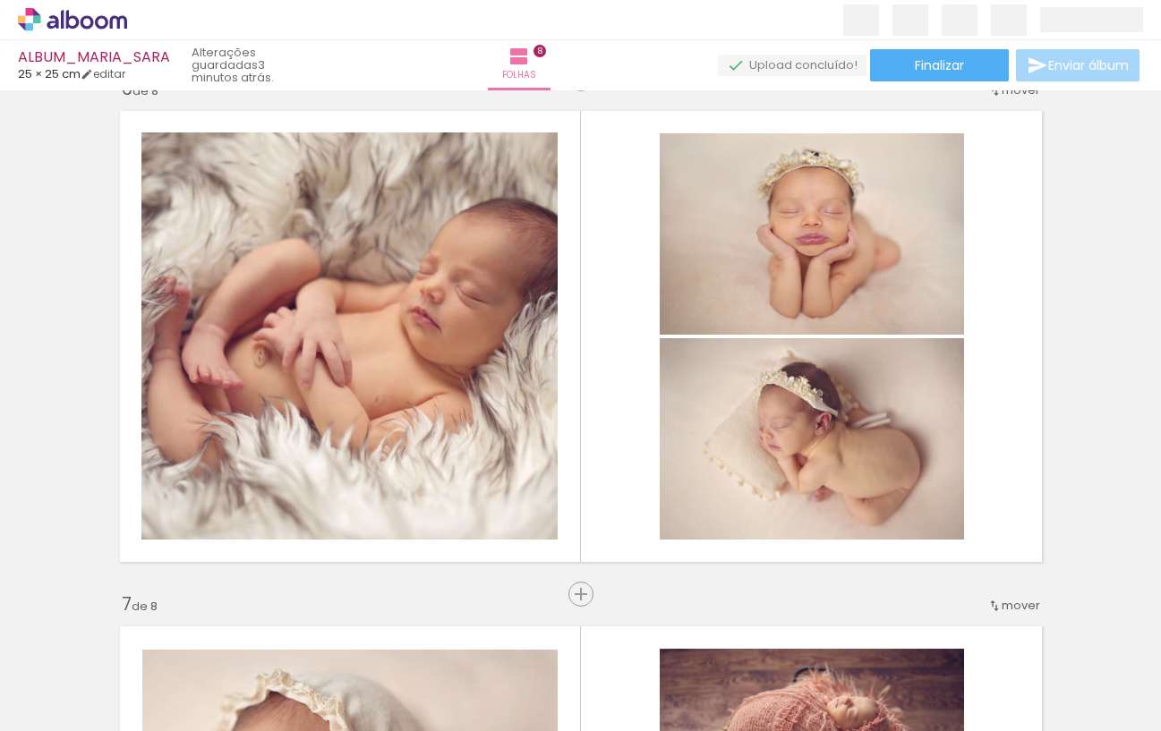
scroll to position [2615, 0]
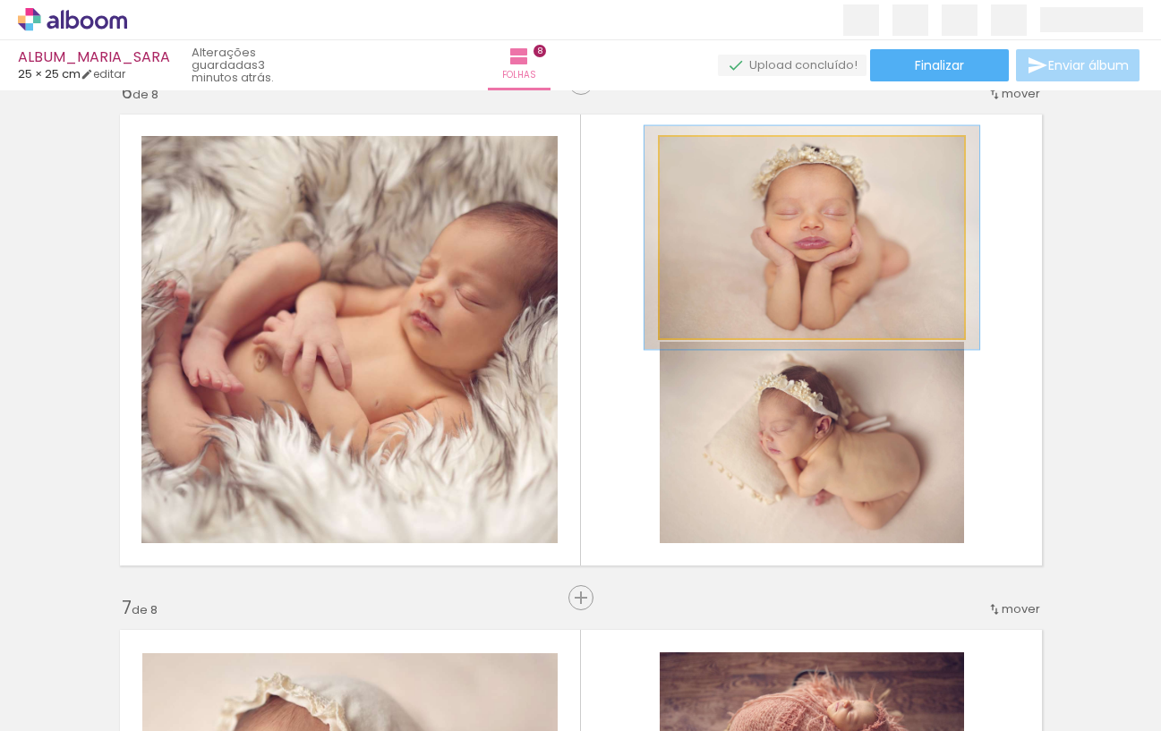
type paper-slider "109"
click at [705, 157] on div at bounding box center [707, 156] width 16 height 16
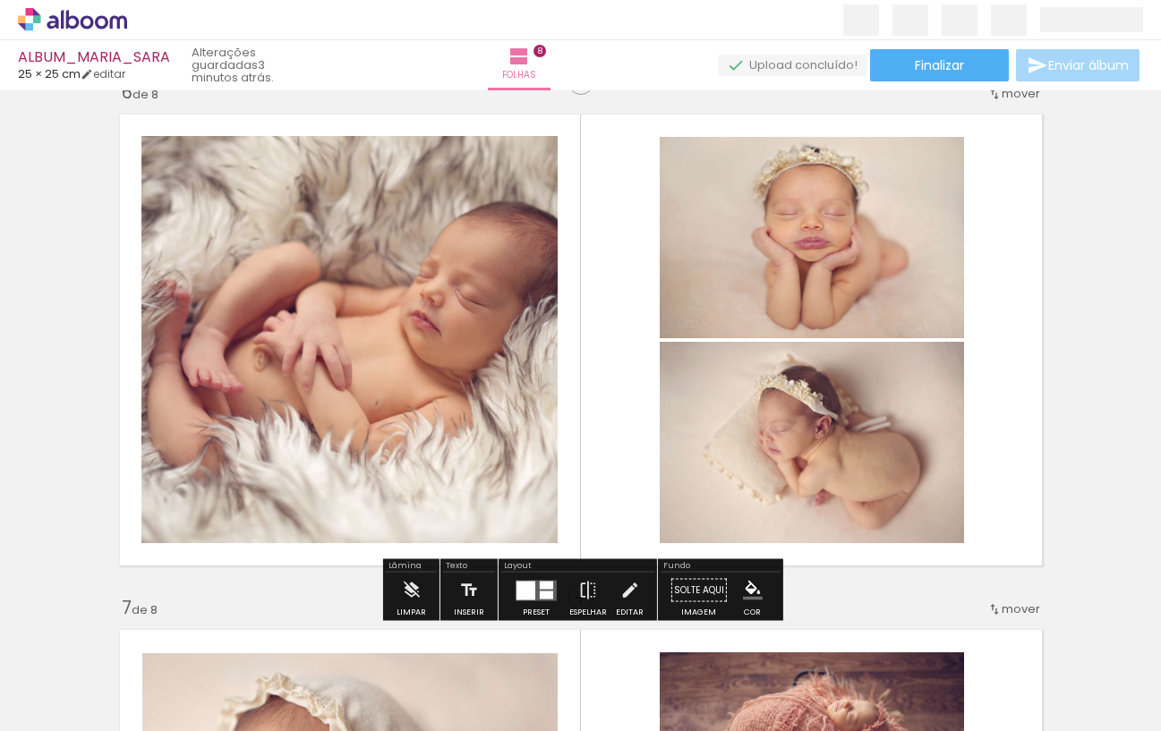
click at [847, 462] on quentale-photo at bounding box center [812, 442] width 304 height 201
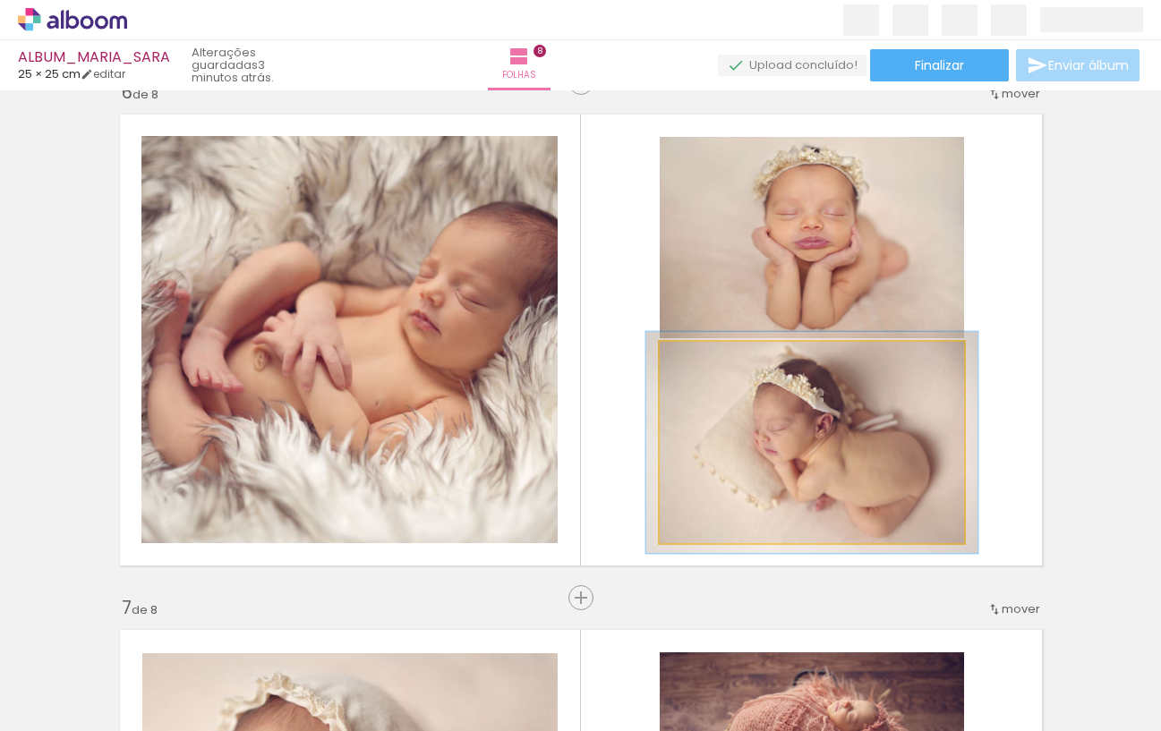
type paper-slider "109"
click at [712, 362] on div at bounding box center [707, 360] width 29 height 29
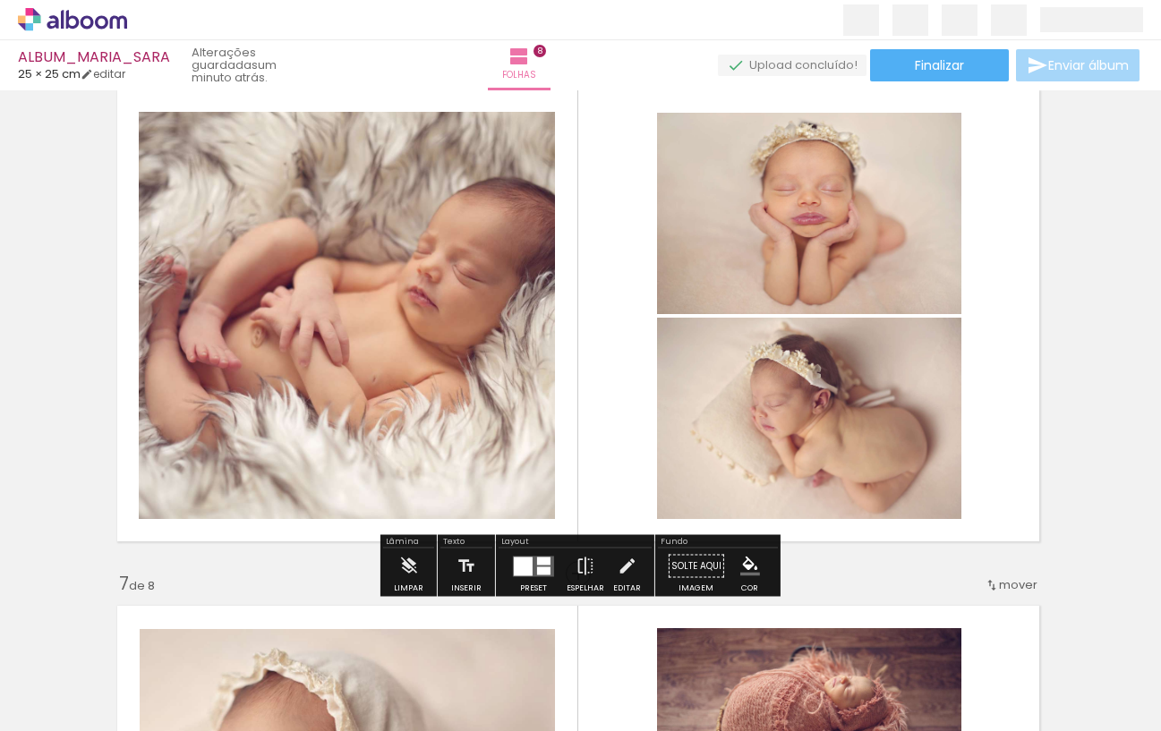
scroll to position [2639, 1]
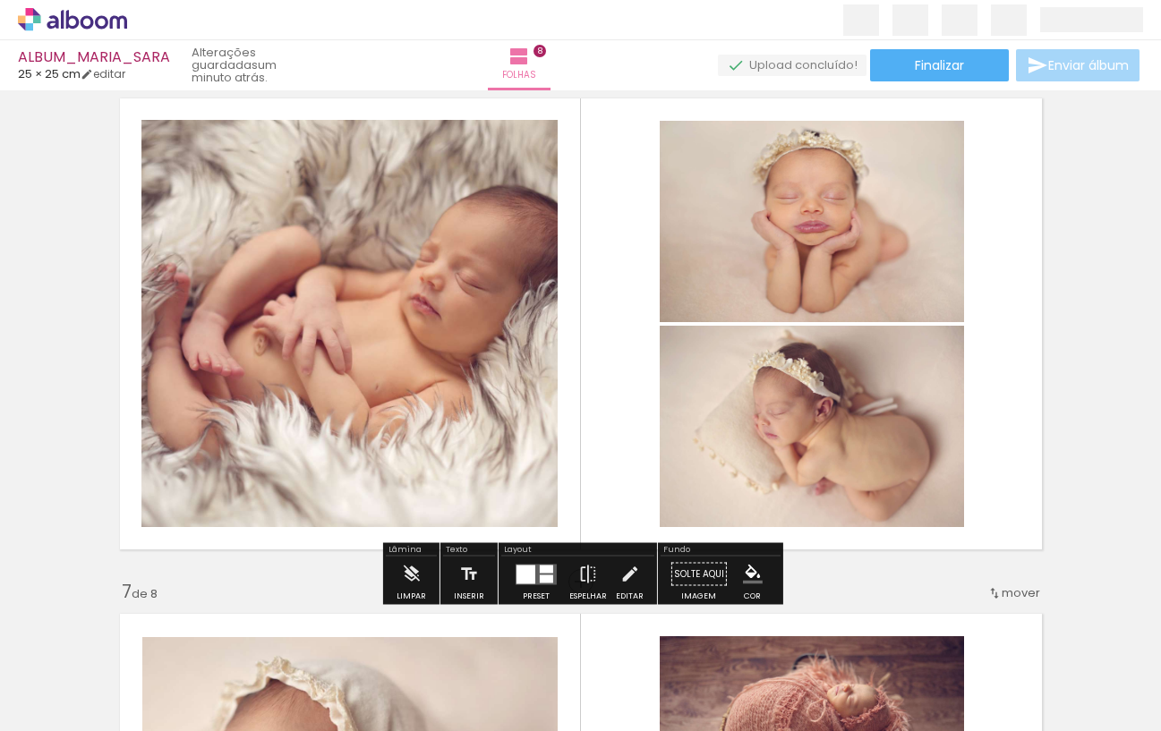
click at [645, 332] on div at bounding box center [811, 221] width 332 height 221
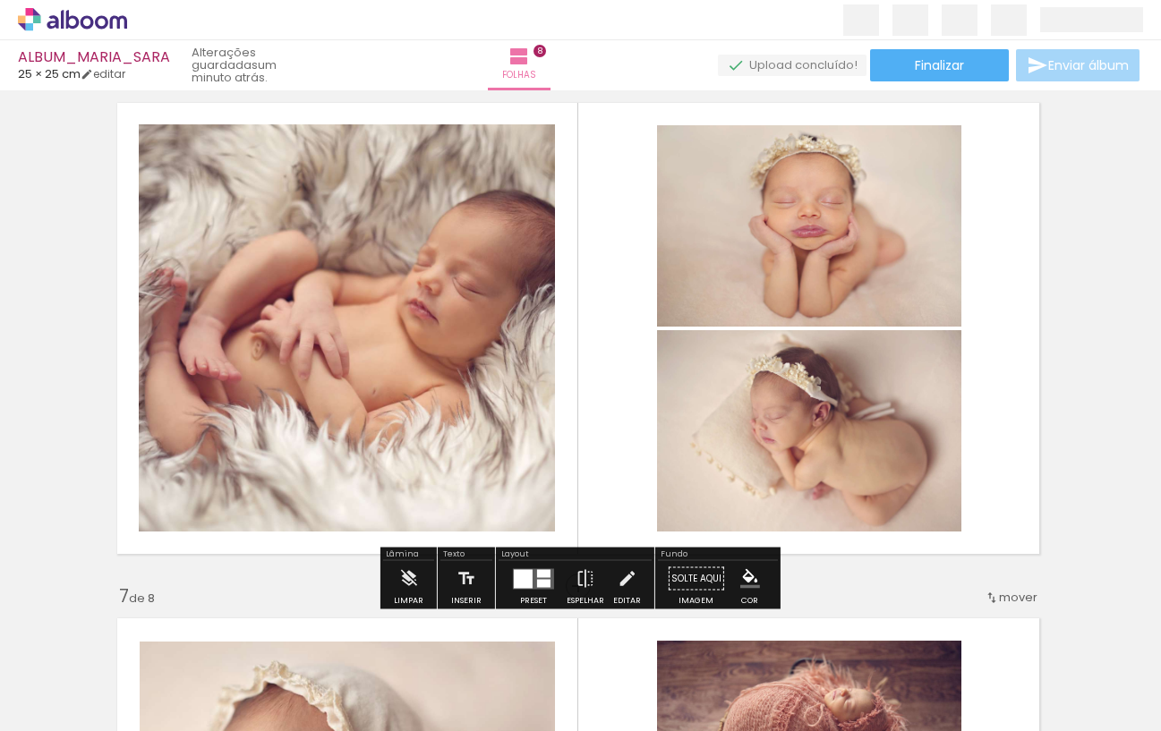
scroll to position [2627, 2]
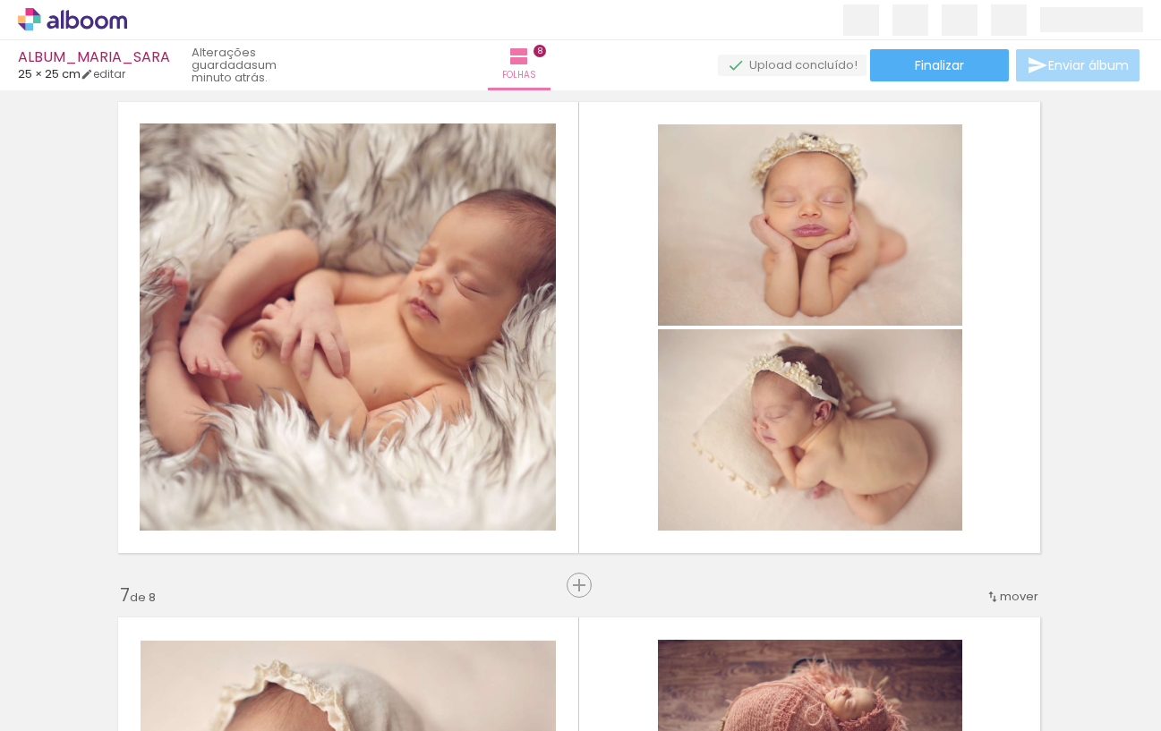
click at [72, 702] on span "Adicionar Fotos" at bounding box center [64, 707] width 54 height 20
click at [0, 0] on input "file" at bounding box center [0, 0] width 0 height 0
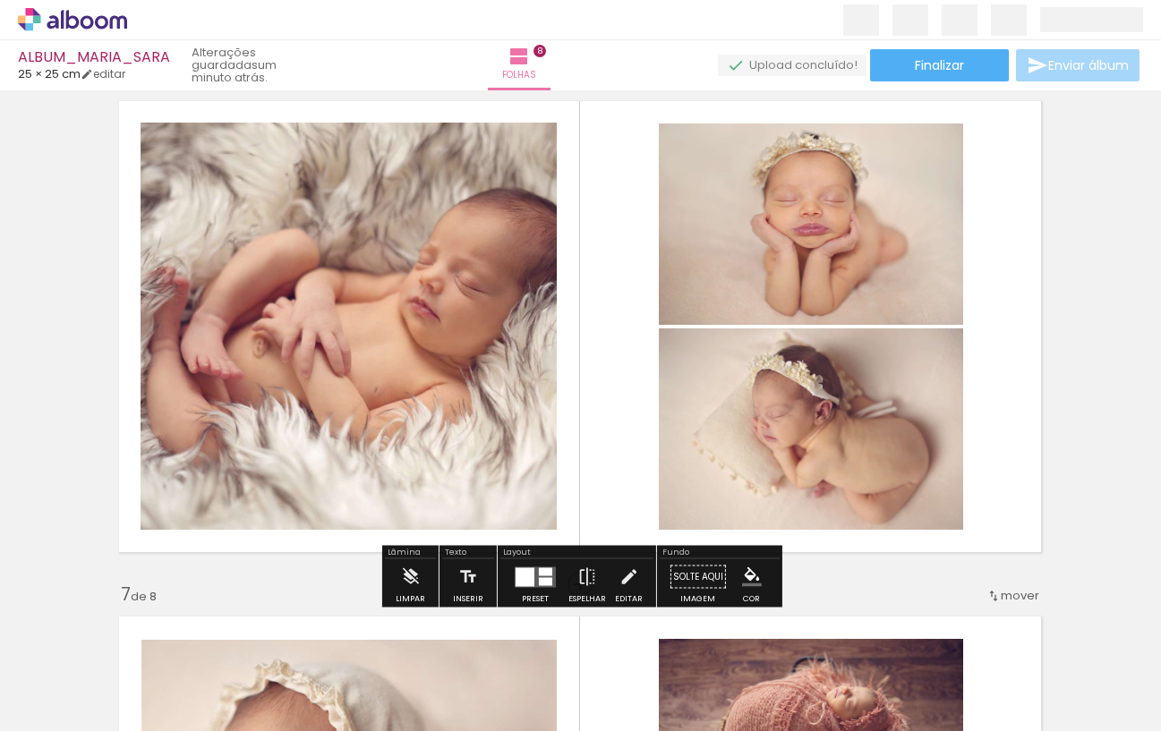
click at [601, 362] on quentale-layouter at bounding box center [579, 326] width 941 height 471
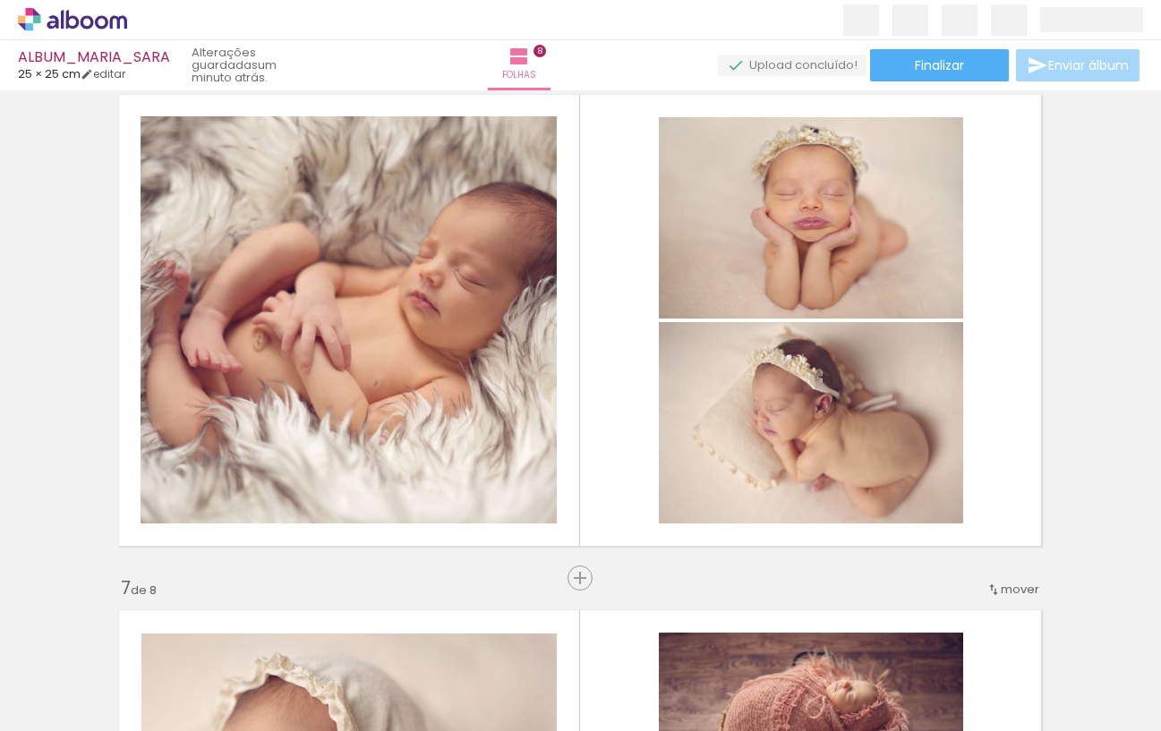
click at [76, 702] on span "Adicionar Fotos" at bounding box center [64, 707] width 54 height 20
click at [0, 0] on input "file" at bounding box center [0, 0] width 0 height 0
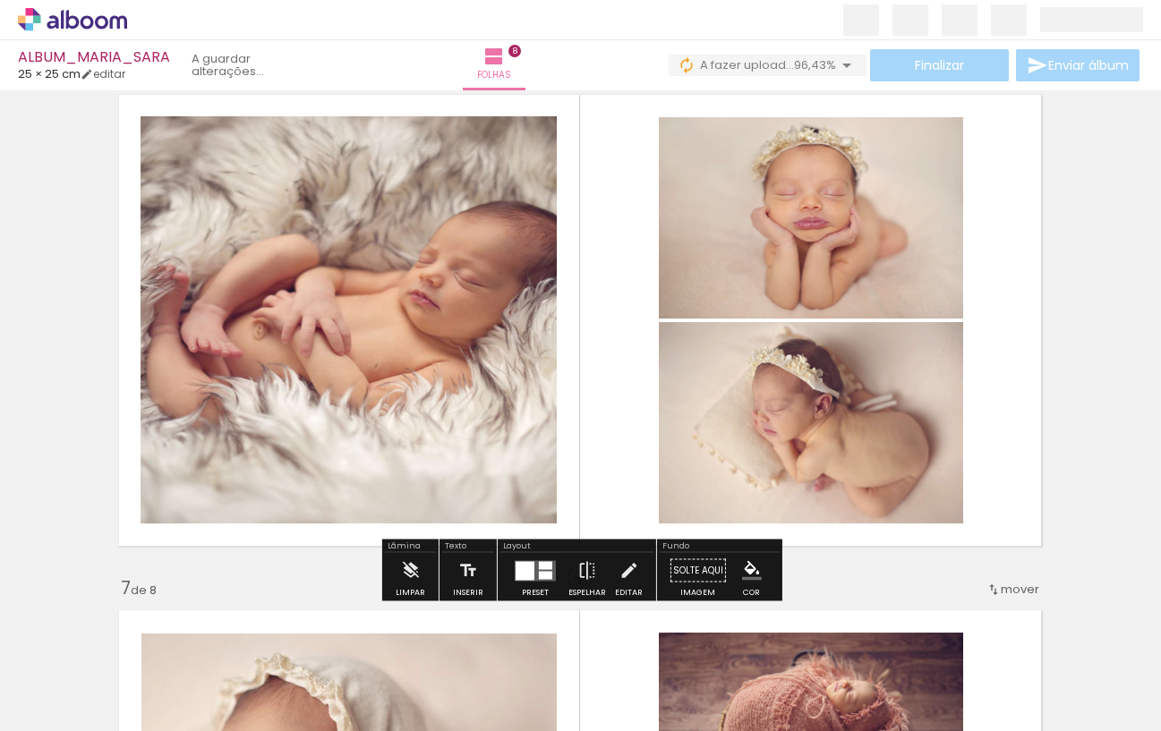
click at [644, 328] on div at bounding box center [810, 217] width 332 height 221
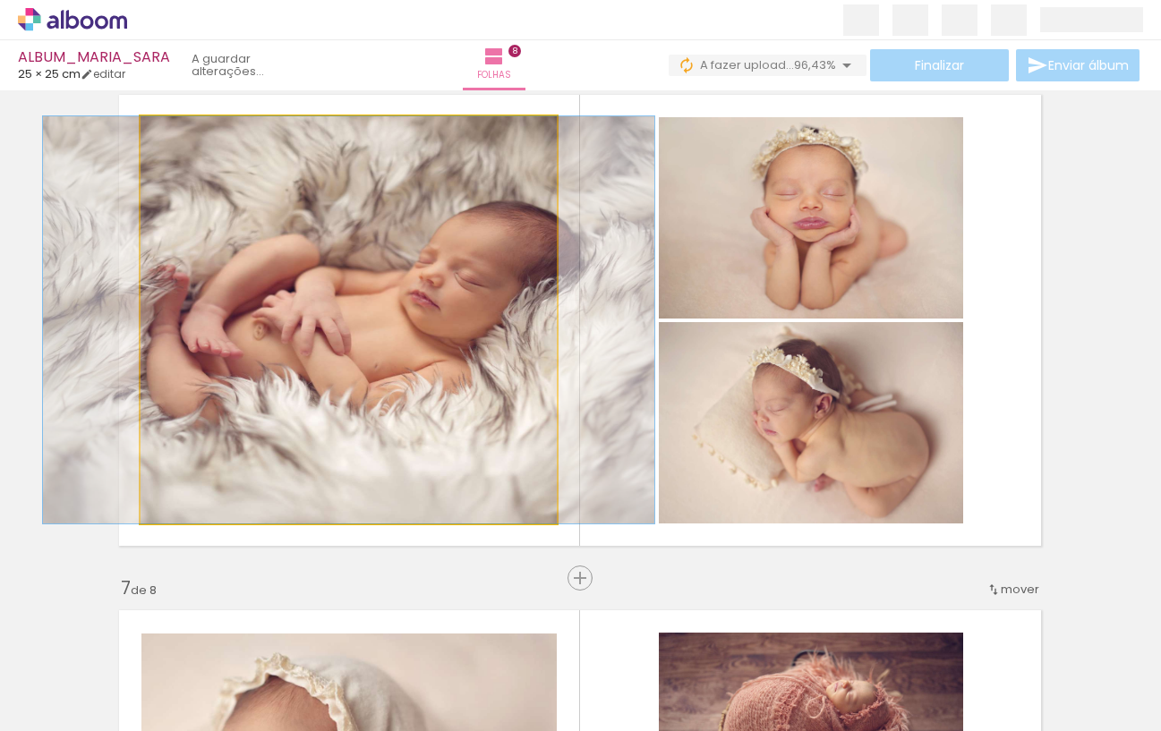
drag, startPoint x: 182, startPoint y: 135, endPoint x: 218, endPoint y: 209, distance: 82.0
click at [179, 137] on div at bounding box center [182, 135] width 16 height 16
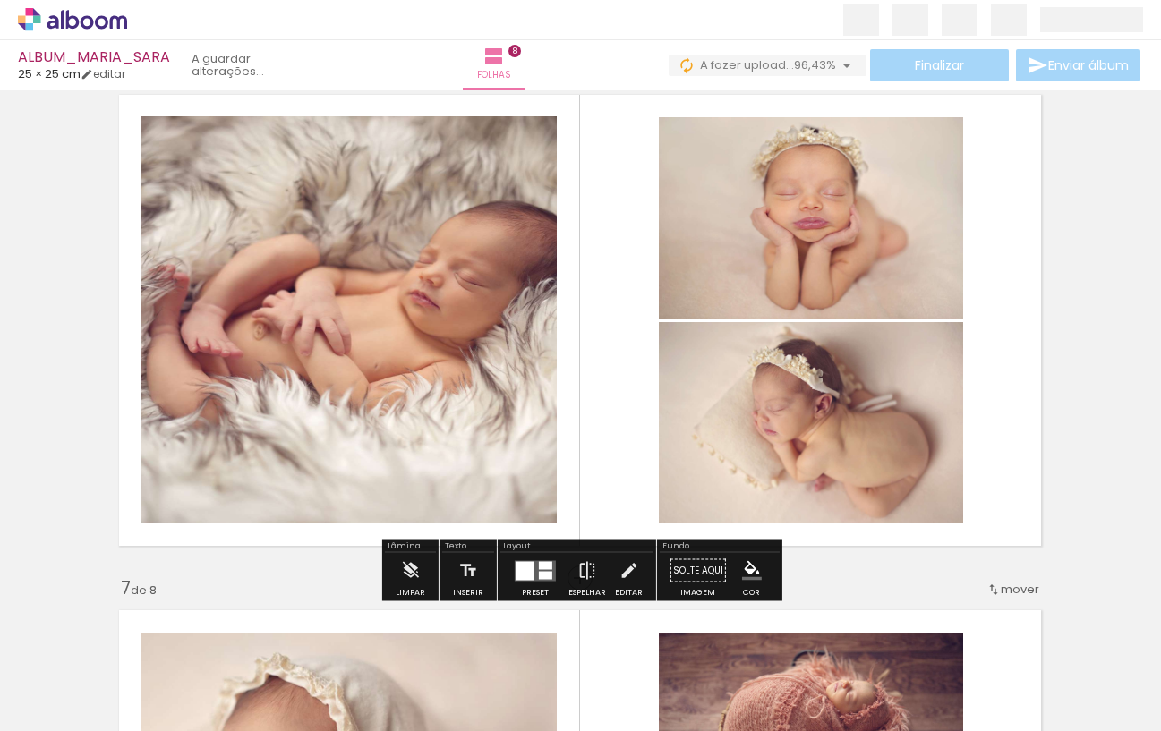
click at [539, 572] on div at bounding box center [545, 575] width 13 height 8
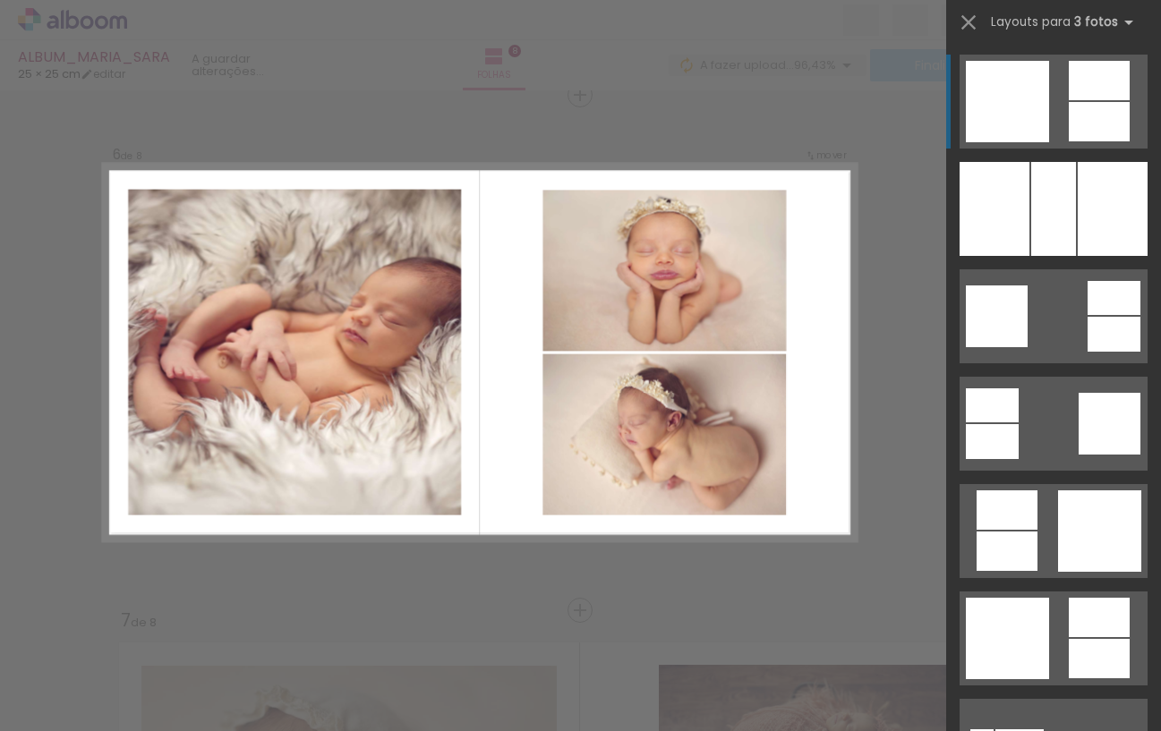
scroll to position [2600, 1]
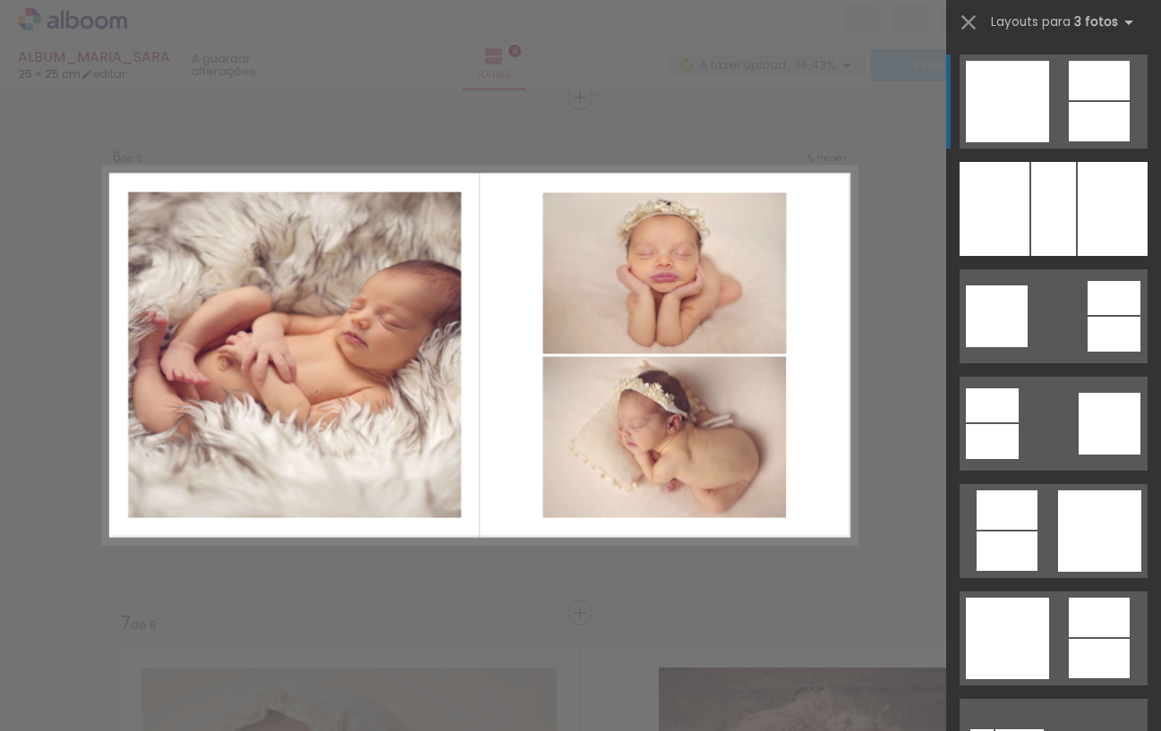
click at [660, 307] on div at bounding box center [664, 272] width 265 height 177
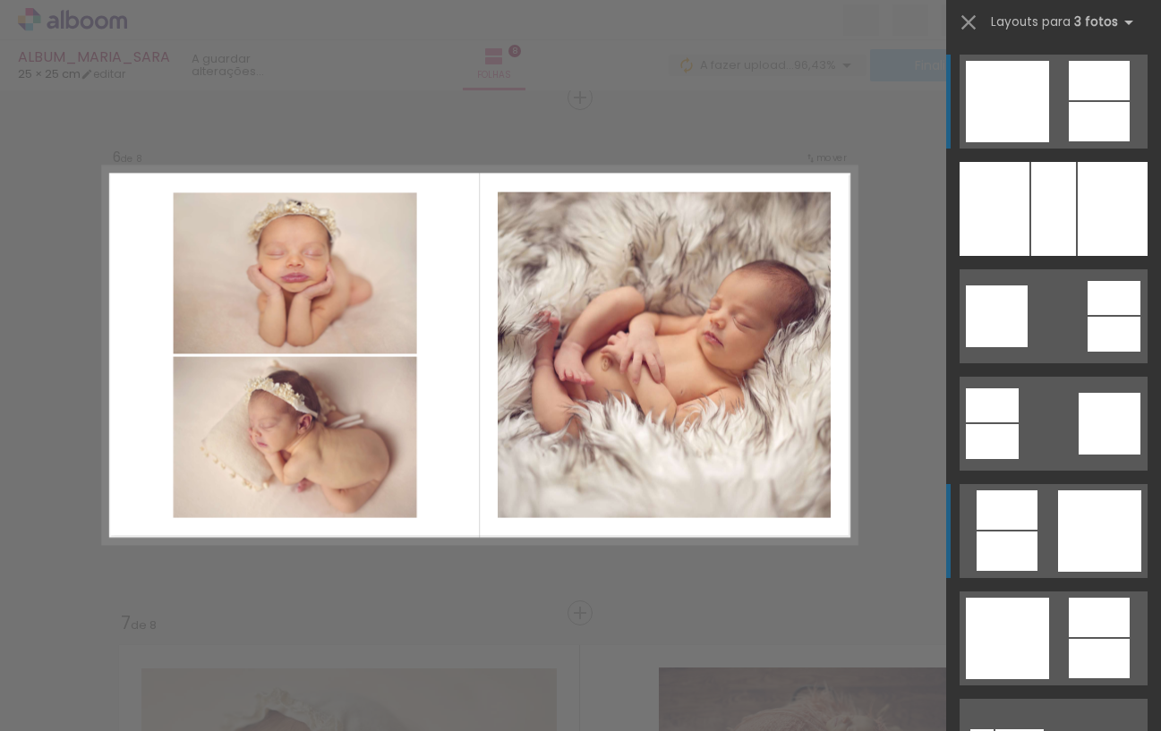
click at [1068, 141] on div at bounding box center [1098, 121] width 61 height 39
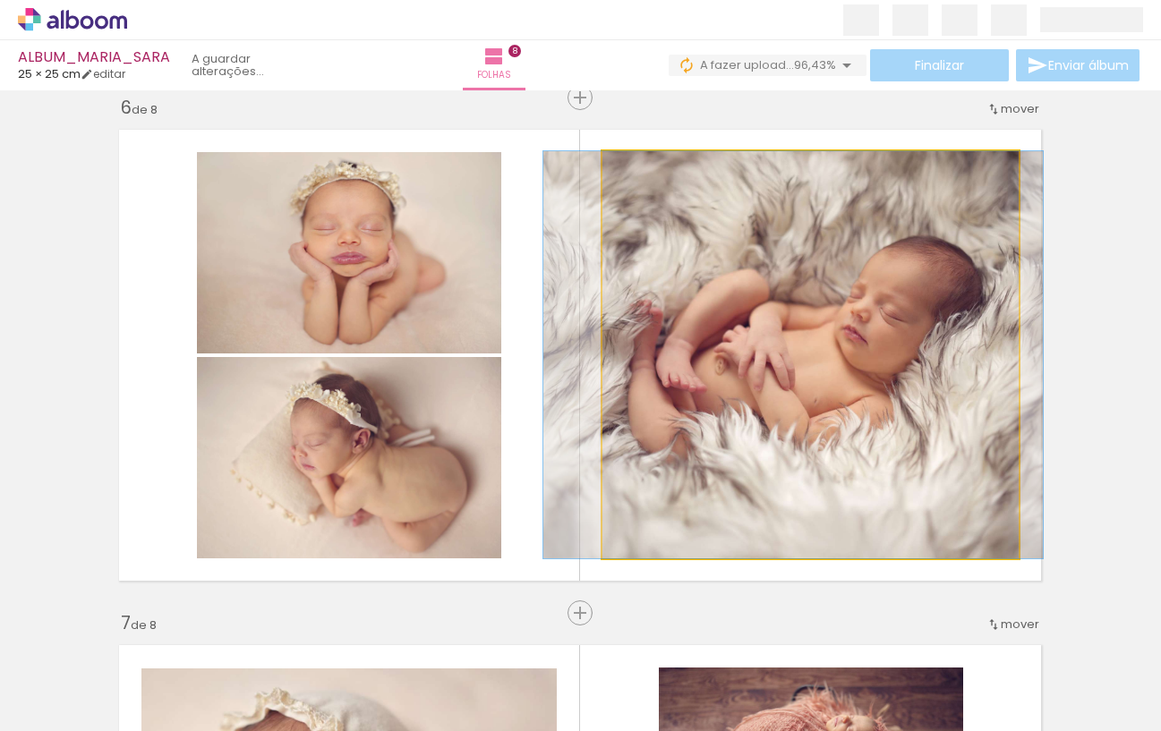
drag, startPoint x: 817, startPoint y: 379, endPoint x: 800, endPoint y: 378, distance: 17.0
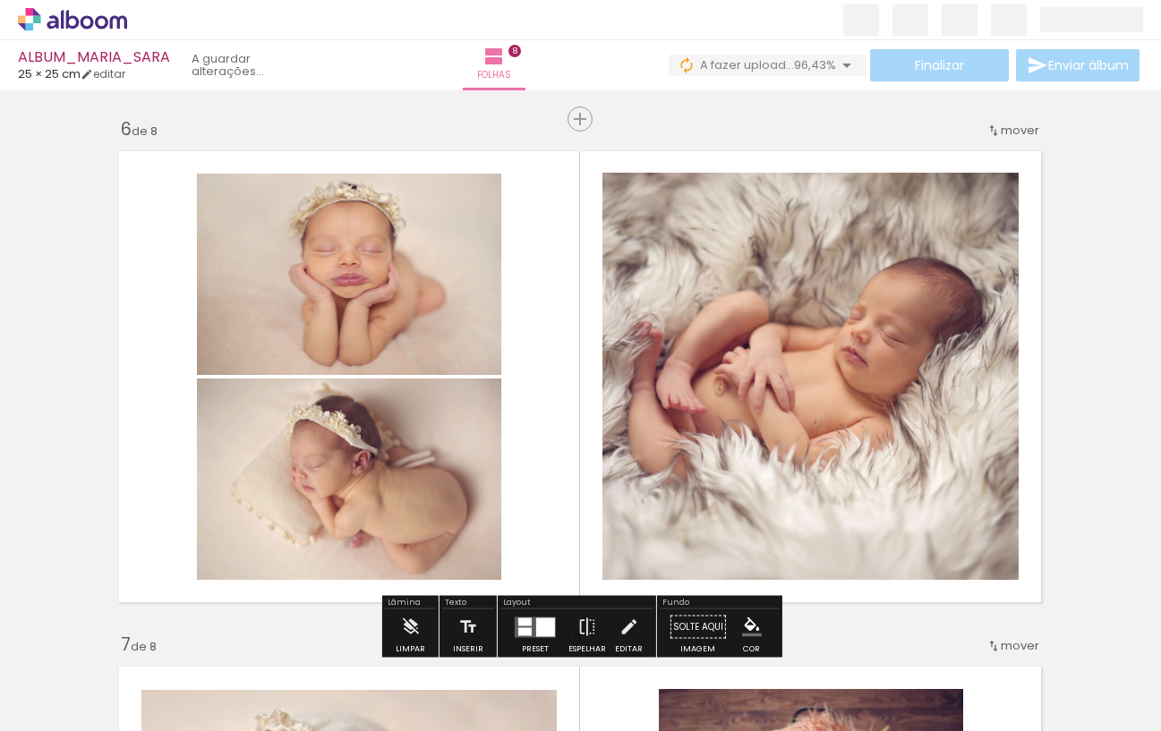
scroll to position [2574, 1]
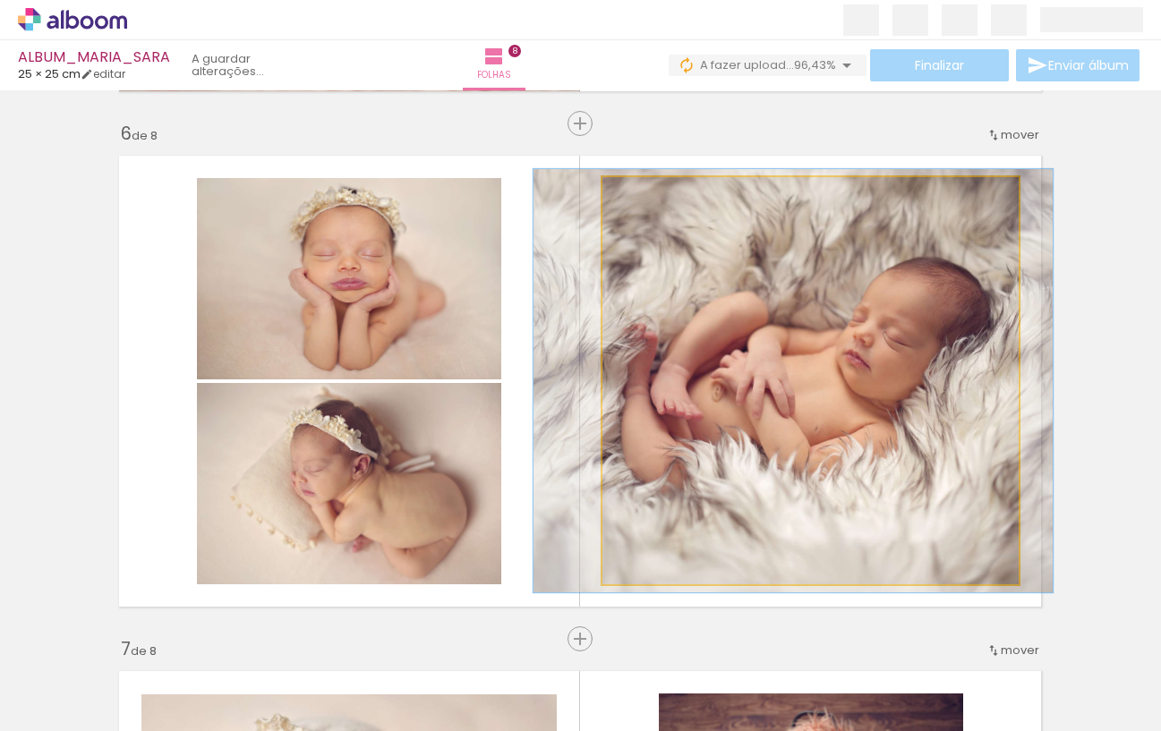
type paper-slider "104"
click at [647, 200] on div at bounding box center [646, 196] width 16 height 16
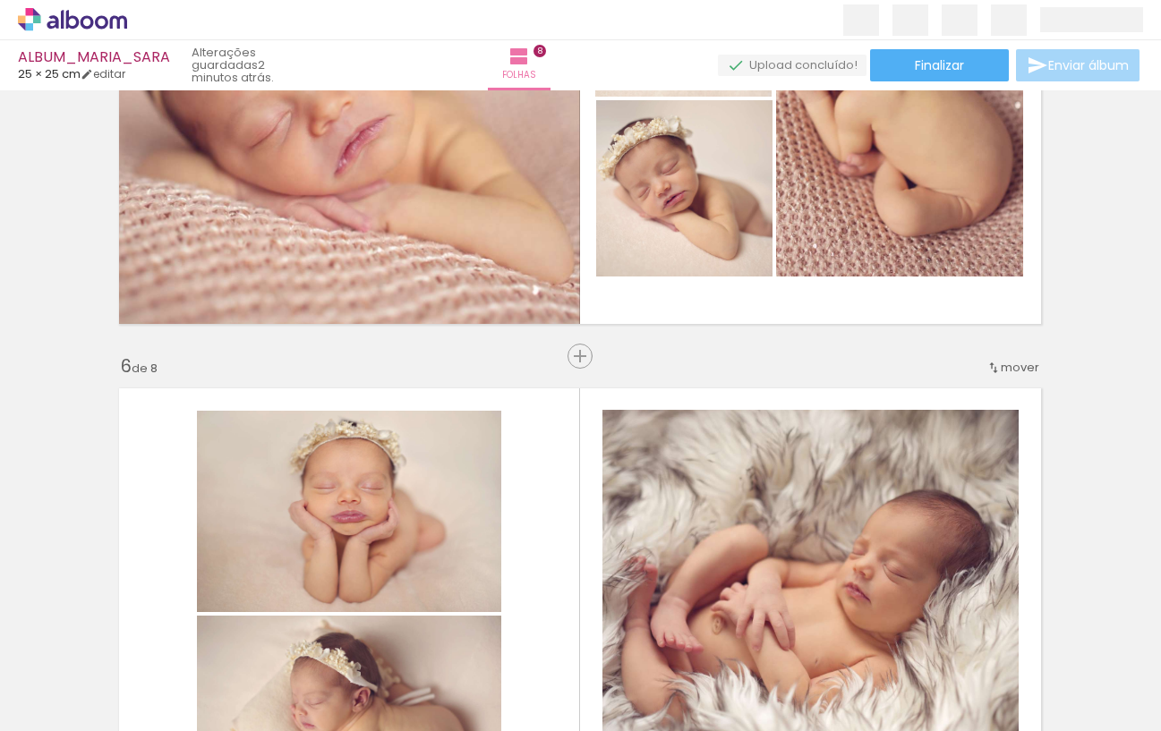
scroll to position [2397, 1]
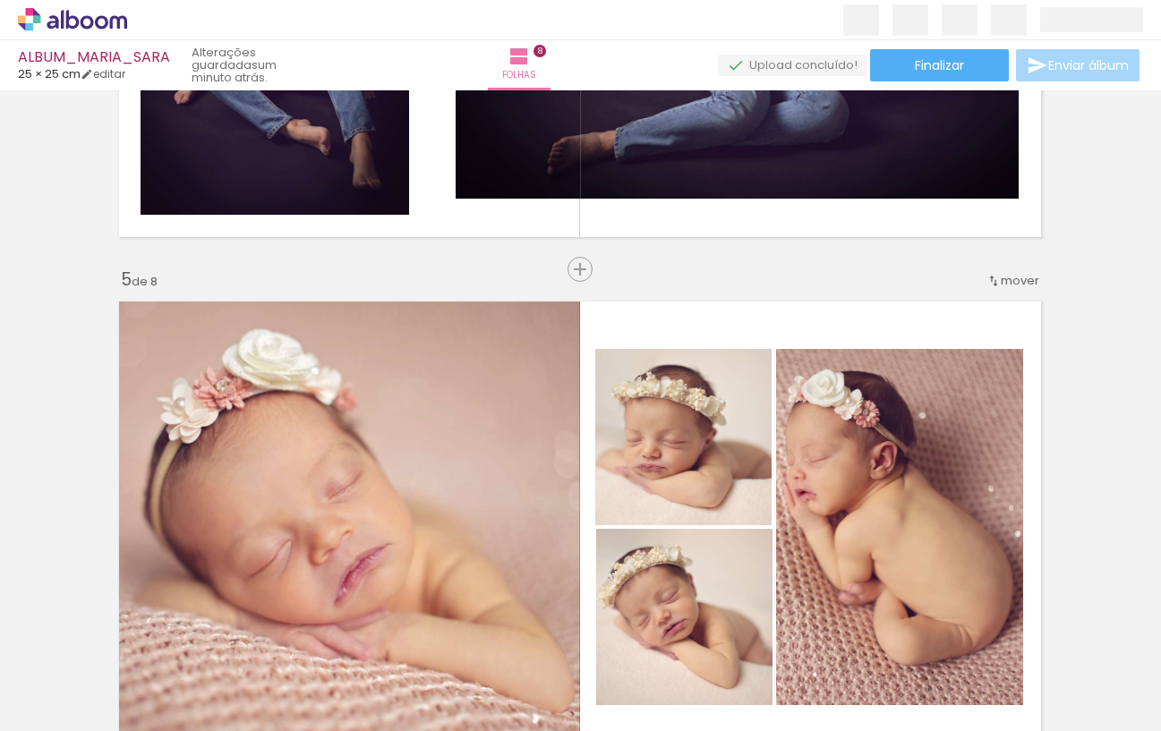
scroll to position [1448, 1]
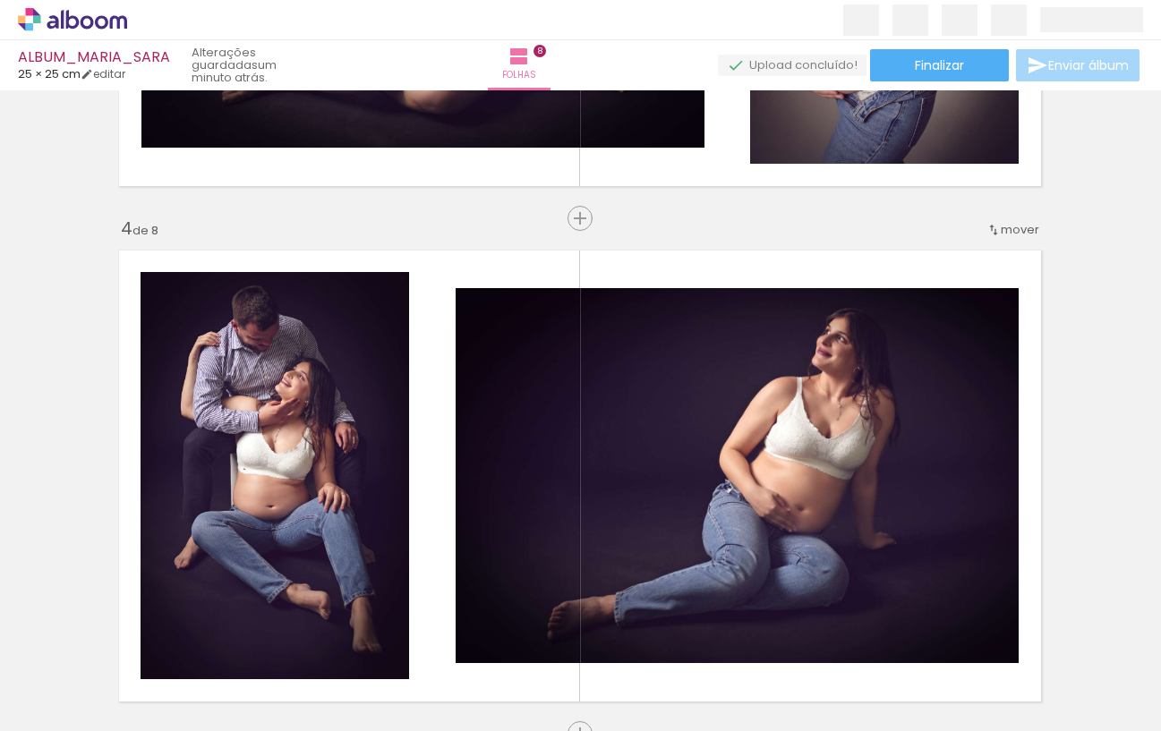
click at [79, 23] on icon at bounding box center [72, 19] width 109 height 23
